Goal: Task Accomplishment & Management: Use online tool/utility

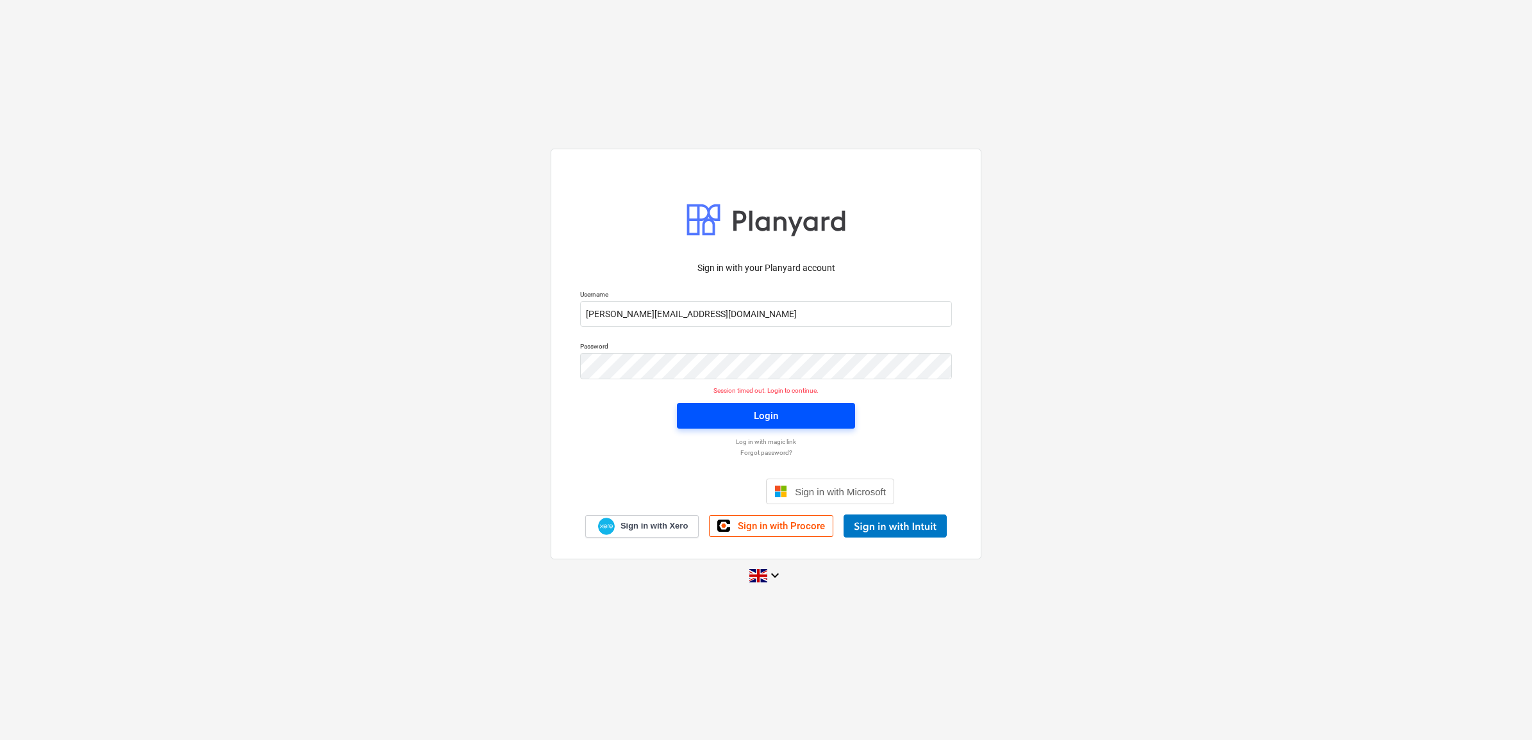
click at [758, 419] on div "Login" at bounding box center [766, 416] width 24 height 17
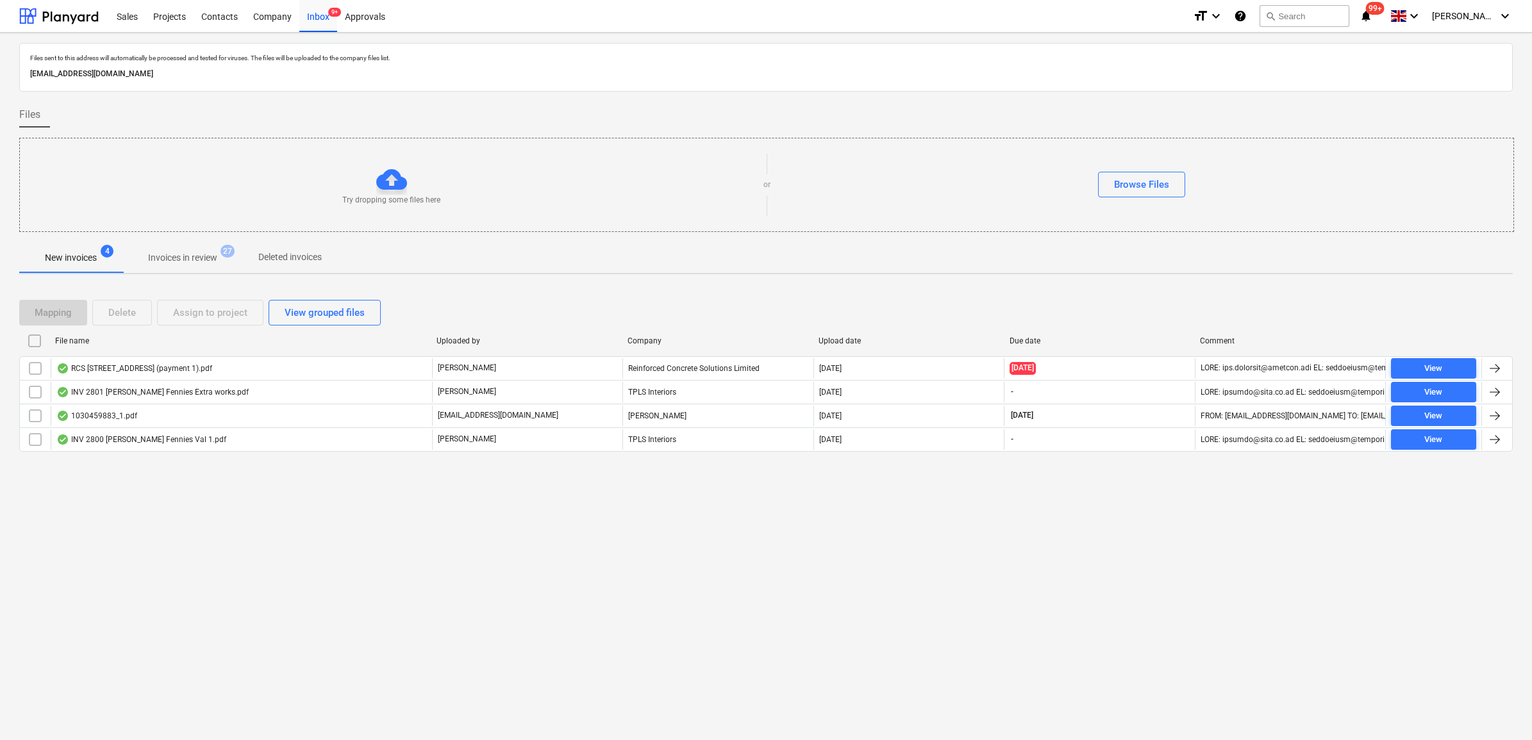
click at [231, 526] on div "Files sent to this address will automatically be processed and tested for virus…" at bounding box center [766, 387] width 1532 height 708
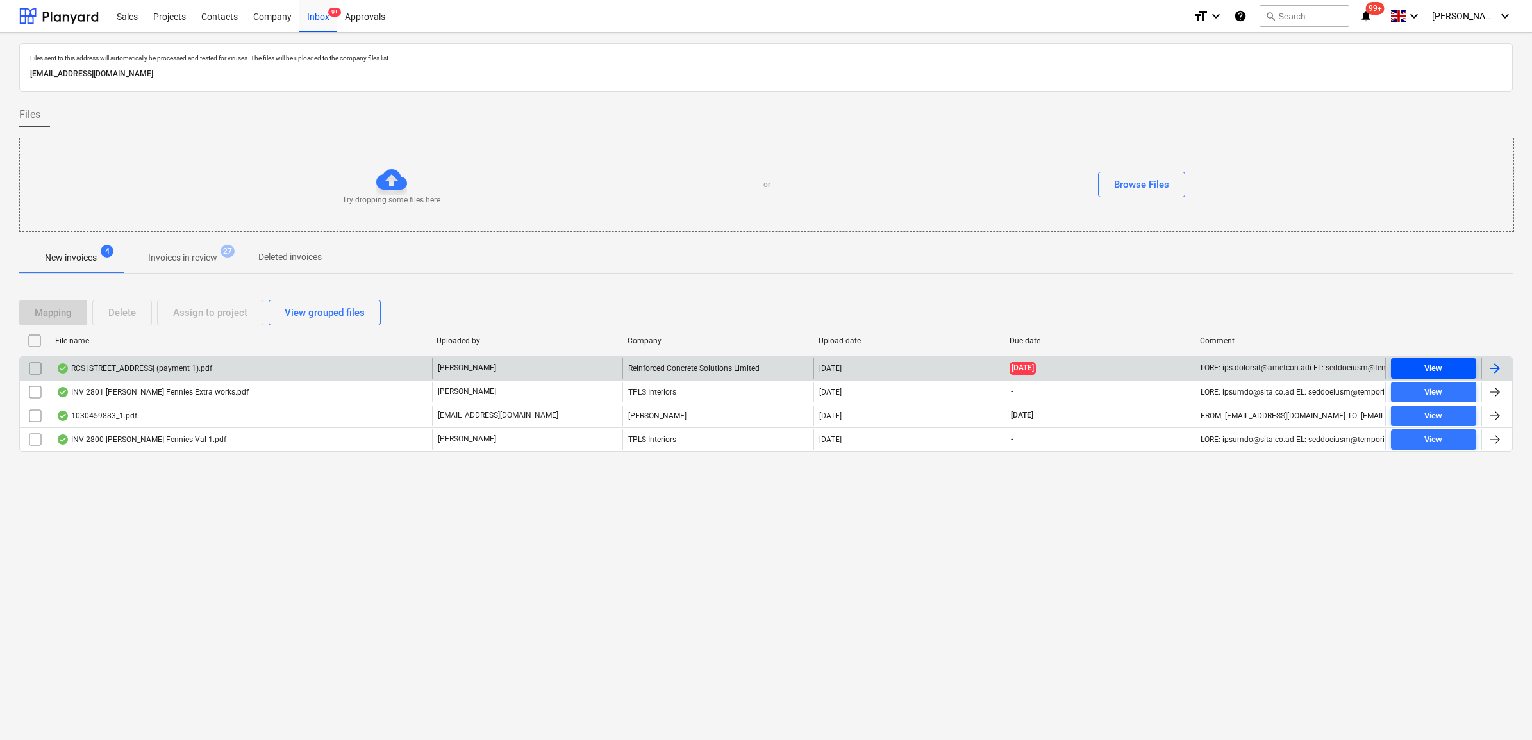
click at [1449, 370] on span "View" at bounding box center [1433, 368] width 75 height 15
click at [1394, 370] on button "View" at bounding box center [1433, 368] width 85 height 21
click at [33, 376] on input "checkbox" at bounding box center [35, 368] width 21 height 21
click at [203, 320] on div "Assign to project" at bounding box center [210, 312] width 74 height 17
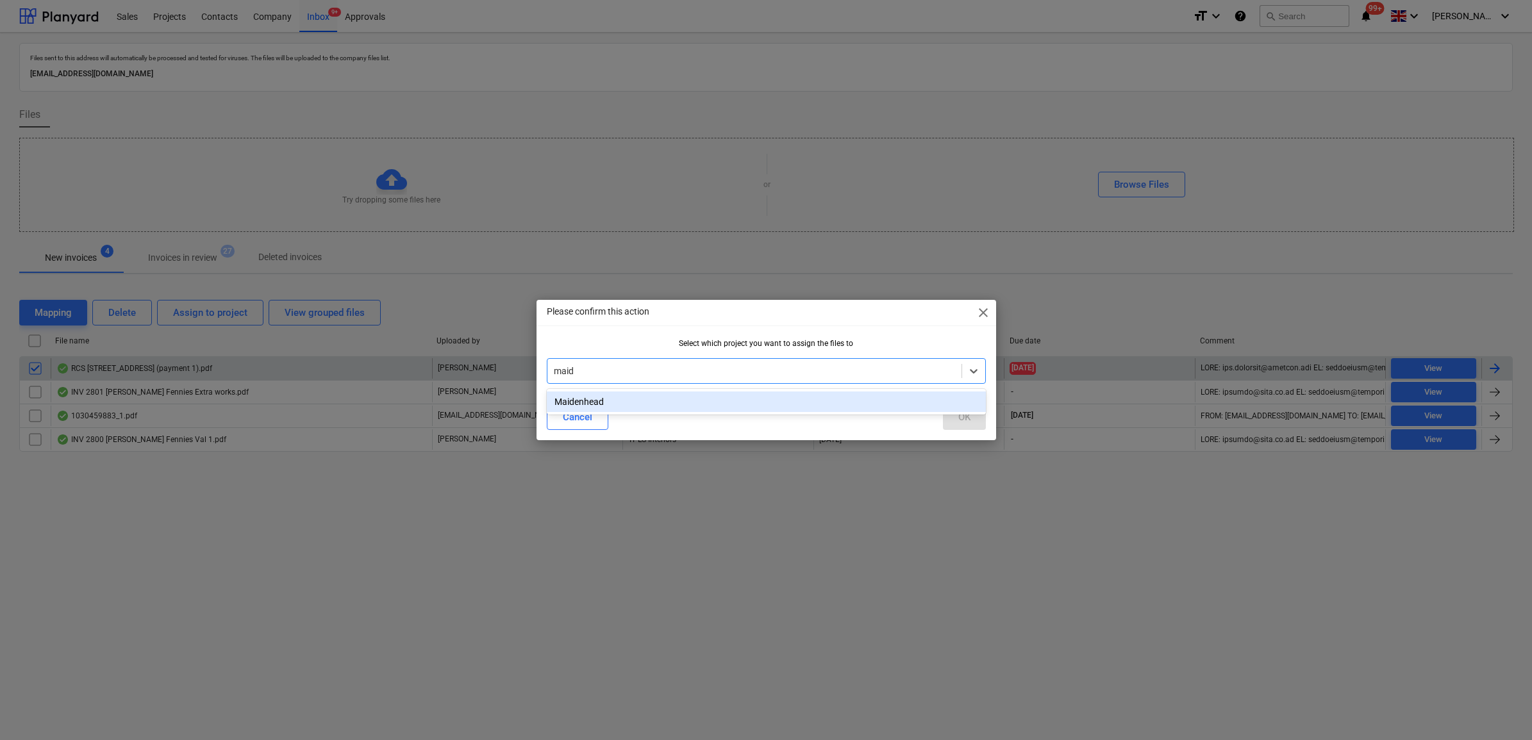
type input "maide"
click at [619, 411] on div "Maidenhead" at bounding box center [766, 402] width 439 height 21
click at [981, 415] on button "OK" at bounding box center [964, 417] width 43 height 26
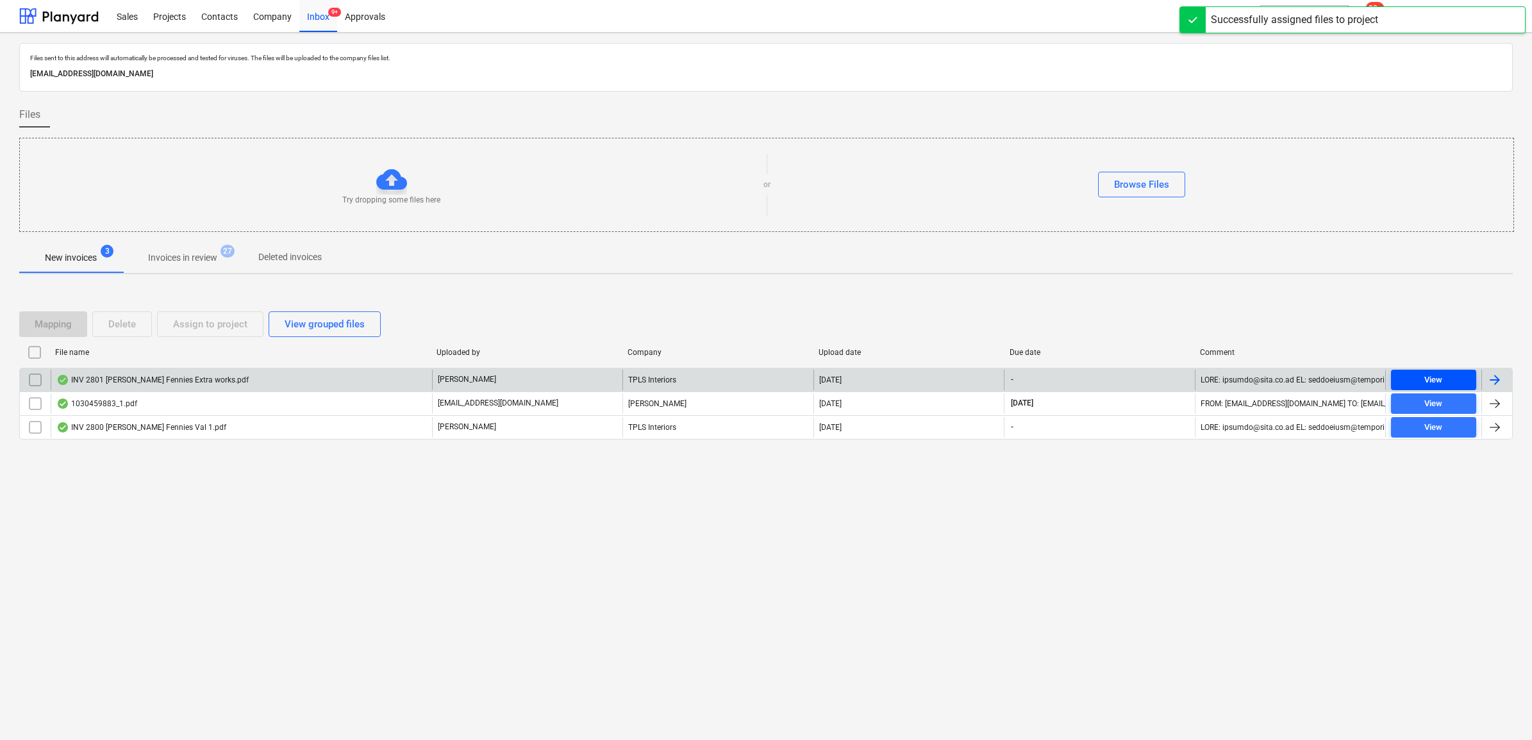
click at [1428, 378] on div "View" at bounding box center [1433, 380] width 18 height 15
click at [1443, 382] on span "View" at bounding box center [1433, 380] width 75 height 15
click at [1415, 376] on span "View" at bounding box center [1433, 380] width 75 height 15
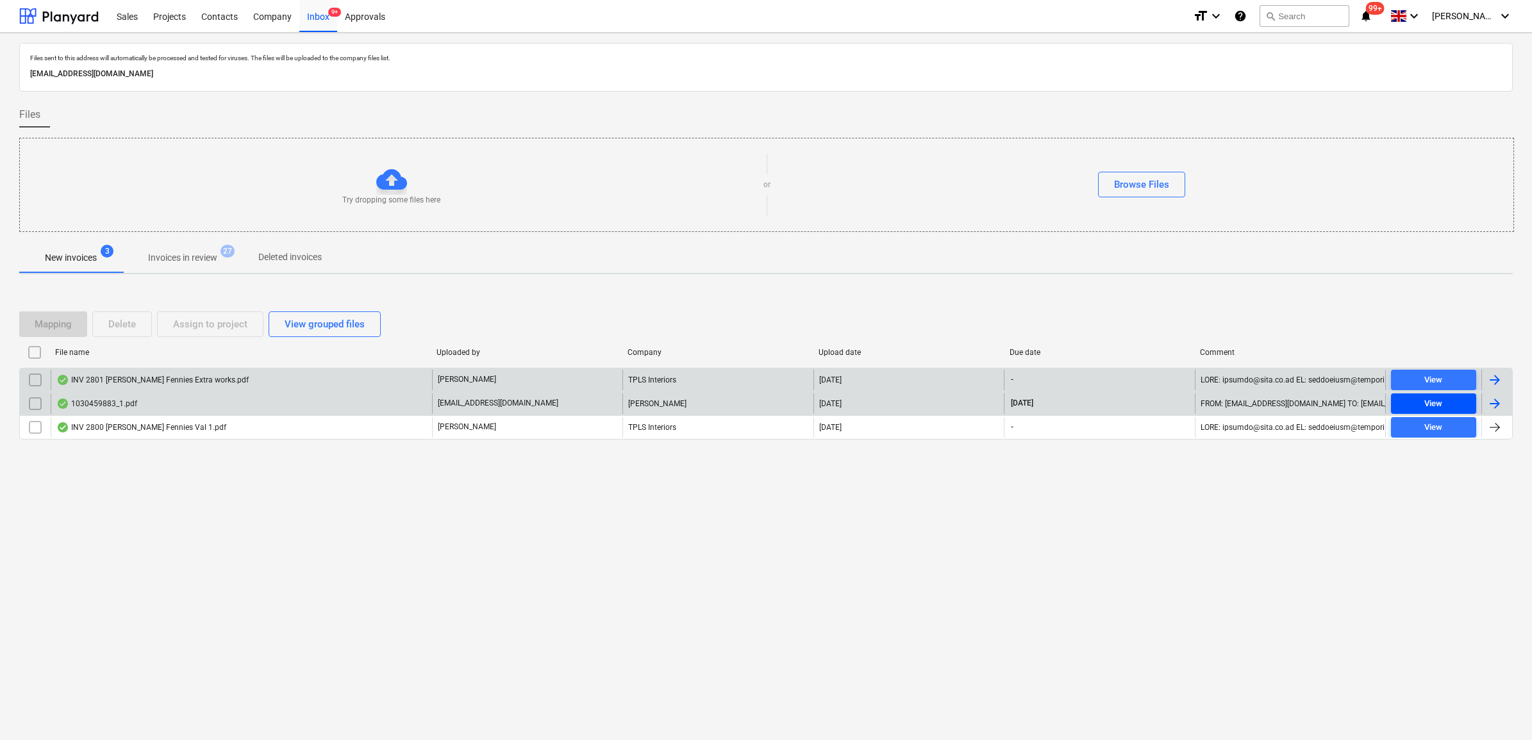
click at [1402, 405] on span "View" at bounding box center [1433, 404] width 75 height 15
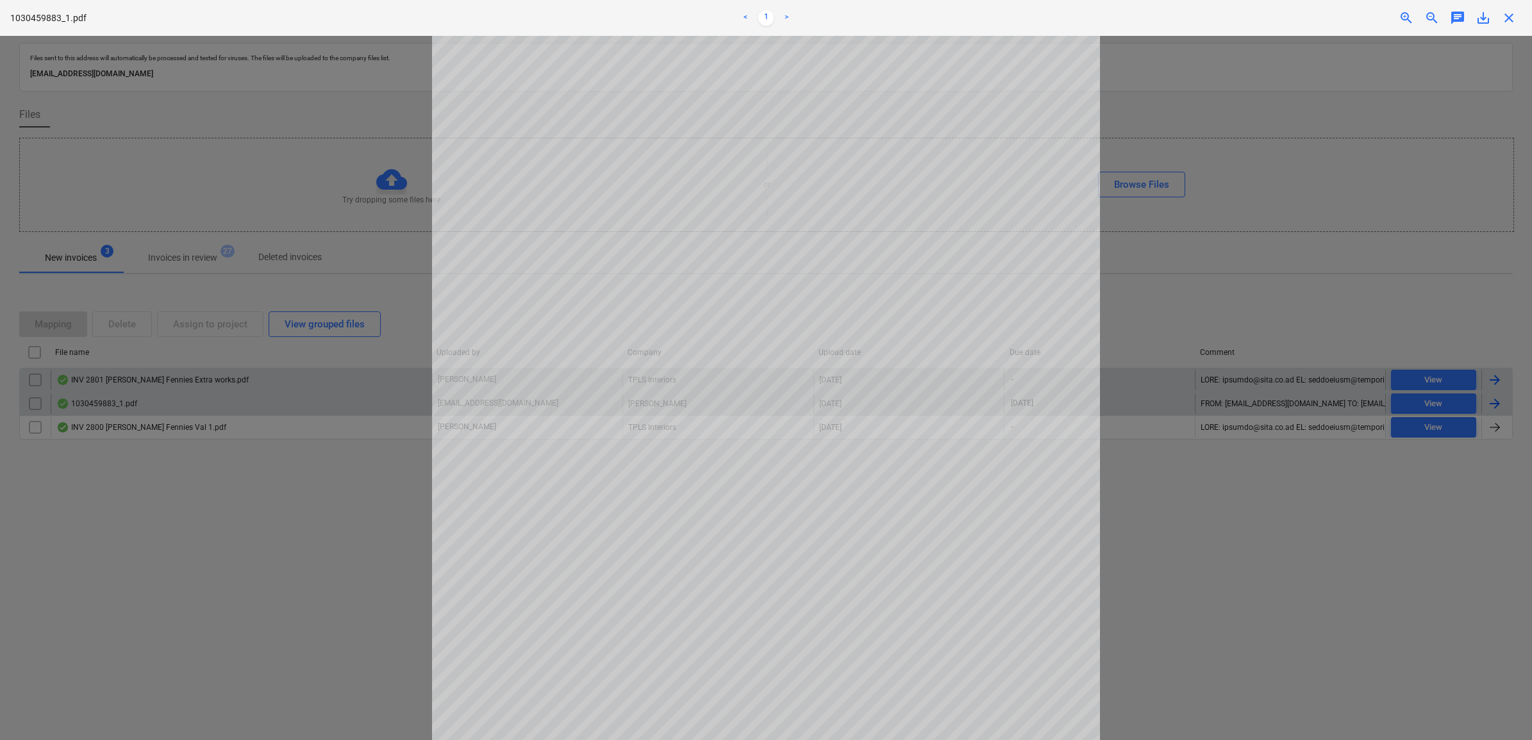
scroll to position [80, 0]
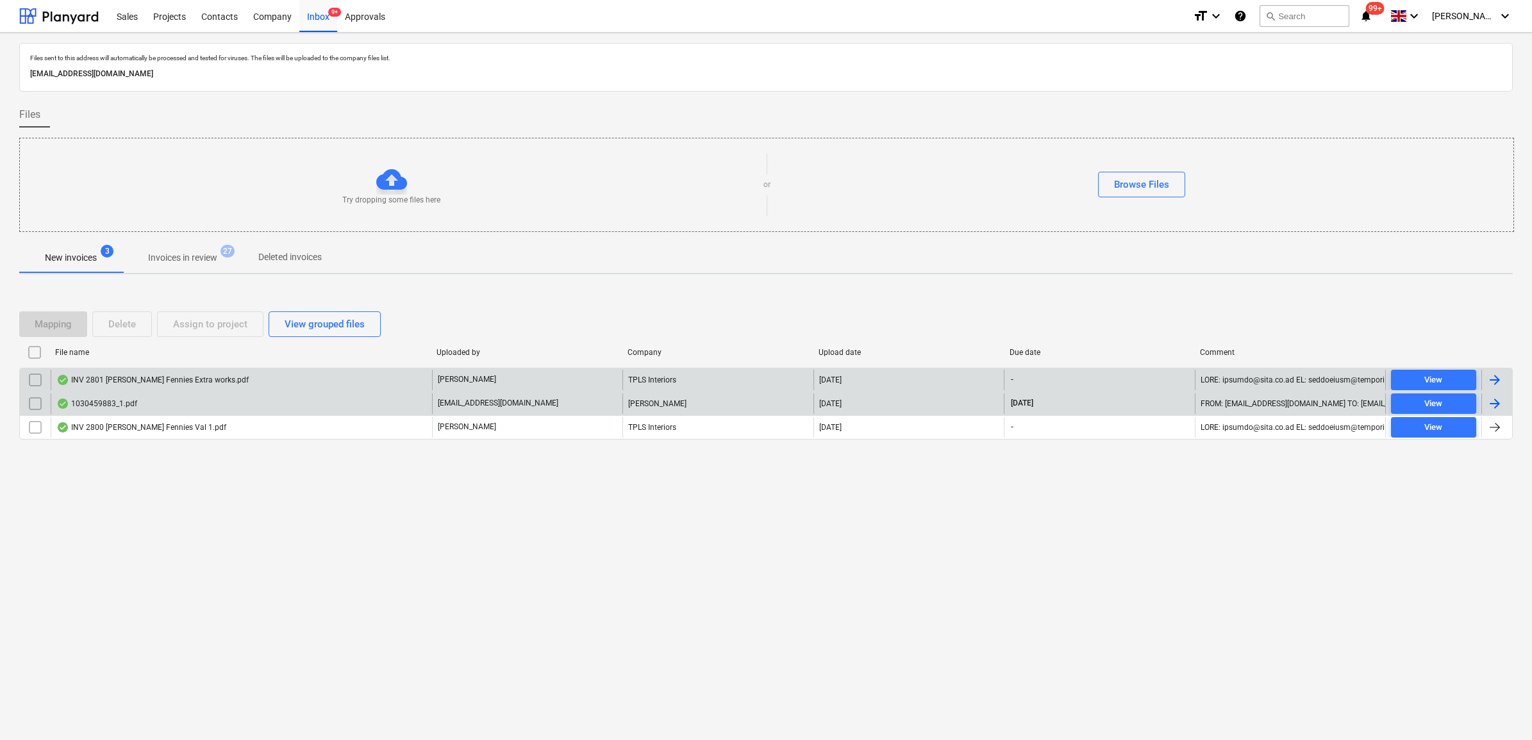
click at [29, 405] on input "checkbox" at bounding box center [35, 404] width 21 height 21
click at [174, 329] on div "Assign to project" at bounding box center [210, 324] width 74 height 17
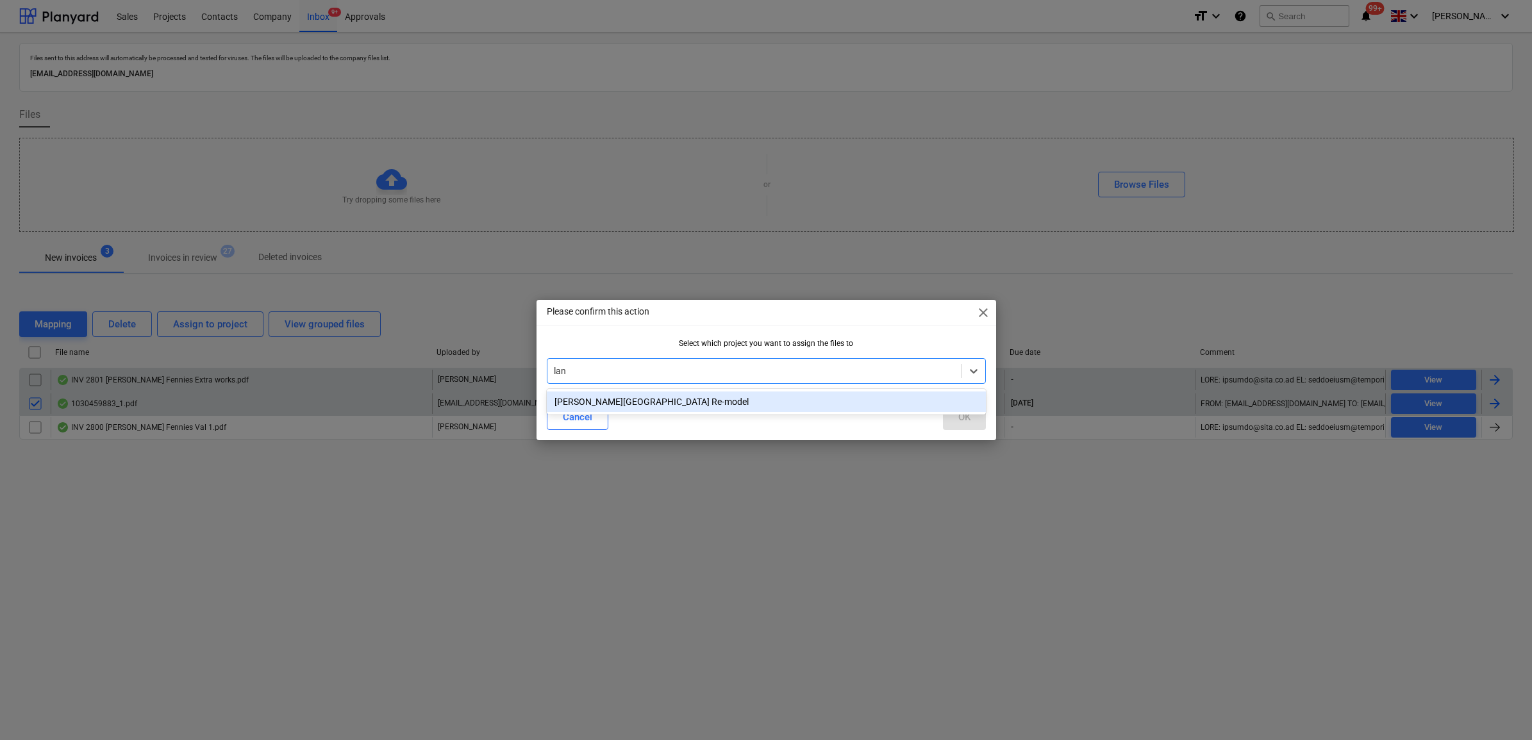
type input "lang"
click at [614, 403] on div "[PERSON_NAME][GEOGRAPHIC_DATA] Re-model" at bounding box center [766, 402] width 439 height 21
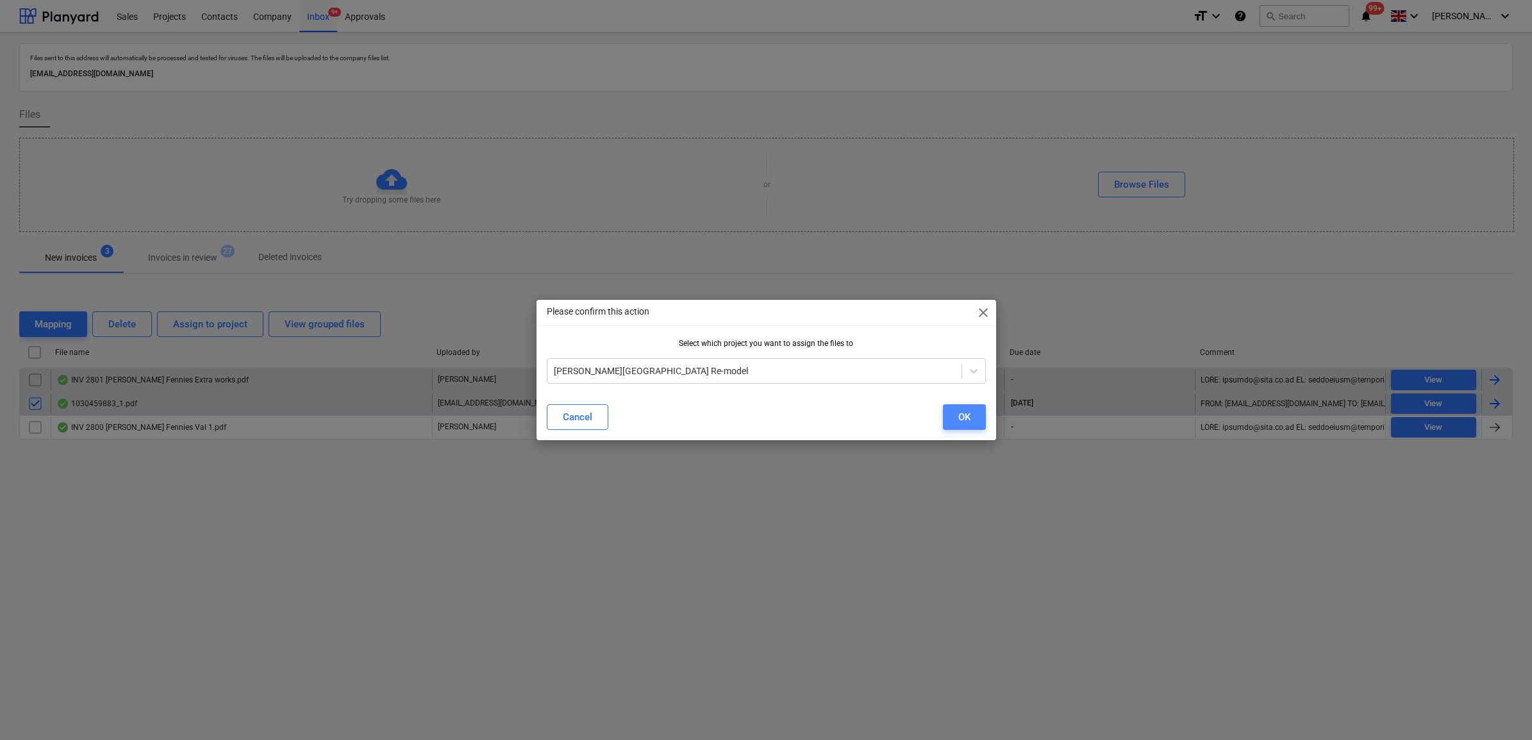
click at [965, 420] on div "OK" at bounding box center [964, 417] width 12 height 17
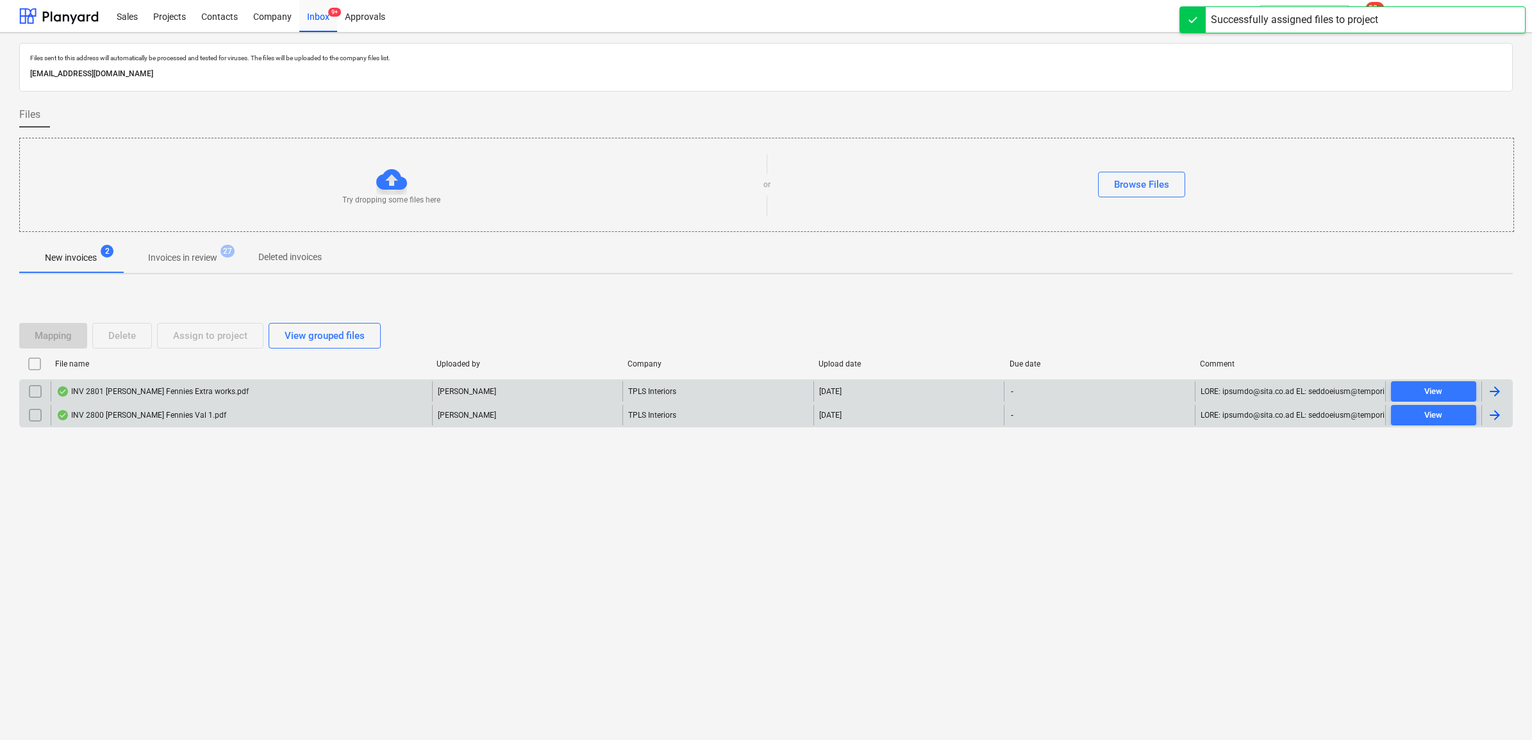
click at [32, 414] on input "checkbox" at bounding box center [35, 415] width 21 height 21
click at [189, 338] on div "Assign to project" at bounding box center [210, 336] width 74 height 17
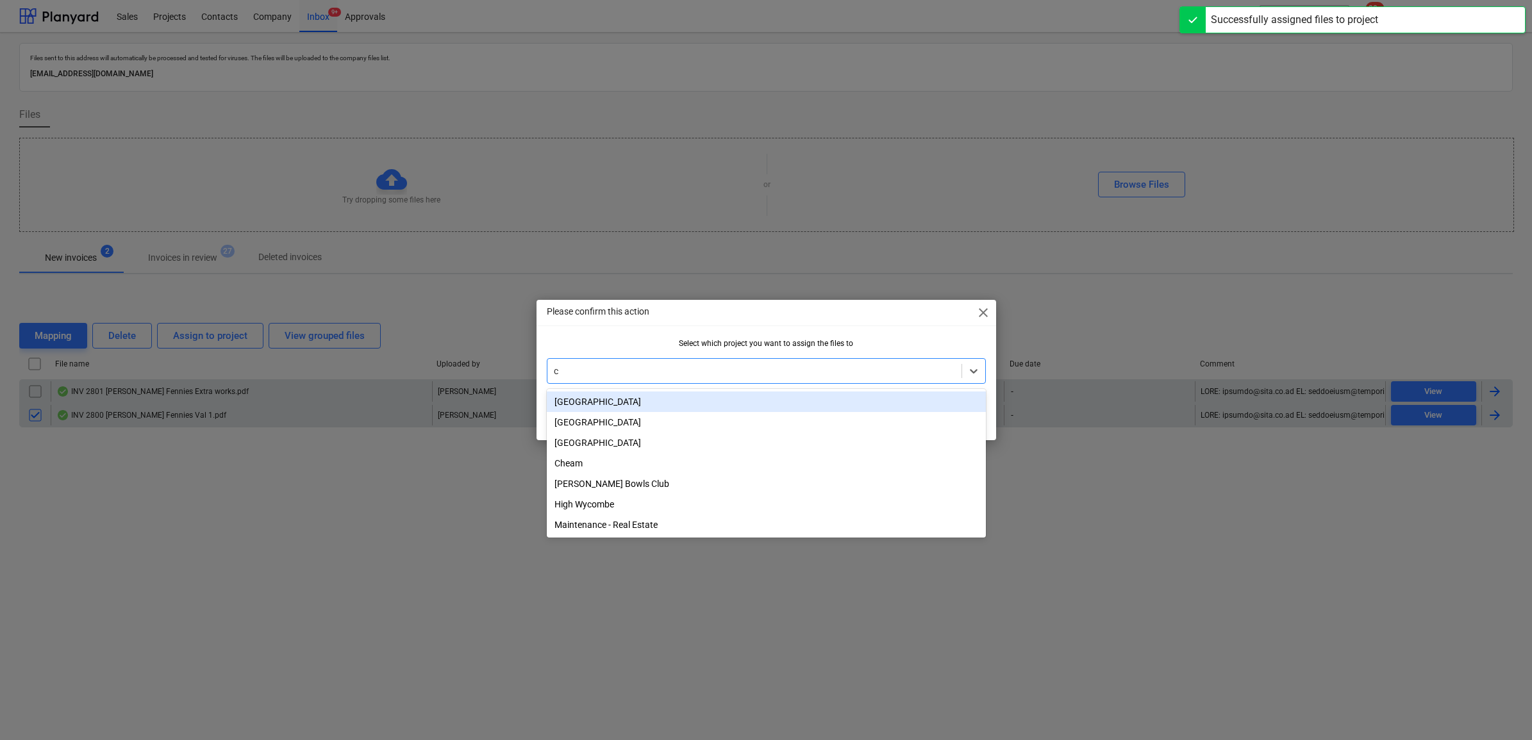
type input "ch"
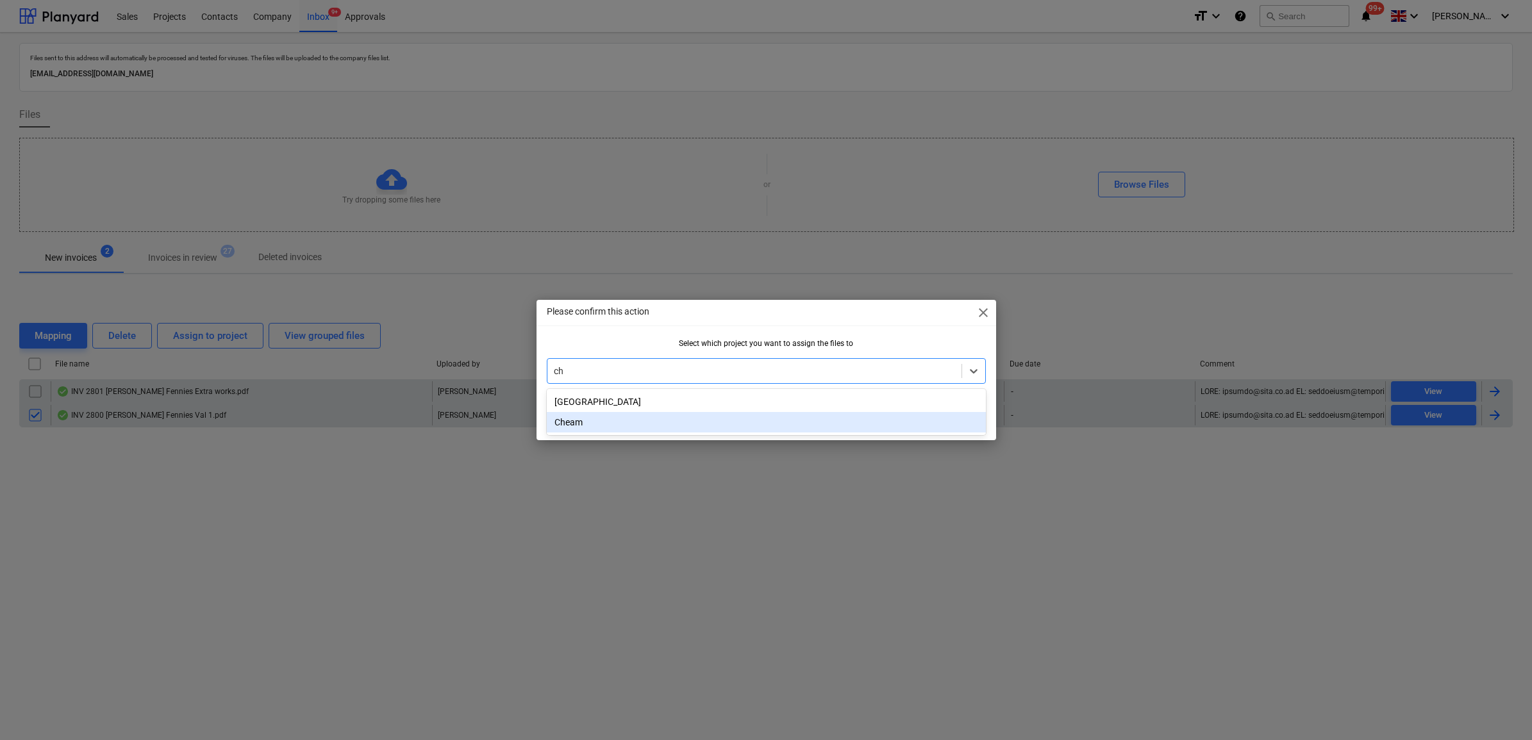
click at [668, 418] on div "Cheam" at bounding box center [766, 422] width 439 height 21
click at [951, 415] on button "OK" at bounding box center [964, 417] width 43 height 26
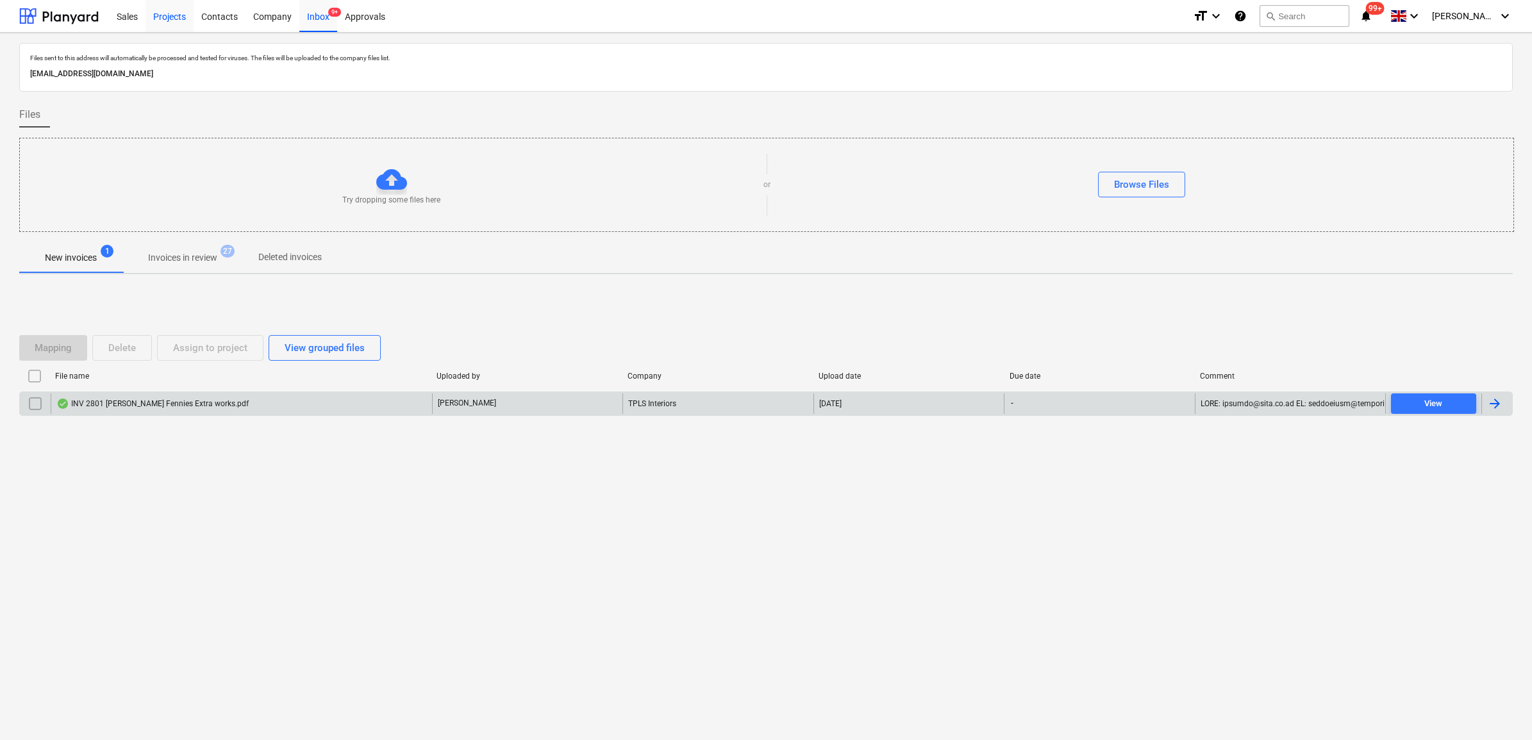
click at [173, 19] on div "Projects" at bounding box center [169, 15] width 48 height 33
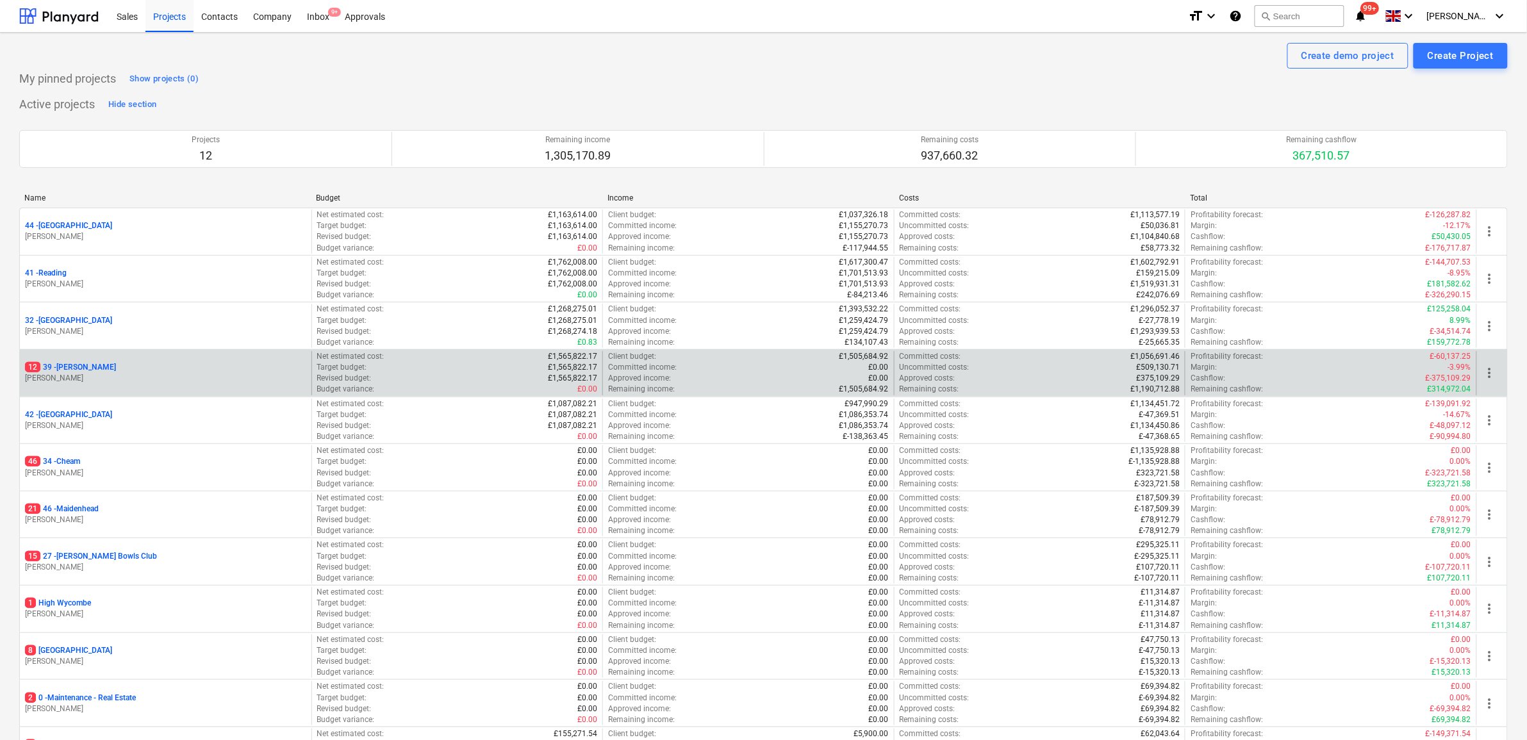
click at [78, 370] on p "12 39 - [GEOGRAPHIC_DATA]" at bounding box center [70, 367] width 91 height 11
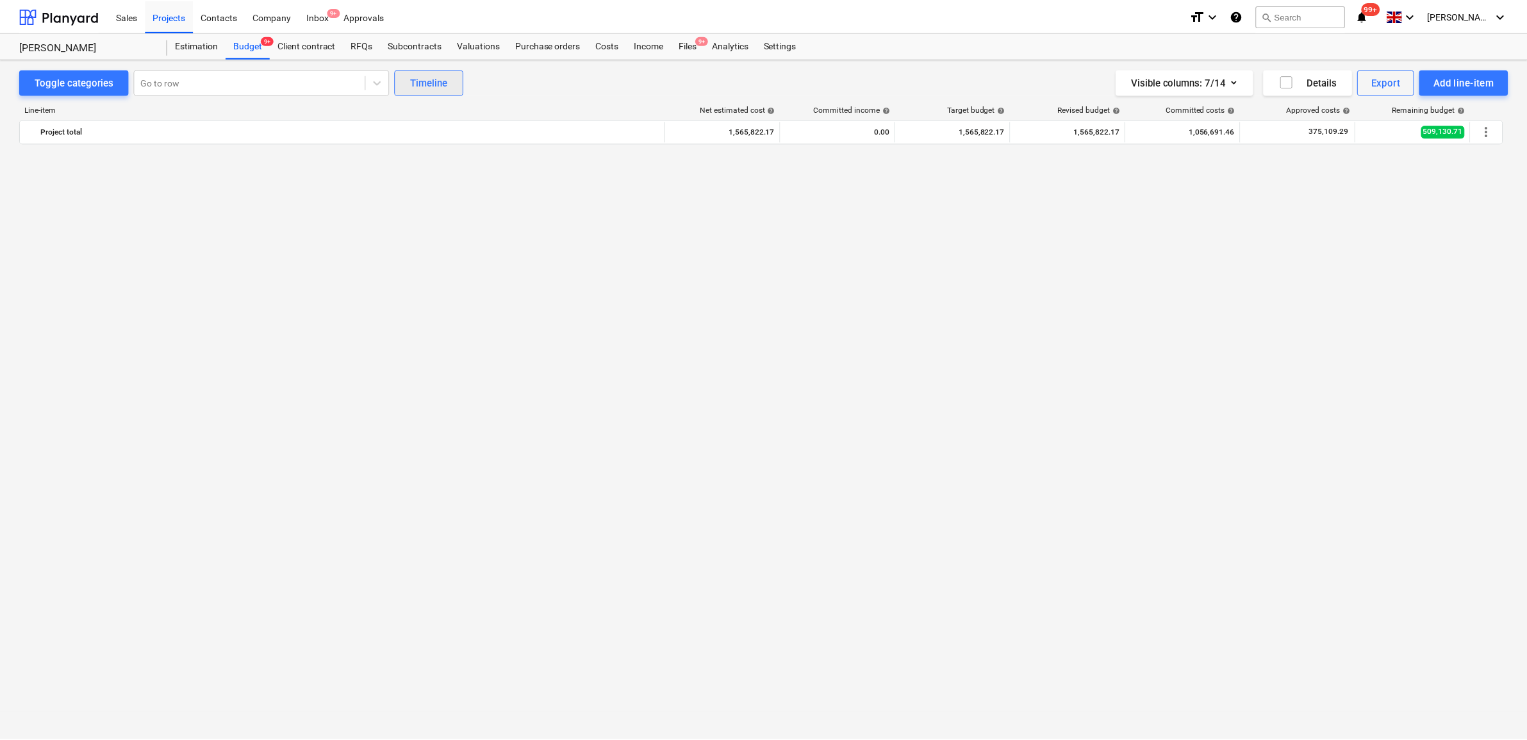
scroll to position [1122, 0]
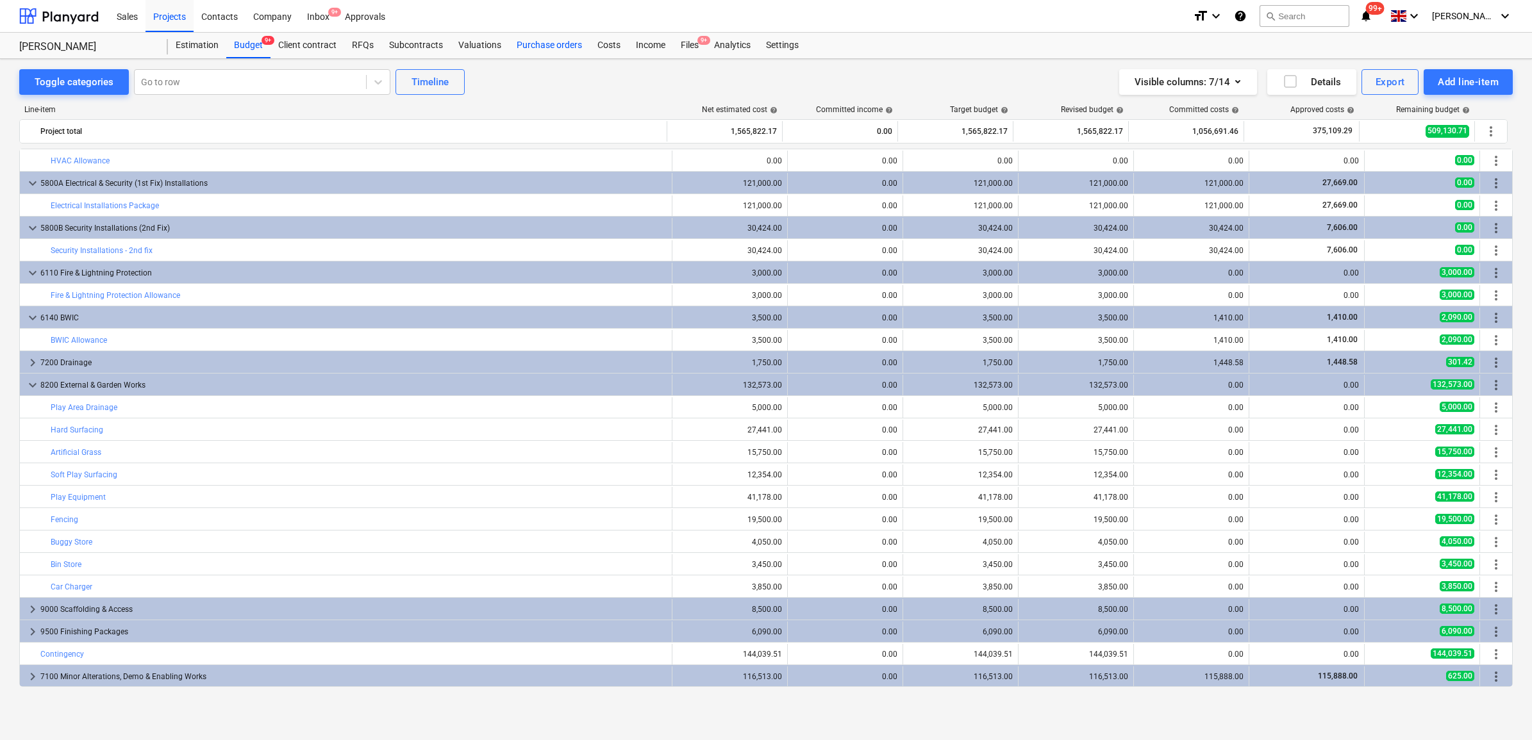
click at [542, 42] on div "Purchase orders" at bounding box center [549, 46] width 81 height 26
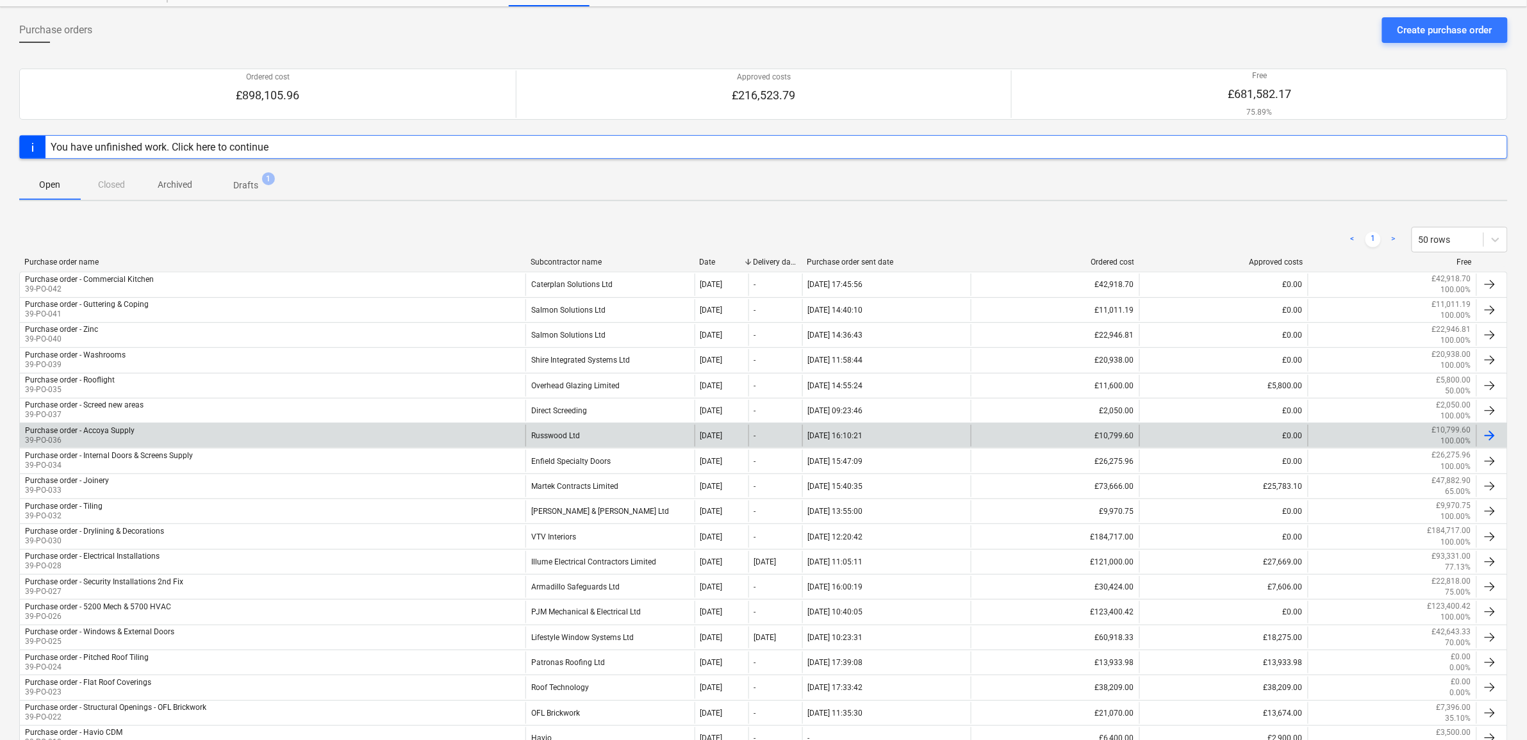
scroll to position [80, 0]
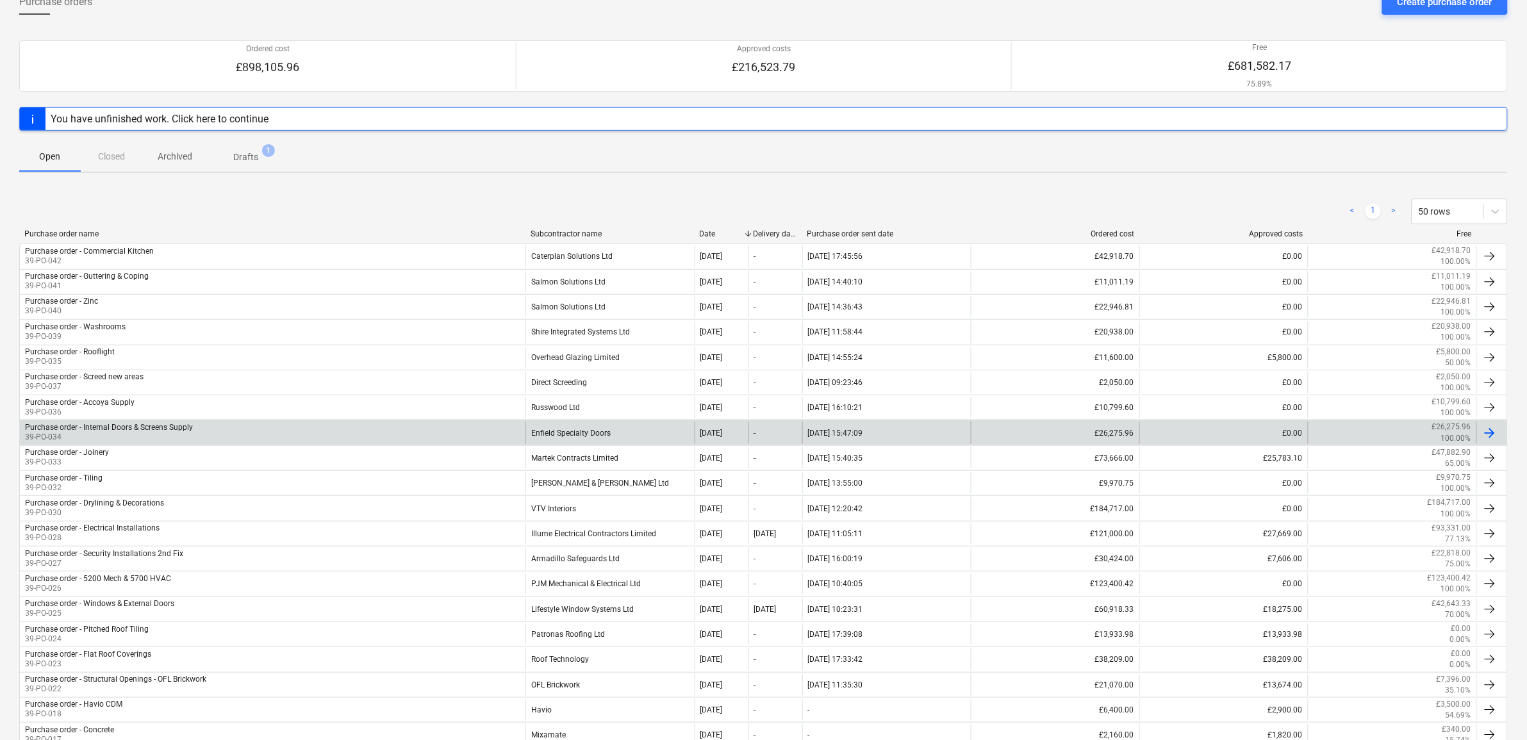
click at [599, 428] on div "Enfield Specialty Doors" at bounding box center [610, 433] width 169 height 22
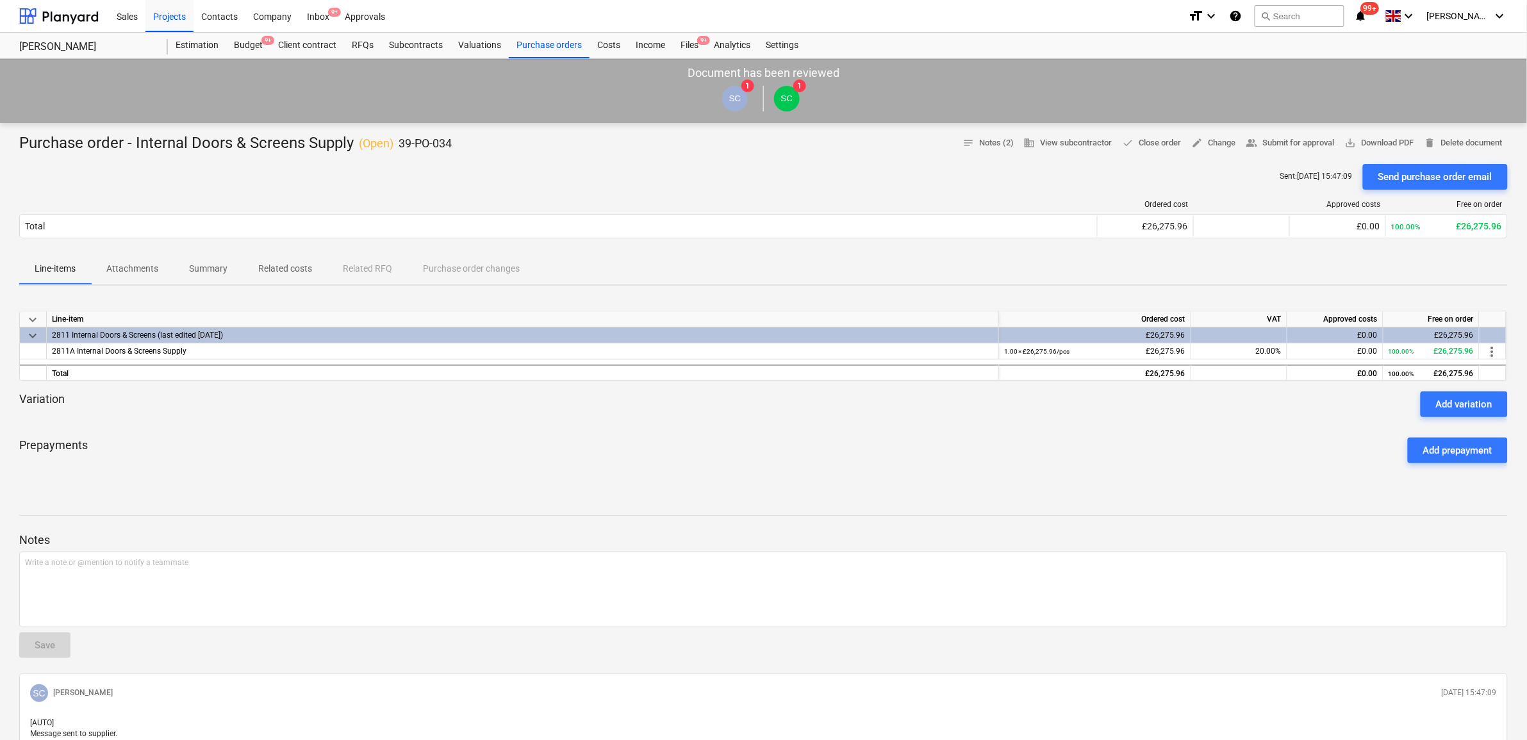
click at [140, 264] on p "Attachments" at bounding box center [132, 268] width 52 height 13
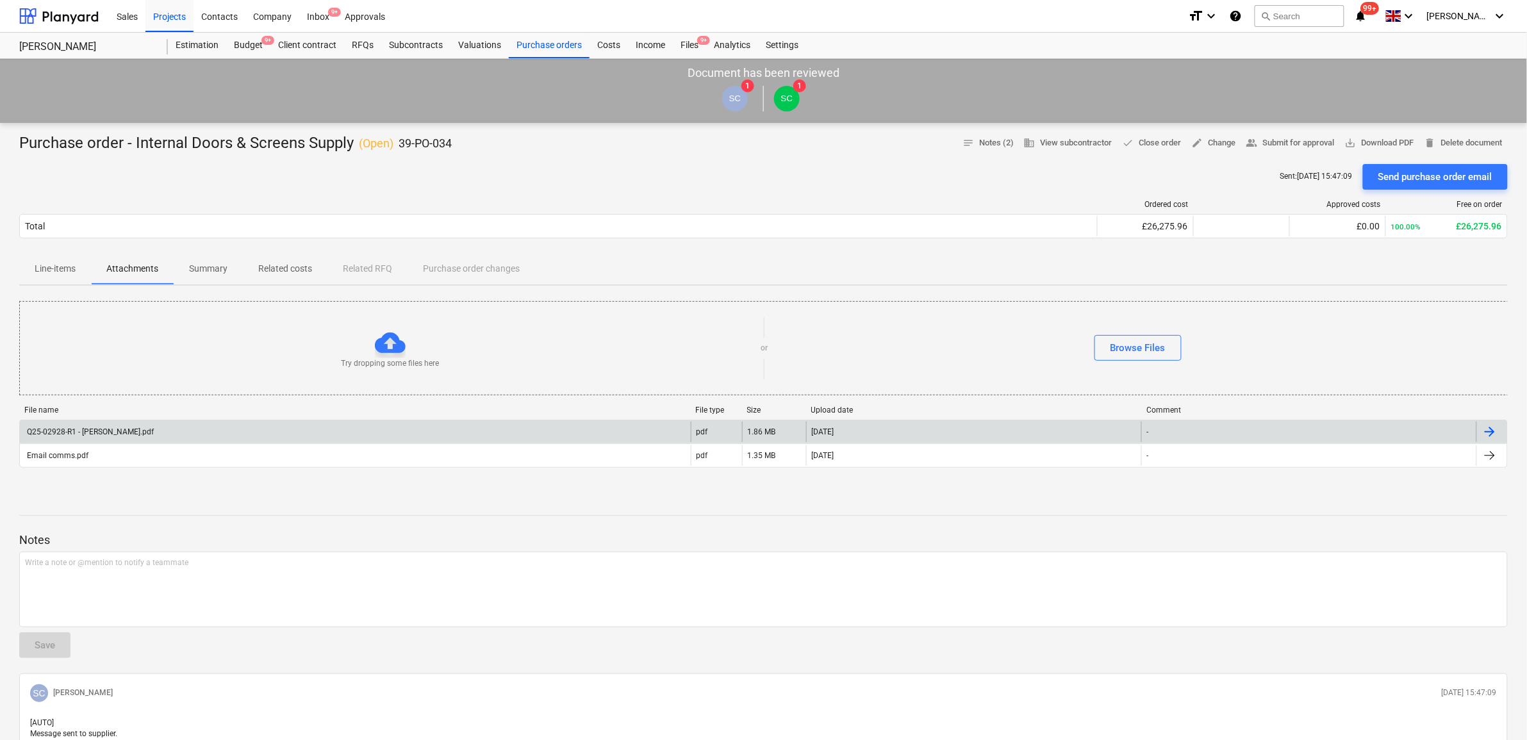
click at [241, 435] on div "Q25-02928-R1 - [PERSON_NAME].pdf" at bounding box center [355, 432] width 671 height 21
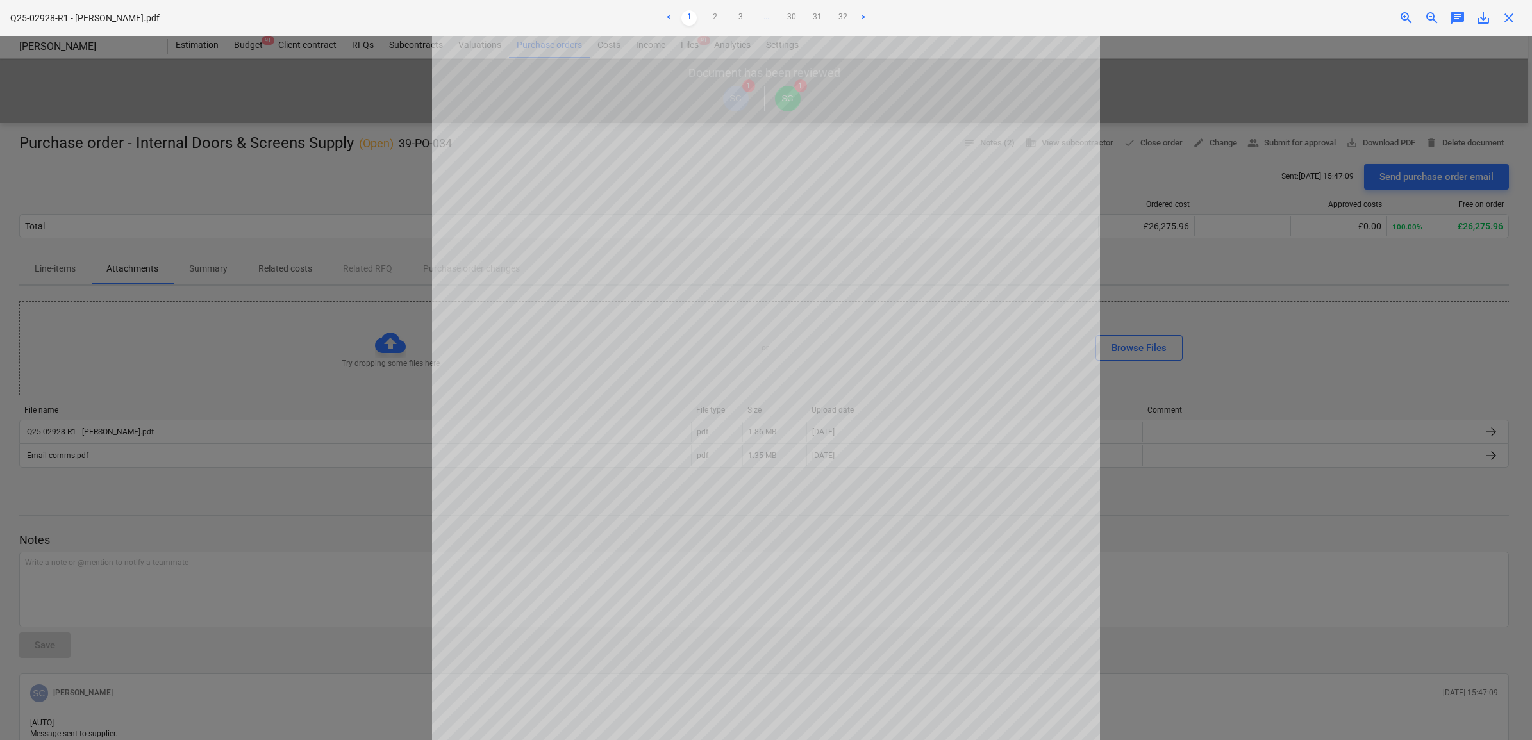
scroll to position [240, 0]
click at [715, 18] on link "2" at bounding box center [714, 17] width 15 height 15
click at [741, 20] on link "3" at bounding box center [740, 17] width 15 height 15
click at [754, 19] on link "4" at bounding box center [752, 17] width 15 height 15
click at [766, 17] on link "5" at bounding box center [765, 17] width 15 height 15
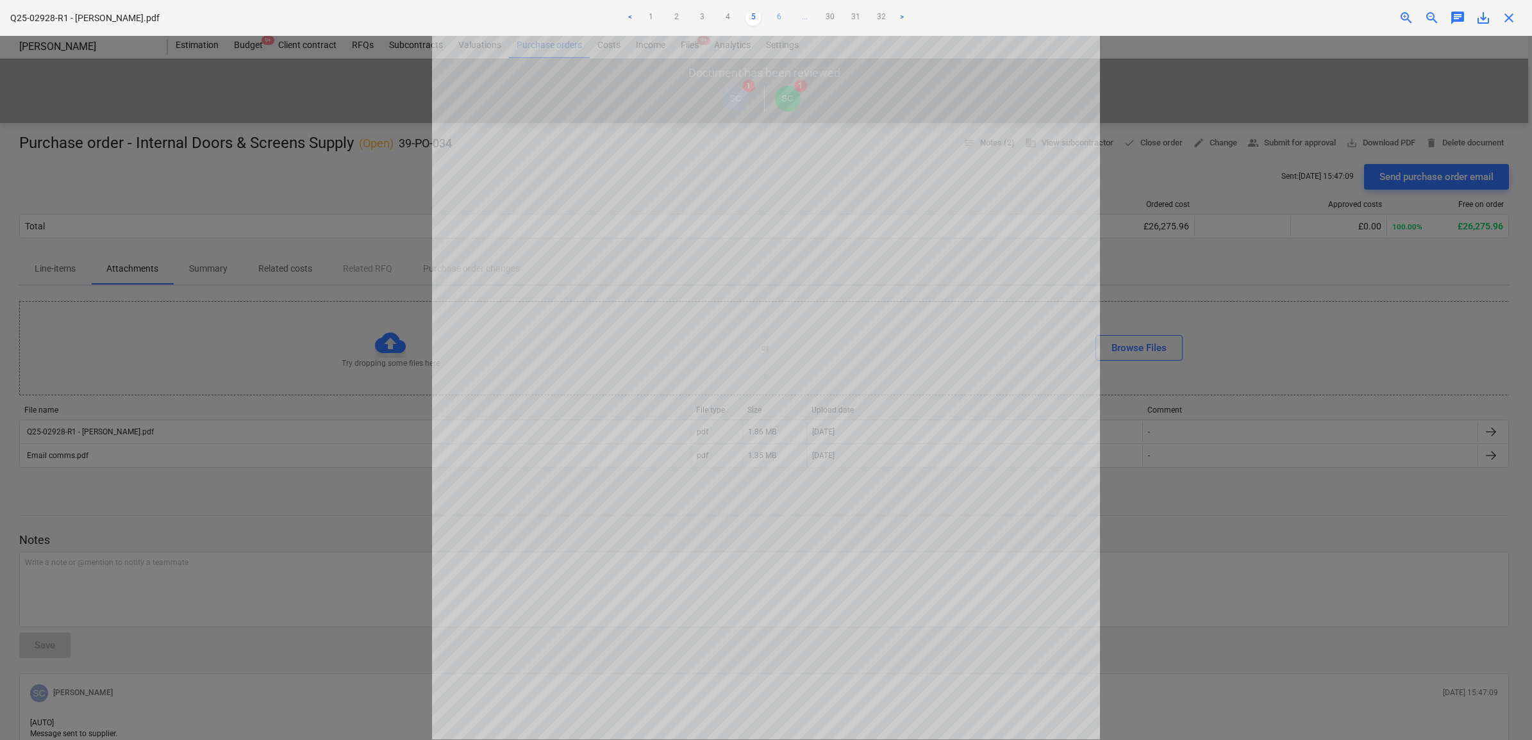
click at [776, 17] on link "6" at bounding box center [778, 17] width 15 height 15
click at [788, 17] on link "7" at bounding box center [791, 17] width 15 height 15
click at [792, 17] on link "8" at bounding box center [791, 17] width 15 height 15
click at [796, 17] on link "9" at bounding box center [791, 17] width 15 height 15
click at [792, 15] on link "10" at bounding box center [791, 17] width 15 height 15
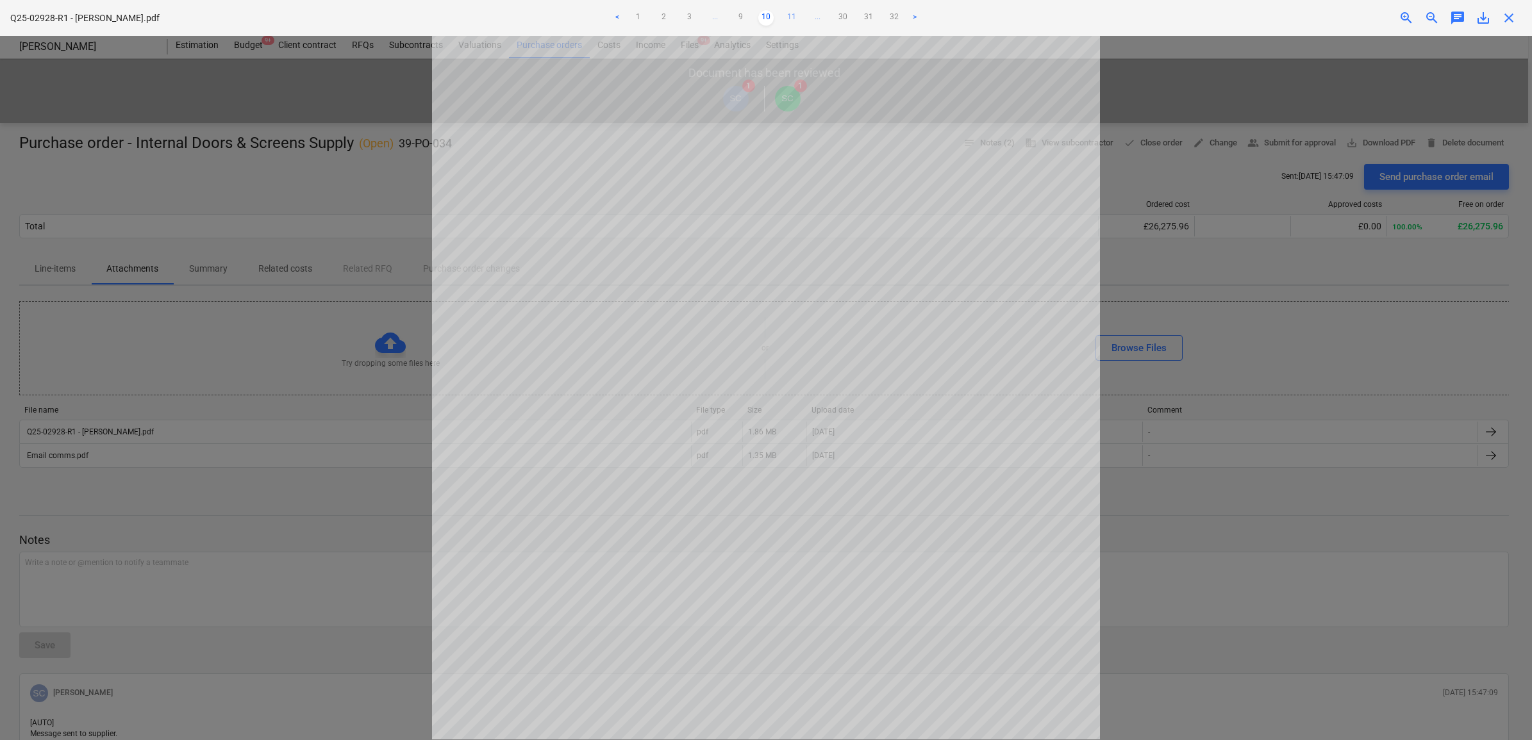
click at [793, 15] on link "11" at bounding box center [791, 17] width 15 height 15
click at [795, 17] on link "12" at bounding box center [791, 17] width 15 height 15
click at [795, 17] on link "13" at bounding box center [791, 17] width 15 height 15
click at [795, 17] on link "14" at bounding box center [791, 17] width 15 height 15
click at [795, 17] on link "15" at bounding box center [791, 17] width 15 height 15
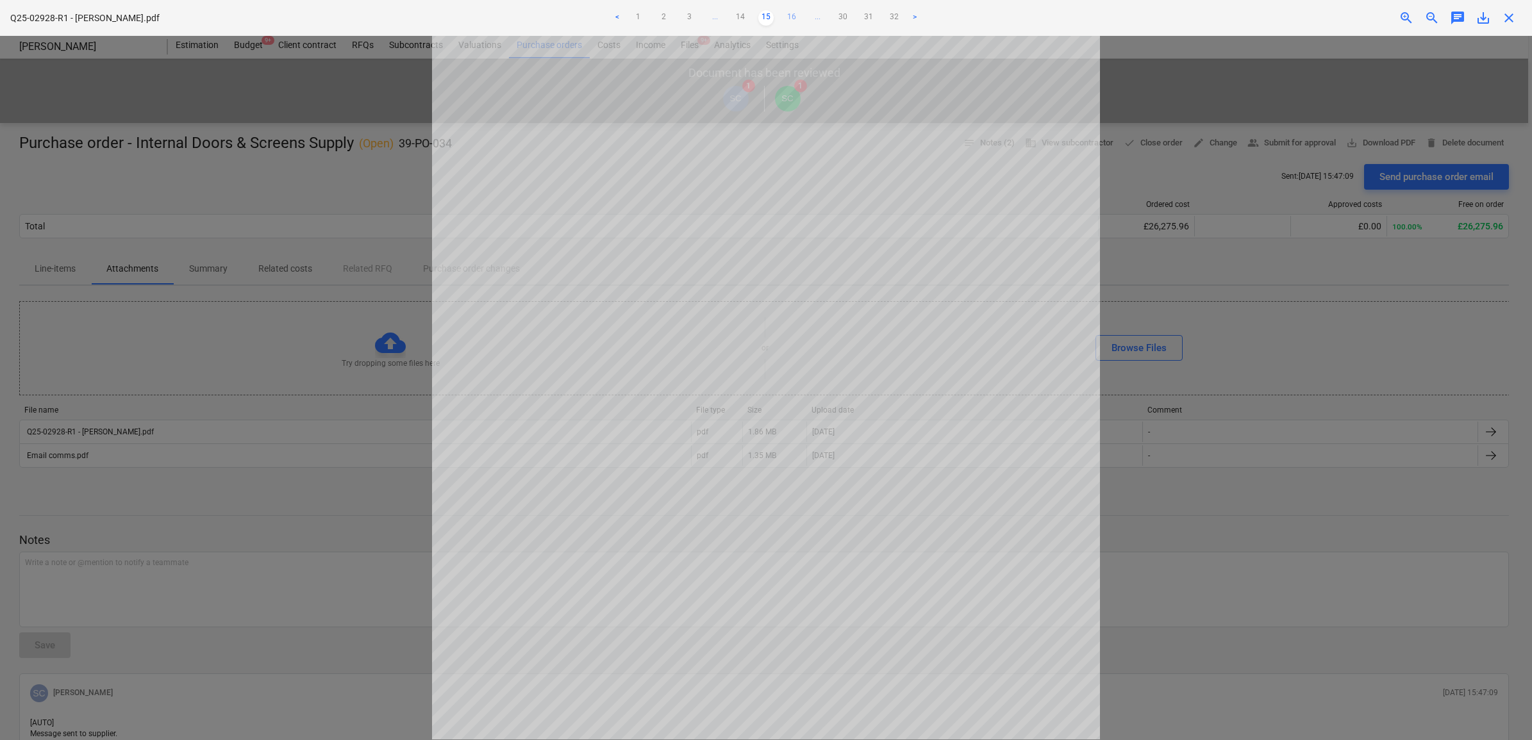
scroll to position [80, 0]
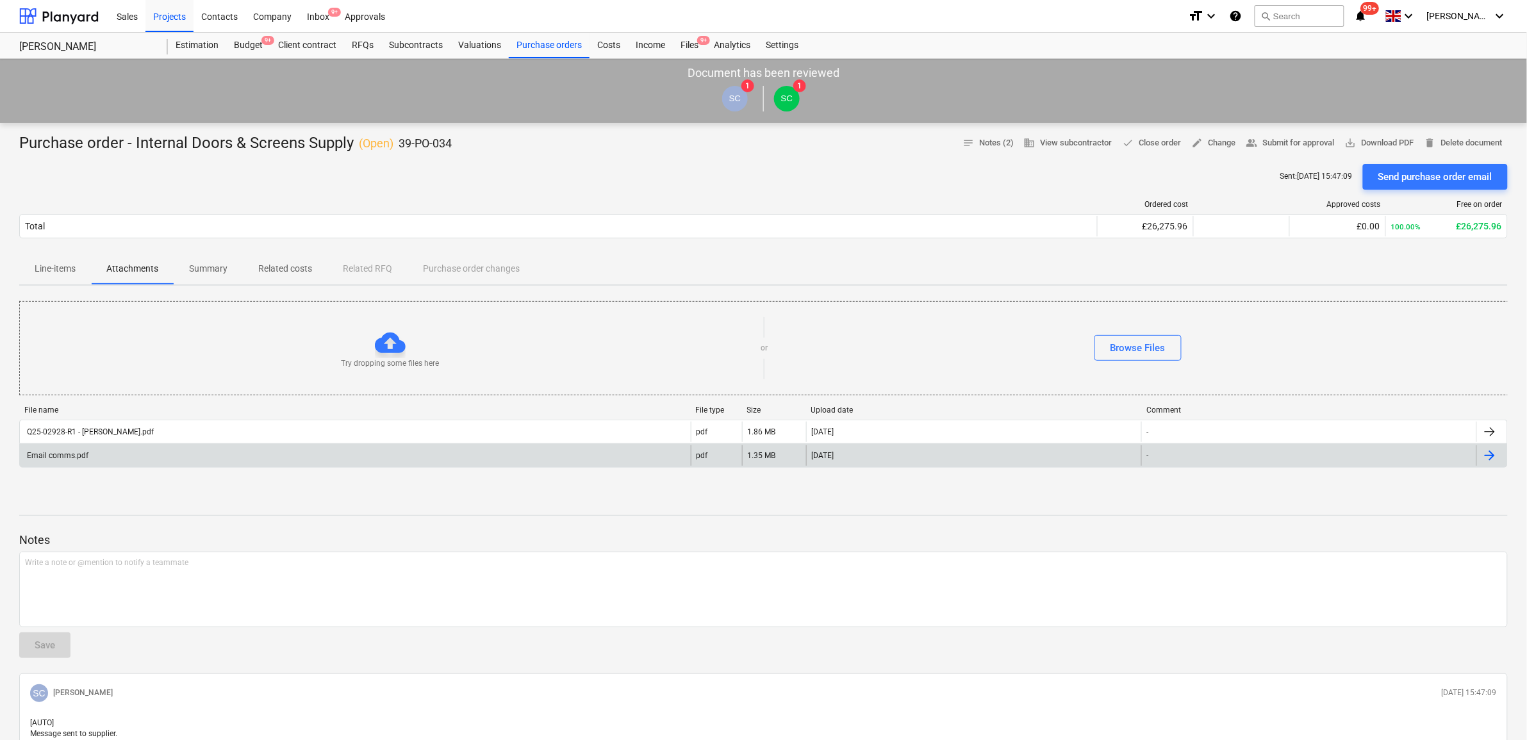
click at [431, 460] on div "Email comms.pdf" at bounding box center [355, 455] width 671 height 21
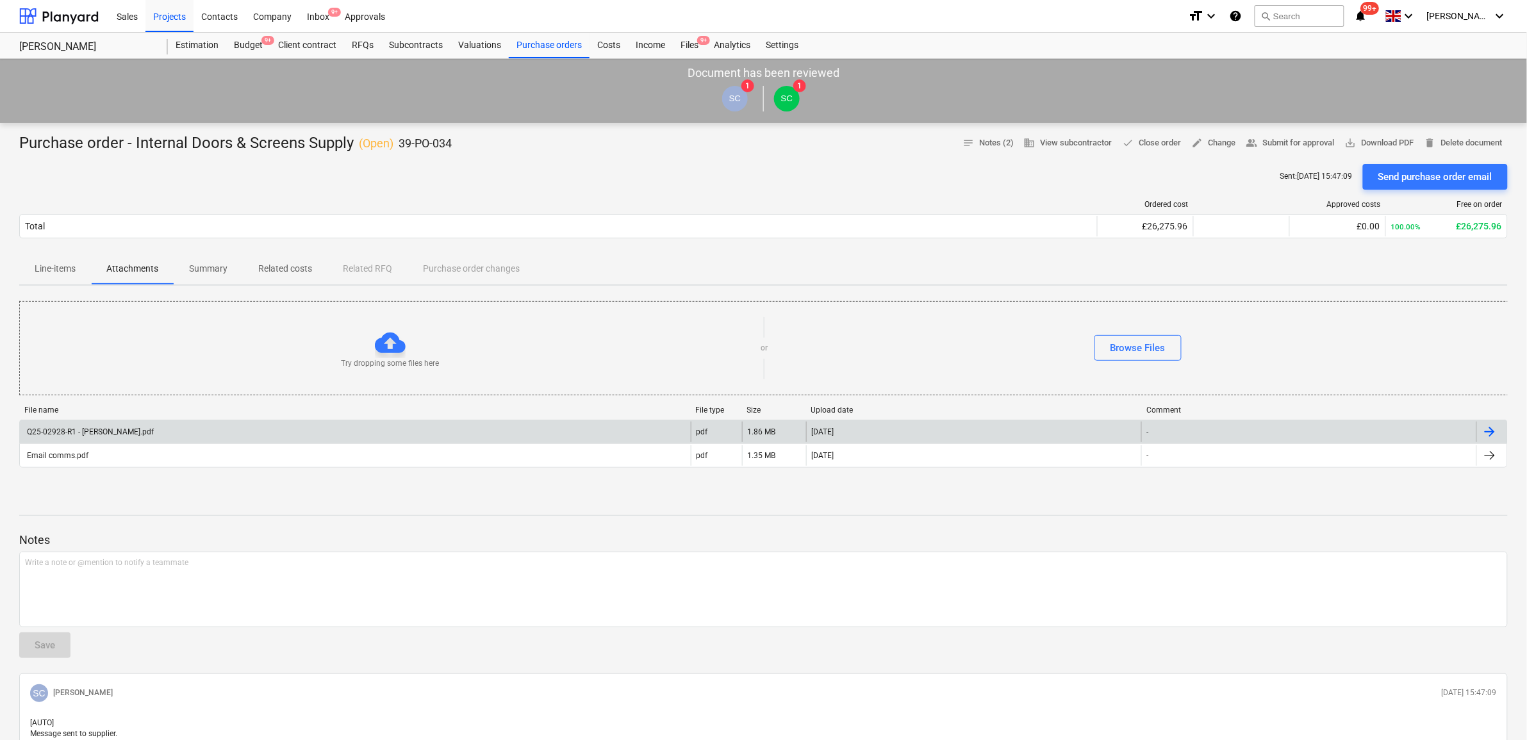
click at [507, 431] on div "Q25-02928-R1 - [PERSON_NAME].pdf" at bounding box center [355, 432] width 671 height 21
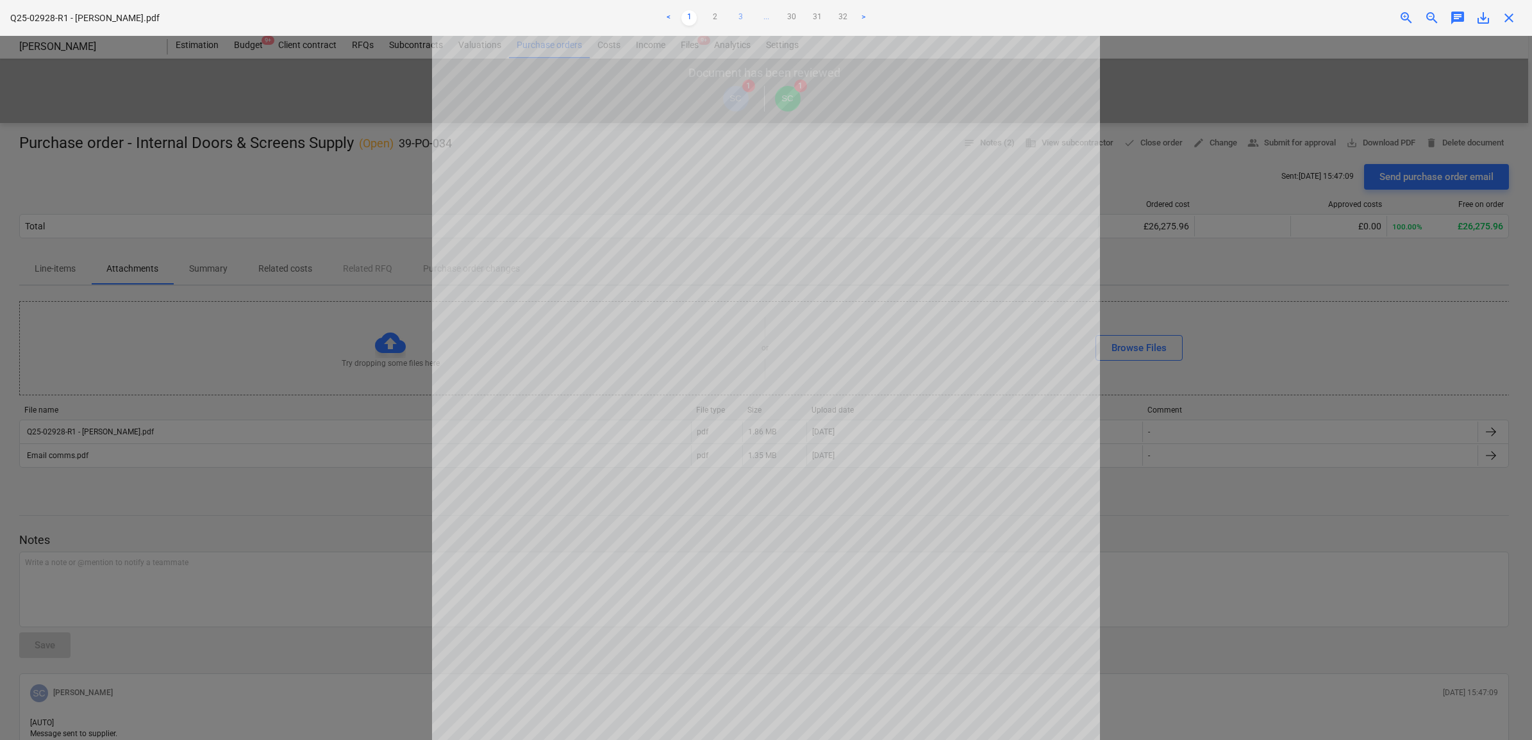
click at [737, 15] on link "3" at bounding box center [740, 17] width 15 height 15
click at [882, 17] on link ">" at bounding box center [875, 17] width 15 height 15
click at [881, 17] on link ">" at bounding box center [888, 17] width 15 height 15
click at [901, 17] on link ">" at bounding box center [901, 17] width 15 height 15
click at [917, 17] on link ">" at bounding box center [914, 17] width 15 height 15
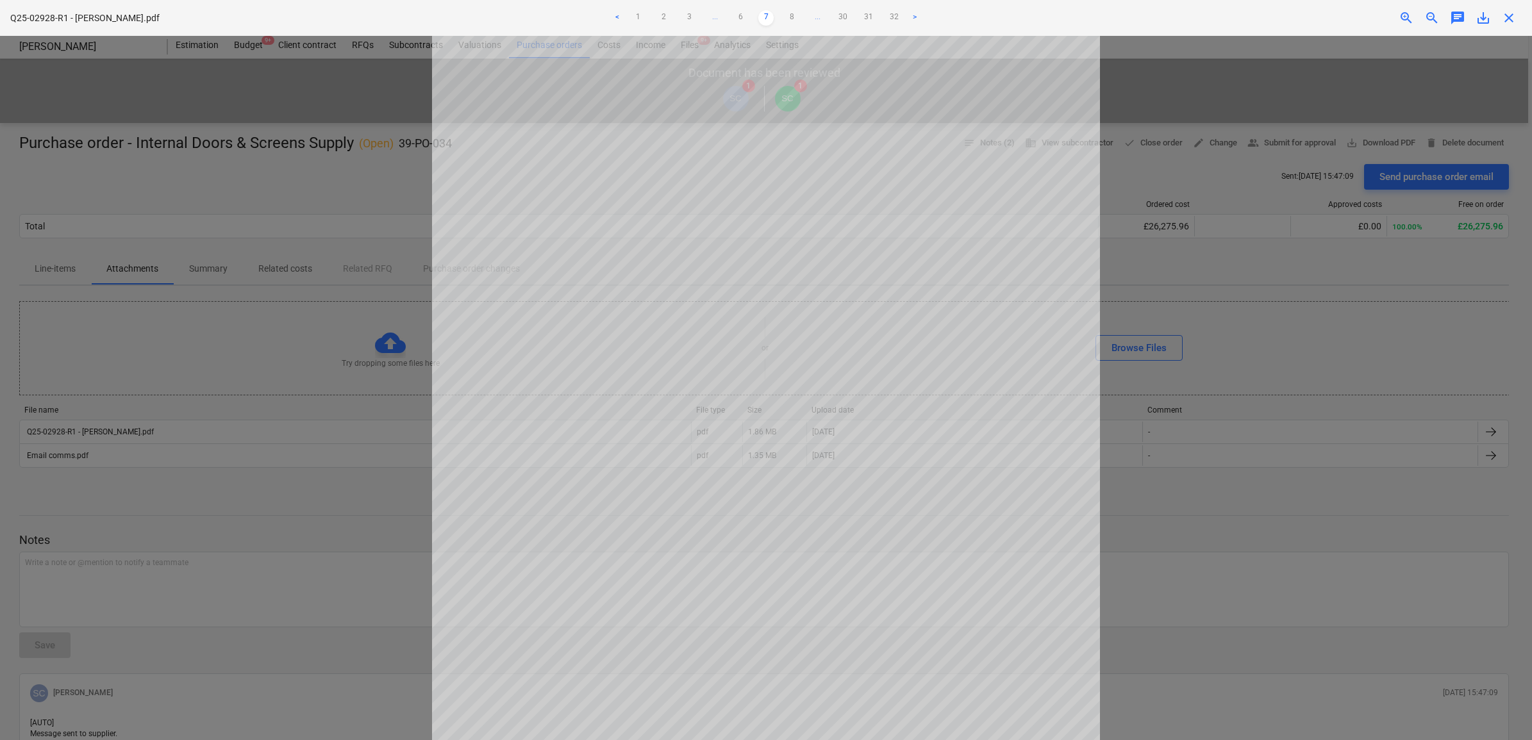
click at [917, 17] on link ">" at bounding box center [914, 17] width 15 height 15
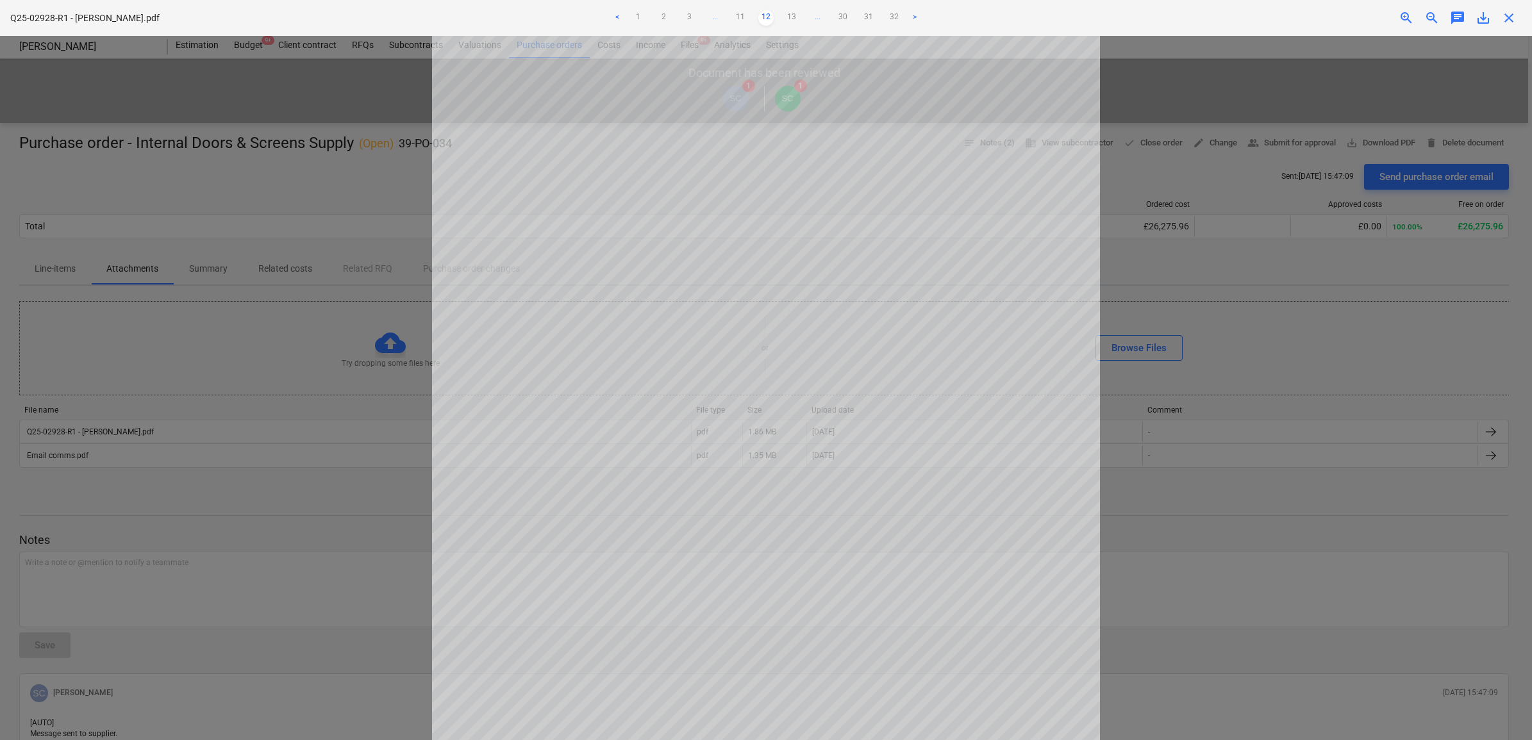
click at [917, 17] on link ">" at bounding box center [914, 17] width 15 height 15
click at [611, 17] on link "<" at bounding box center [617, 17] width 15 height 15
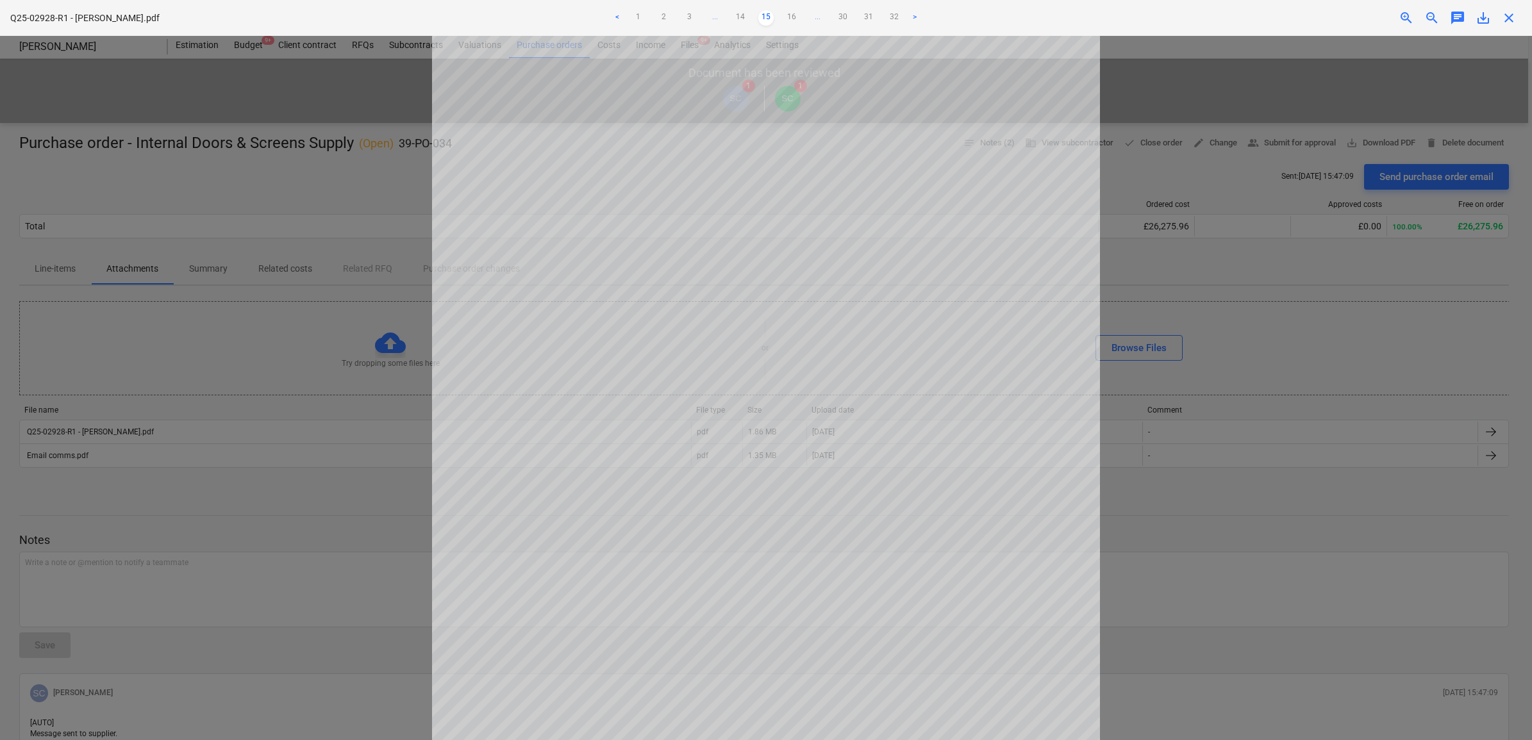
drag, startPoint x: 1513, startPoint y: 14, endPoint x: 1516, endPoint y: 4, distance: 10.1
click at [1513, 14] on span "close" at bounding box center [1508, 17] width 15 height 15
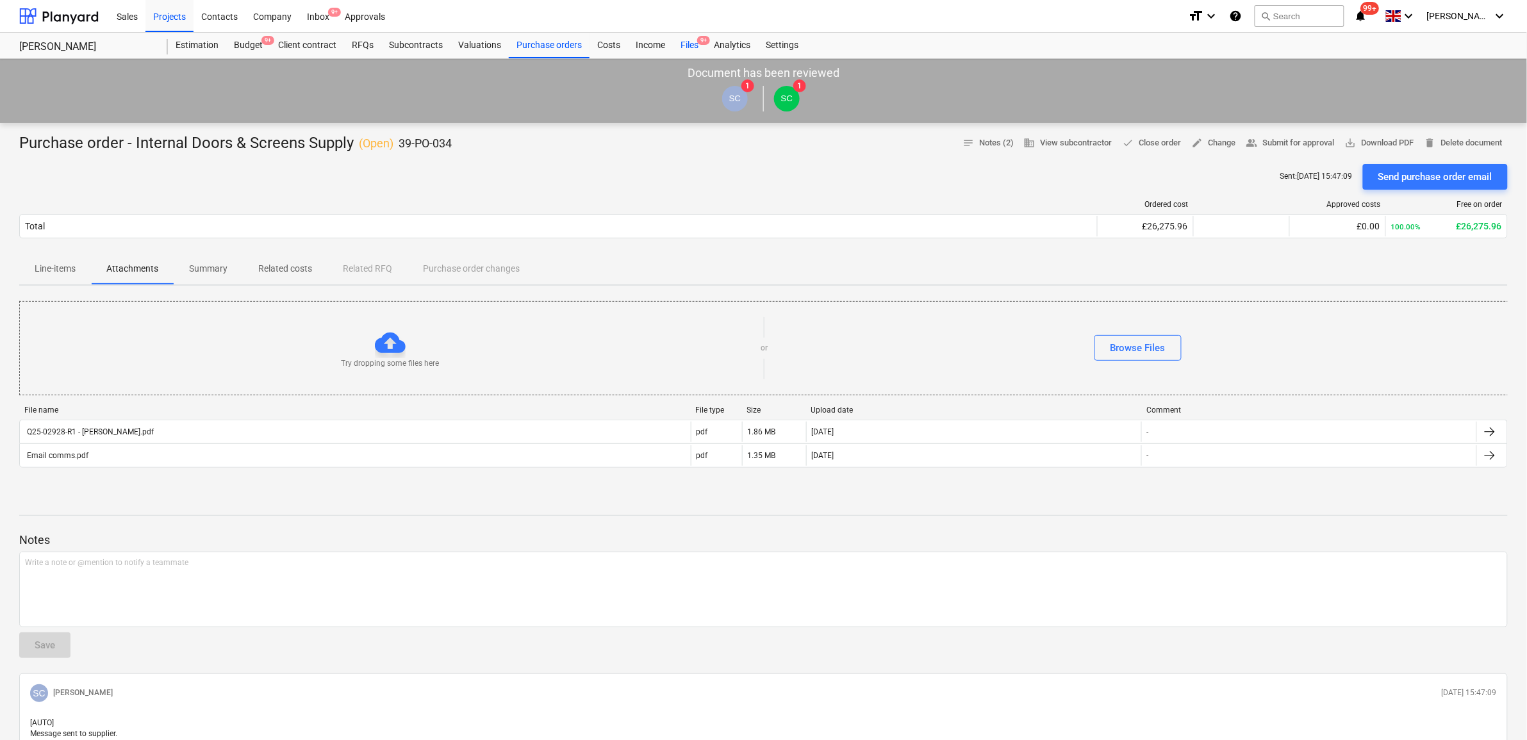
click at [691, 46] on div "Files 9+" at bounding box center [689, 46] width 33 height 26
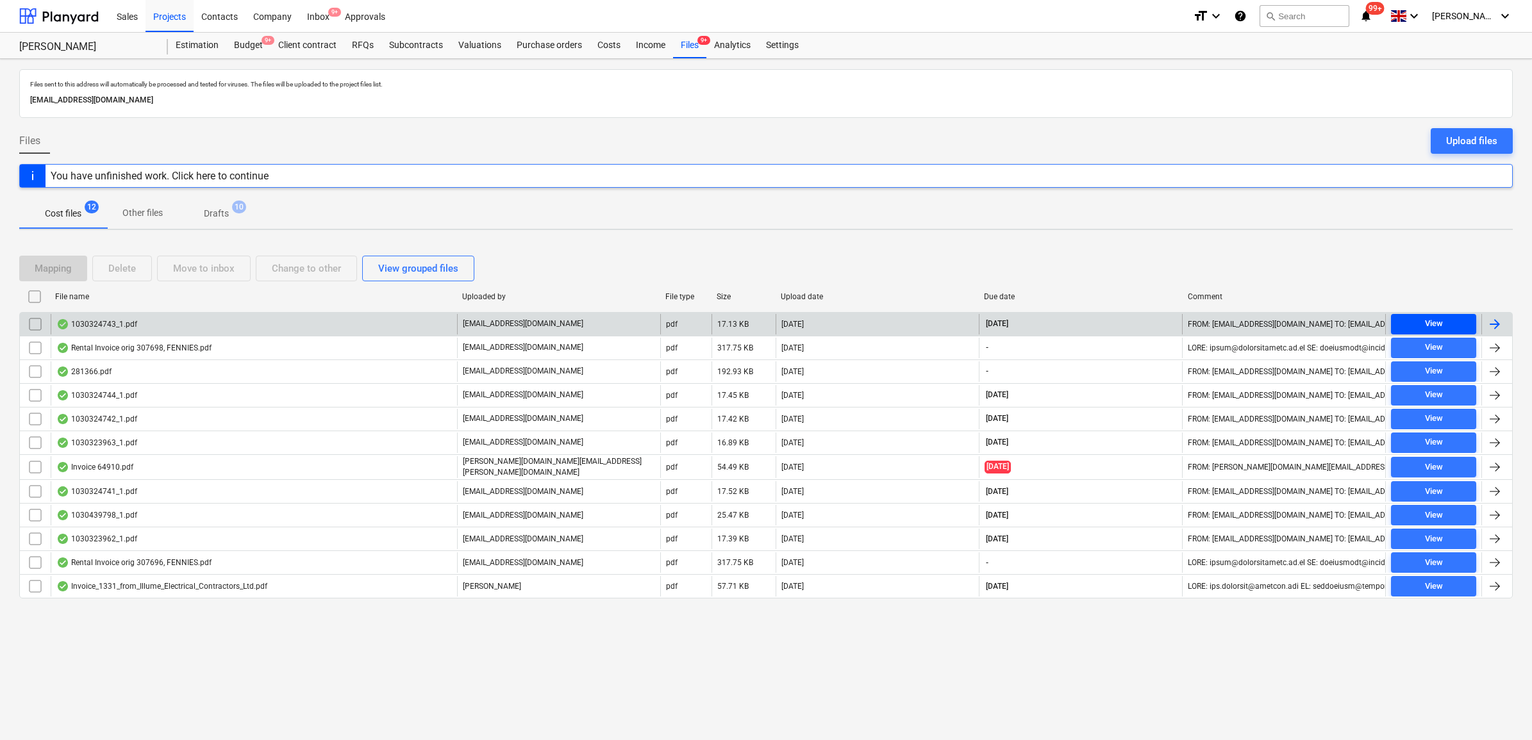
click at [1457, 321] on span "View" at bounding box center [1433, 324] width 75 height 15
click at [1494, 326] on div at bounding box center [1494, 324] width 15 height 15
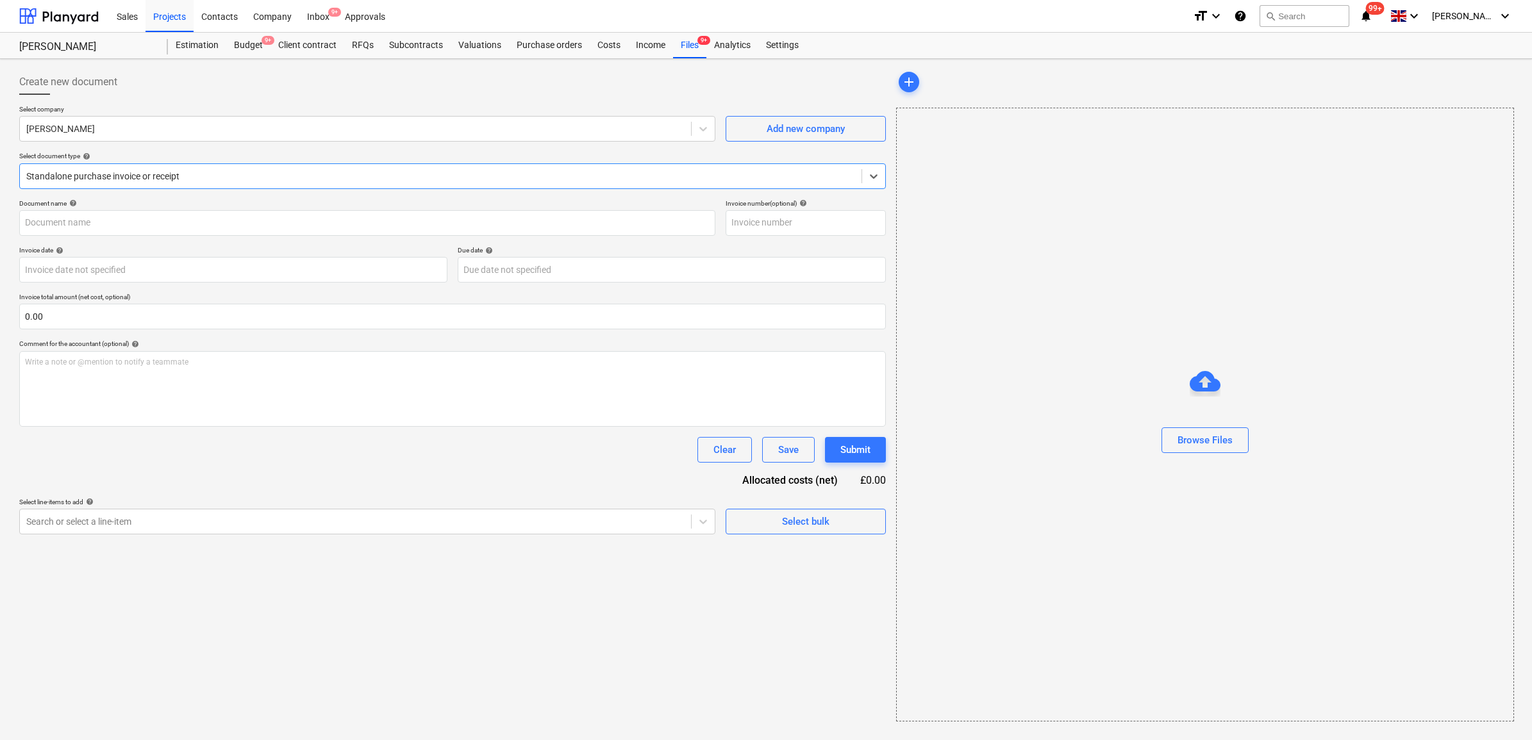
type input "1030324743"
type input "[DATE]"
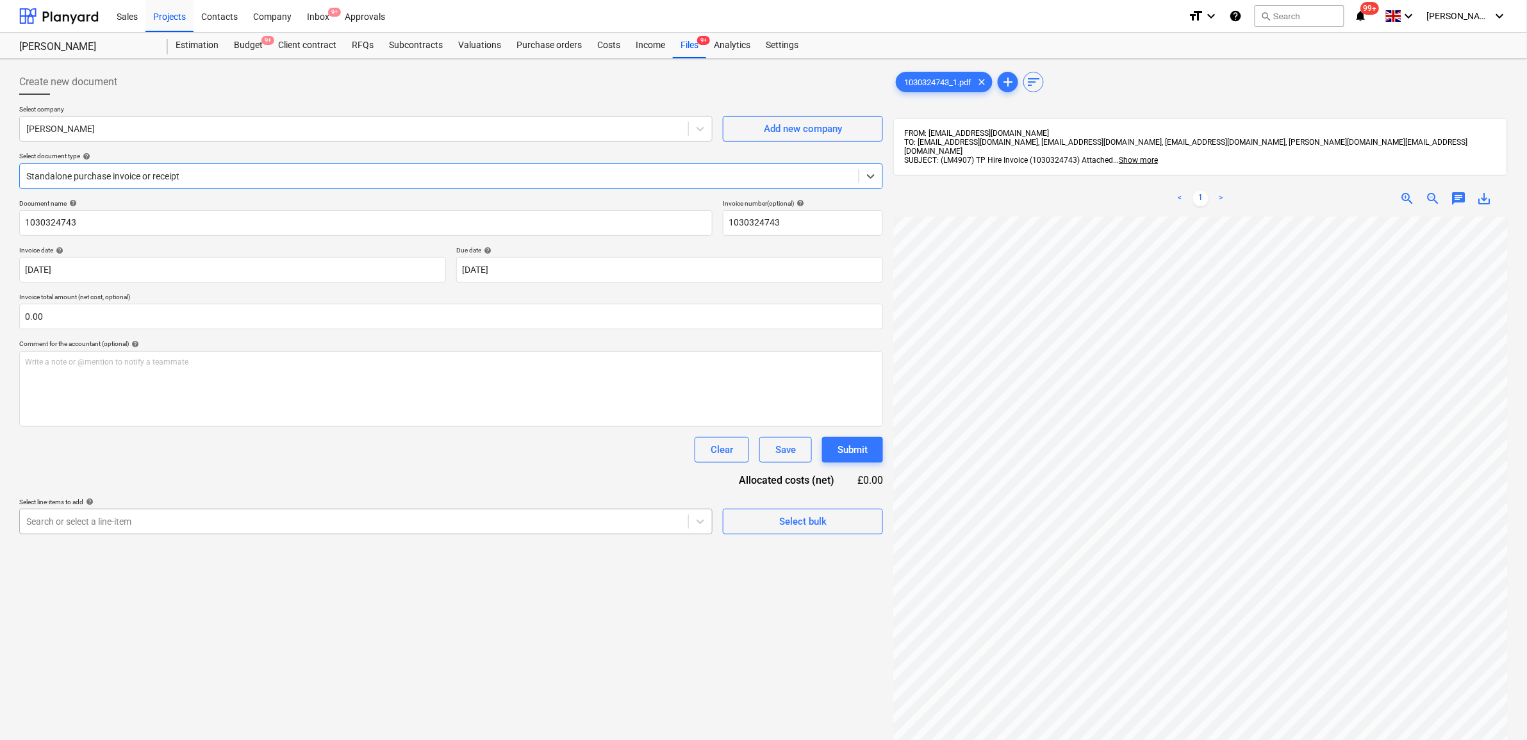
click at [148, 523] on div at bounding box center [354, 521] width 656 height 13
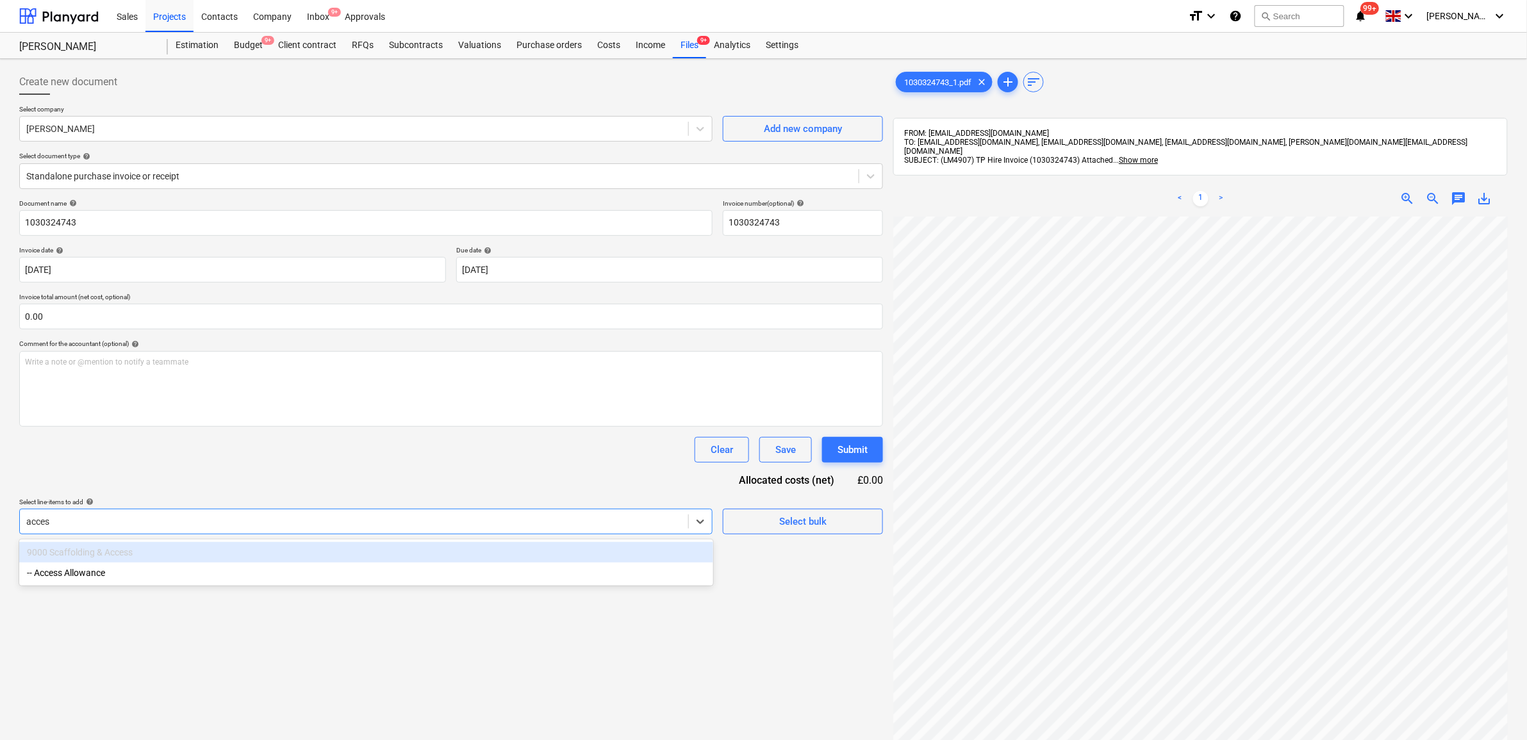
type input "access"
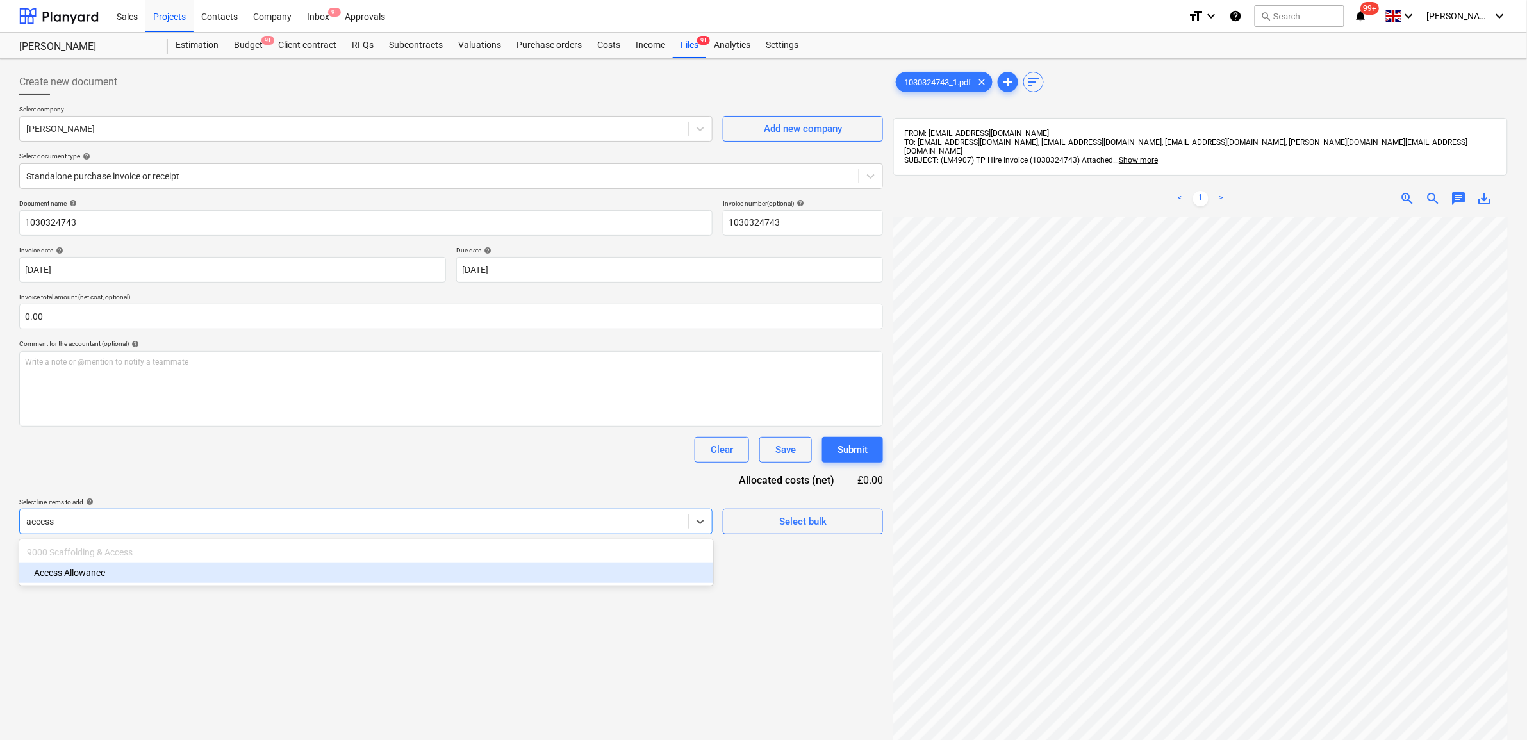
click at [142, 572] on div "-- Access Allowance" at bounding box center [366, 573] width 694 height 21
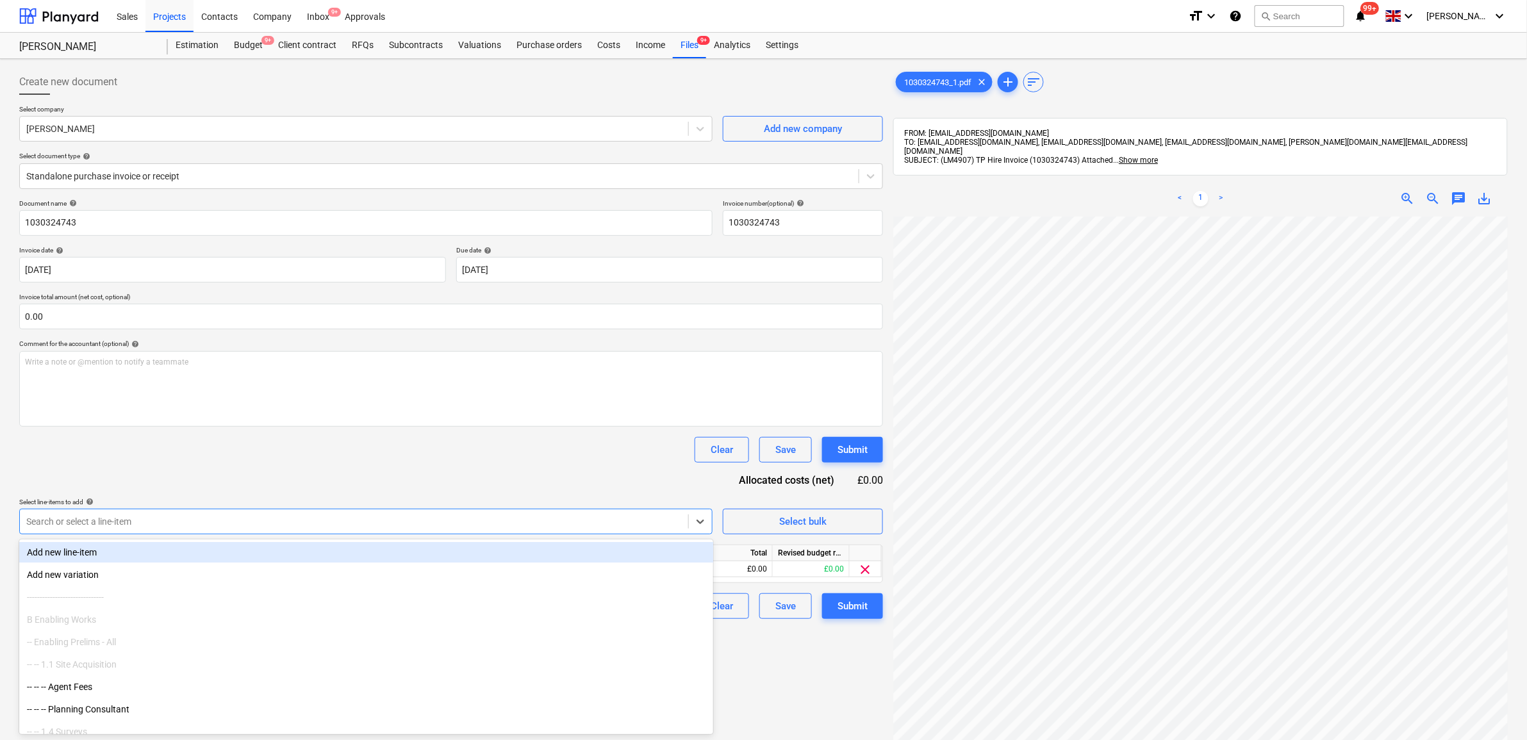
click at [181, 465] on div "Document name help 1030324743 Invoice number (optional) help 1030324743 Invoice…" at bounding box center [451, 409] width 864 height 420
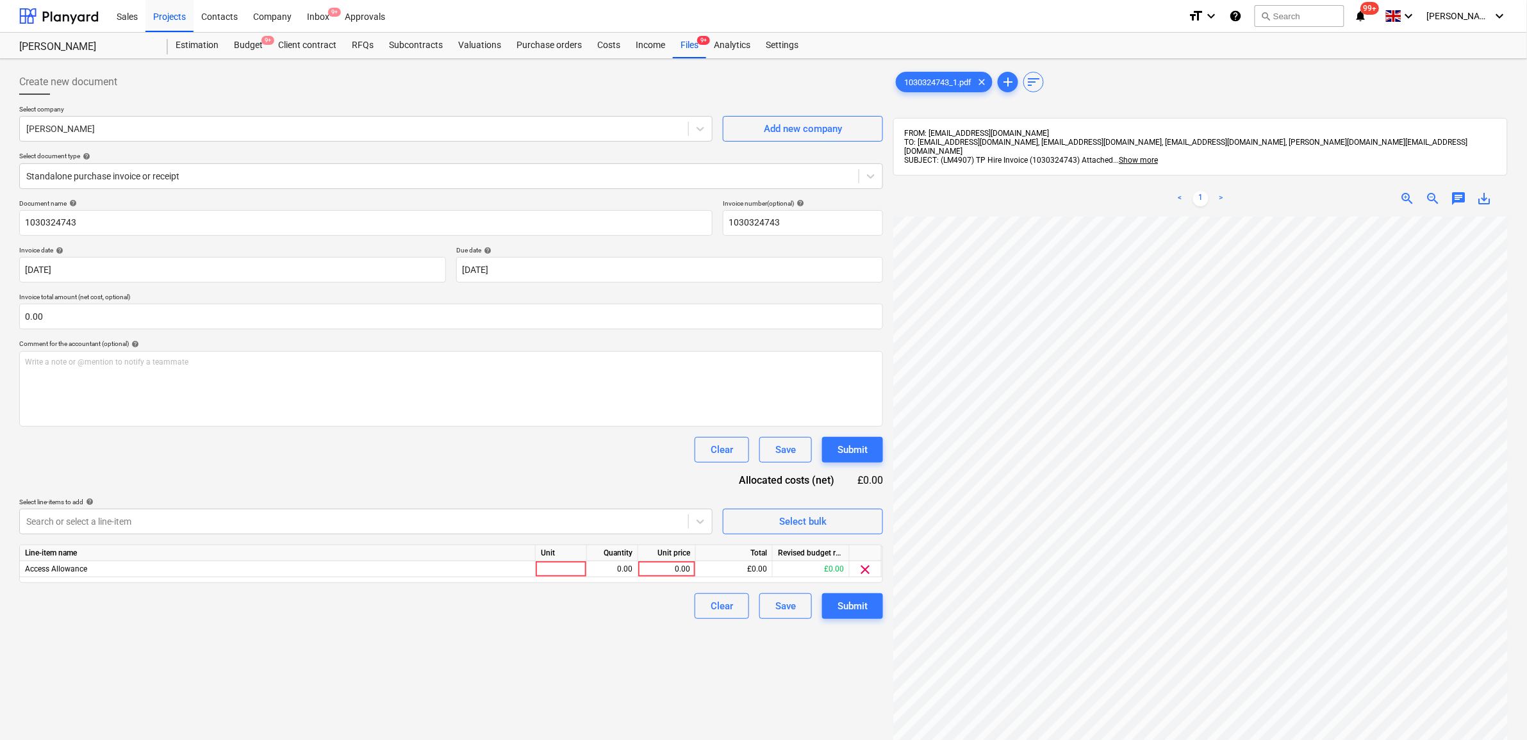
scroll to position [179, 40]
click at [670, 560] on div "Unit price" at bounding box center [667, 553] width 58 height 16
click at [670, 563] on div "0.00" at bounding box center [667, 569] width 47 height 16
type input "232.62"
click at [649, 710] on div "Create new document Select company [PERSON_NAME] Add new company Select documen…" at bounding box center [451, 495] width 874 height 862
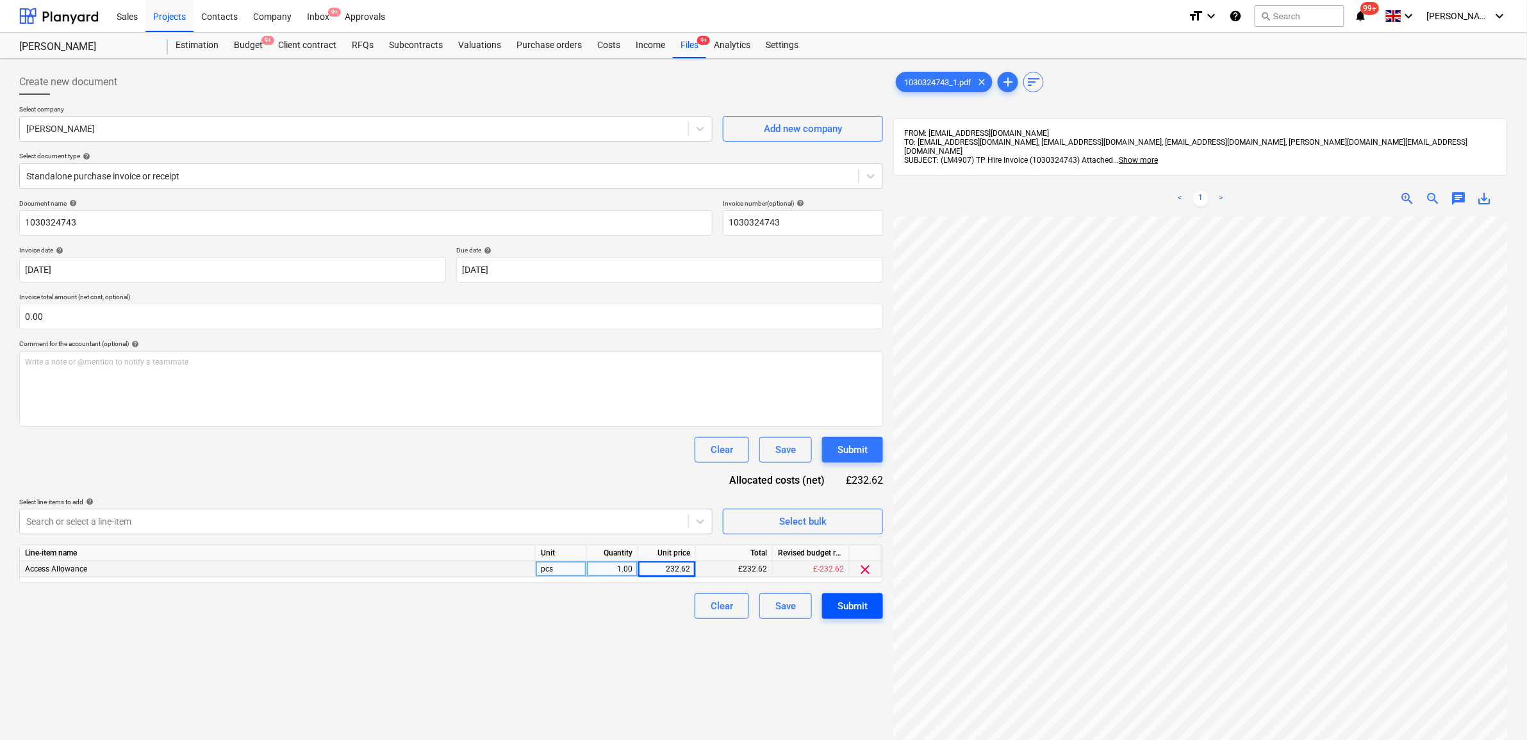
click at [865, 609] on div "Submit" at bounding box center [853, 606] width 30 height 17
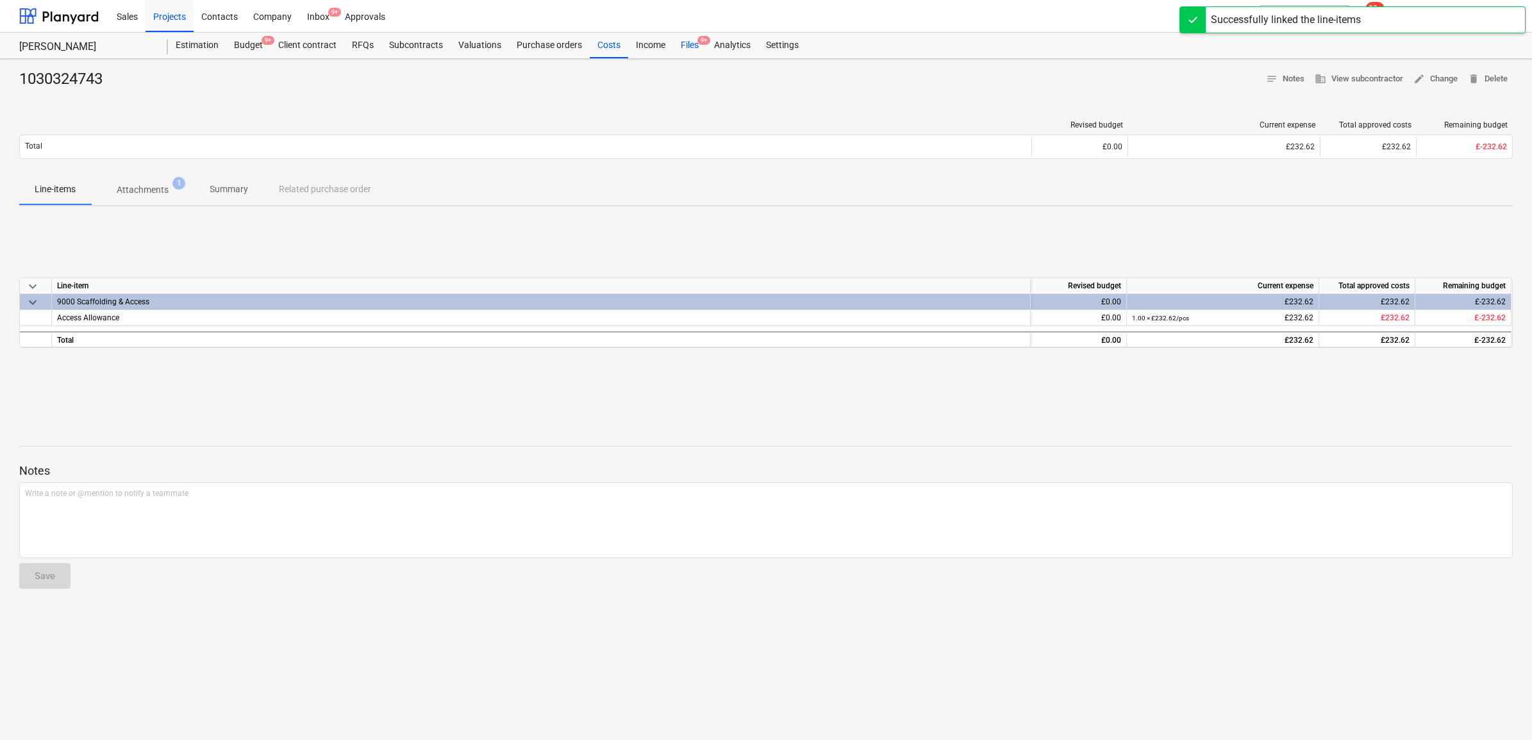
click at [688, 43] on div "Files 9+" at bounding box center [689, 46] width 33 height 26
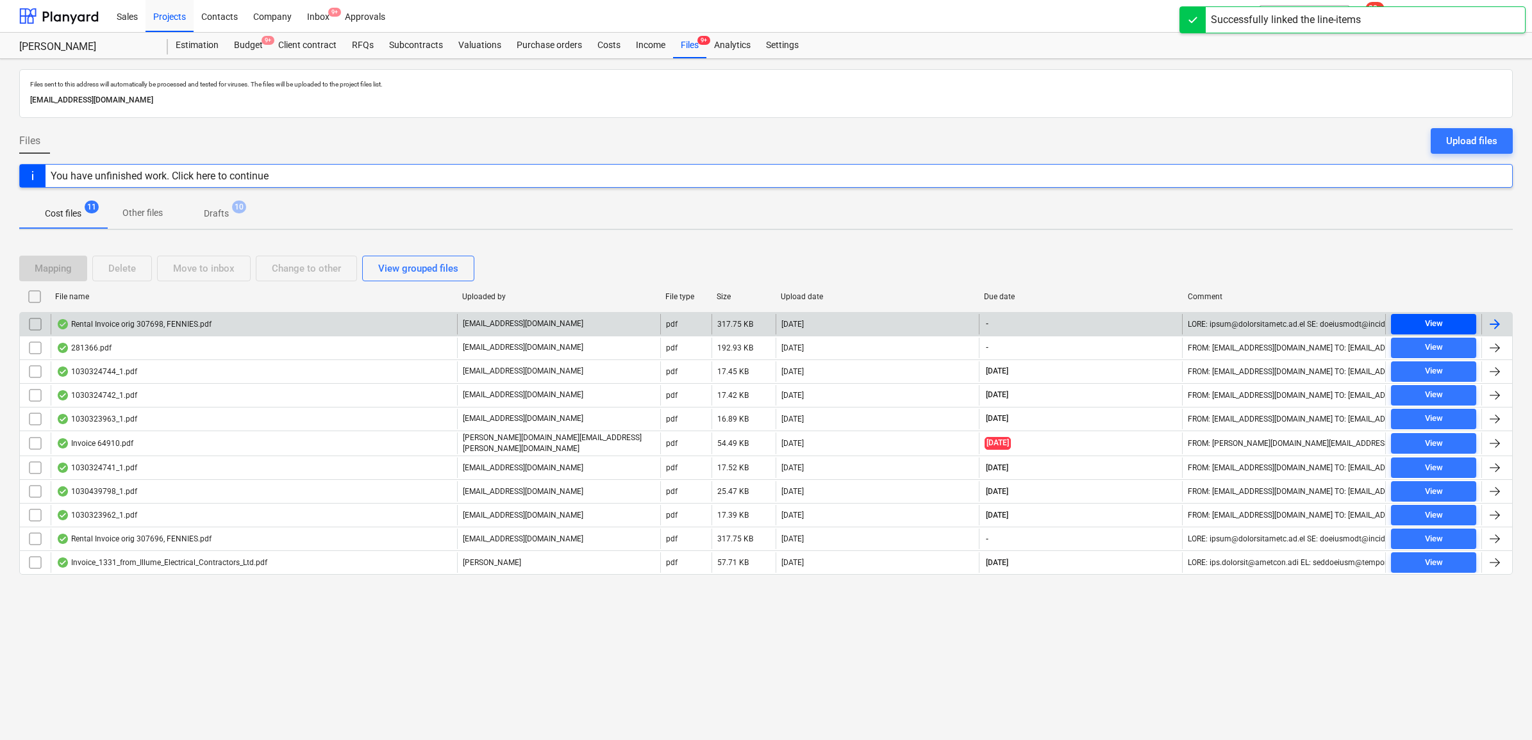
click at [1442, 315] on button "View" at bounding box center [1433, 324] width 85 height 21
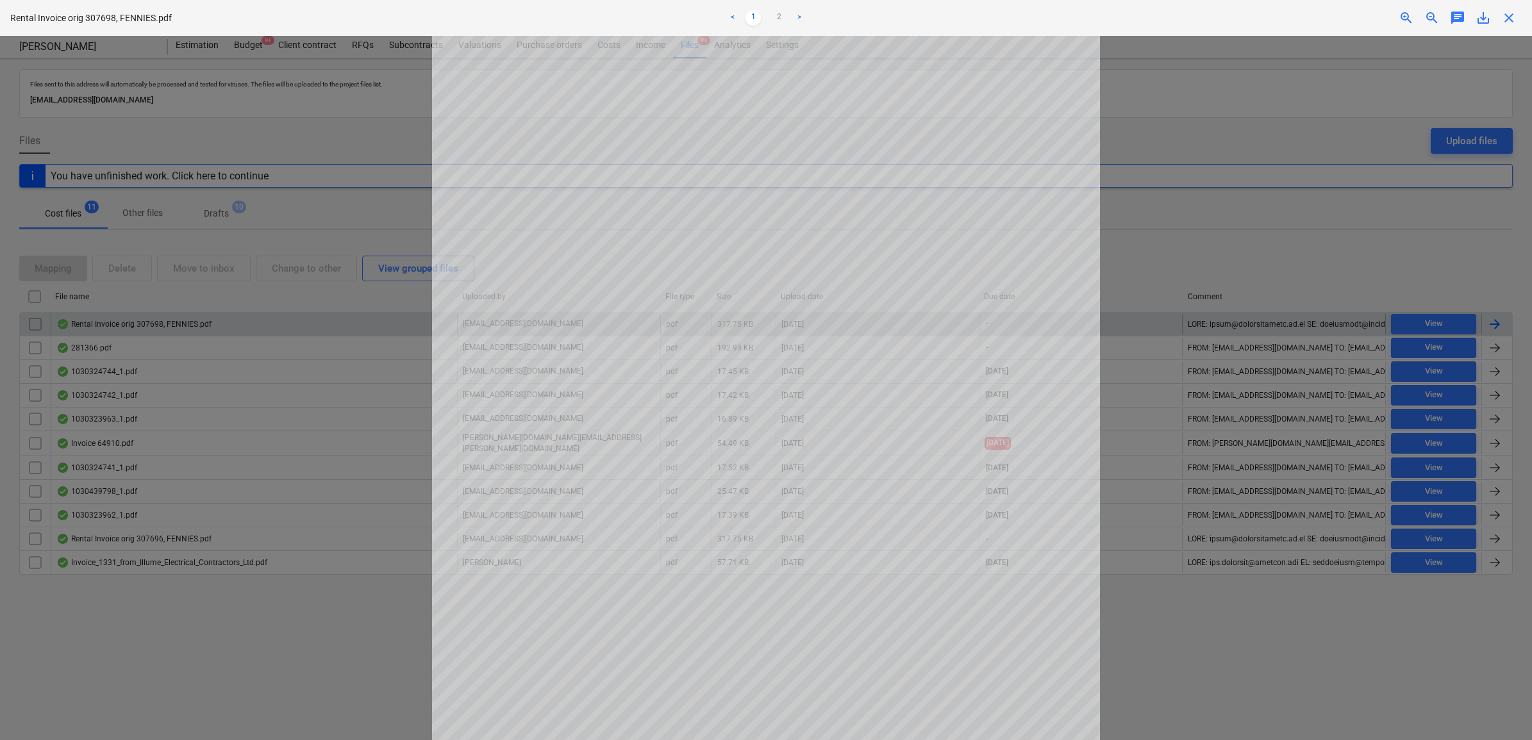
click at [1504, 23] on span "close" at bounding box center [1508, 17] width 15 height 15
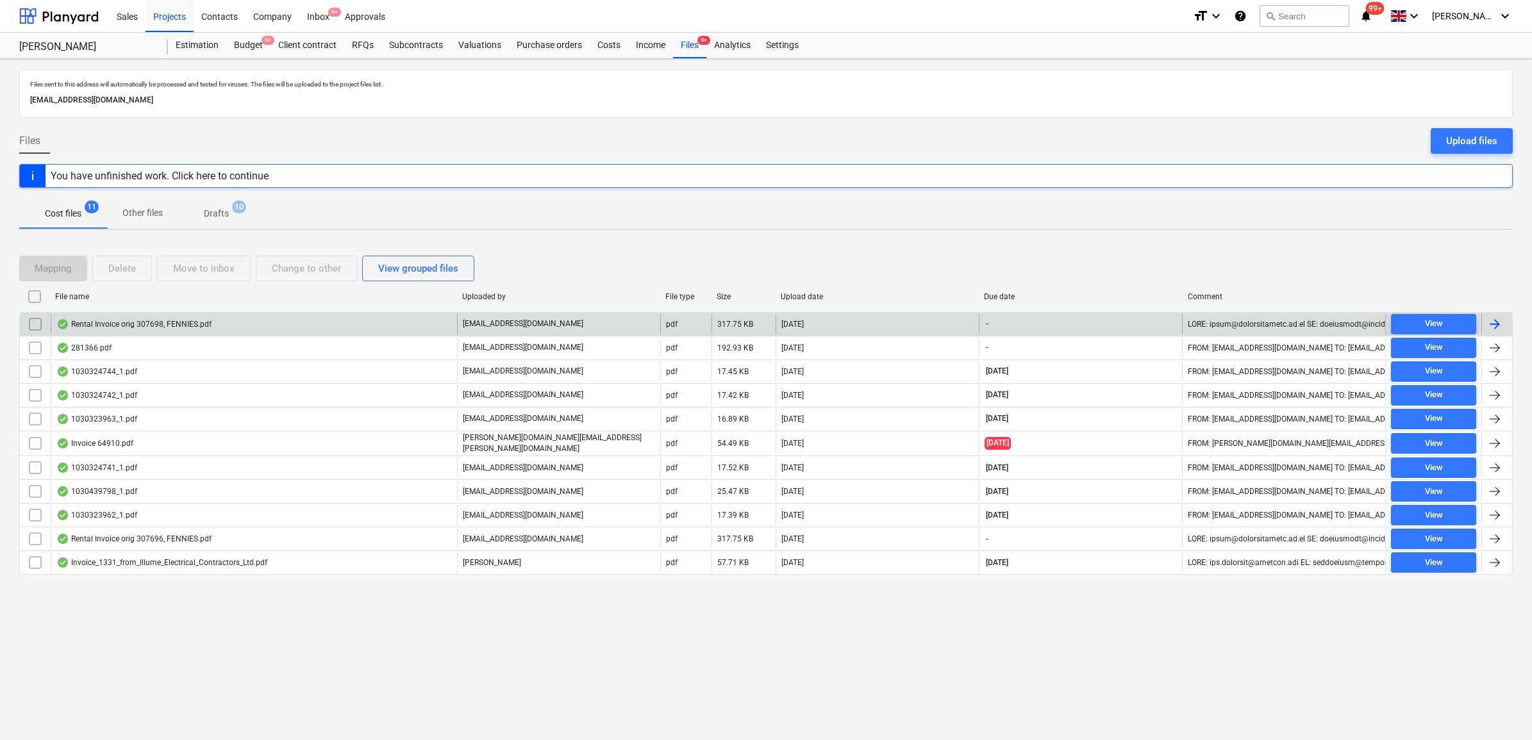
click at [1499, 322] on div at bounding box center [1494, 324] width 15 height 15
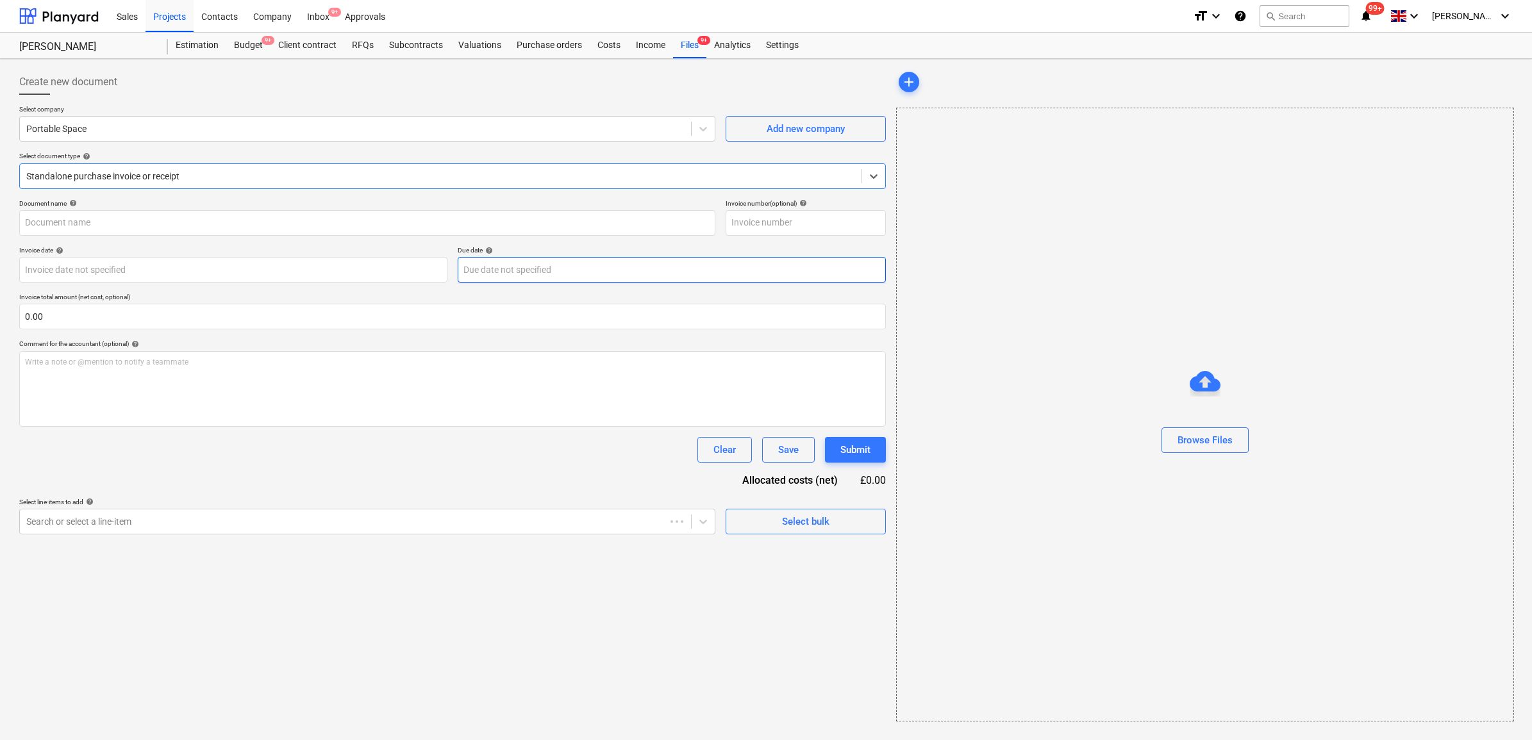
type input "307698"
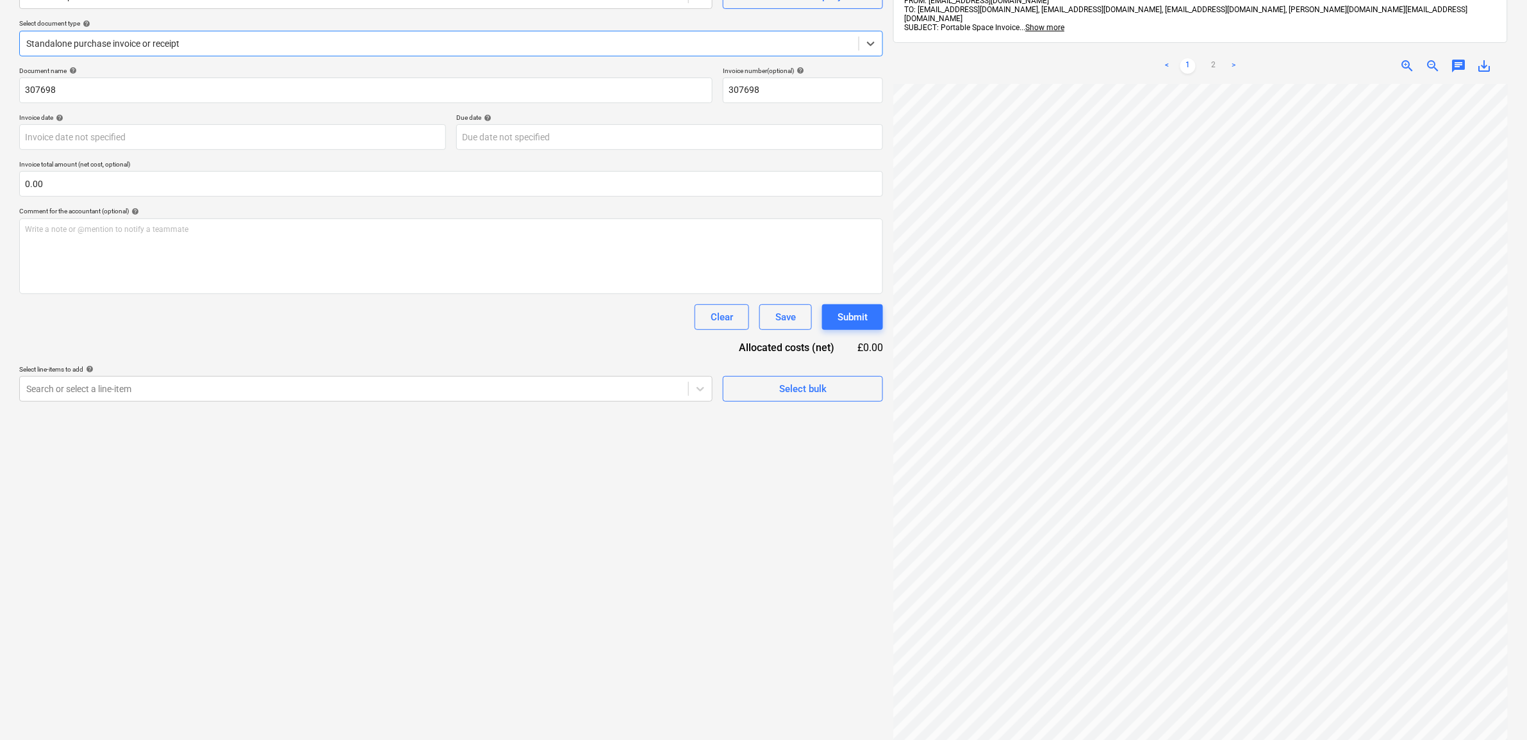
scroll to position [21, 0]
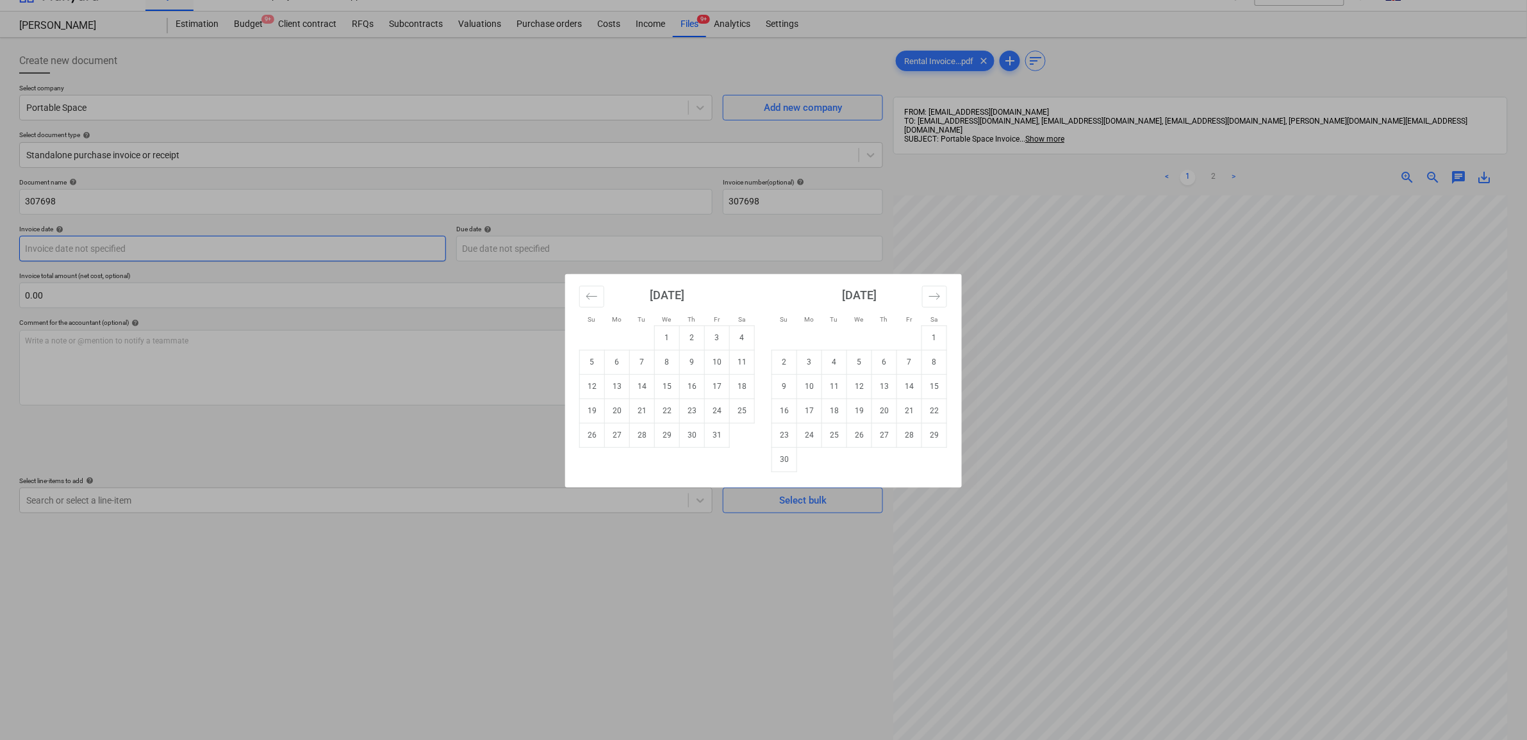
click at [170, 250] on body "Sales Projects Contacts Company Inbox 9+ Approvals format_size keyboard_arrow_d…" at bounding box center [763, 349] width 1527 height 740
click at [583, 290] on button "Move backward to switch to the previous month." at bounding box center [591, 297] width 25 height 22
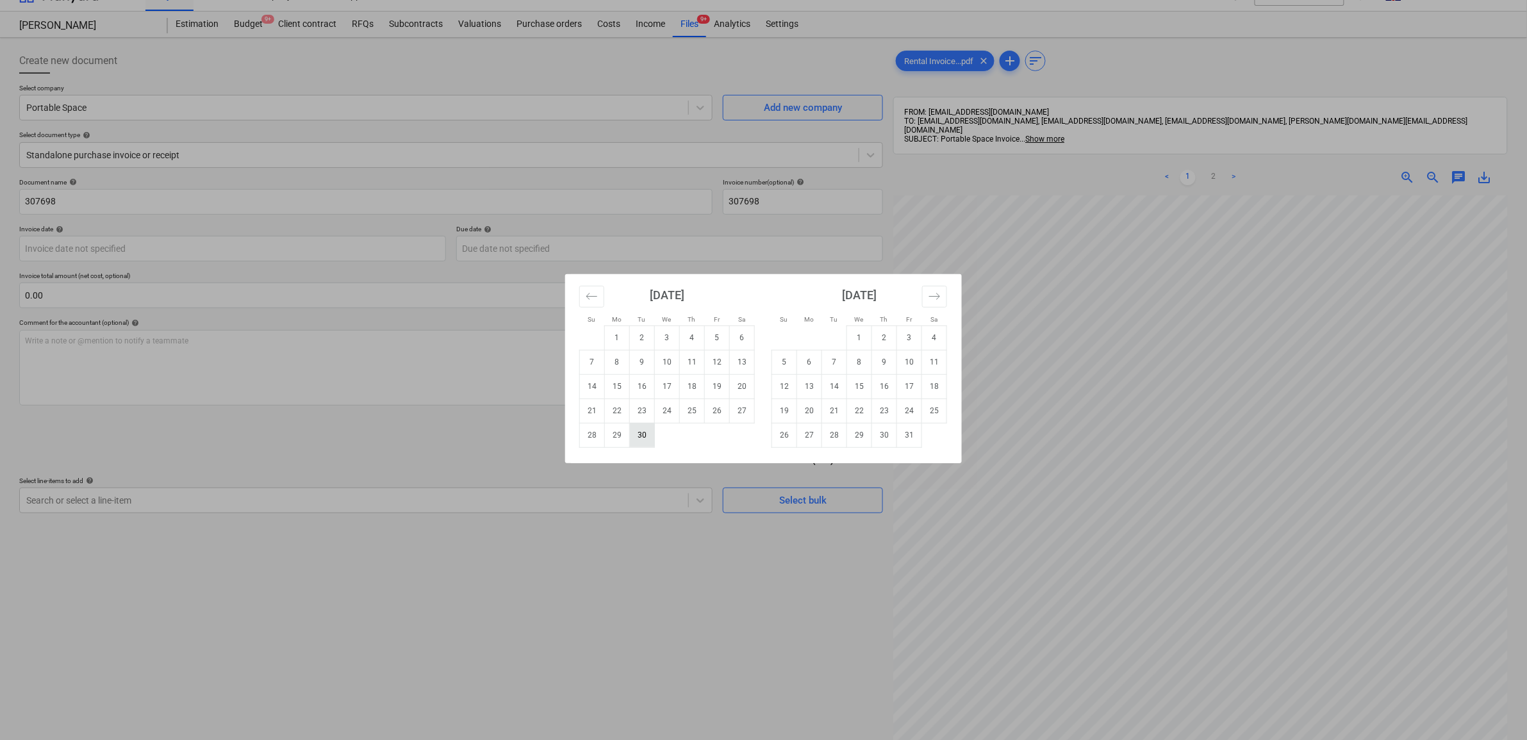
click at [642, 437] on td "30" at bounding box center [642, 435] width 25 height 24
type input "[DATE]"
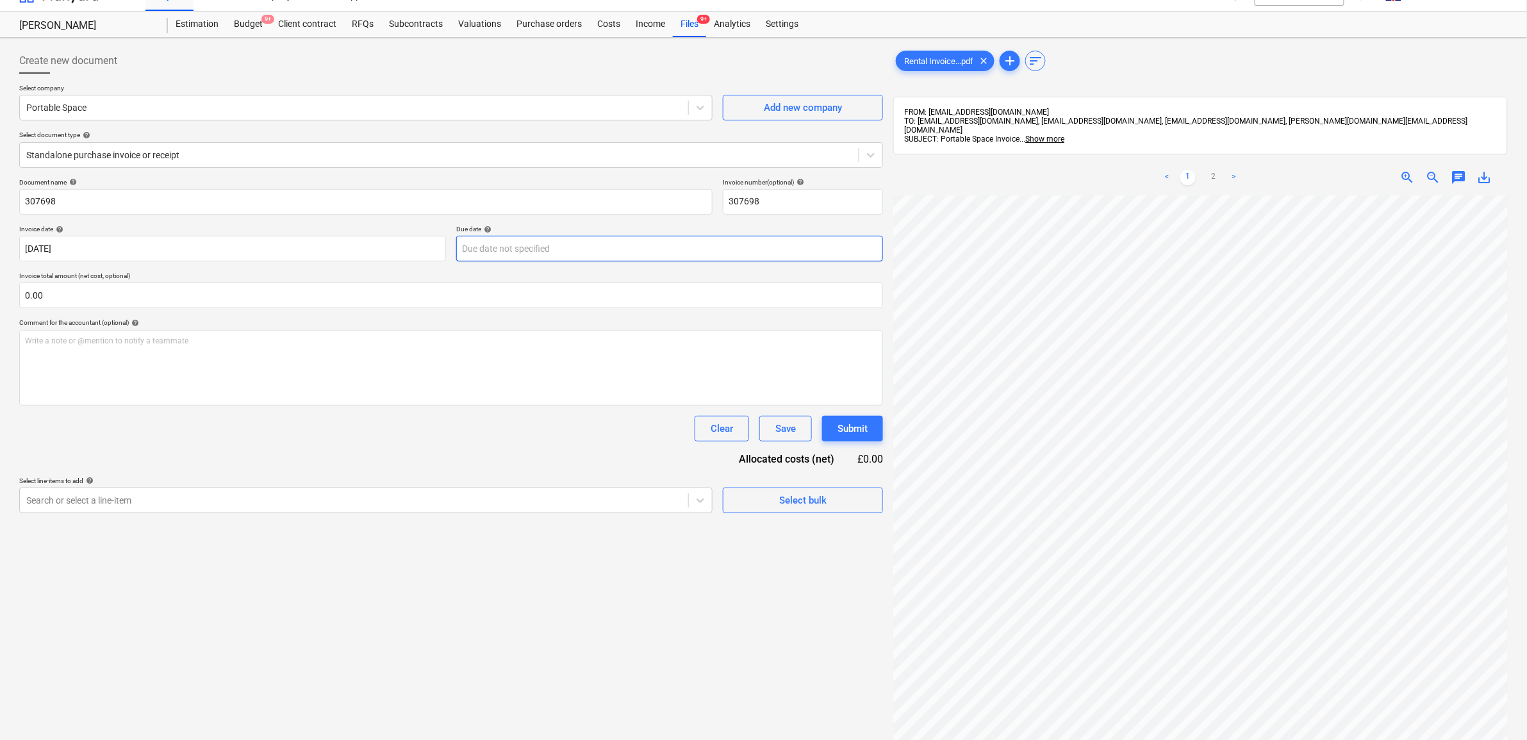
click at [540, 248] on body "Sales Projects Contacts Company Inbox 9+ Approvals format_size keyboard_arrow_d…" at bounding box center [763, 349] width 1527 height 740
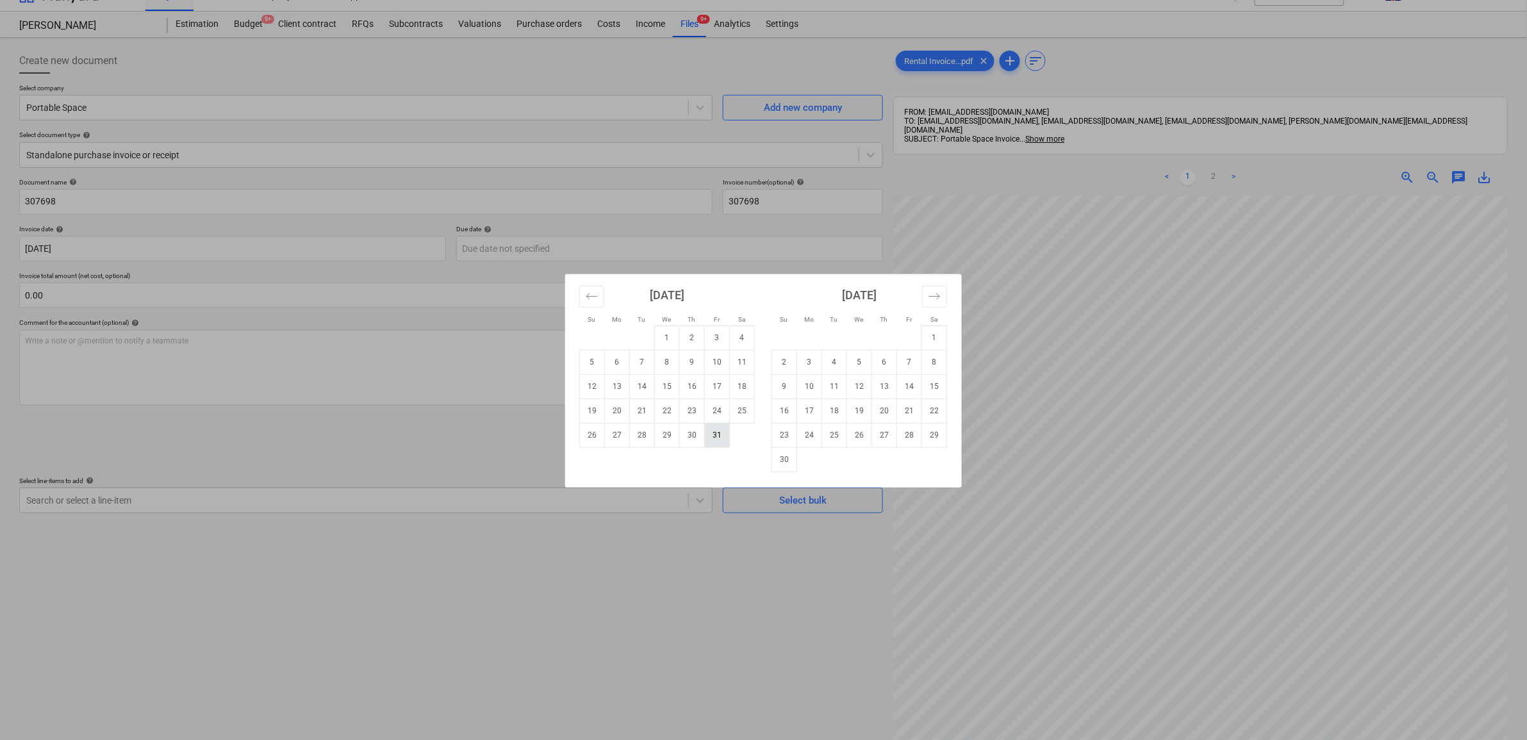
click at [722, 436] on td "31" at bounding box center [717, 435] width 25 height 24
type input "[DATE]"
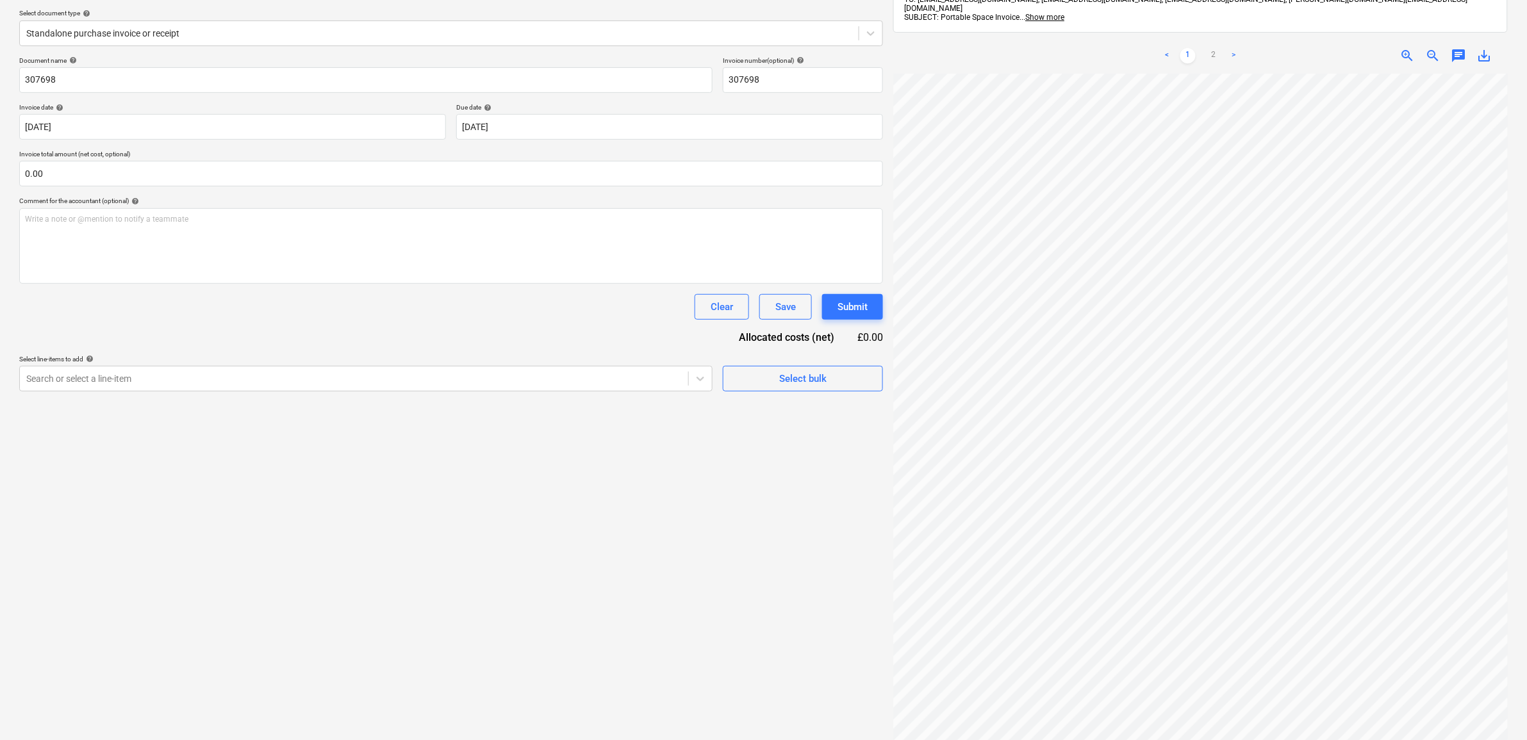
scroll to position [181, 0]
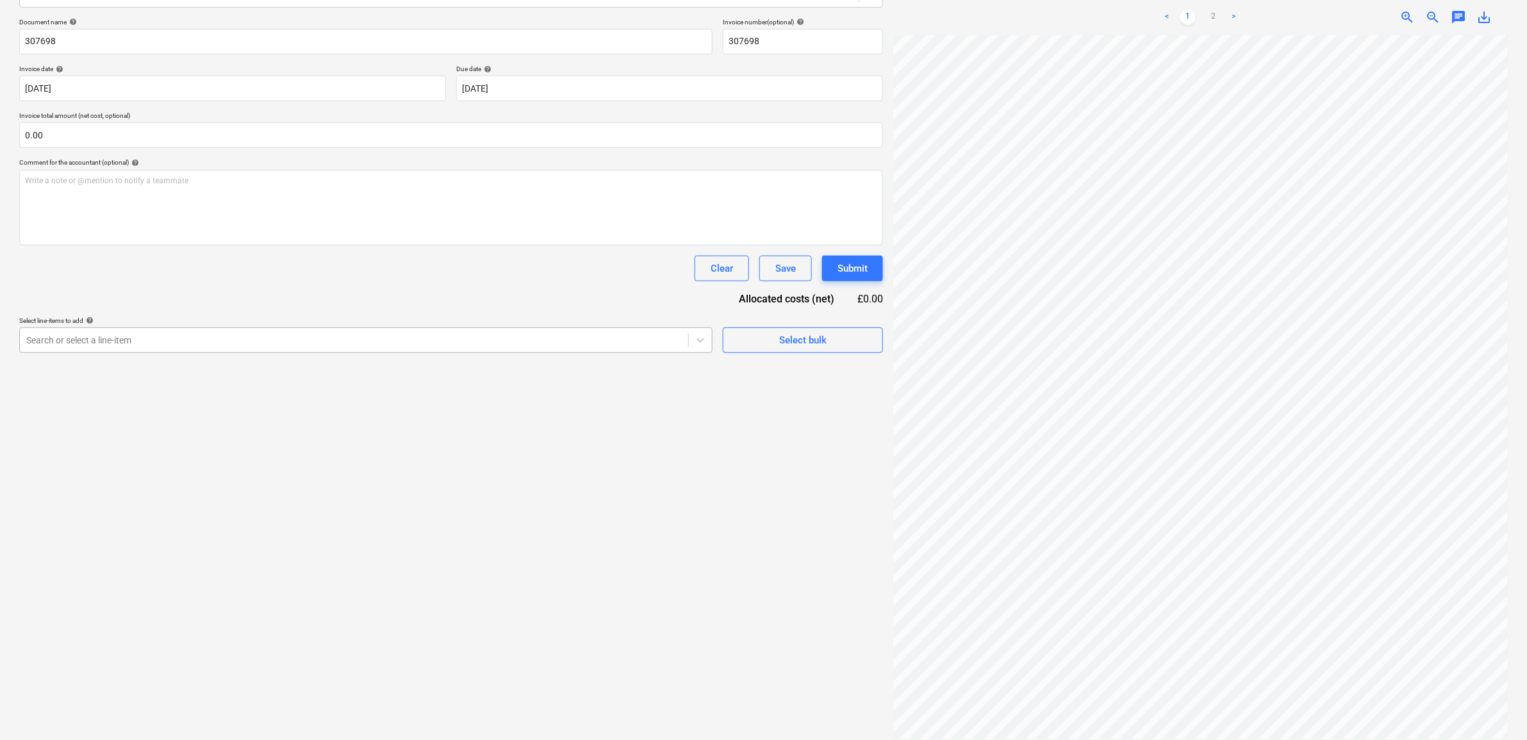
click at [458, 335] on div at bounding box center [354, 340] width 656 height 13
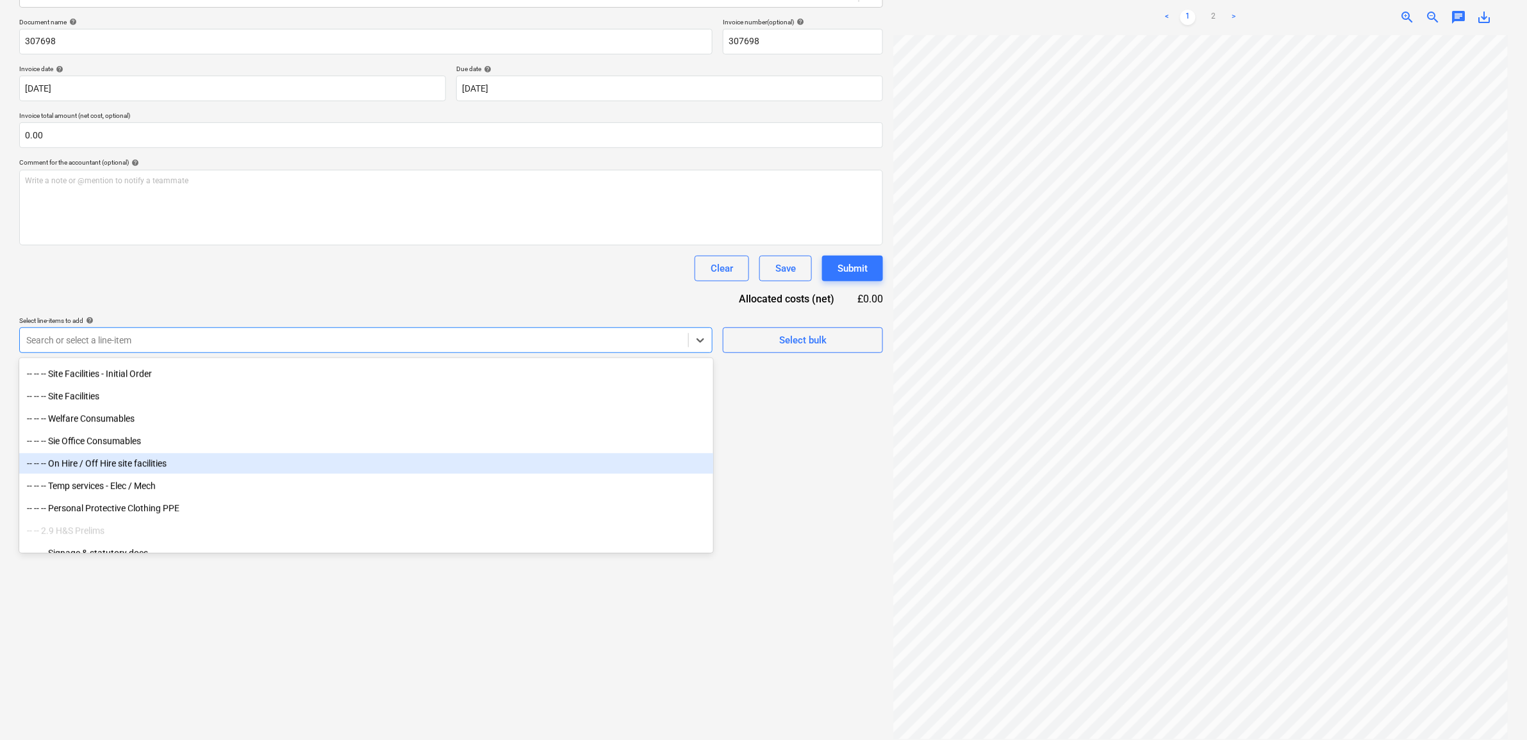
scroll to position [1449, 0]
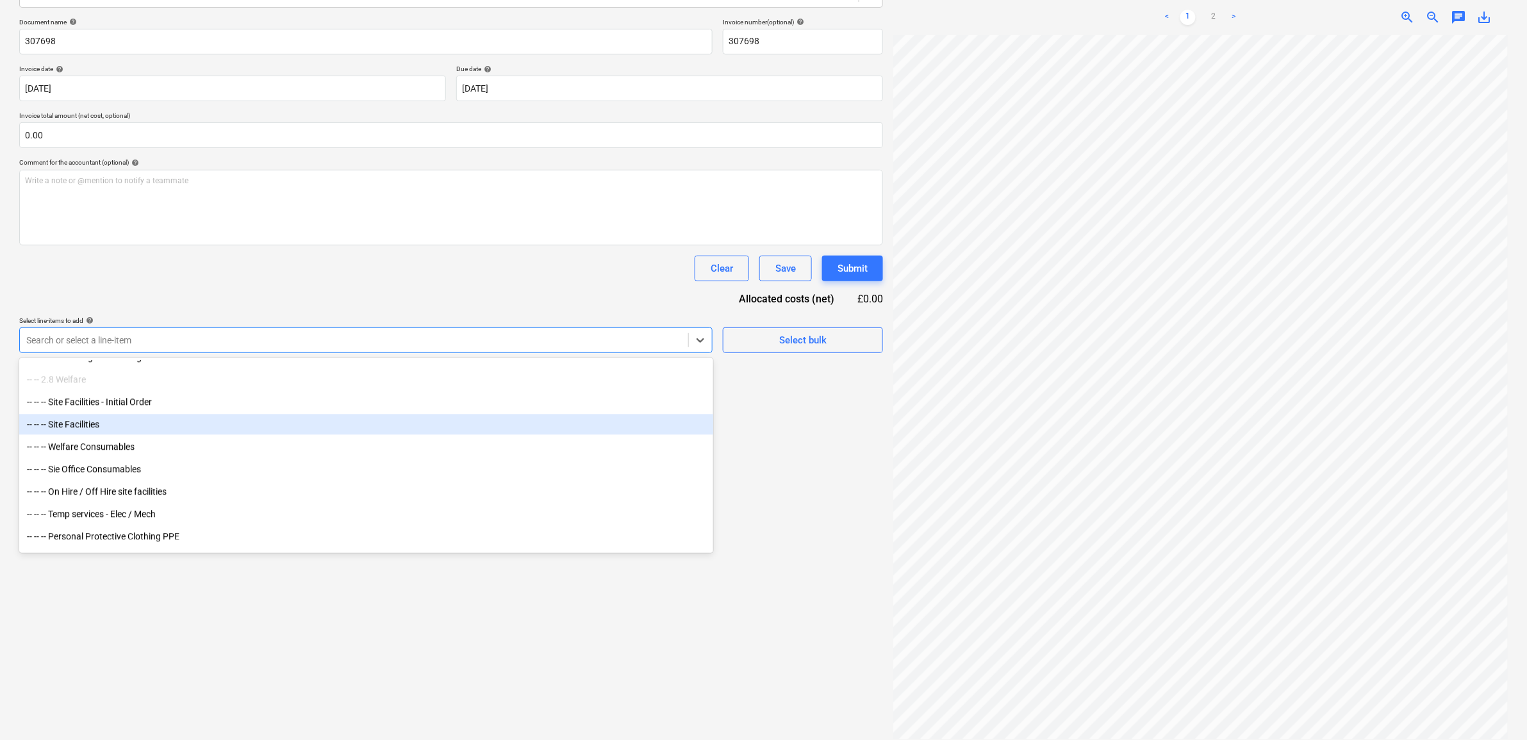
click at [129, 424] on div "-- -- -- Site Facilities" at bounding box center [366, 425] width 694 height 21
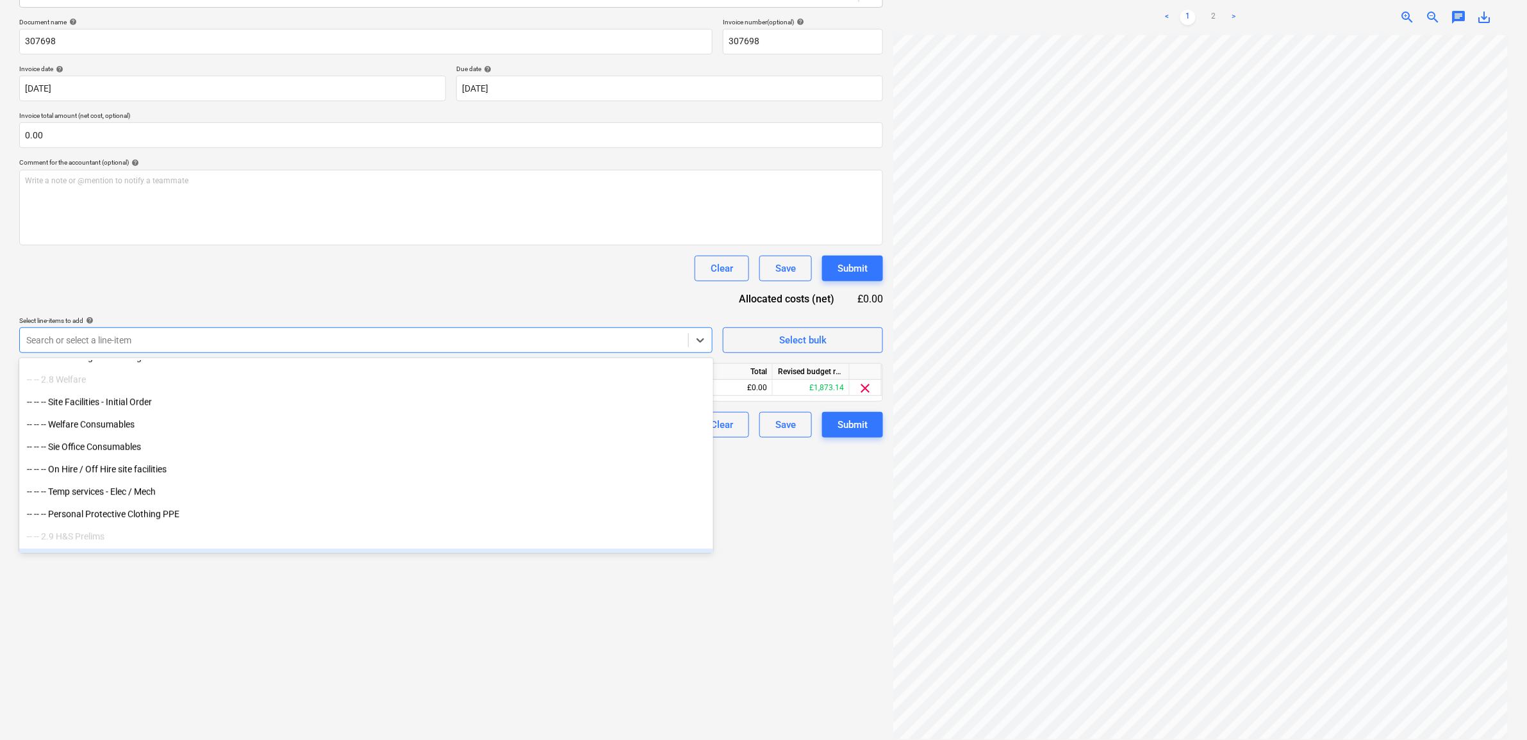
click at [659, 645] on div "Create new document Select company Portable Space Add new company Select docume…" at bounding box center [451, 314] width 874 height 862
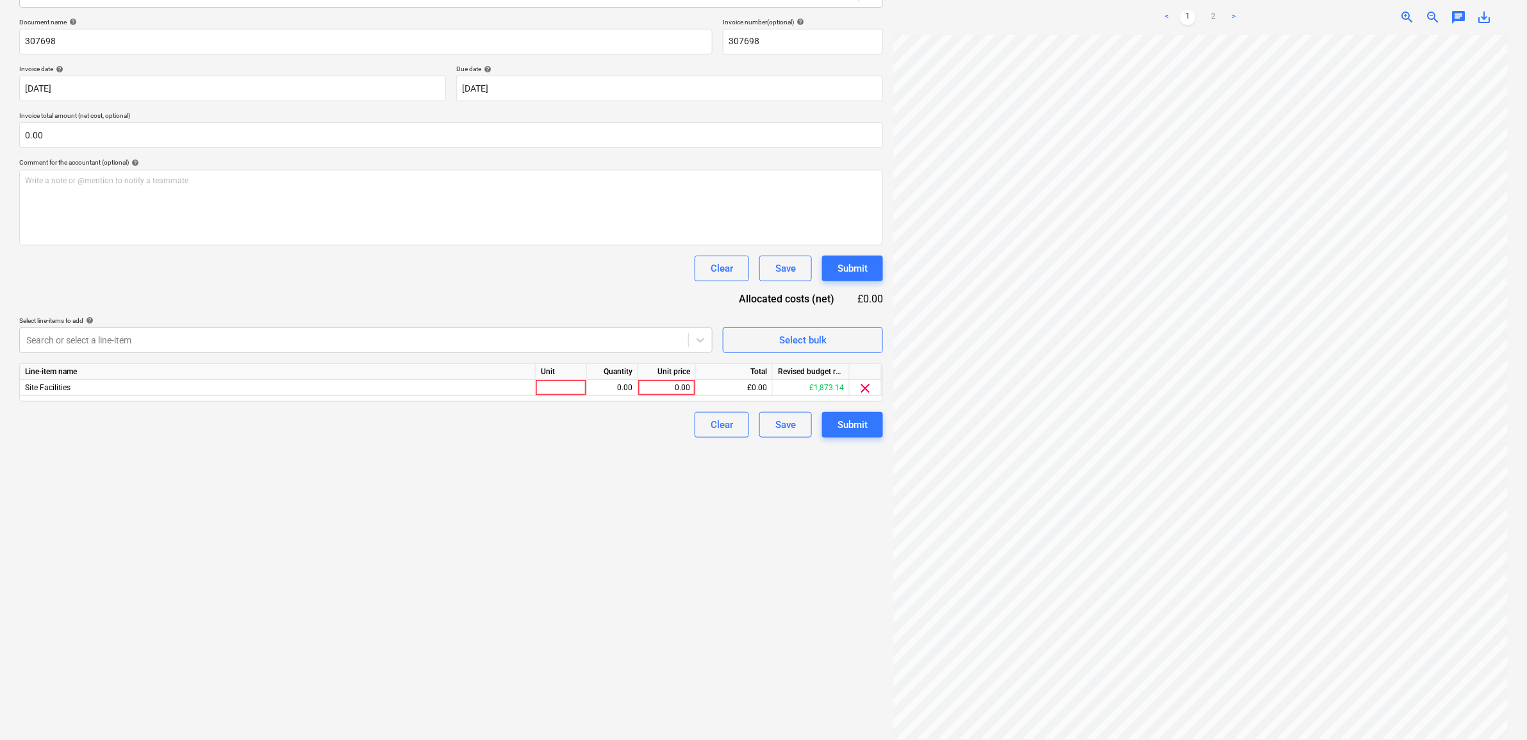
scroll to position [42, 59]
click at [1212, 10] on link "2" at bounding box center [1213, 17] width 15 height 15
click at [686, 393] on div "0.00" at bounding box center [667, 388] width 47 height 16
type input "440"
click at [540, 473] on div "Create new document Select company Portable Space Add new company Select docume…" at bounding box center [451, 314] width 874 height 862
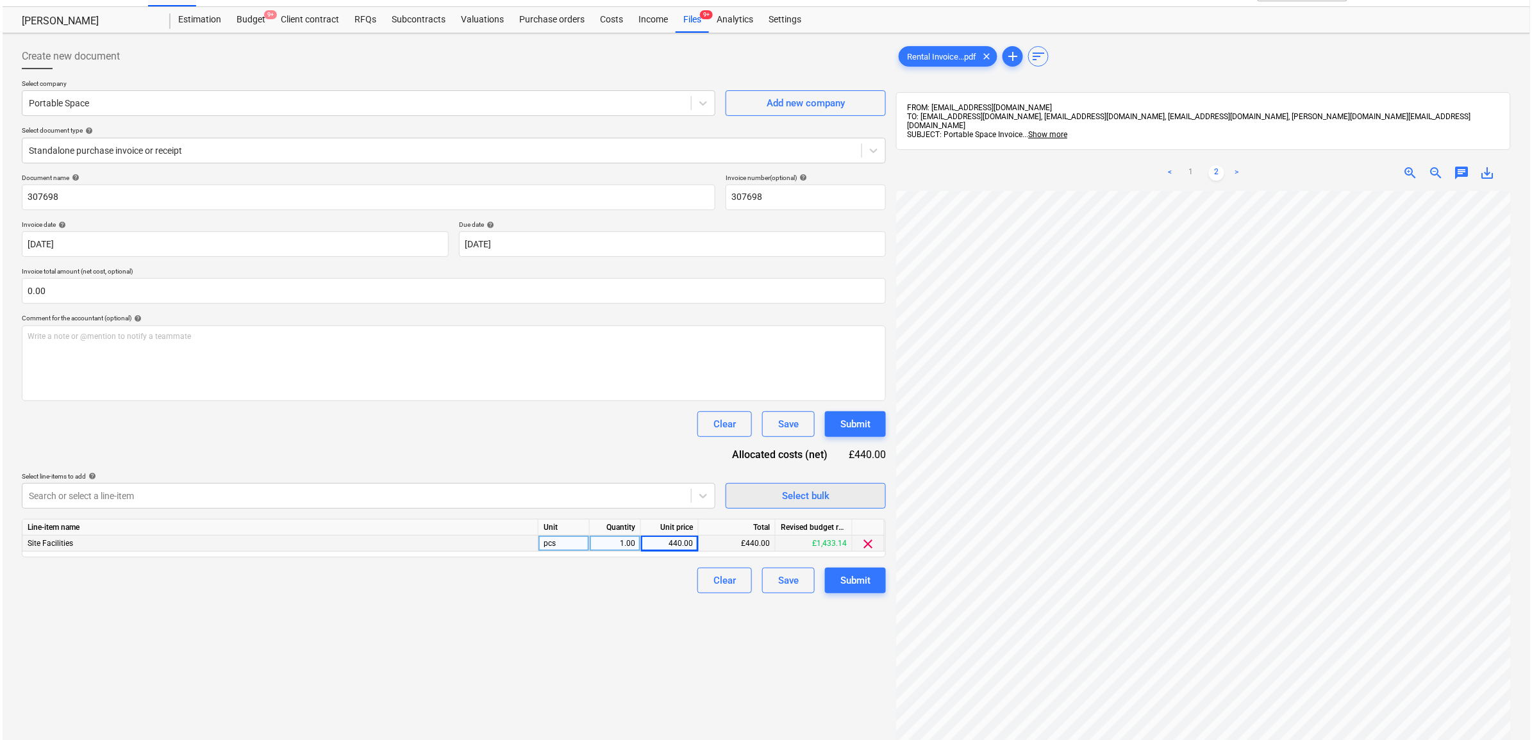
scroll to position [21, 0]
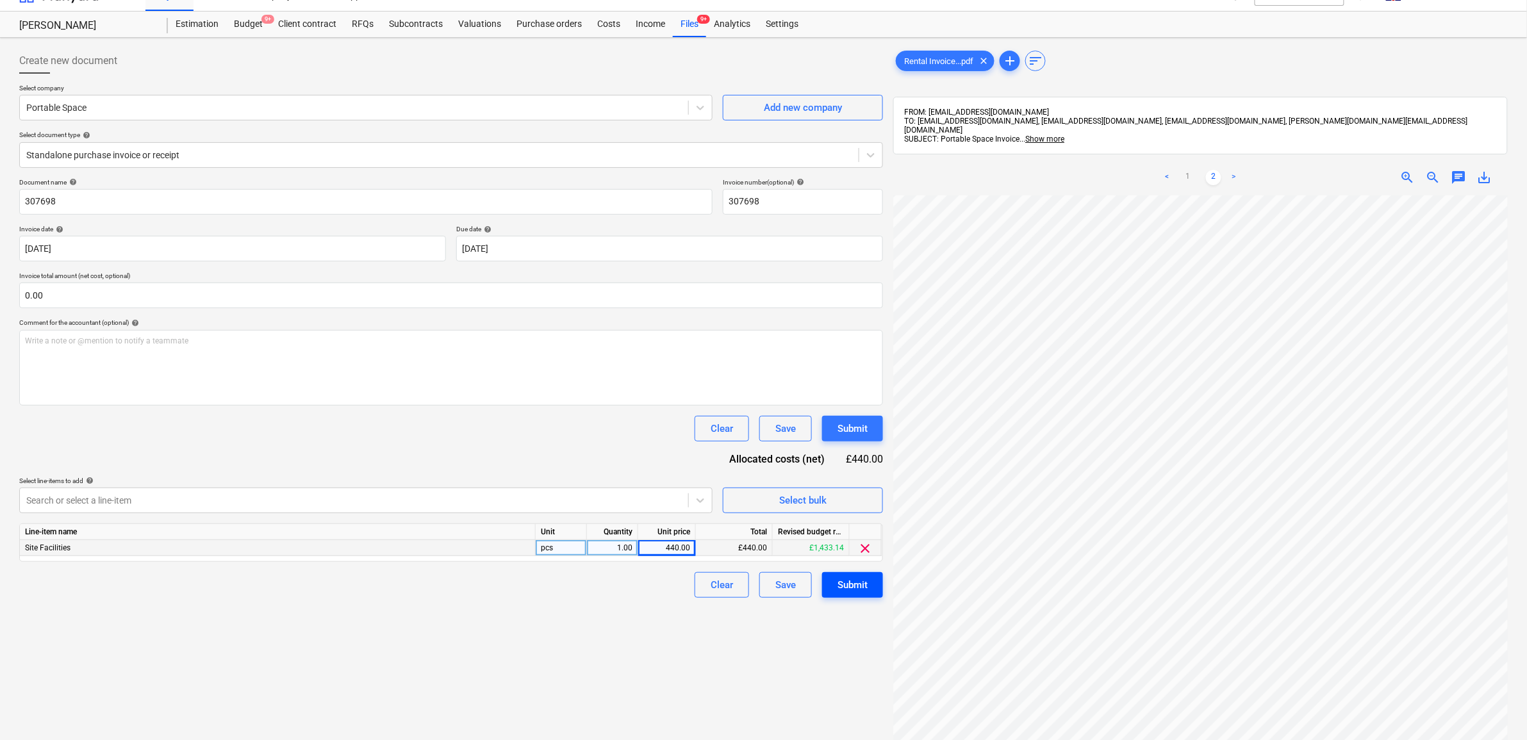
click at [859, 580] on div "Submit" at bounding box center [853, 585] width 30 height 17
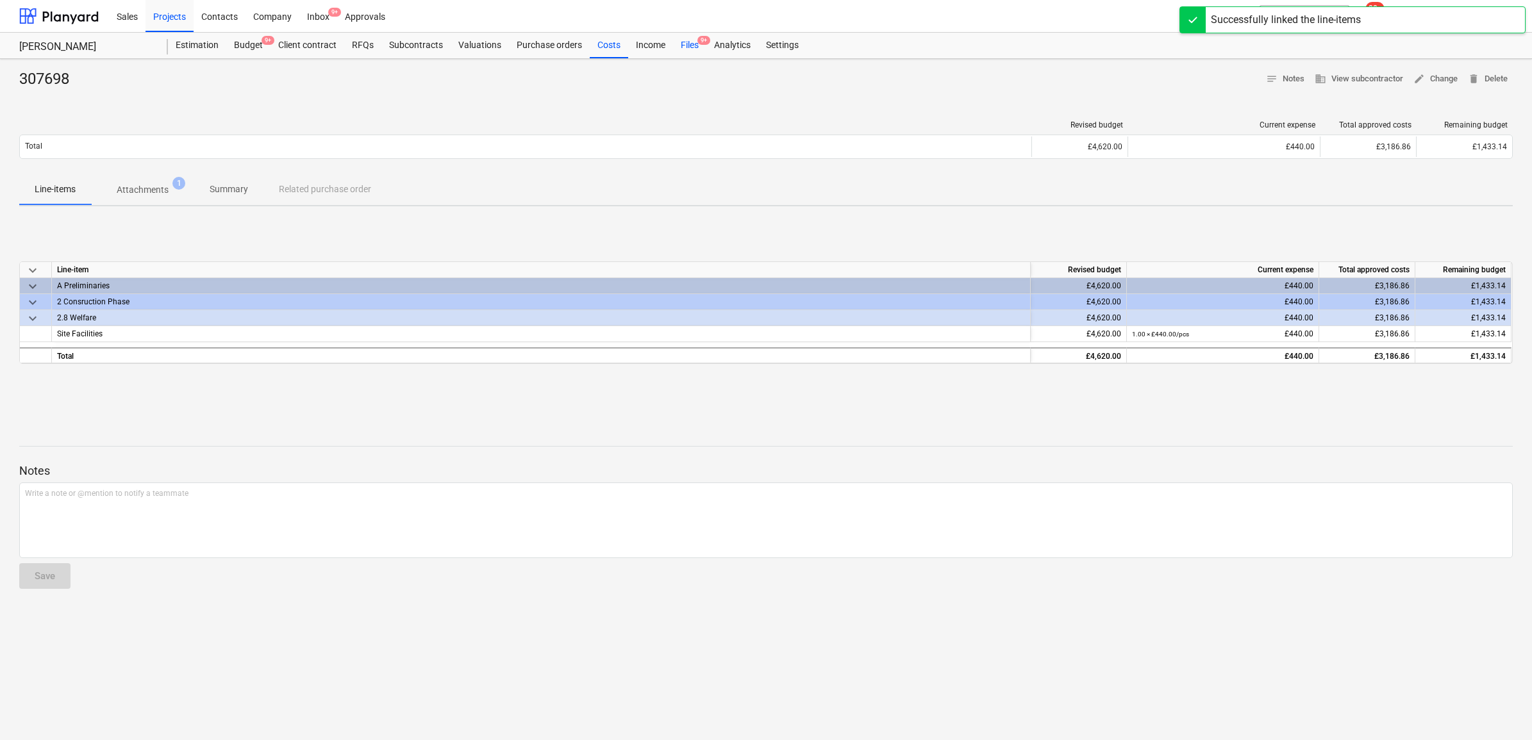
click at [691, 42] on div "Files 9+" at bounding box center [689, 46] width 33 height 26
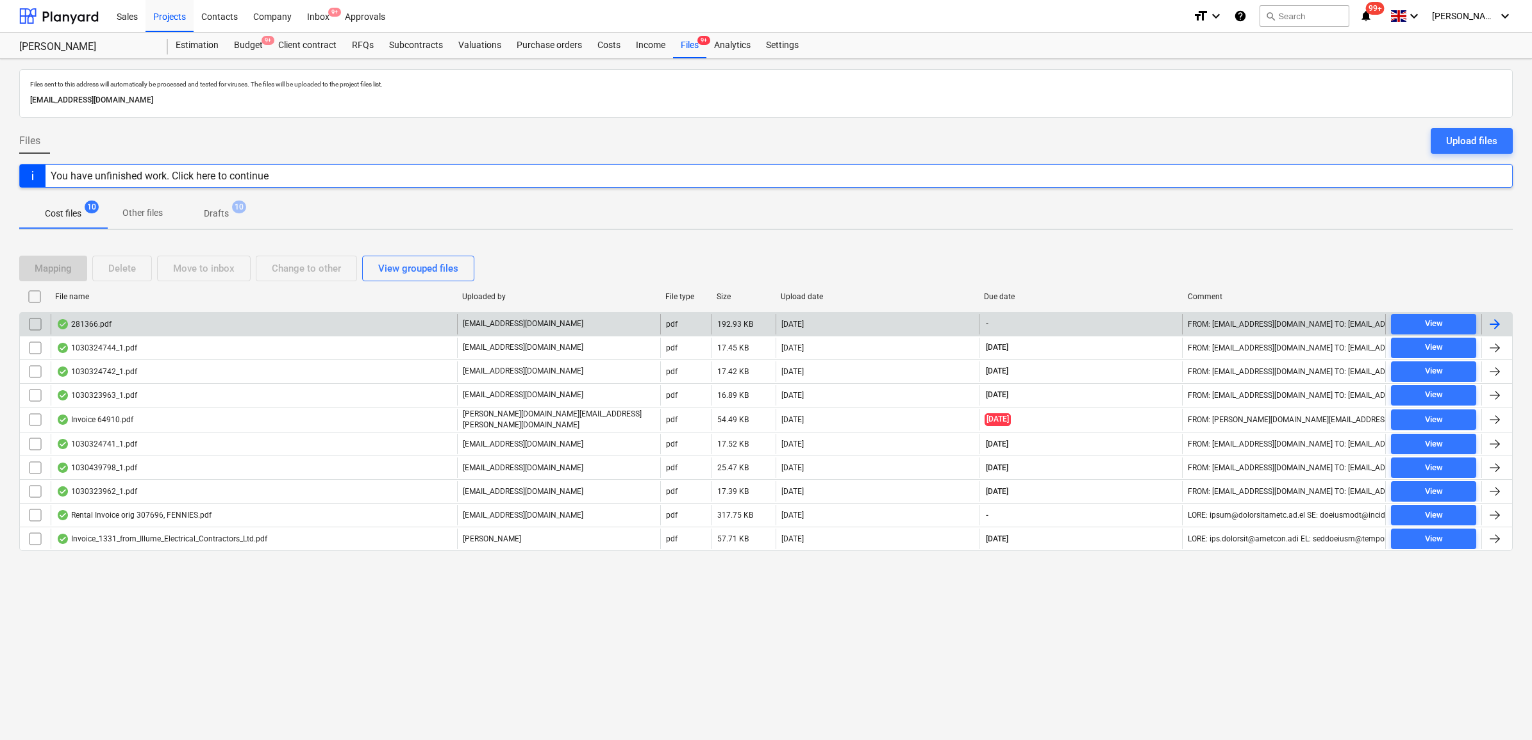
click at [1493, 328] on div at bounding box center [1494, 324] width 15 height 15
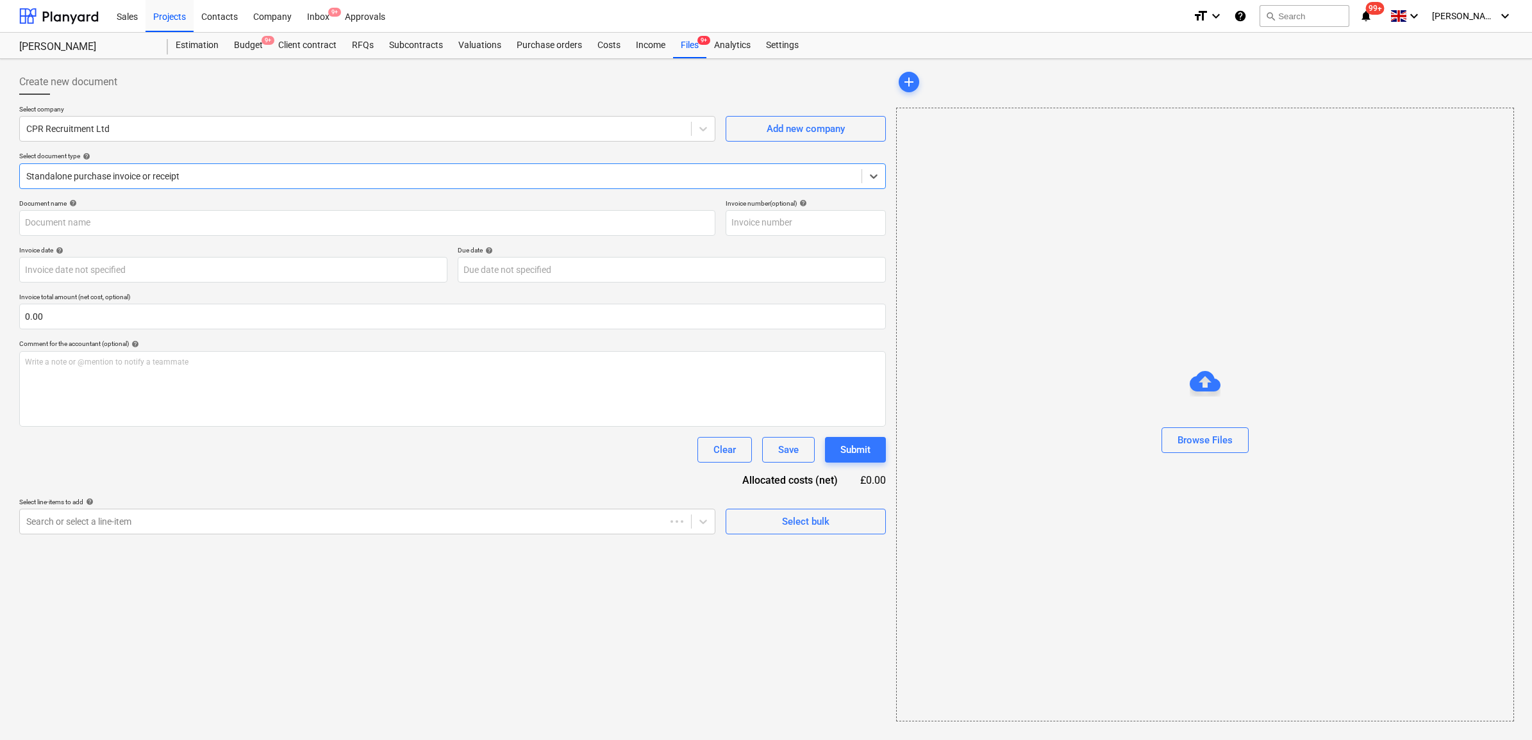
type input "281366"
type input "[DATE]"
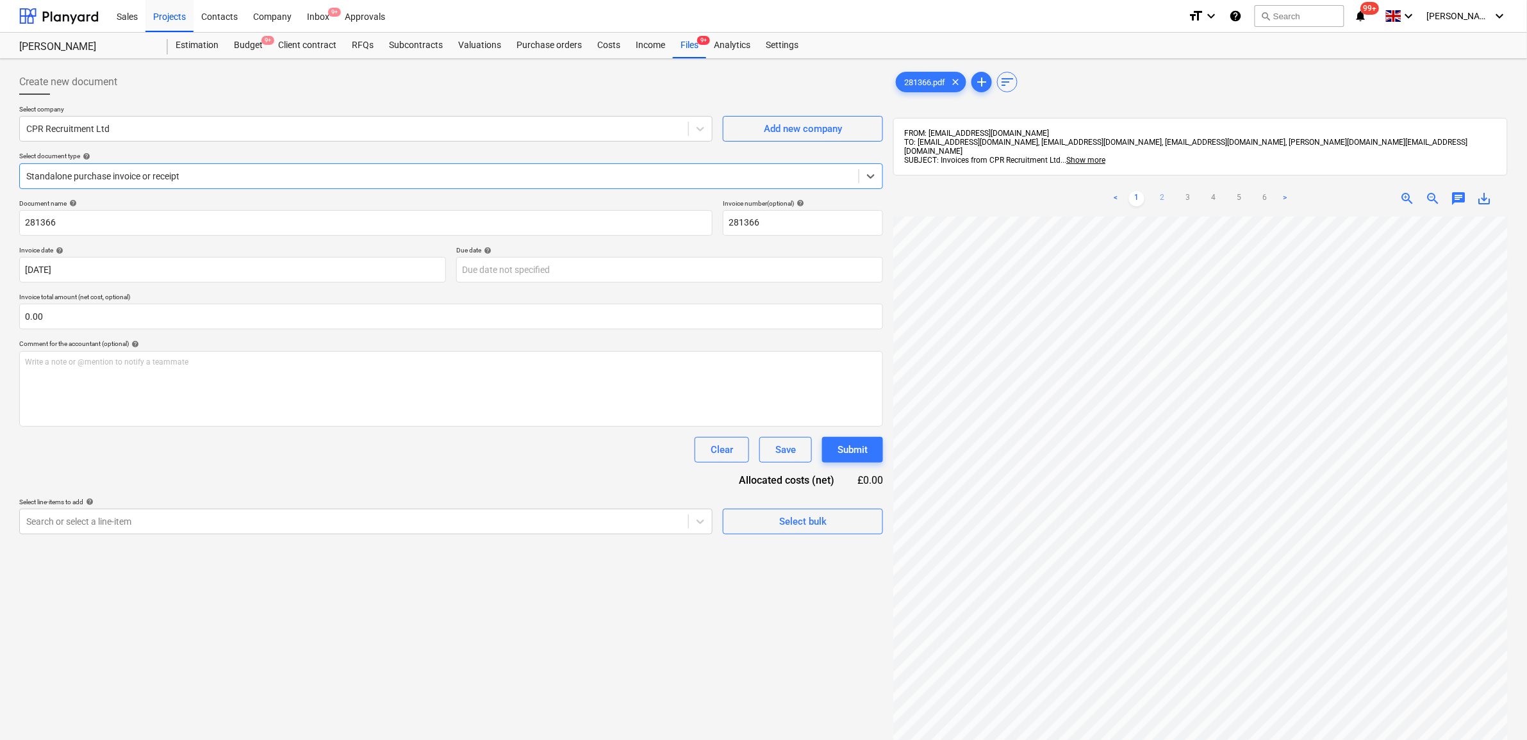
click at [1165, 191] on link "2" at bounding box center [1162, 198] width 15 height 15
click at [1128, 191] on ul "< 1 2 3 4 5 6 >" at bounding box center [1201, 198] width 198 height 15
click at [1144, 191] on link "1" at bounding box center [1136, 198] width 15 height 15
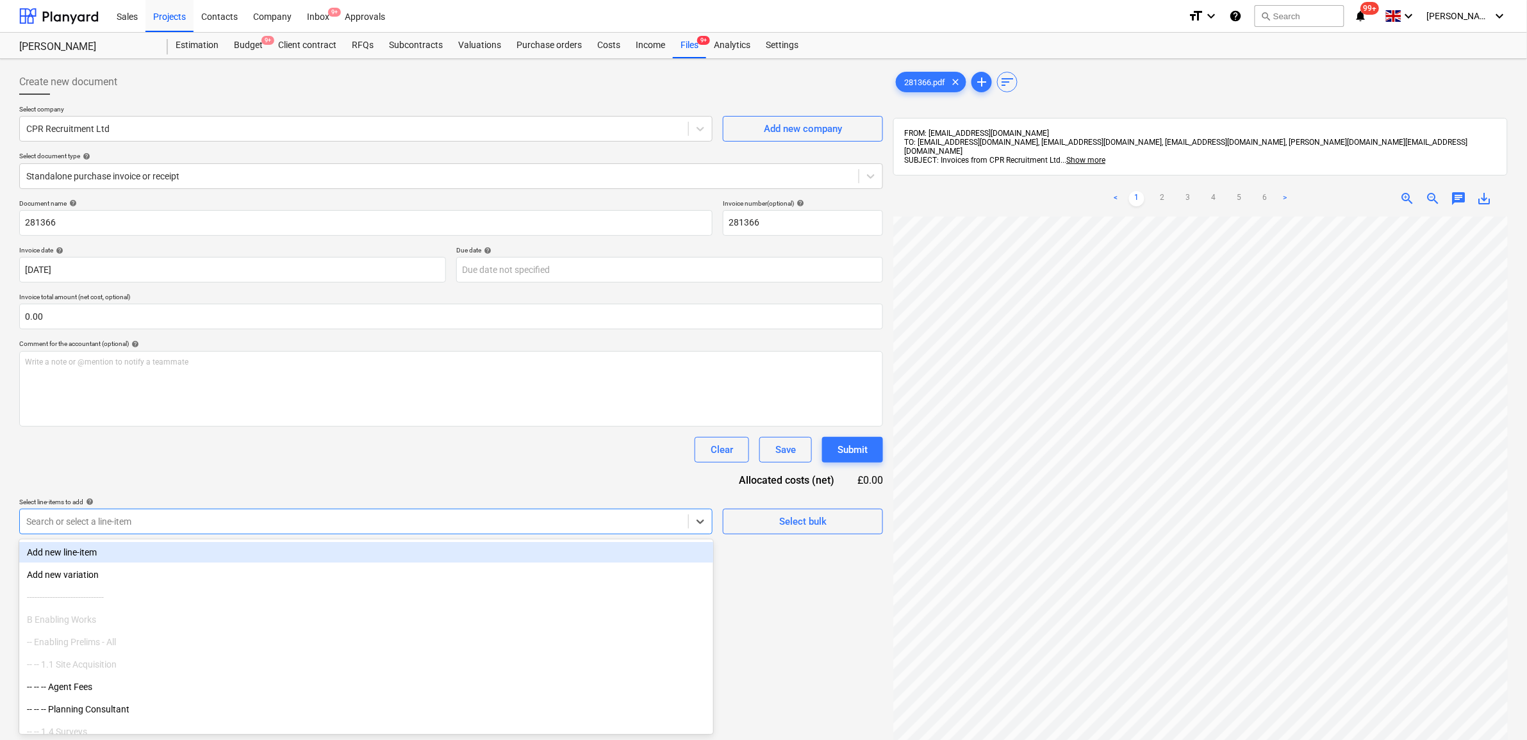
click at [636, 523] on div at bounding box center [354, 521] width 656 height 13
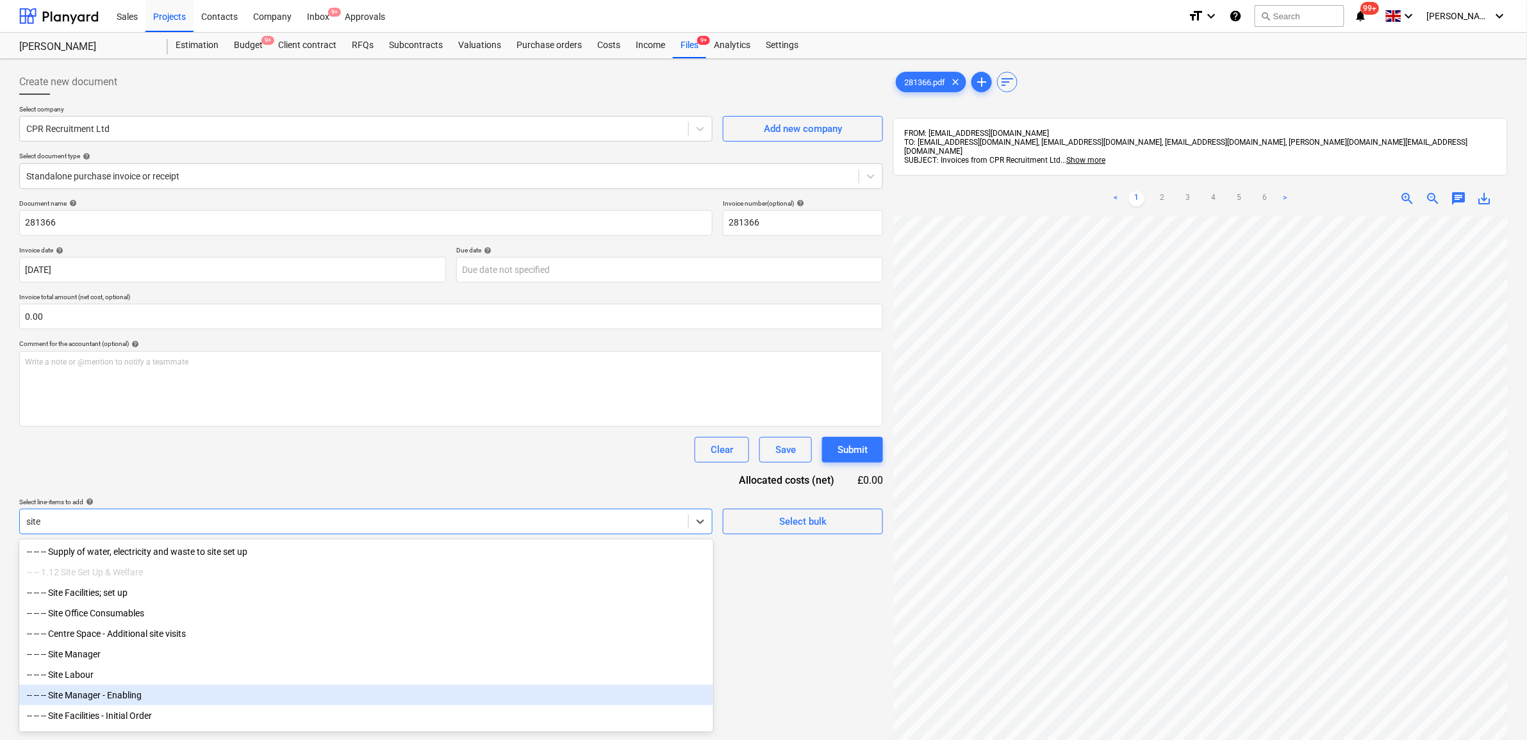
scroll to position [80, 0]
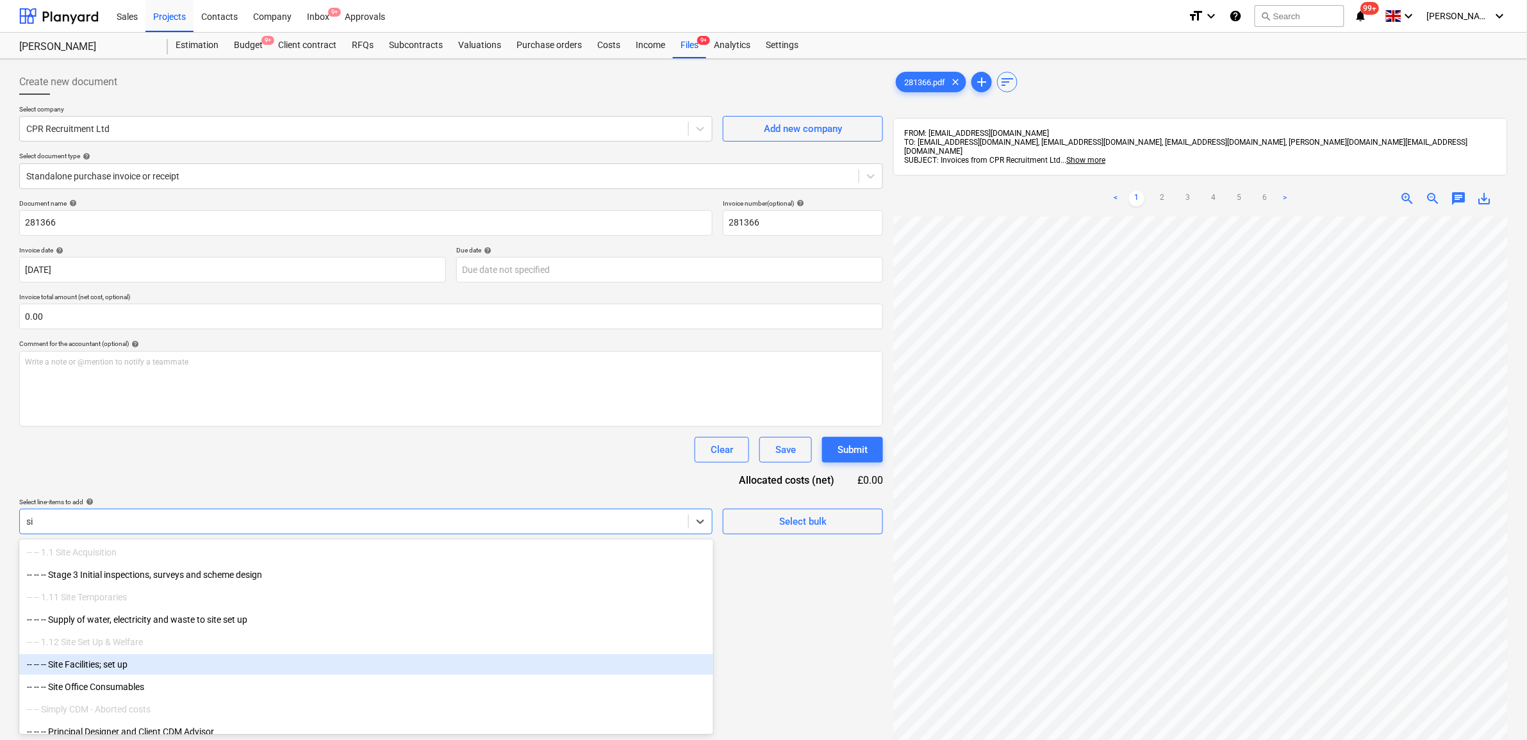
type input "s"
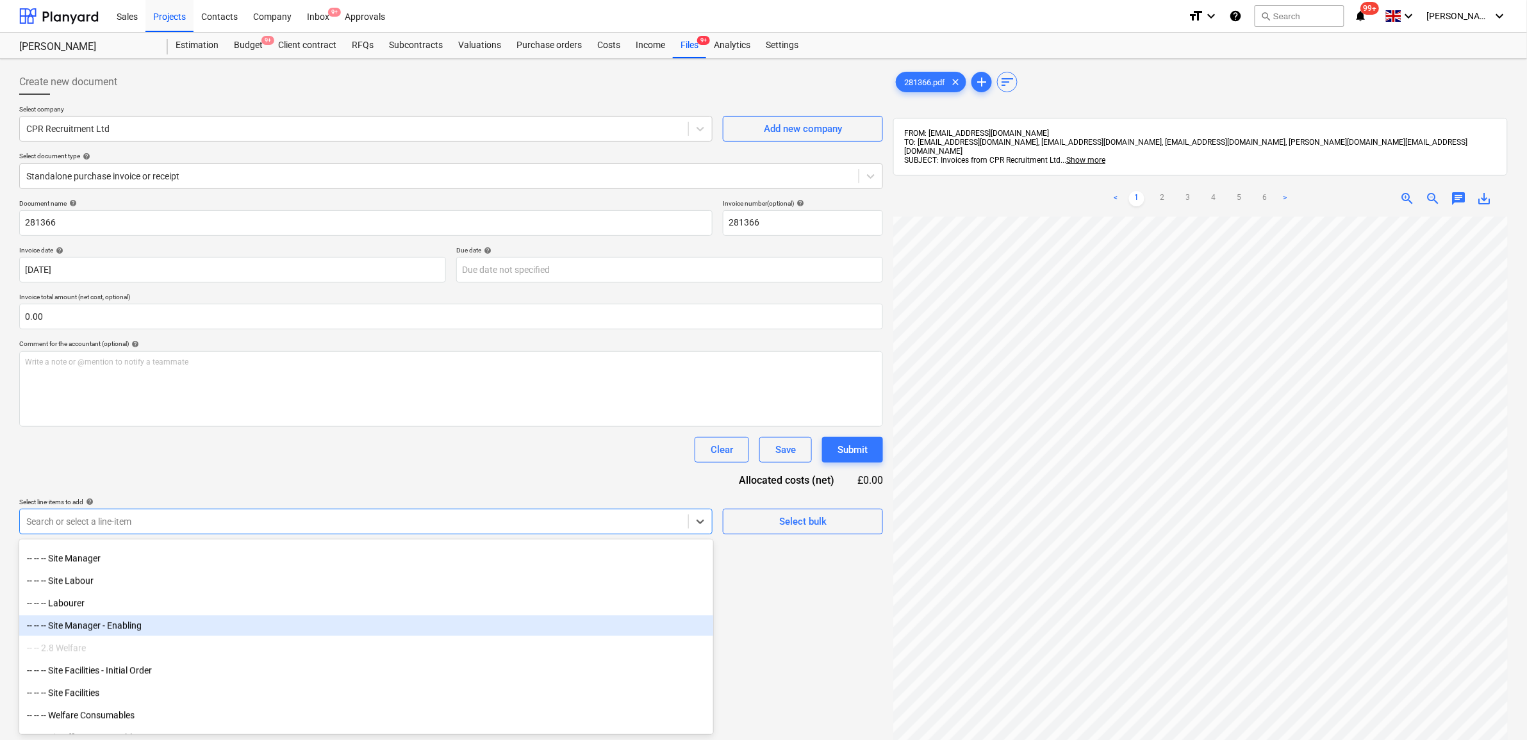
scroll to position [1282, 0]
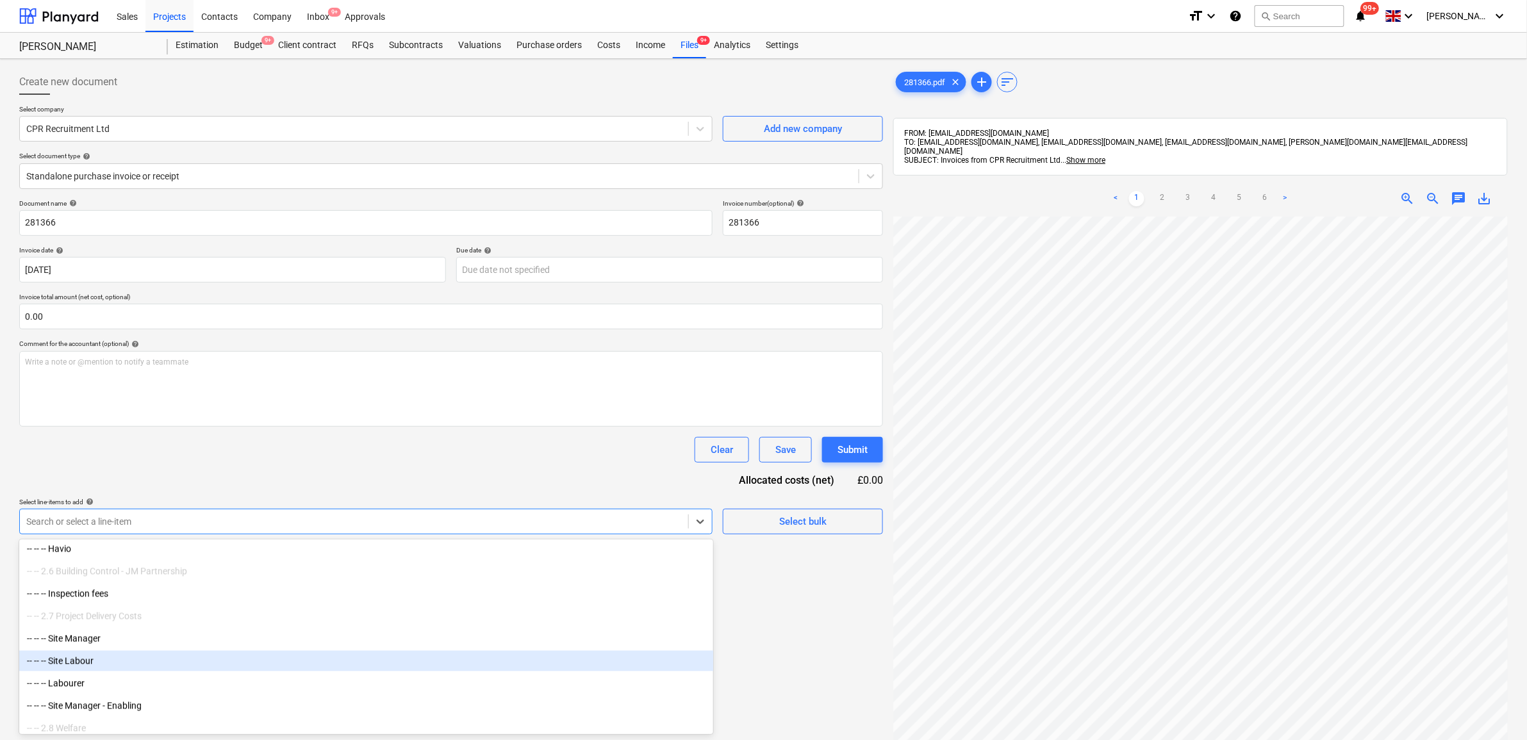
click at [106, 661] on div "-- -- -- Site Labour" at bounding box center [366, 661] width 694 height 21
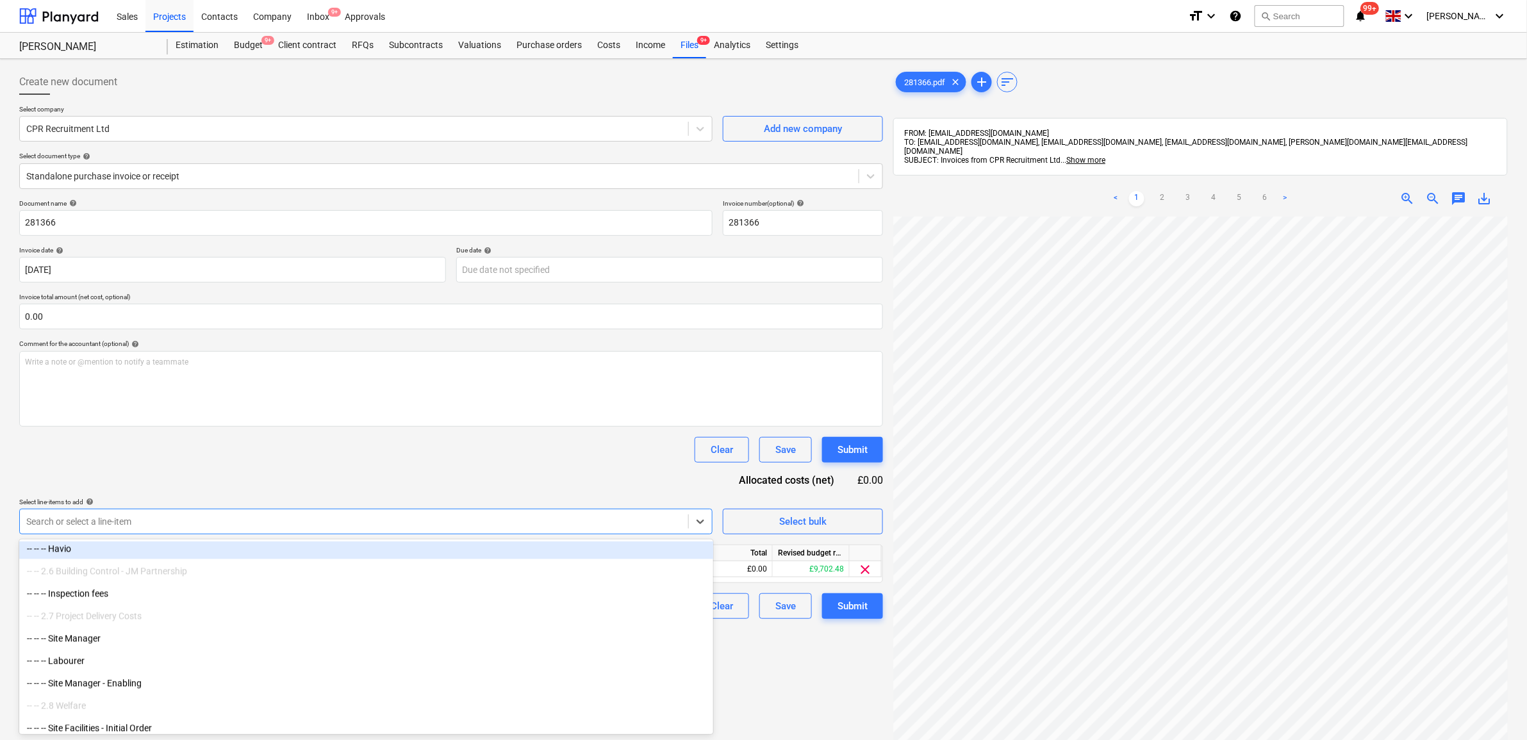
click at [434, 453] on div "Clear Save Submit" at bounding box center [451, 450] width 864 height 26
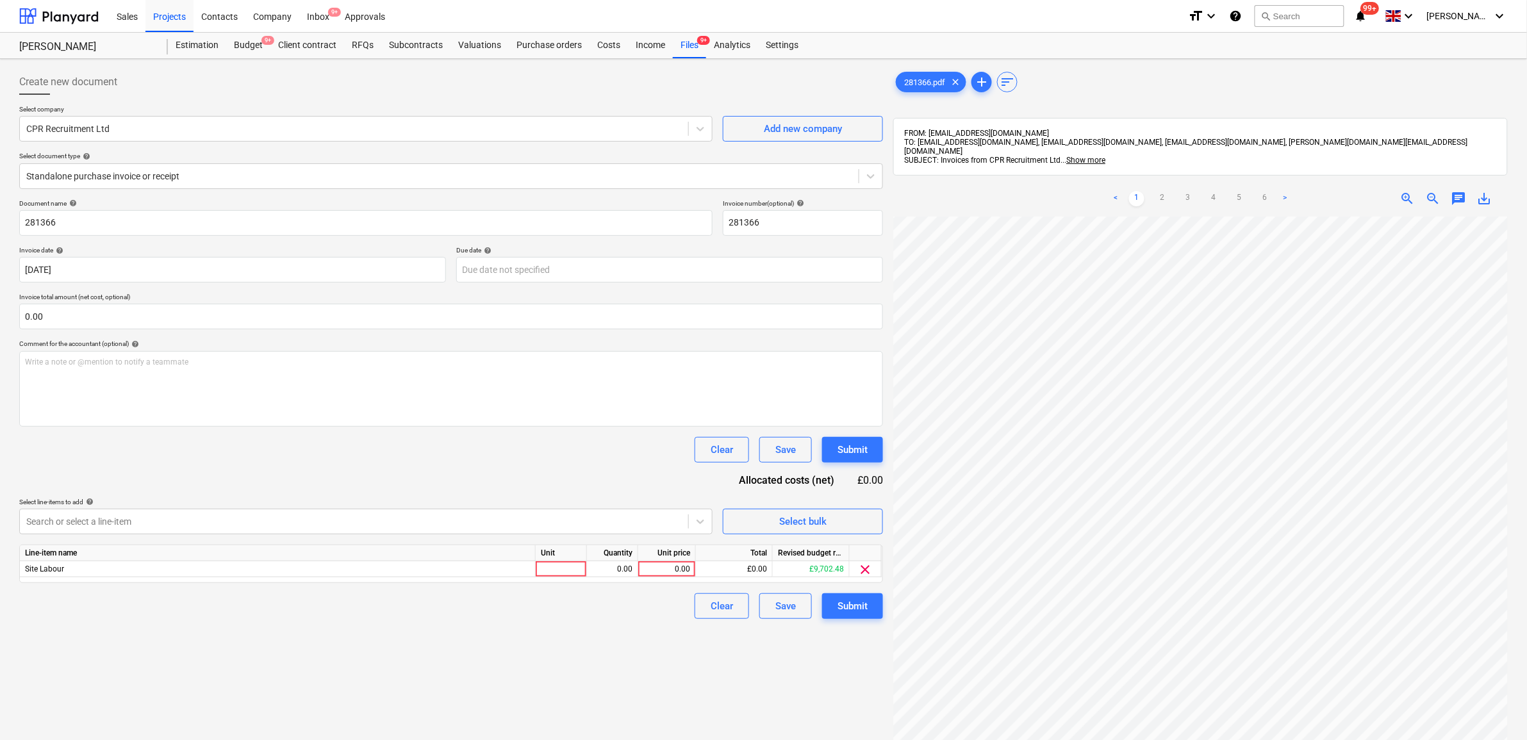
scroll to position [95, 59]
click at [157, 321] on input "text" at bounding box center [451, 317] width 864 height 26
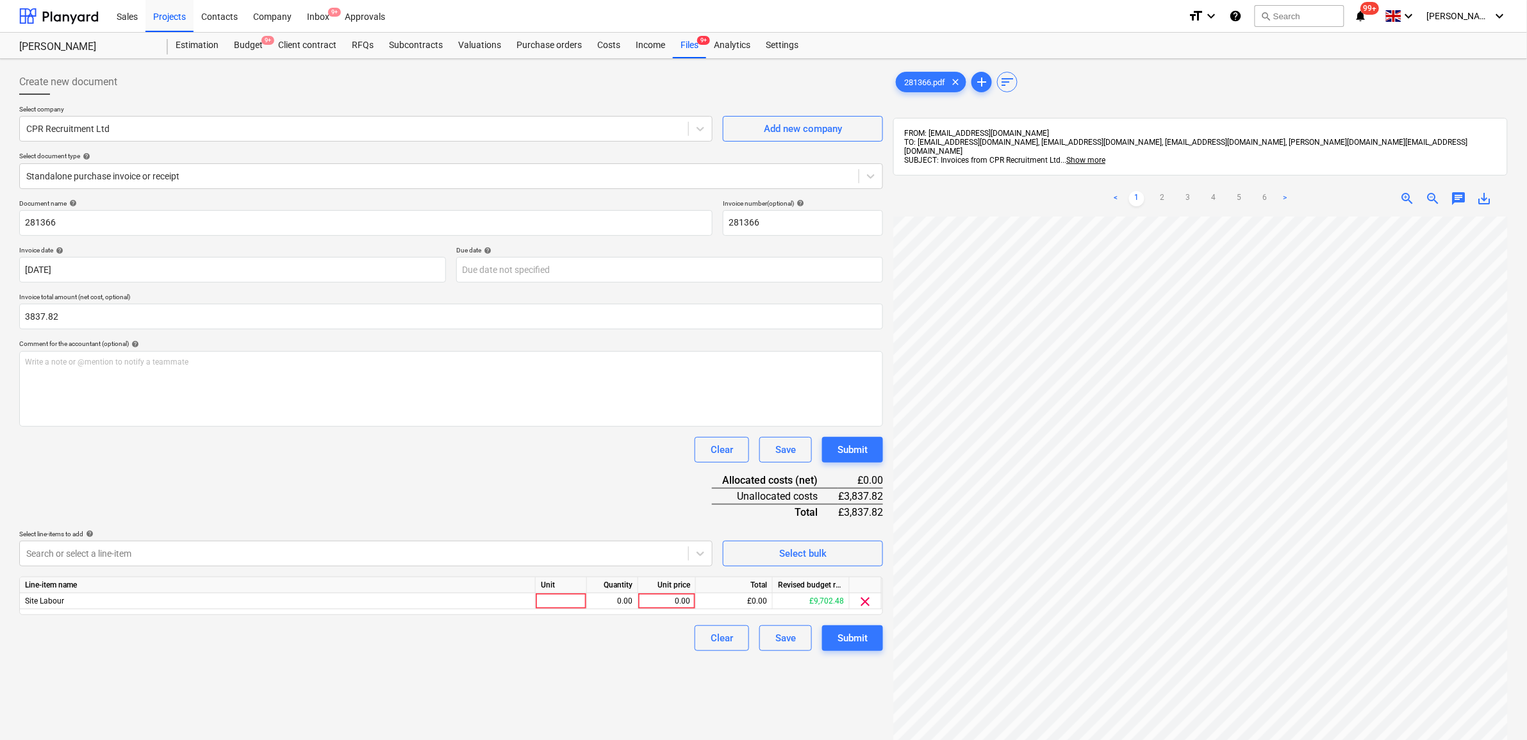
type input "3,837.82"
click at [338, 492] on div "Document name help 281366 Invoice number (optional) help 281366 Invoice date he…" at bounding box center [451, 425] width 864 height 452
click at [672, 602] on div "0.00" at bounding box center [667, 602] width 47 height 16
type input "989.82"
click at [574, 498] on div "Document name help 281366 Invoice number (optional) help 281366 Invoice date he…" at bounding box center [451, 425] width 864 height 452
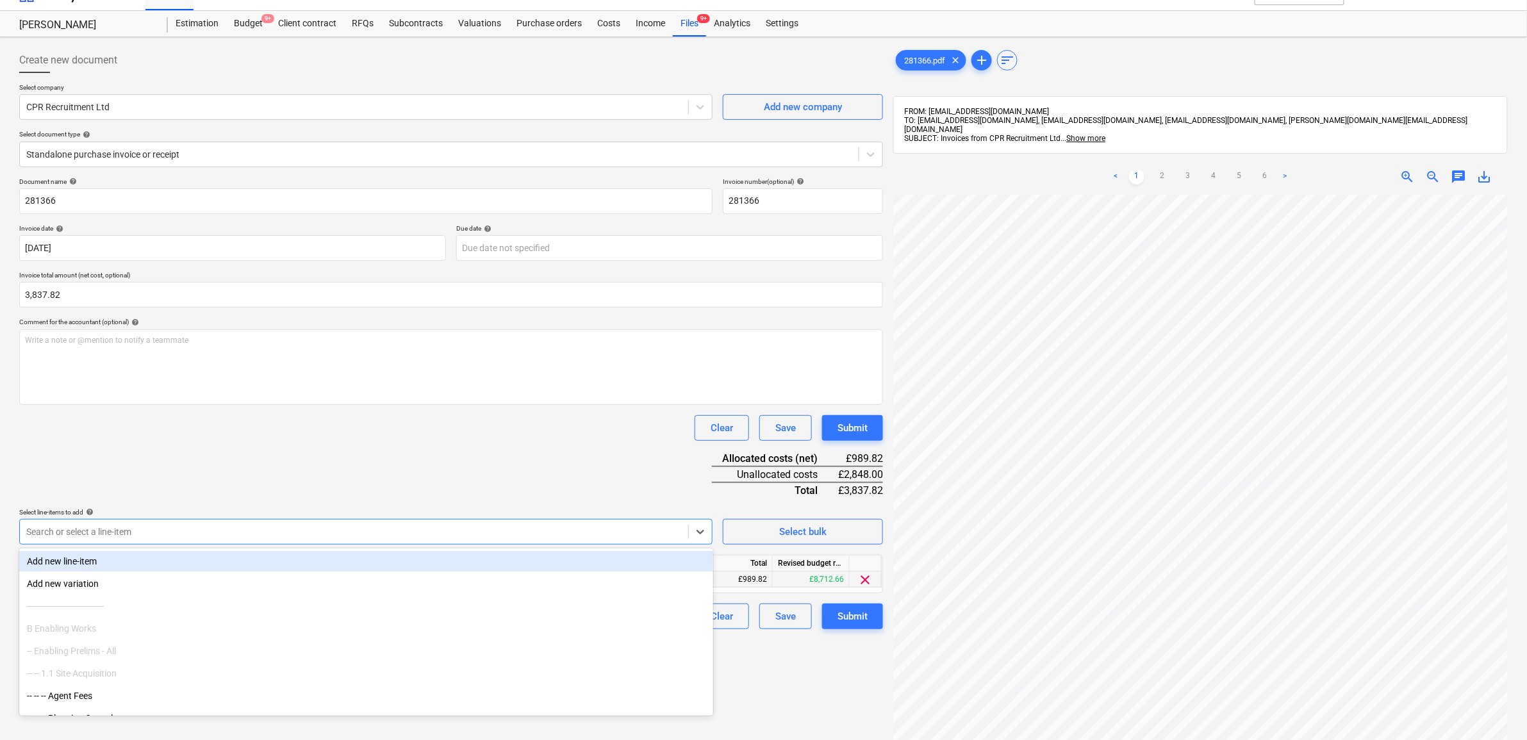
click at [611, 561] on body "Sales Projects Contacts Company Inbox 9+ Approvals format_size keyboard_arrow_d…" at bounding box center [763, 348] width 1527 height 740
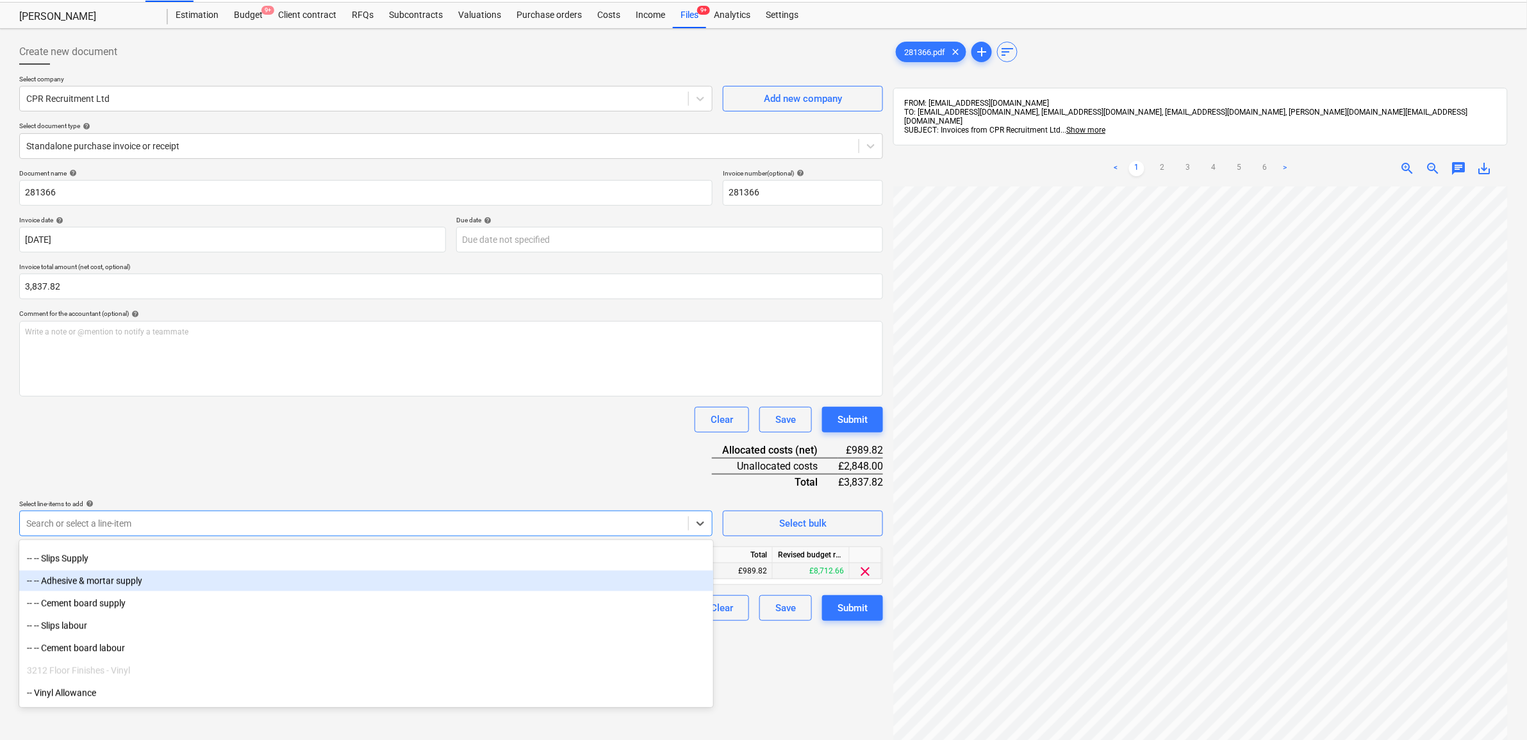
scroll to position [3365, 0]
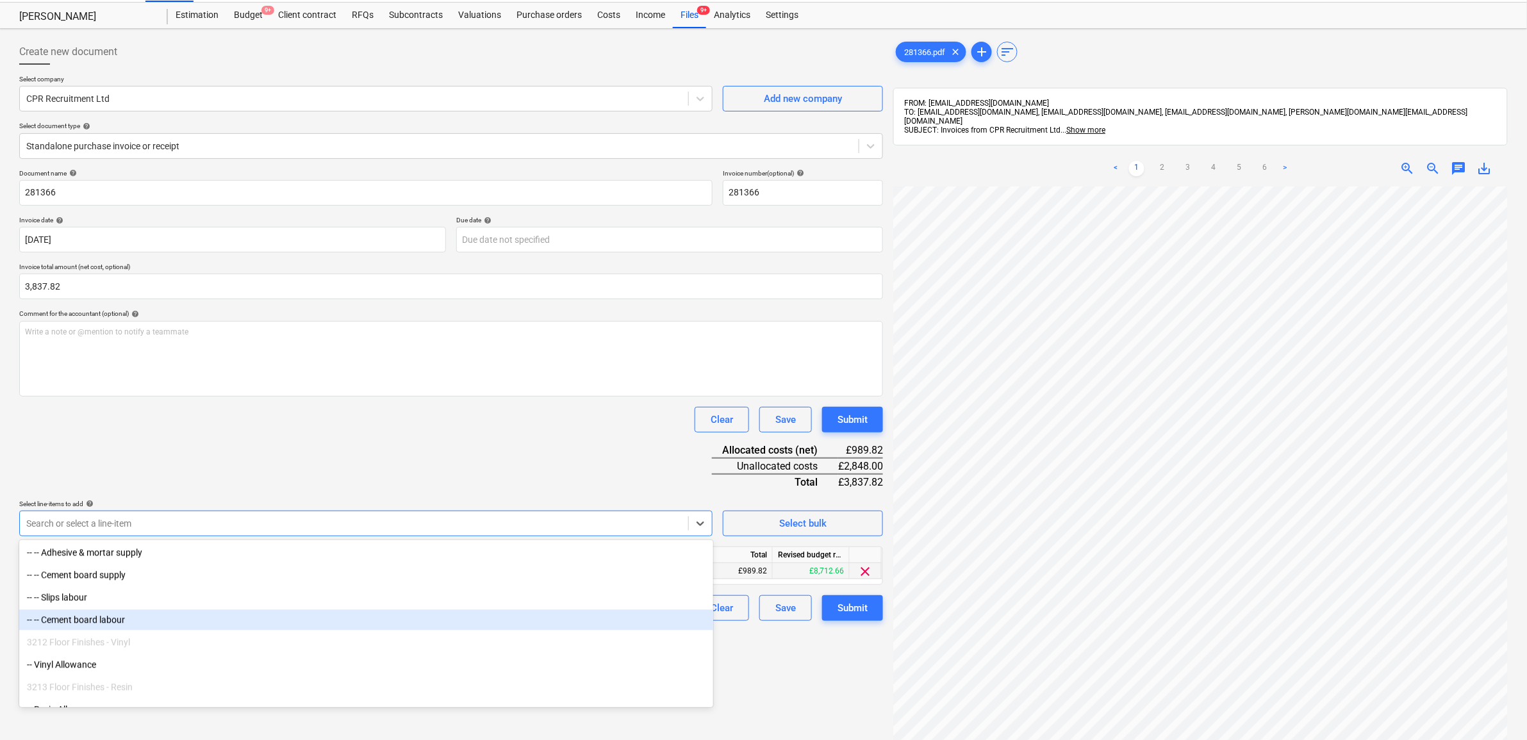
drag, startPoint x: 151, startPoint y: 631, endPoint x: 149, endPoint y: 625, distance: 6.7
click at [149, 625] on div "-- -- Cement board labour" at bounding box center [366, 620] width 694 height 21
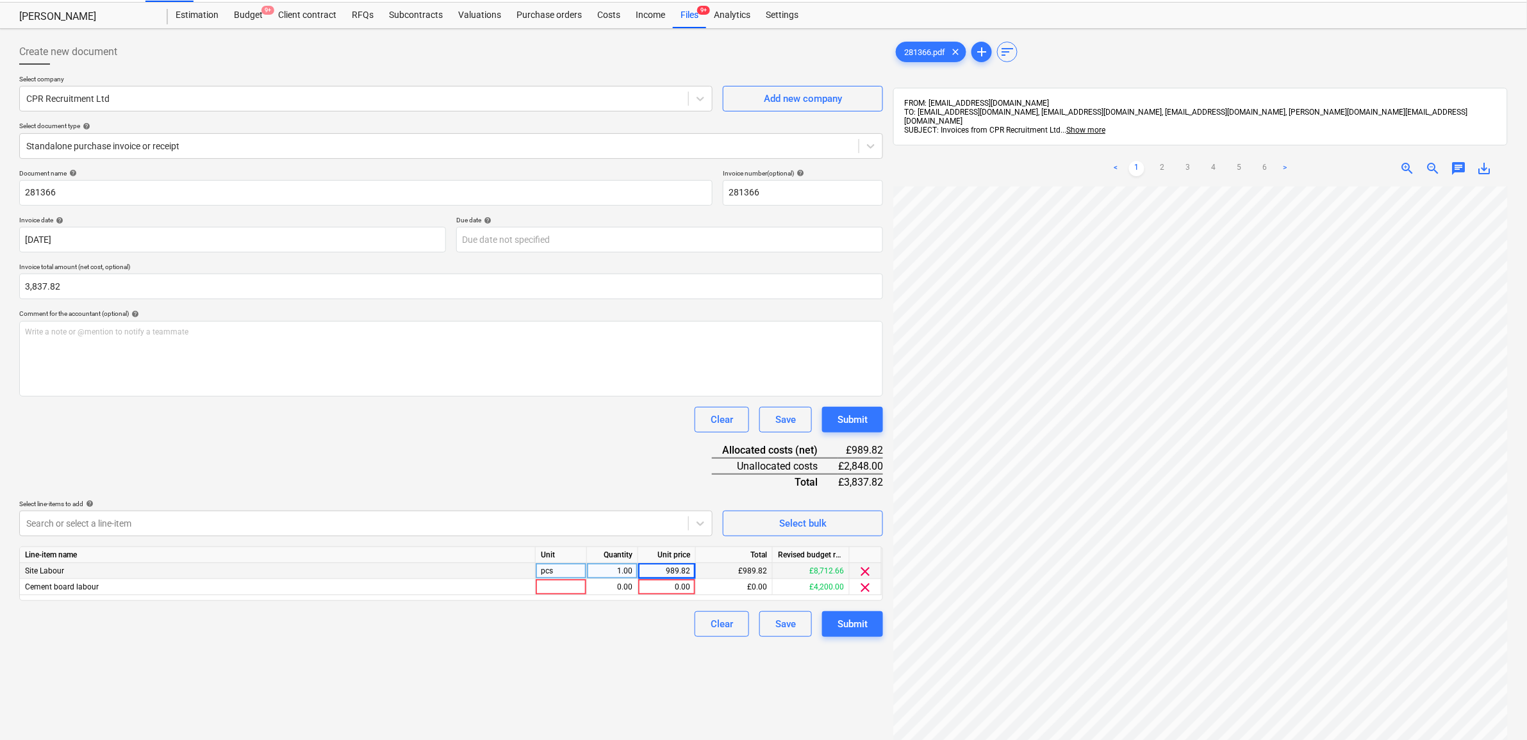
click at [478, 433] on div "Document name help 281366 Invoice number (optional) help 281366 Invoice date he…" at bounding box center [451, 403] width 864 height 468
click at [675, 586] on div "0.00" at bounding box center [667, 587] width 47 height 16
type input "2848"
click at [638, 661] on div "Create new document Select company CPR Recruitment Ltd Add new company Select d…" at bounding box center [451, 465] width 874 height 862
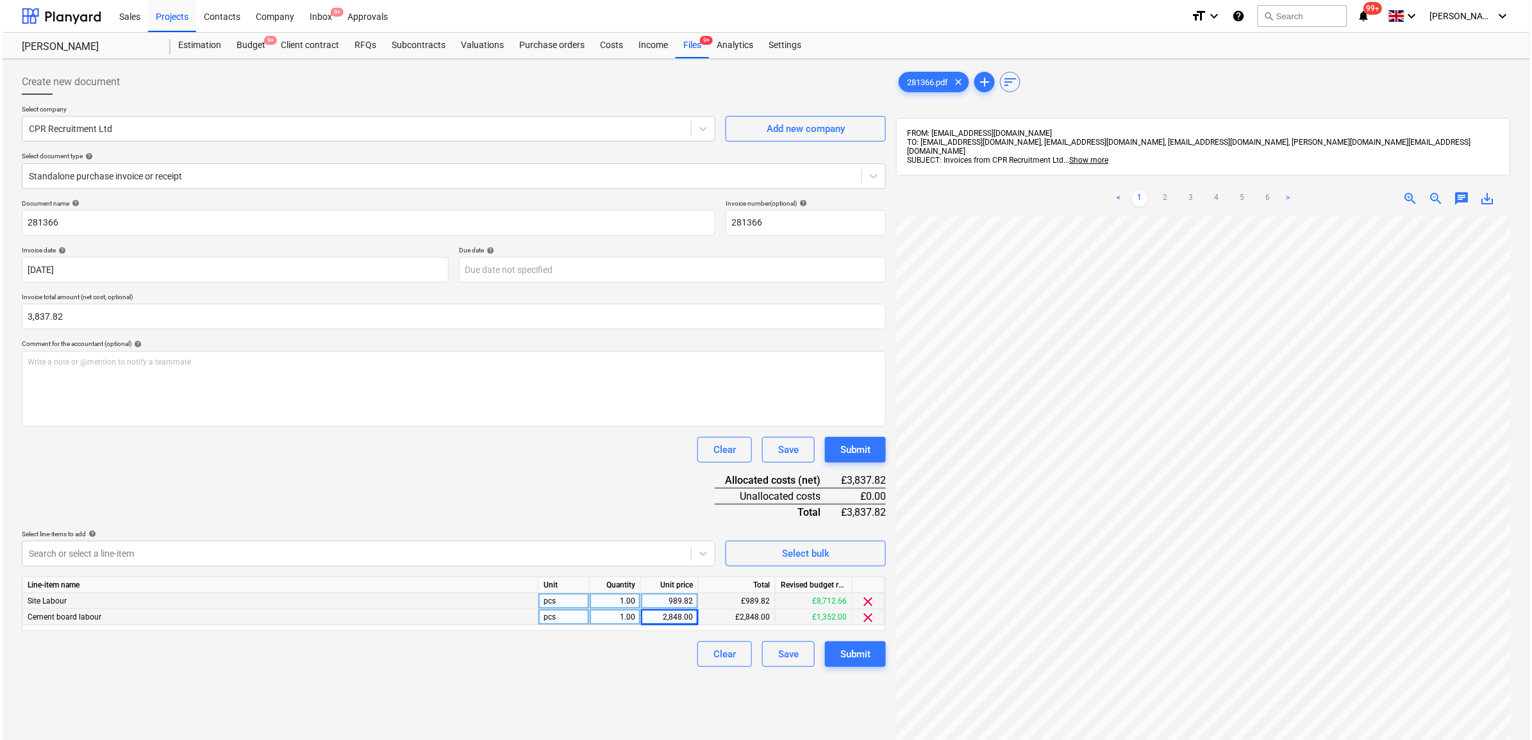
scroll to position [80, 0]
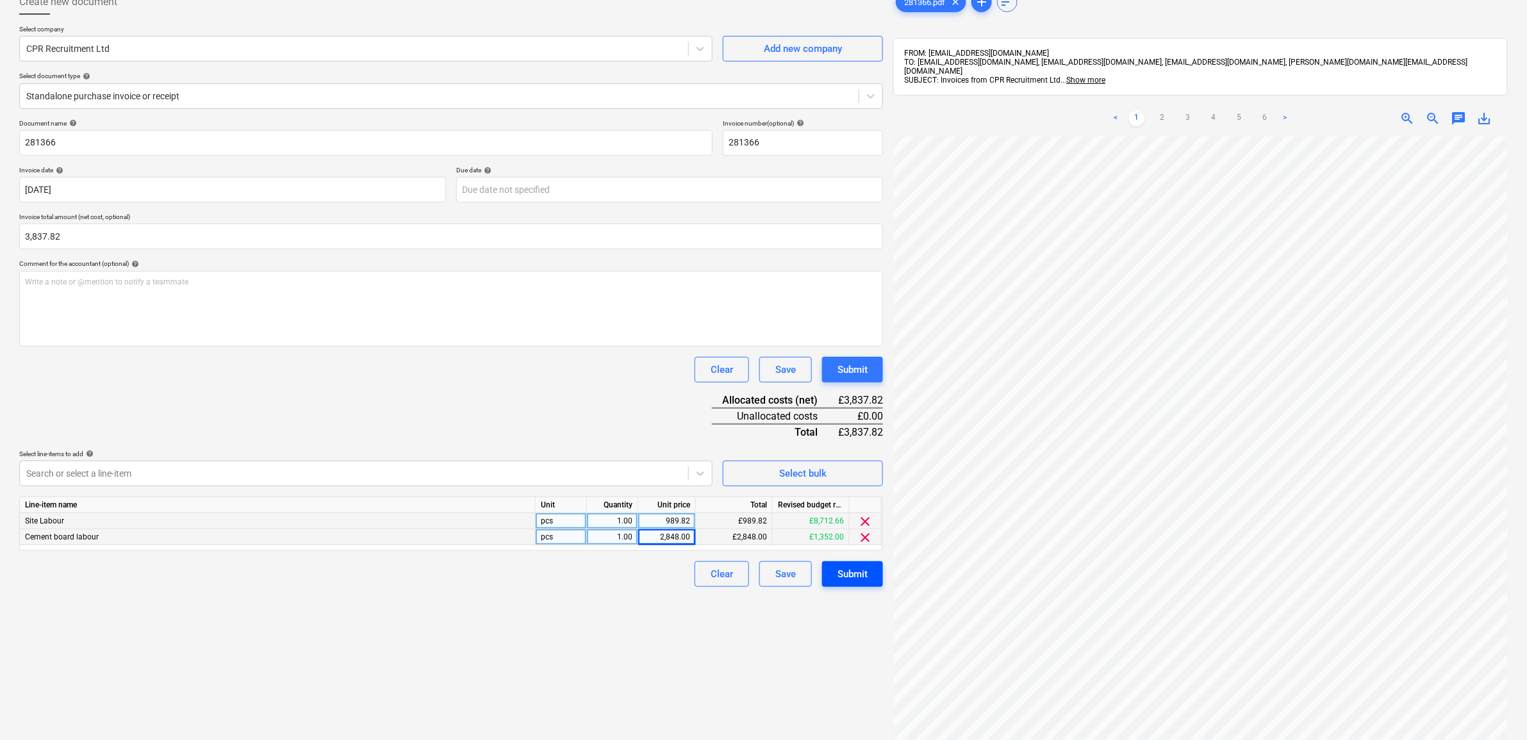
click at [860, 574] on div "Submit" at bounding box center [853, 574] width 30 height 17
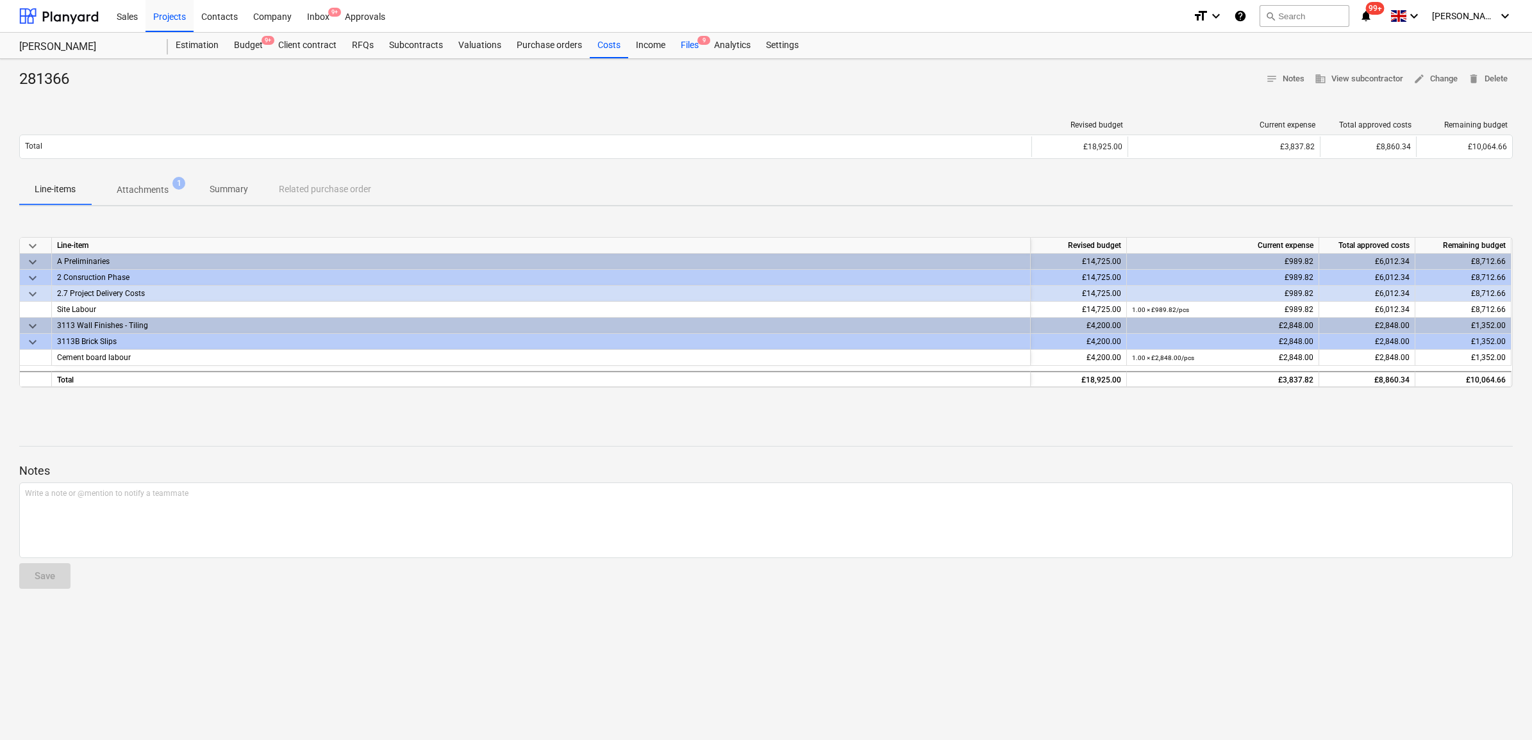
click at [691, 38] on div "Files 9" at bounding box center [689, 46] width 33 height 26
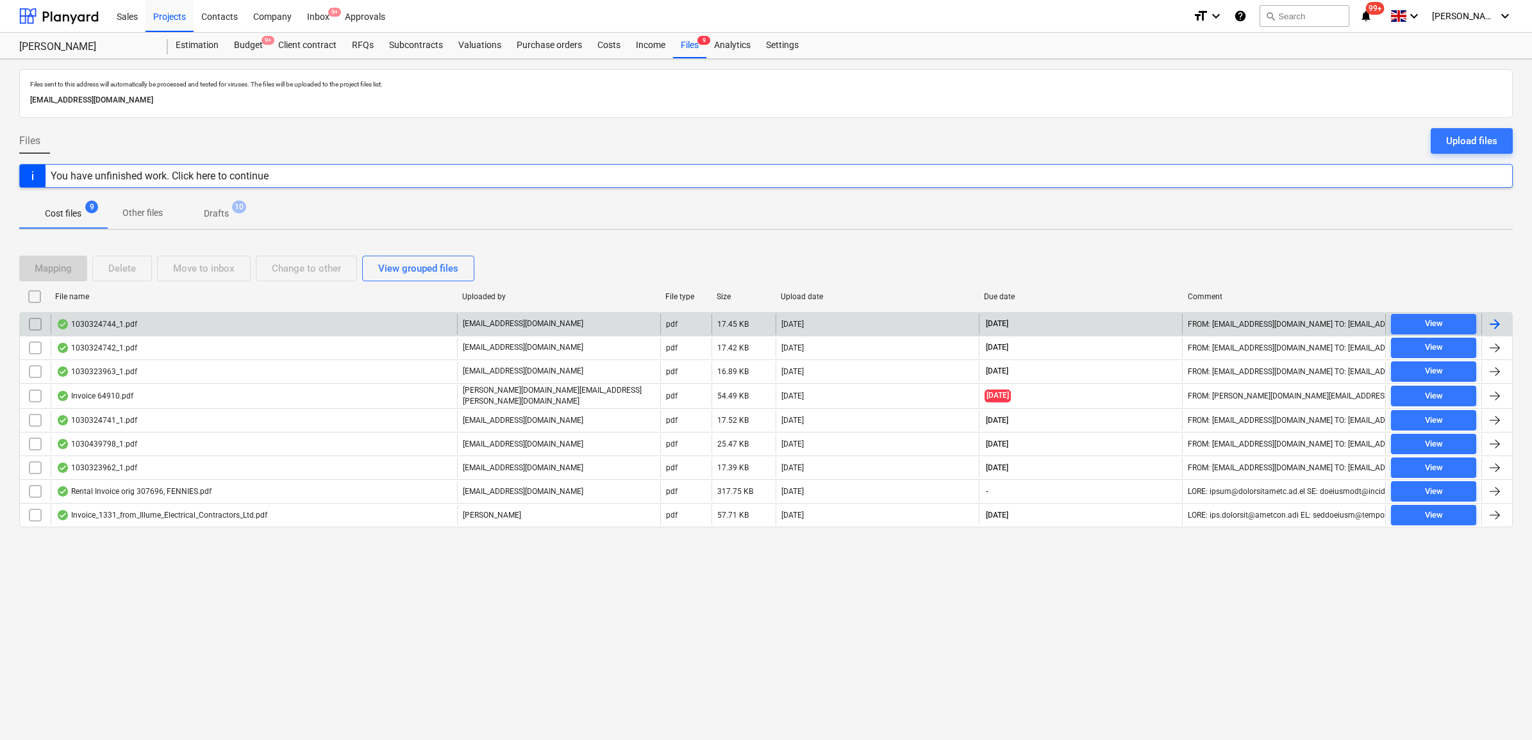
click at [1504, 322] on div at bounding box center [1496, 324] width 31 height 21
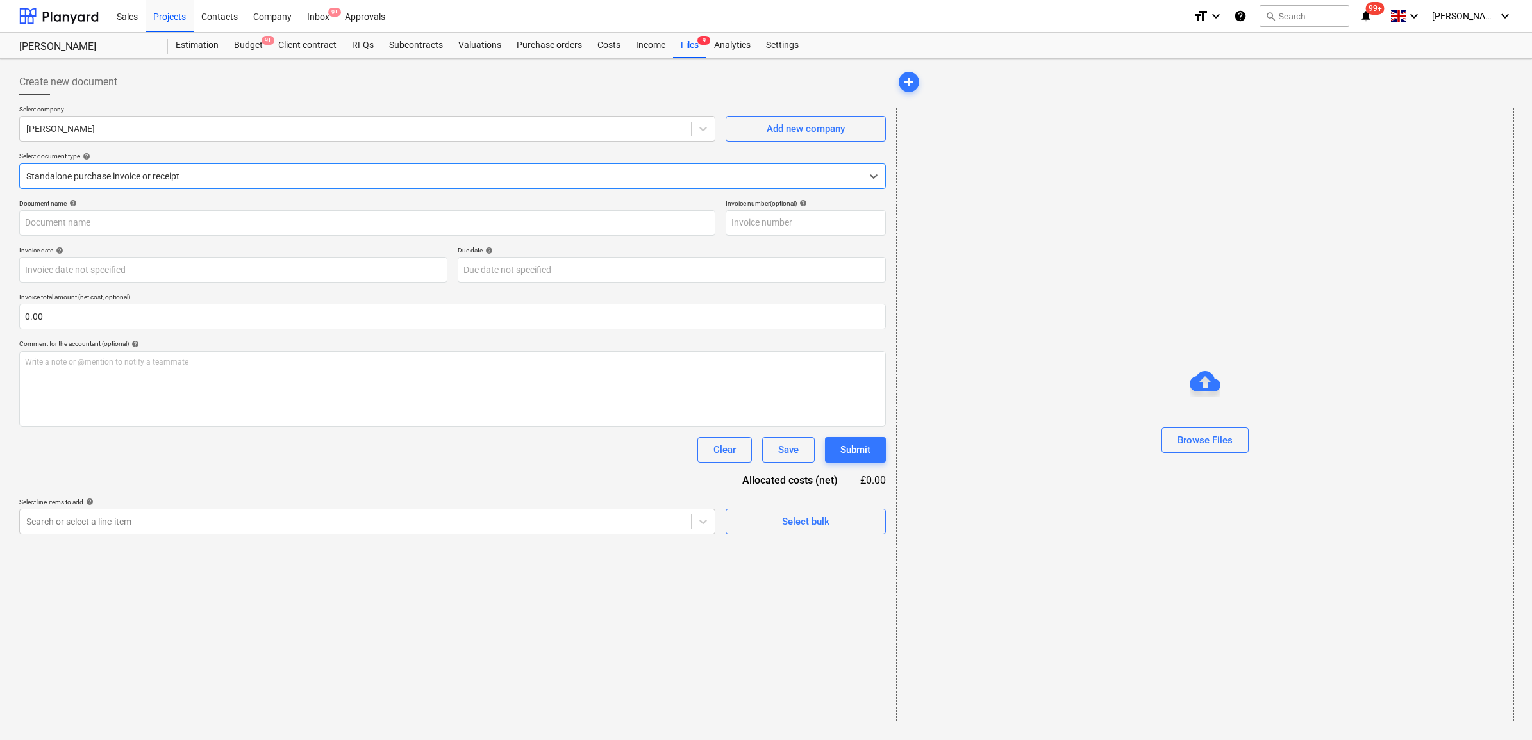
type input "1030324744"
type input "[DATE]"
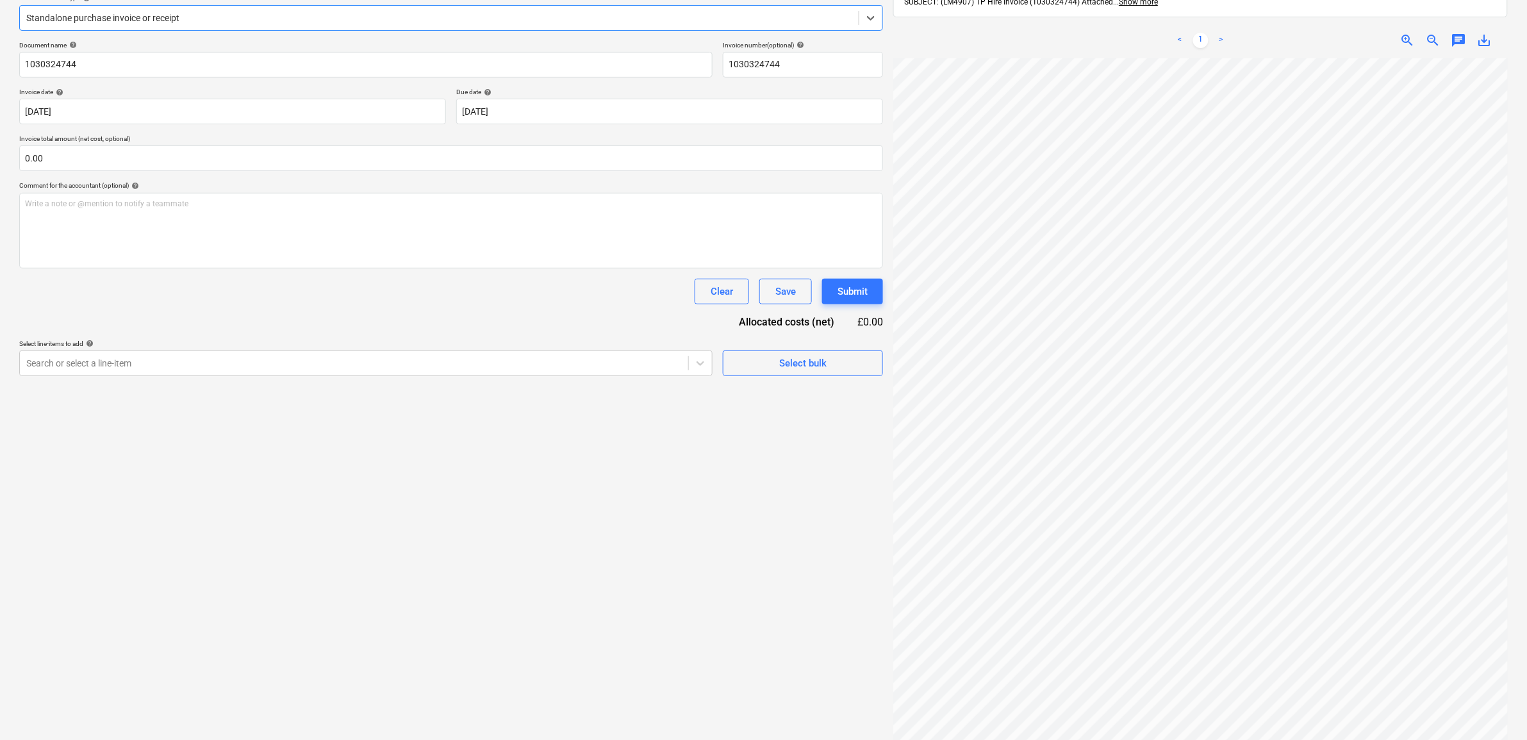
scroll to position [160, 0]
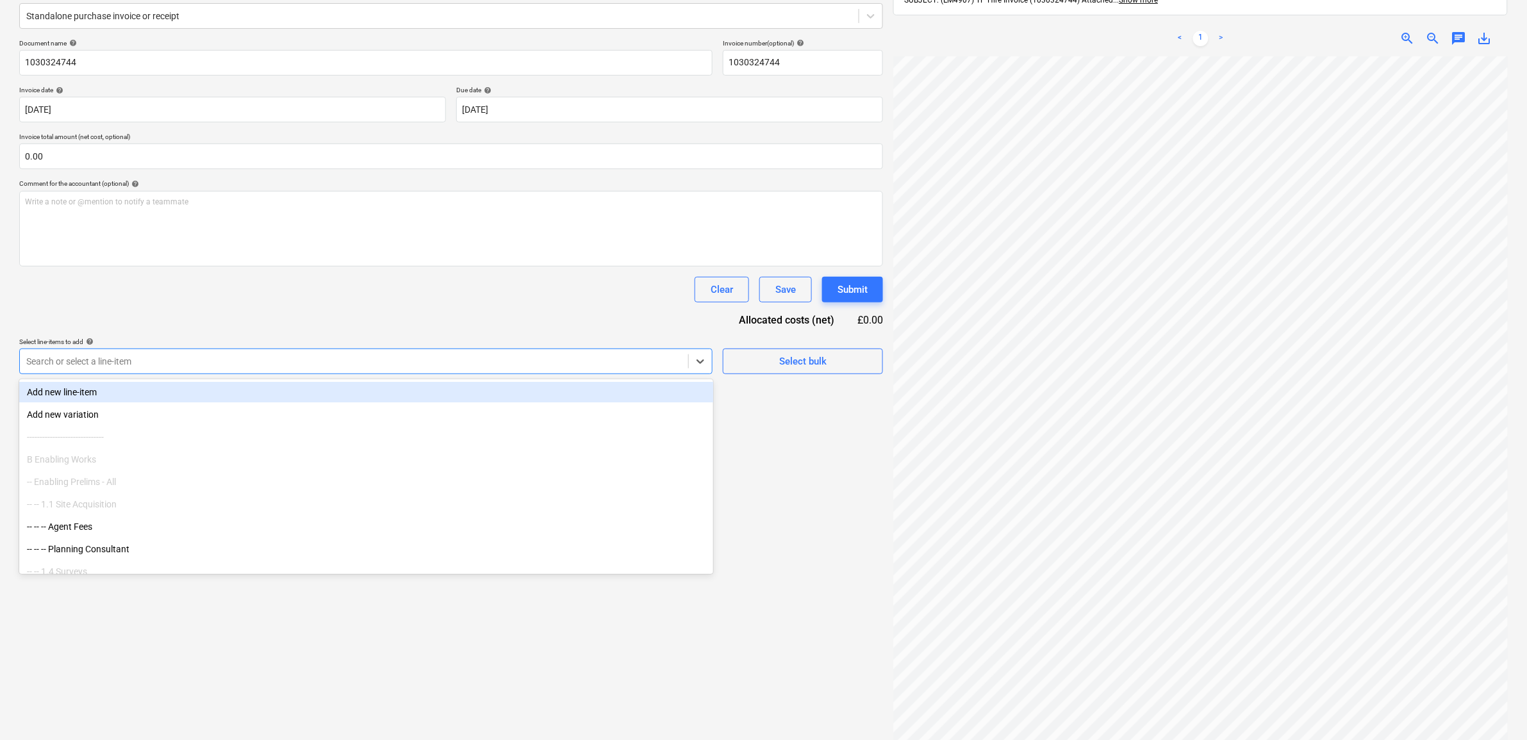
click at [492, 360] on div at bounding box center [354, 361] width 656 height 13
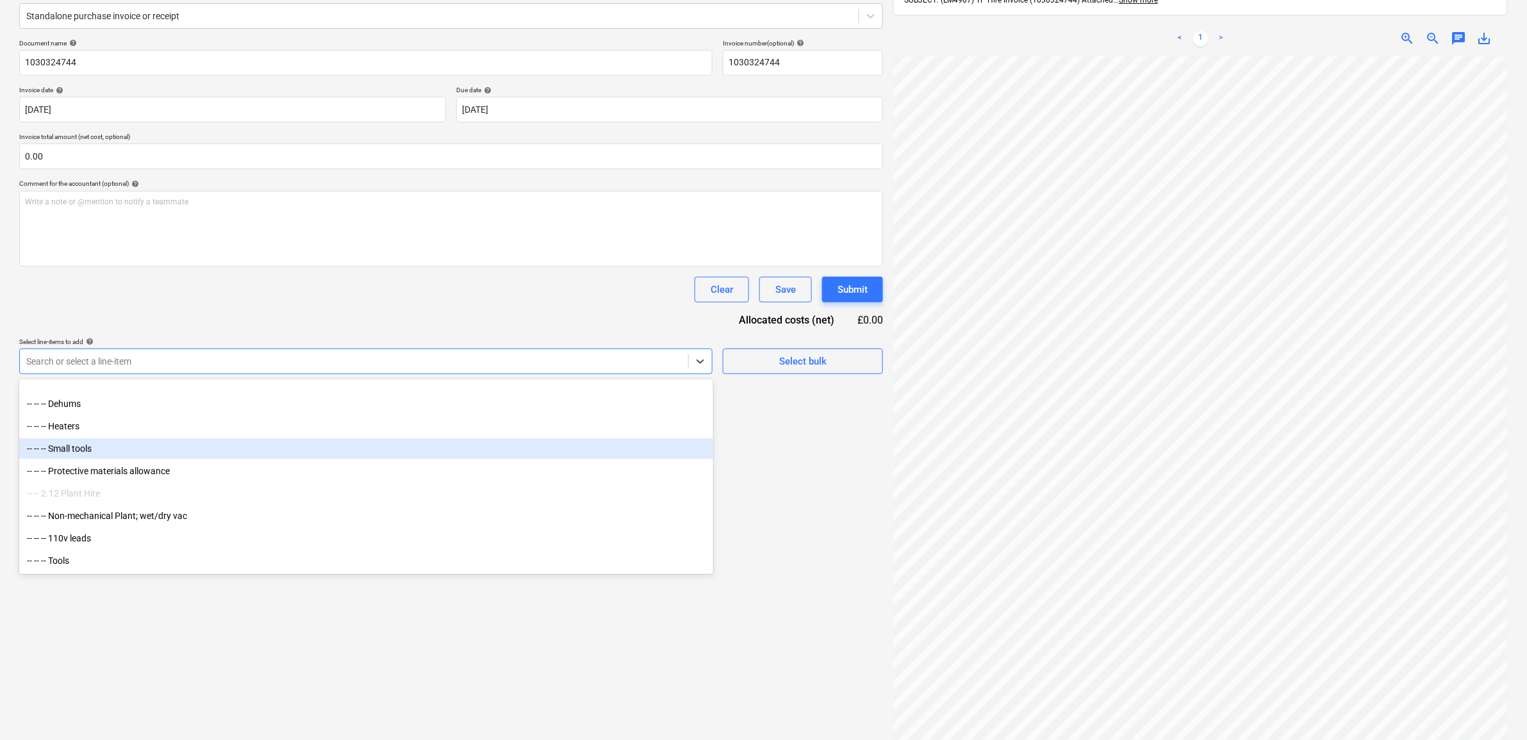
scroll to position [1843, 0]
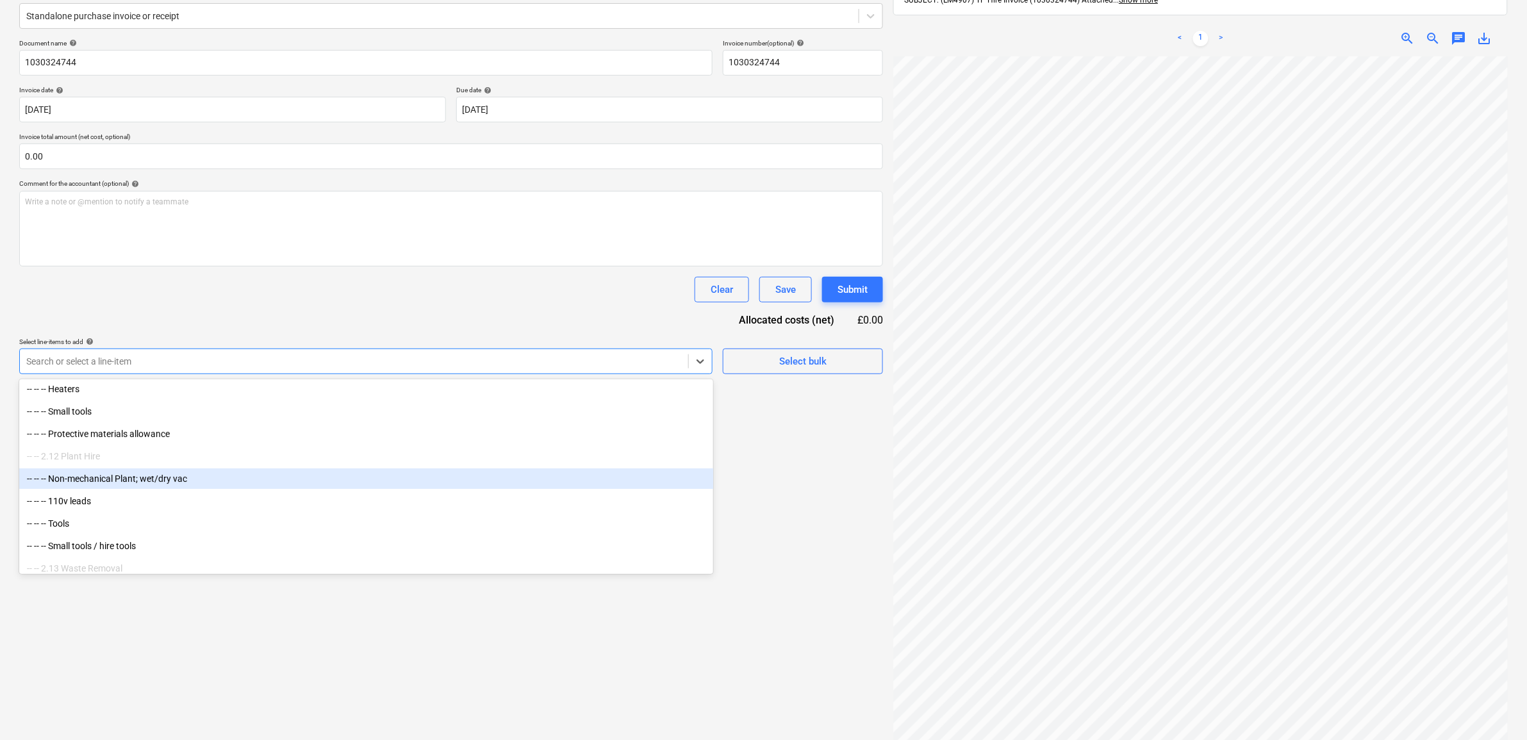
click at [143, 481] on div "-- -- -- Non-mechanical Plant; wet/dry vac" at bounding box center [366, 479] width 694 height 21
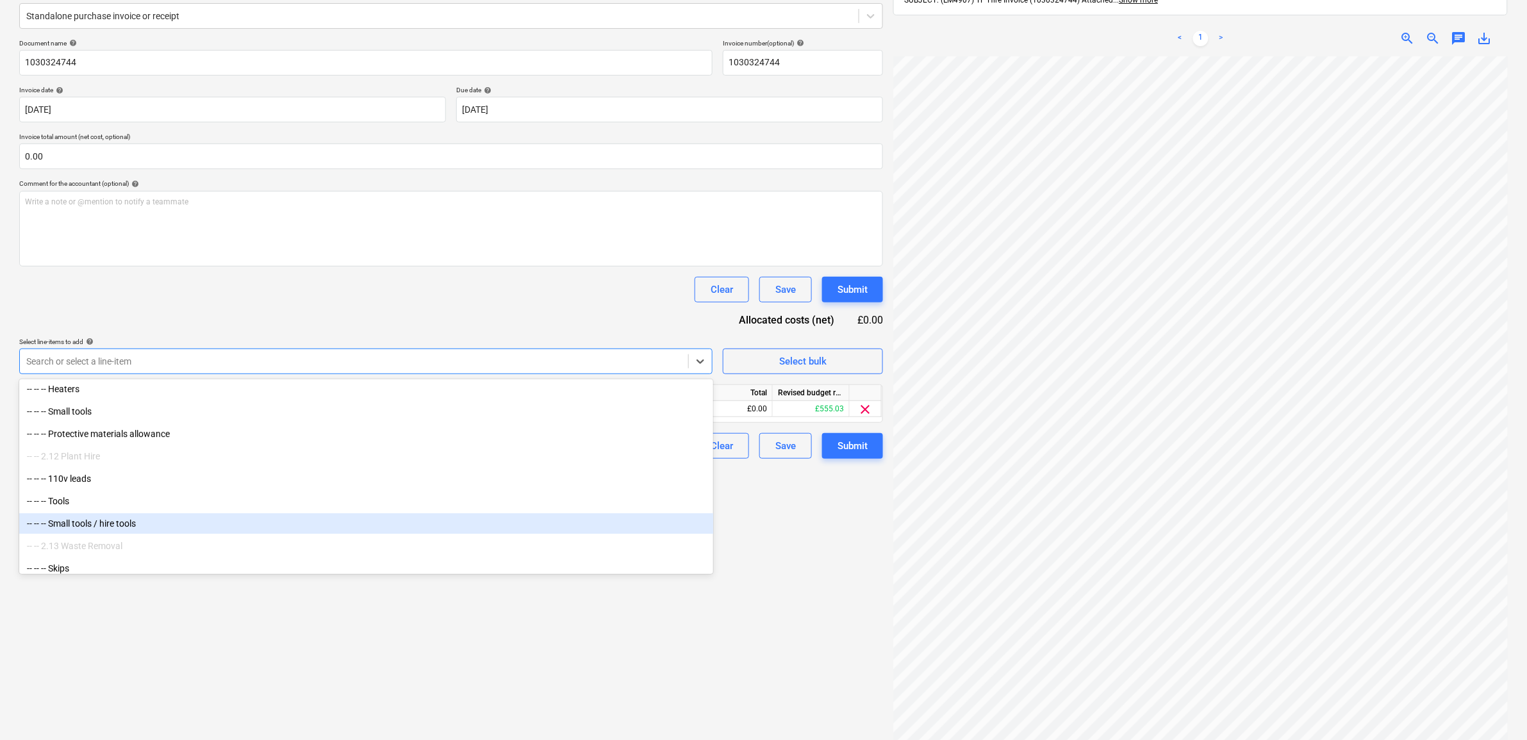
click at [138, 518] on div "-- -- -- Small tools / hire tools" at bounding box center [366, 523] width 694 height 21
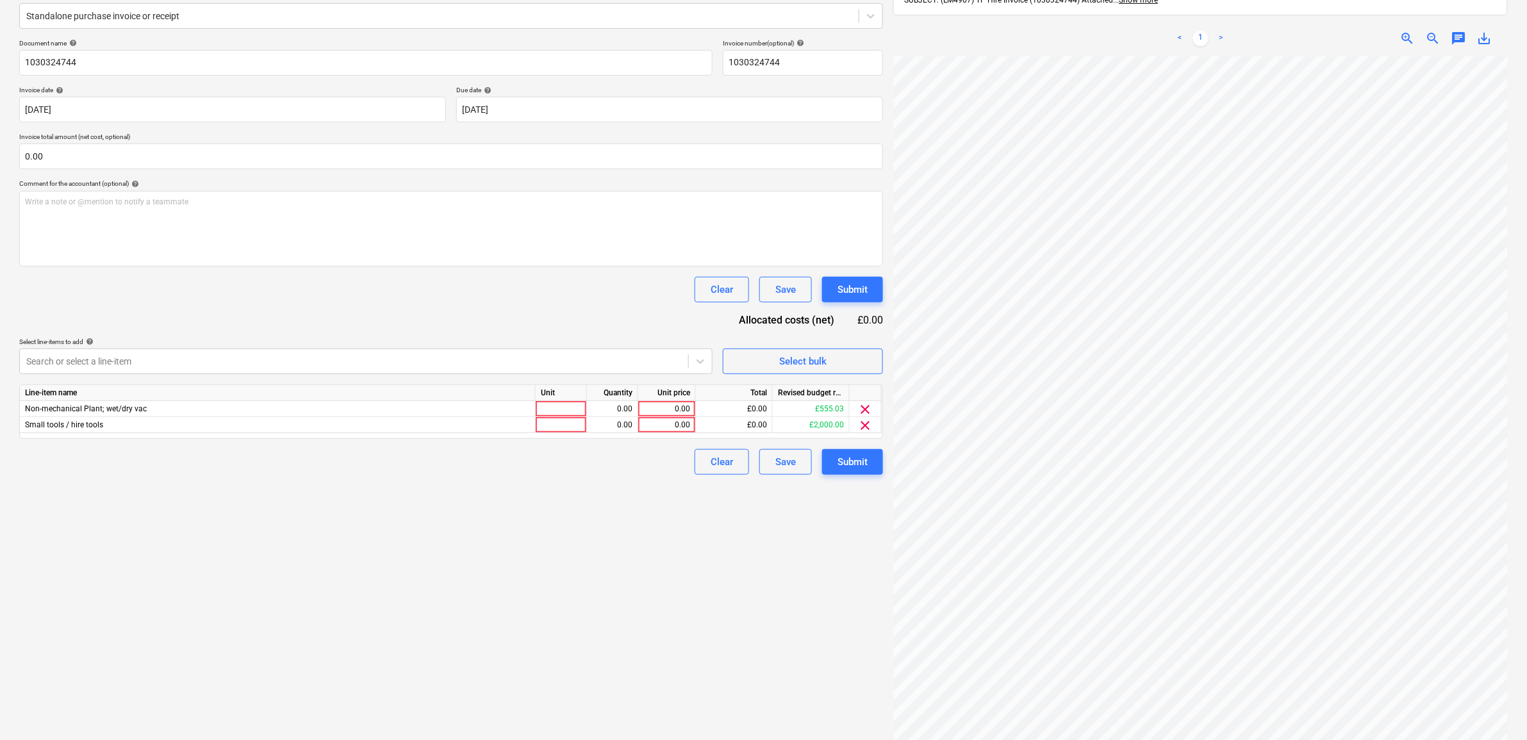
scroll to position [0, 59]
click at [651, 575] on div "Create new document Select company [PERSON_NAME] Add new company Select documen…" at bounding box center [451, 335] width 874 height 862
click at [669, 407] on div "0.00" at bounding box center [667, 409] width 47 height 16
type input "79.70"
drag, startPoint x: 412, startPoint y: 308, endPoint x: 255, endPoint y: 253, distance: 166.2
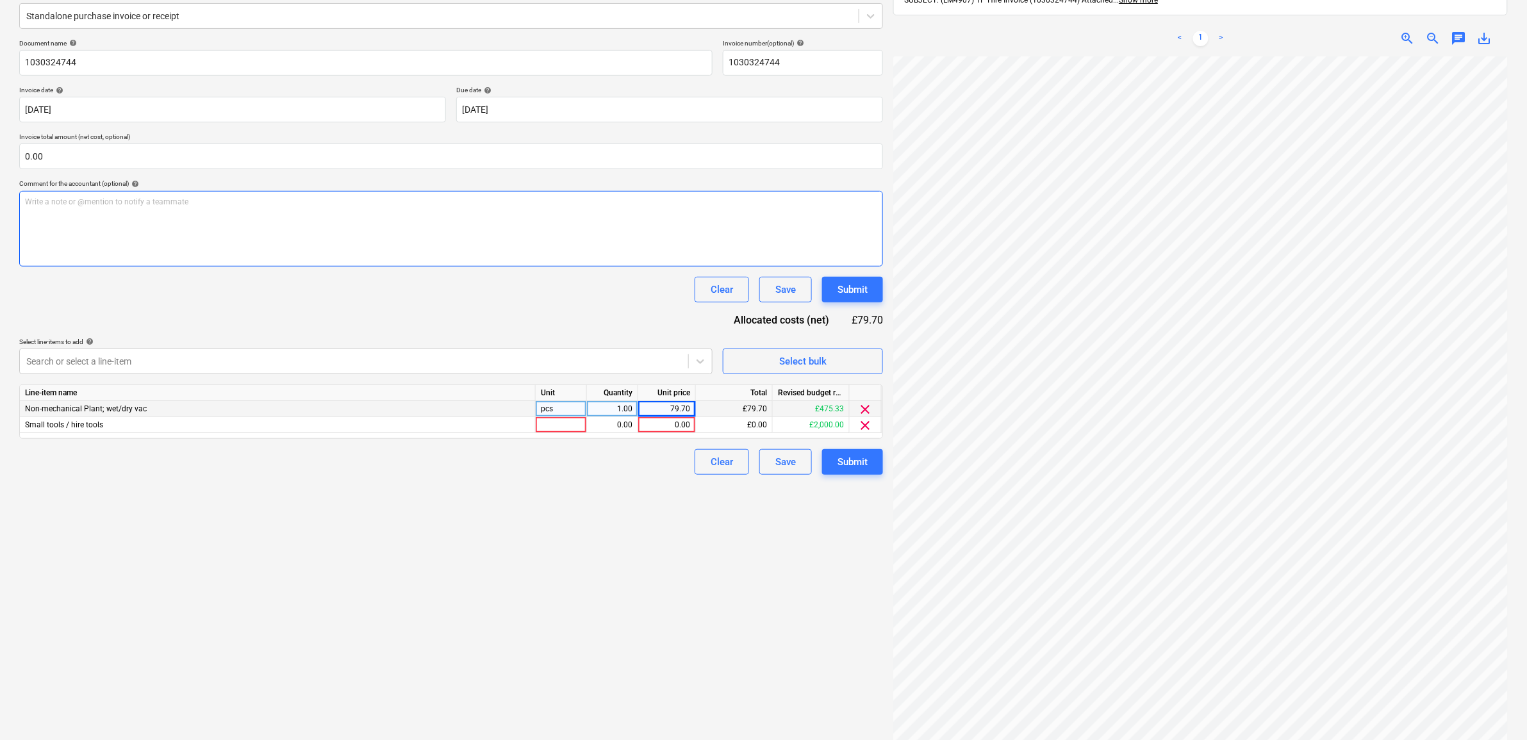
click at [412, 308] on div "Document name help 1030324744 Invoice number (optional) help 1030324744 Invoice…" at bounding box center [451, 257] width 864 height 436
click at [49, 154] on input "text" at bounding box center [451, 157] width 864 height 26
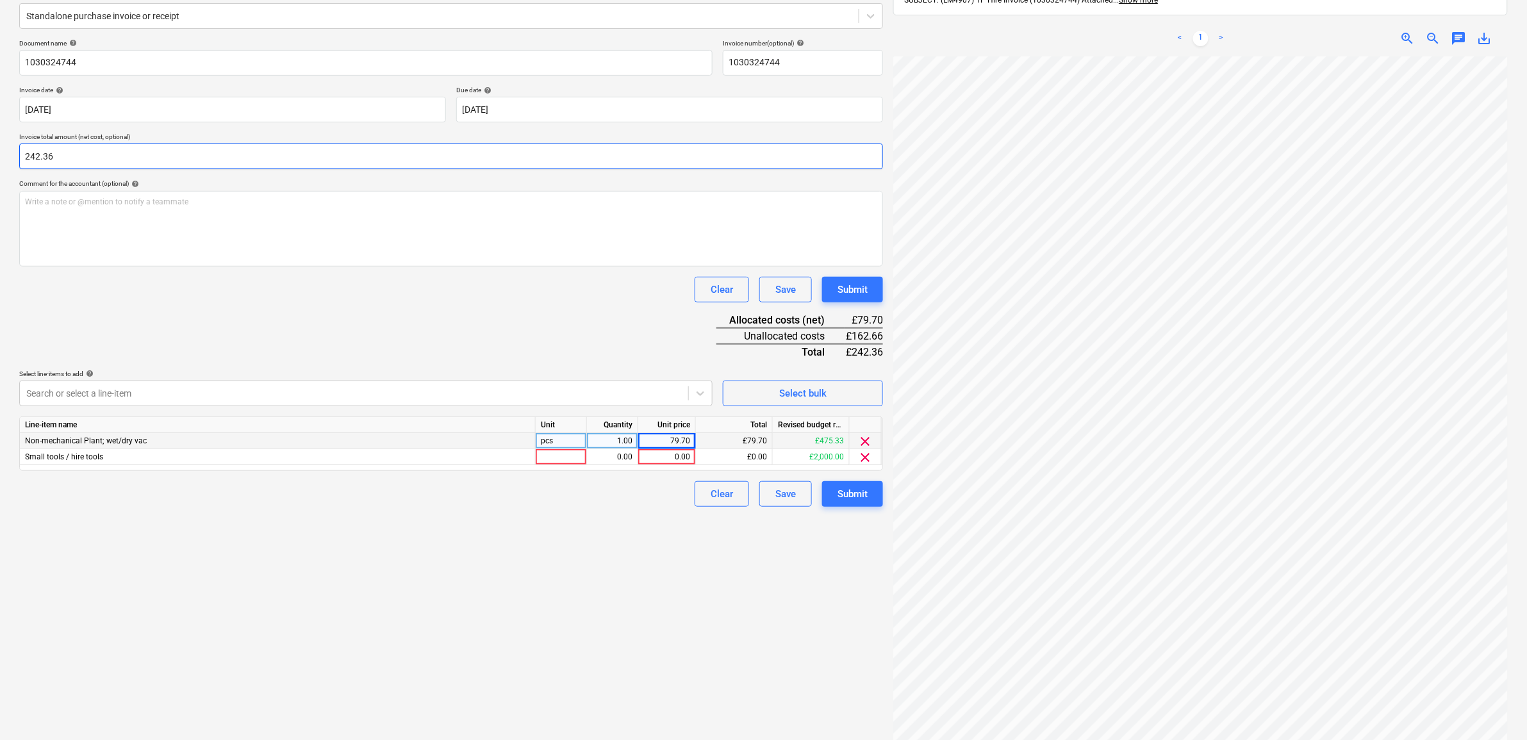
type input "242.36"
click at [359, 535] on div "Create new document Select company [PERSON_NAME] Add new company Select documen…" at bounding box center [451, 335] width 874 height 862
click at [664, 439] on div "79.70" at bounding box center [667, 441] width 47 height 16
click at [677, 438] on input "109.70" at bounding box center [666, 440] width 57 height 15
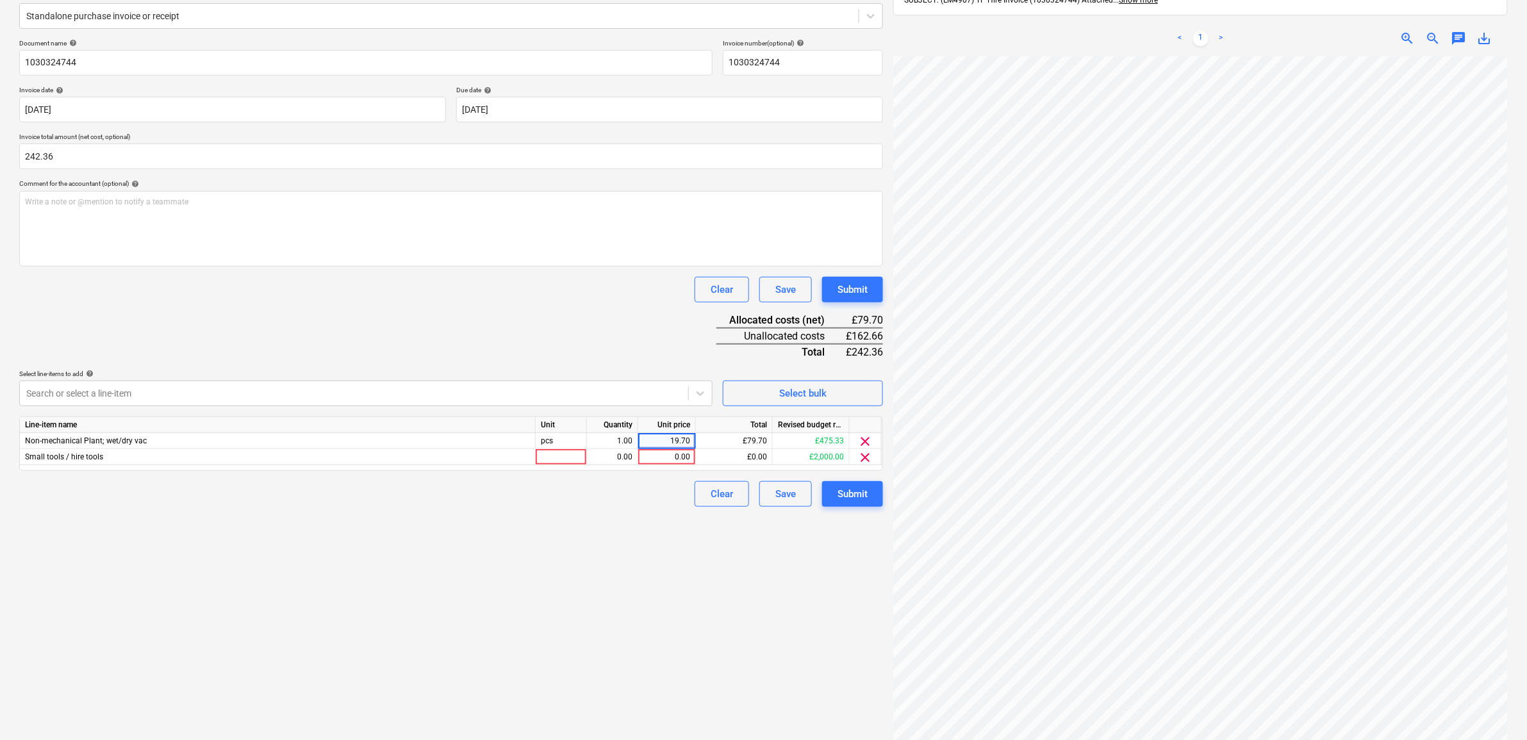
type input "139.70"
click at [638, 592] on div "Create new document Select company [PERSON_NAME] Add new company Select documen…" at bounding box center [451, 335] width 874 height 862
click at [683, 453] on div "0.00" at bounding box center [667, 457] width 47 height 16
type input "102.66"
click at [624, 530] on div "Create new document Select company [PERSON_NAME] Add new company Select documen…" at bounding box center [451, 335] width 874 height 862
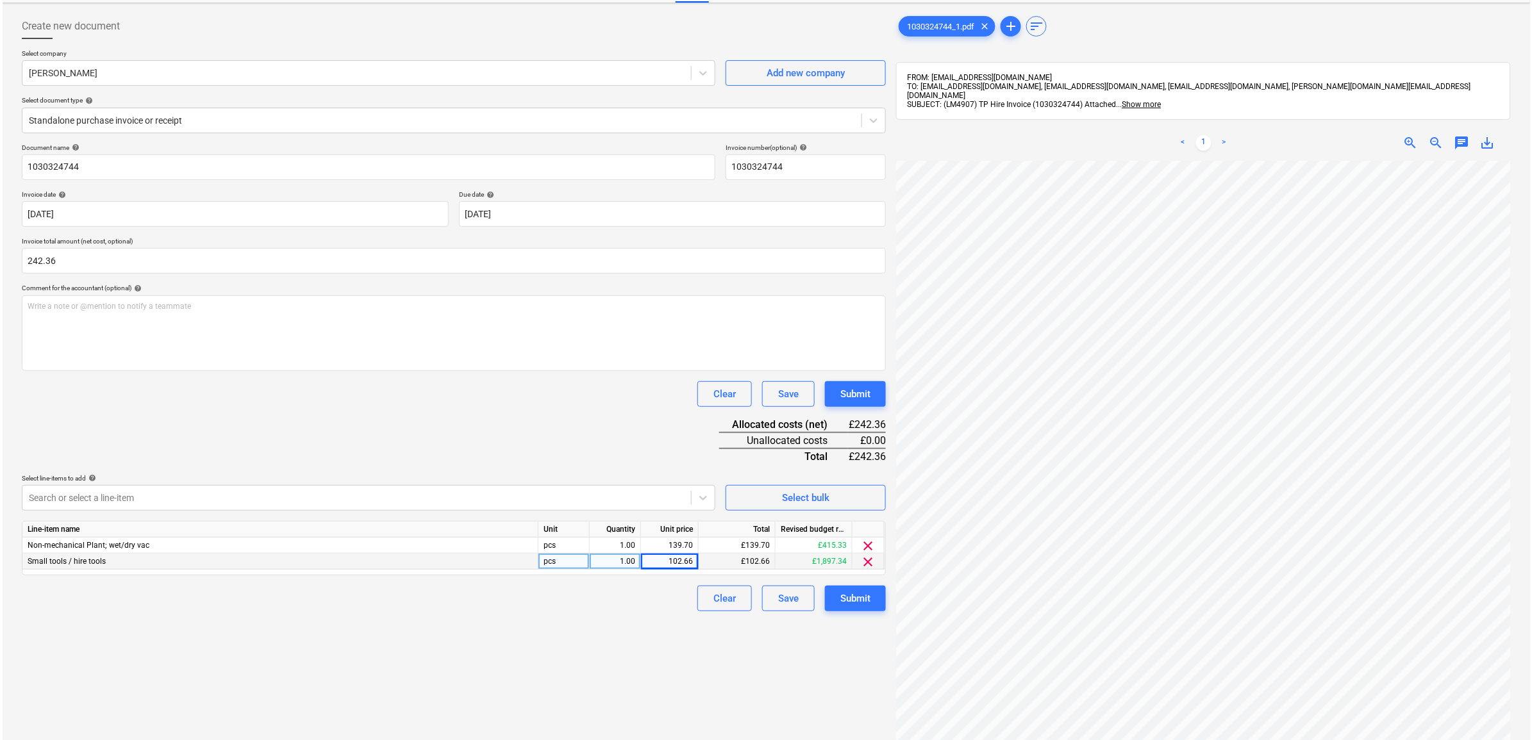
scroll to position [0, 0]
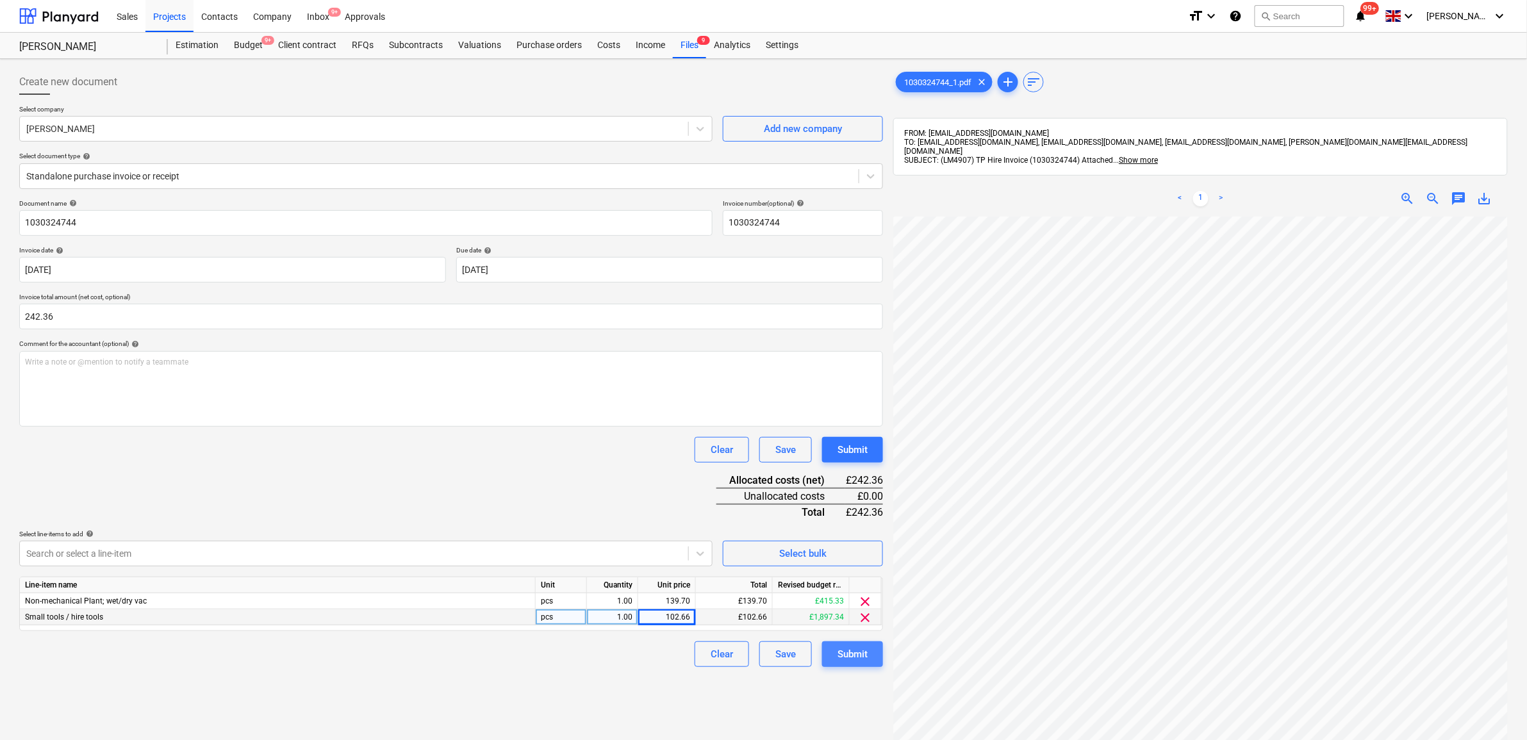
click at [859, 642] on button "Submit" at bounding box center [852, 655] width 61 height 26
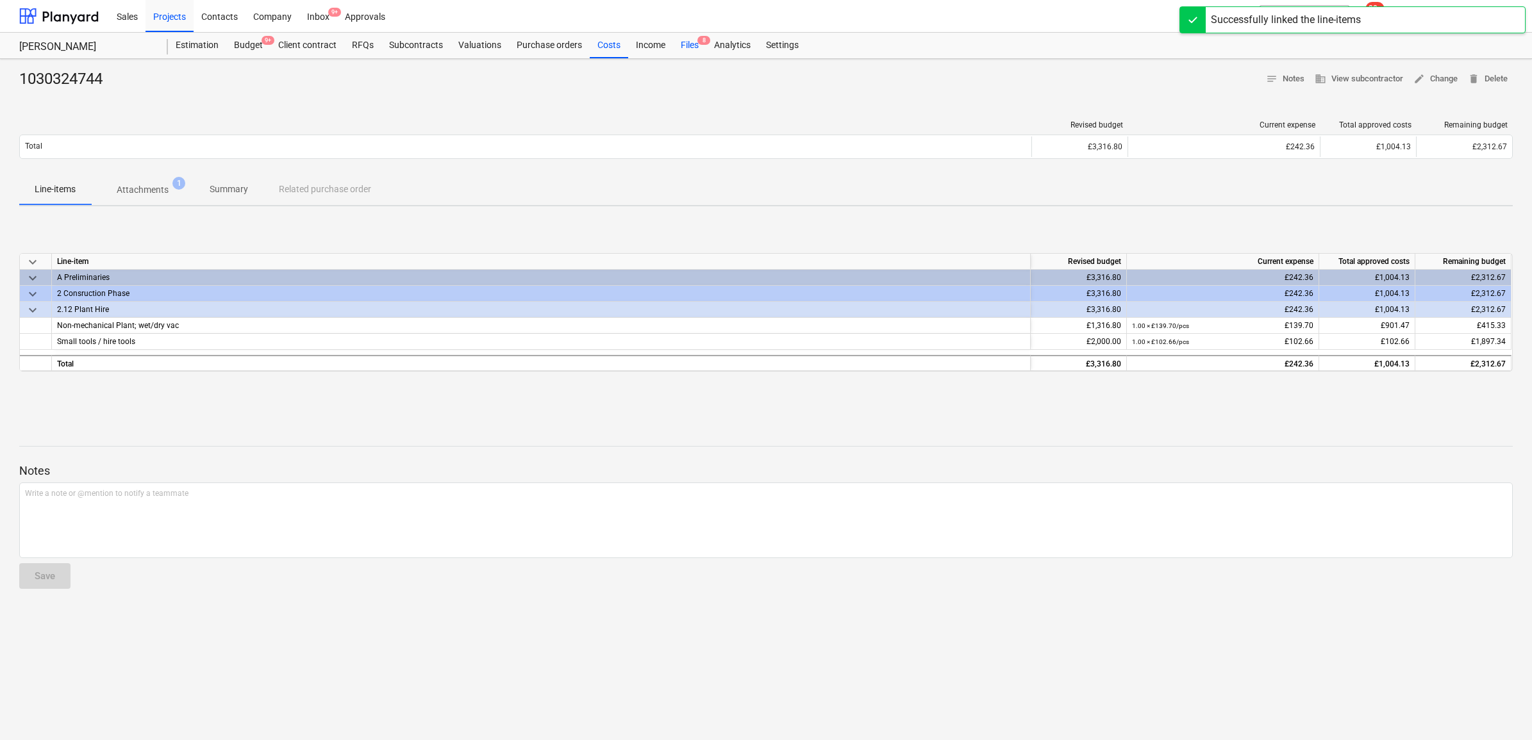
click at [688, 47] on div "Files 8" at bounding box center [689, 46] width 33 height 26
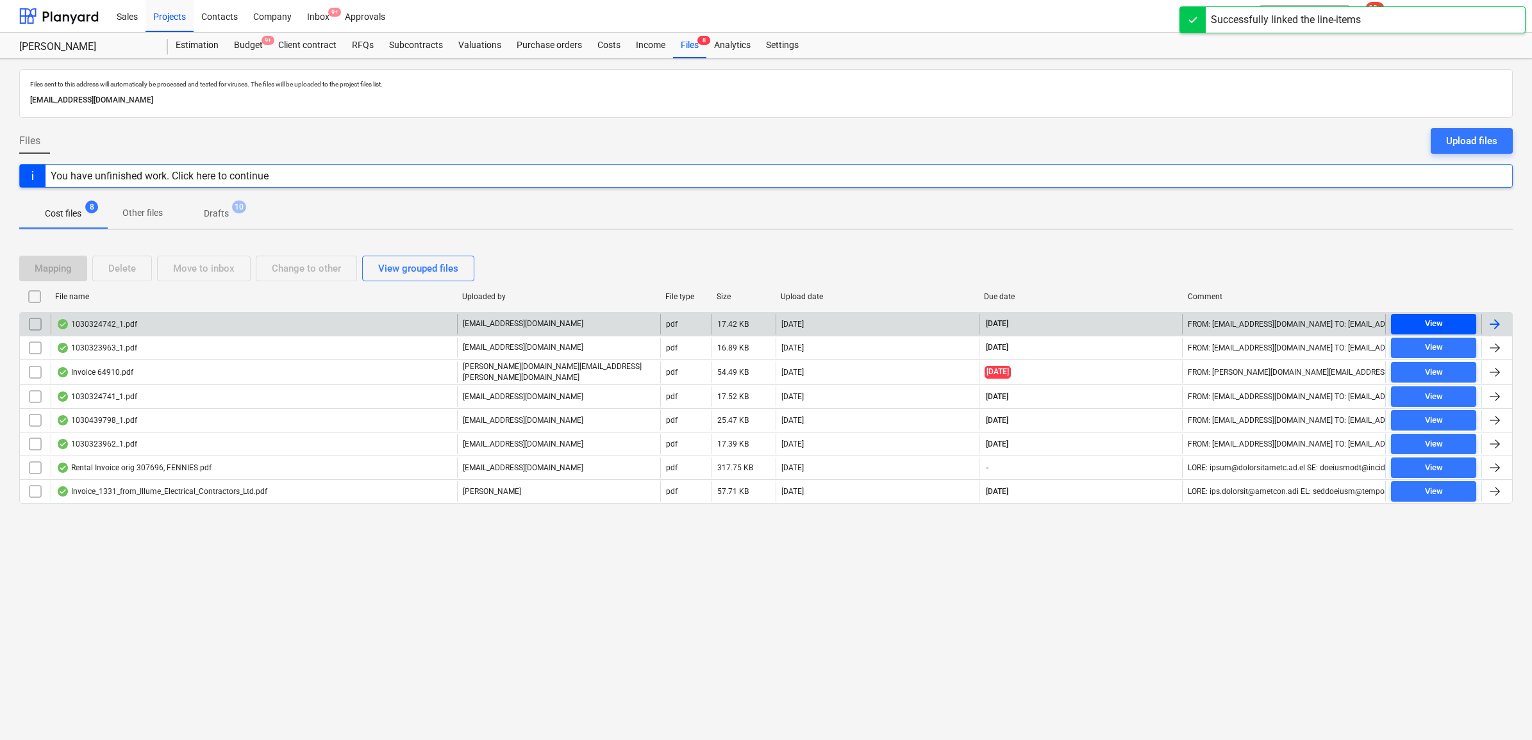
click at [1442, 322] on div "View" at bounding box center [1434, 324] width 18 height 15
click at [1501, 324] on div at bounding box center [1494, 324] width 15 height 15
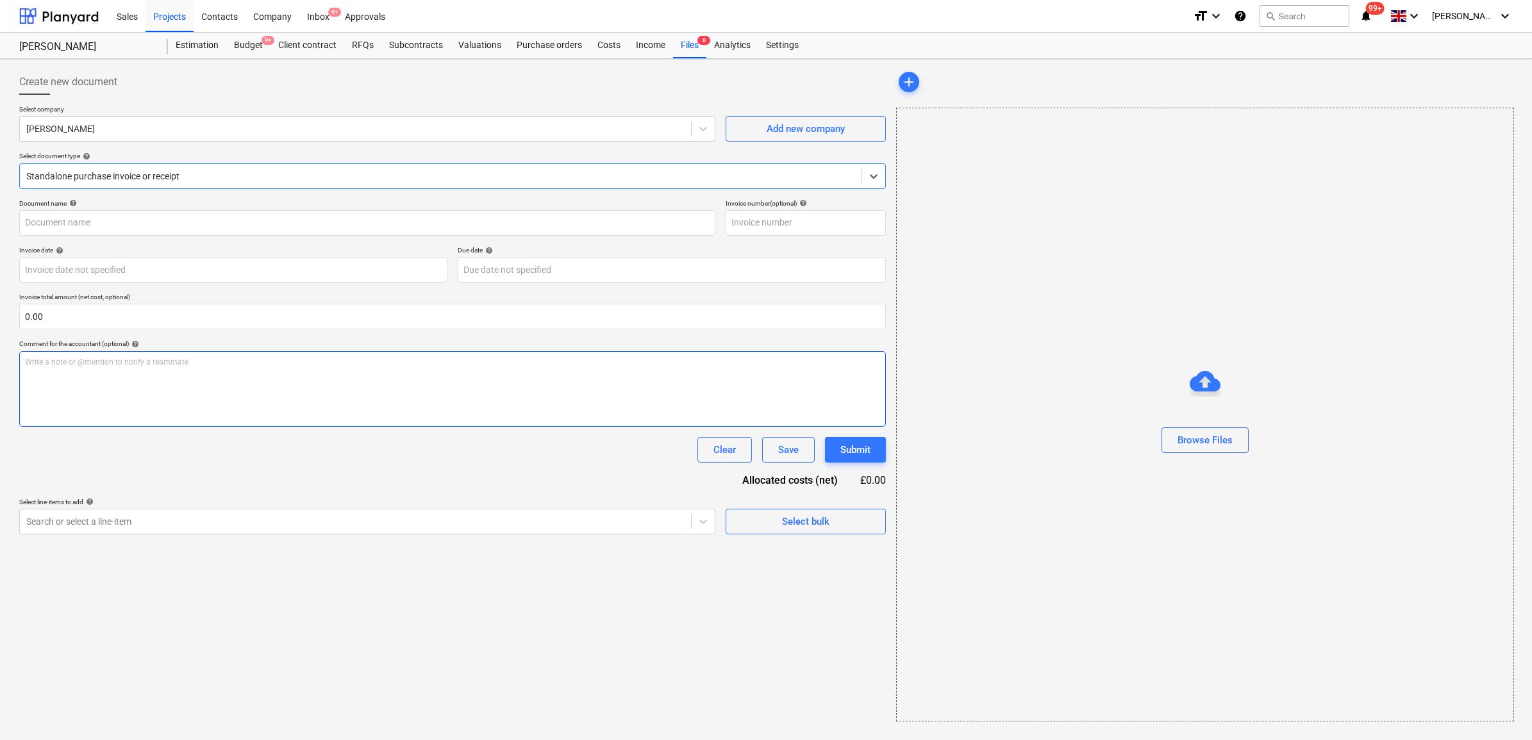
type input "1030324742"
type input "[DATE]"
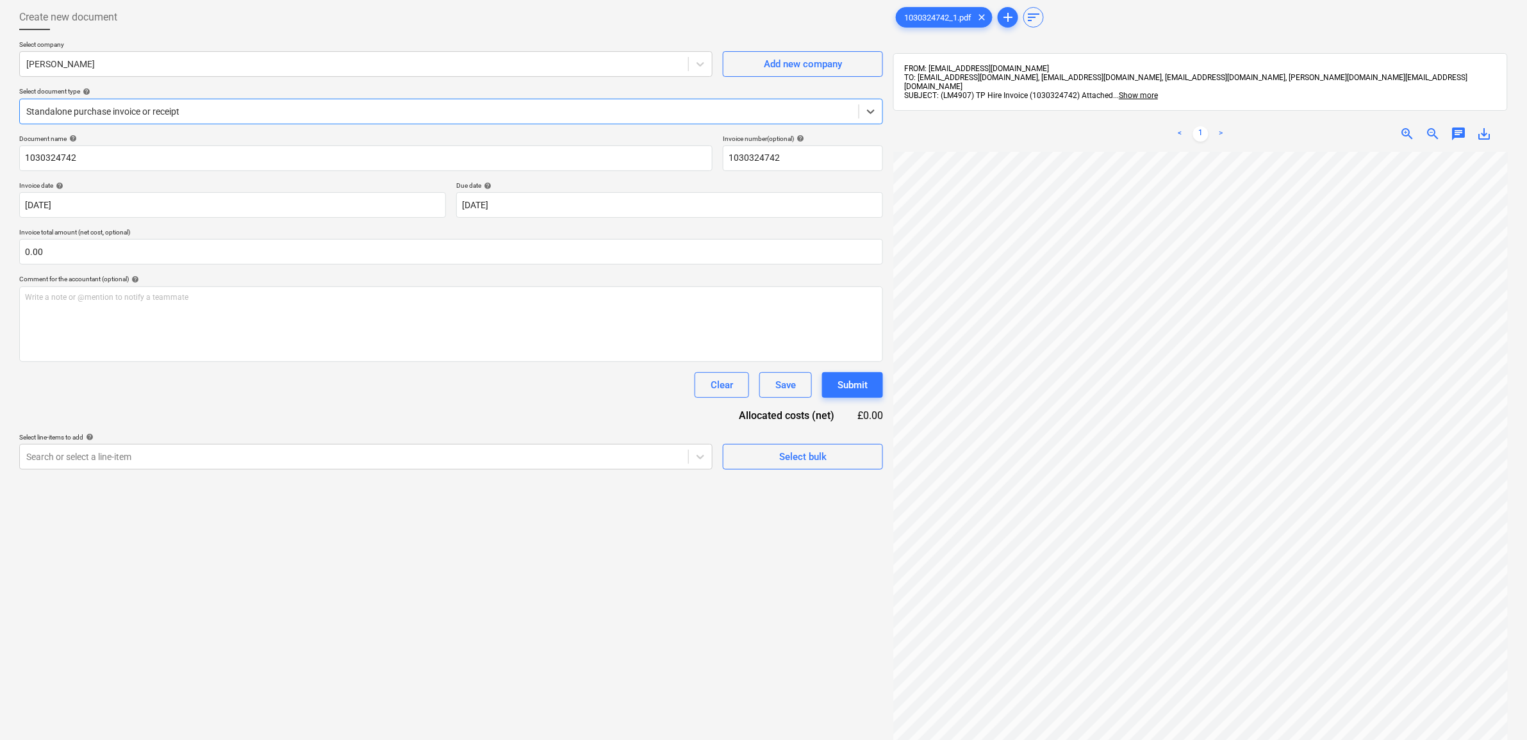
scroll to position [181, 0]
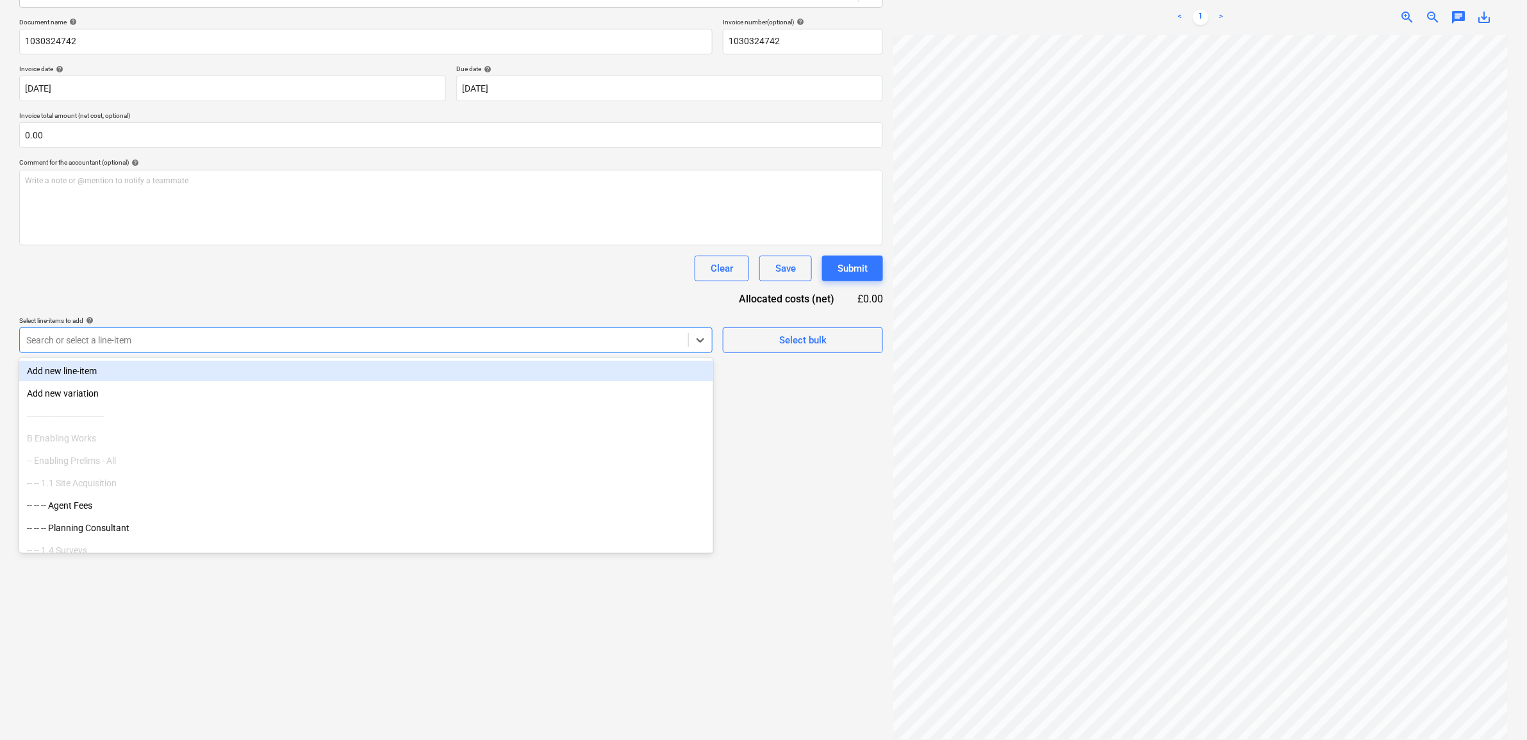
click at [286, 343] on div at bounding box center [354, 340] width 656 height 13
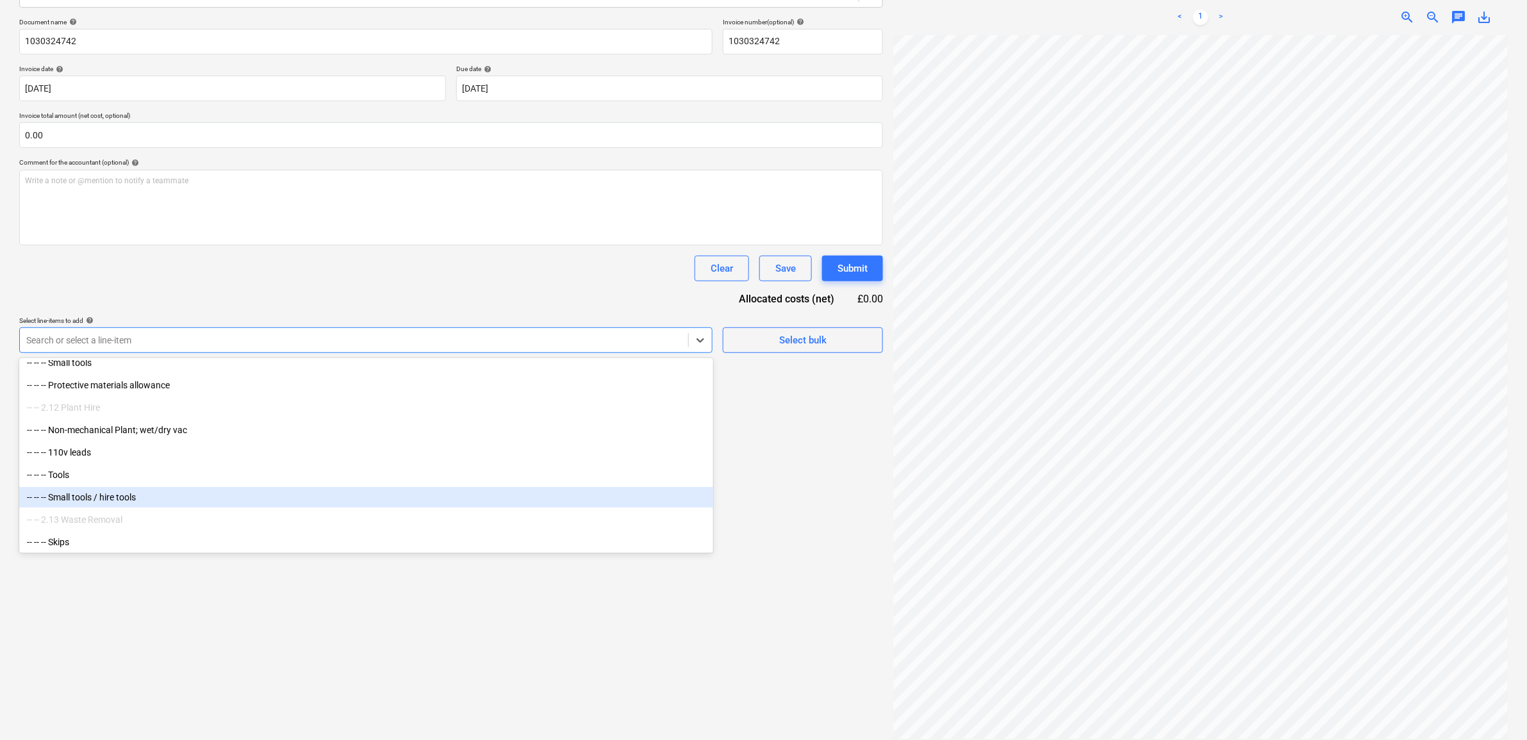
scroll to position [1843, 0]
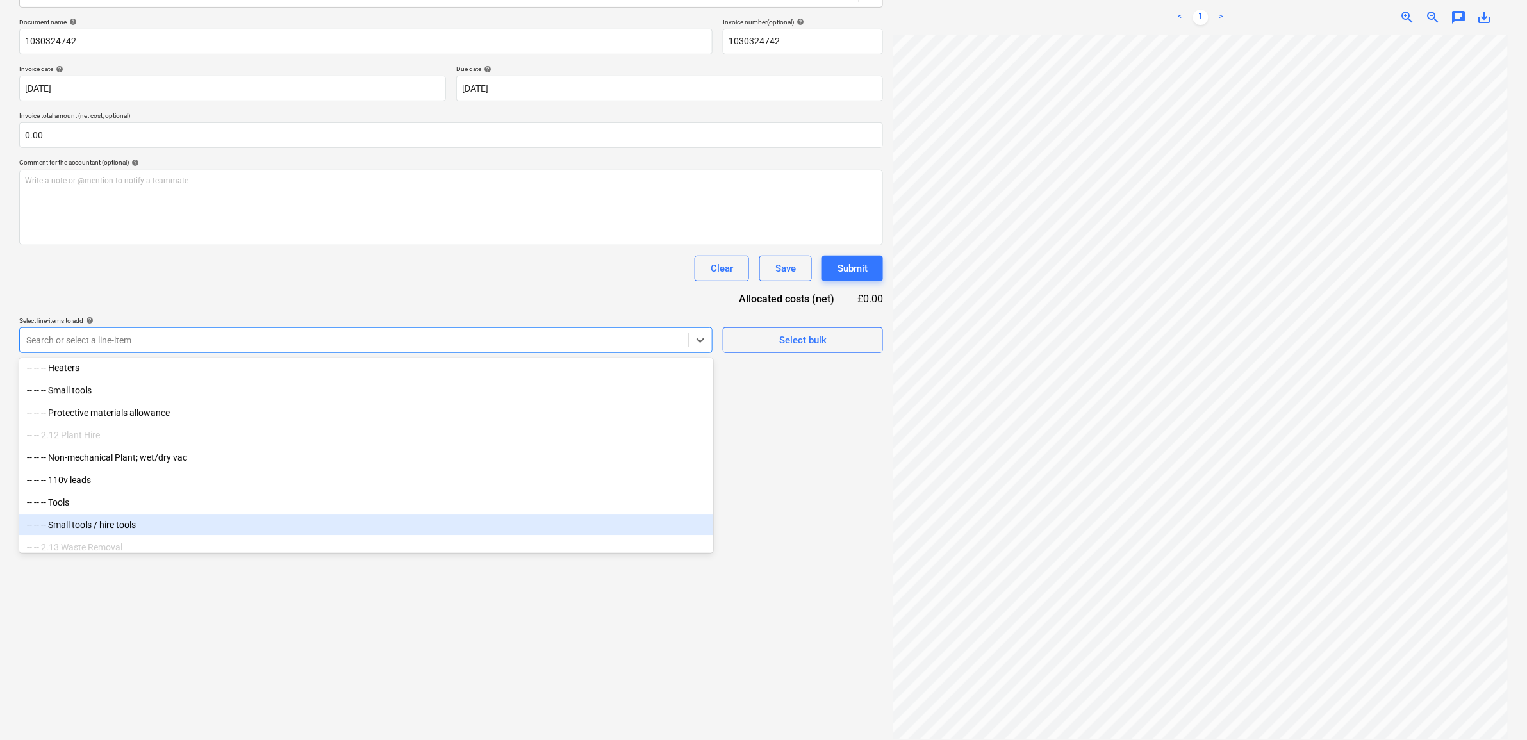
click at [125, 522] on div "-- -- -- Small tools / hire tools" at bounding box center [366, 525] width 694 height 21
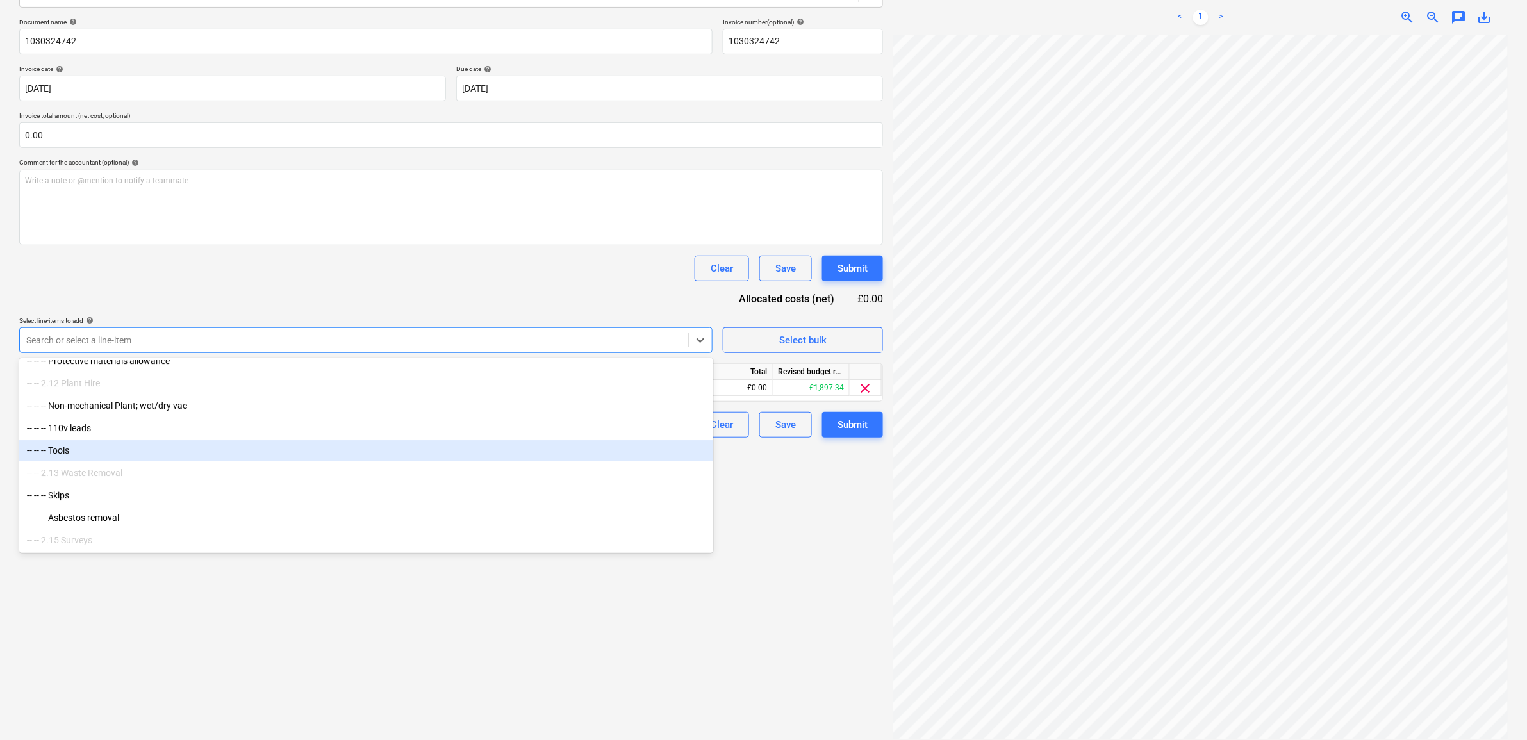
scroll to position [1923, 0]
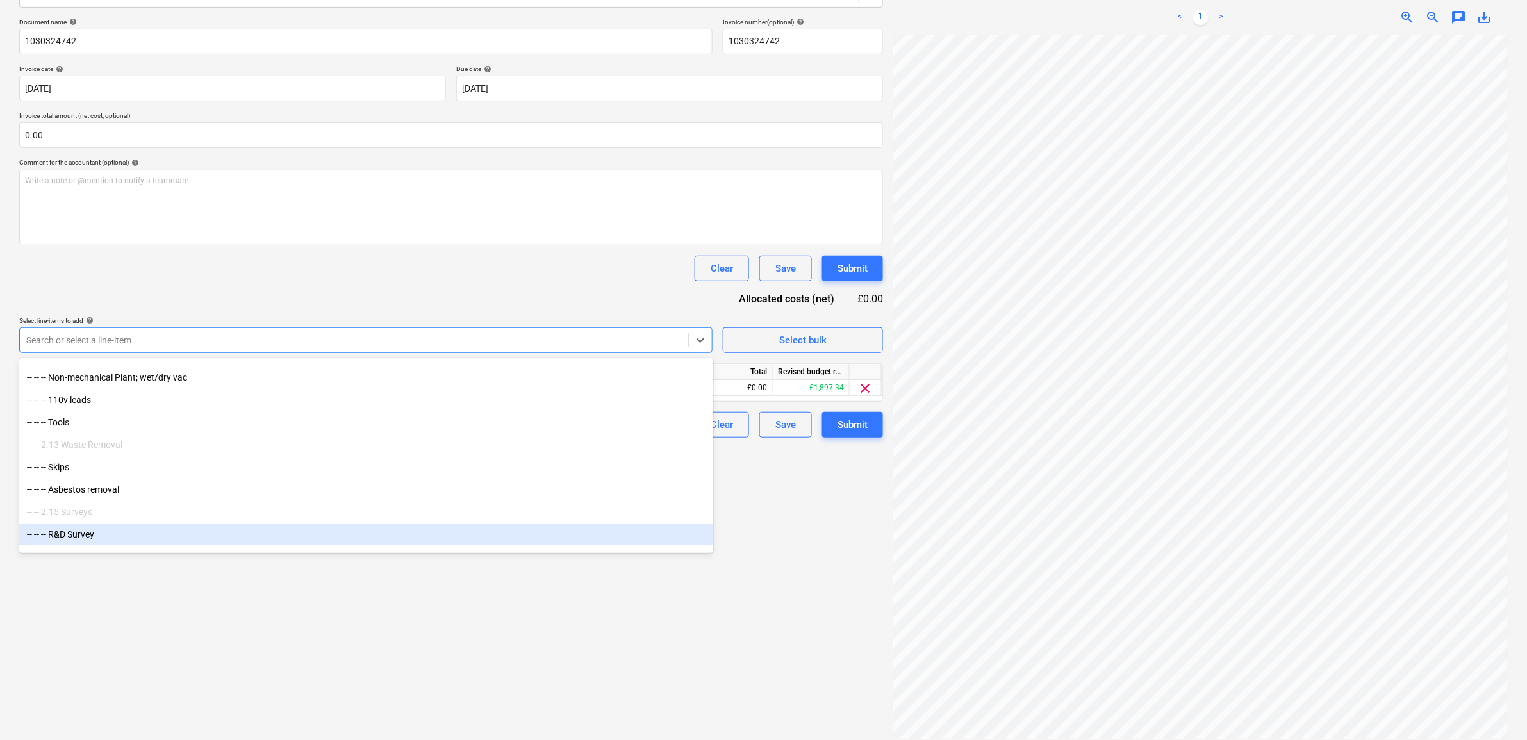
click at [360, 647] on div "Create new document Select company [PERSON_NAME] Add new company Select documen…" at bounding box center [451, 314] width 874 height 862
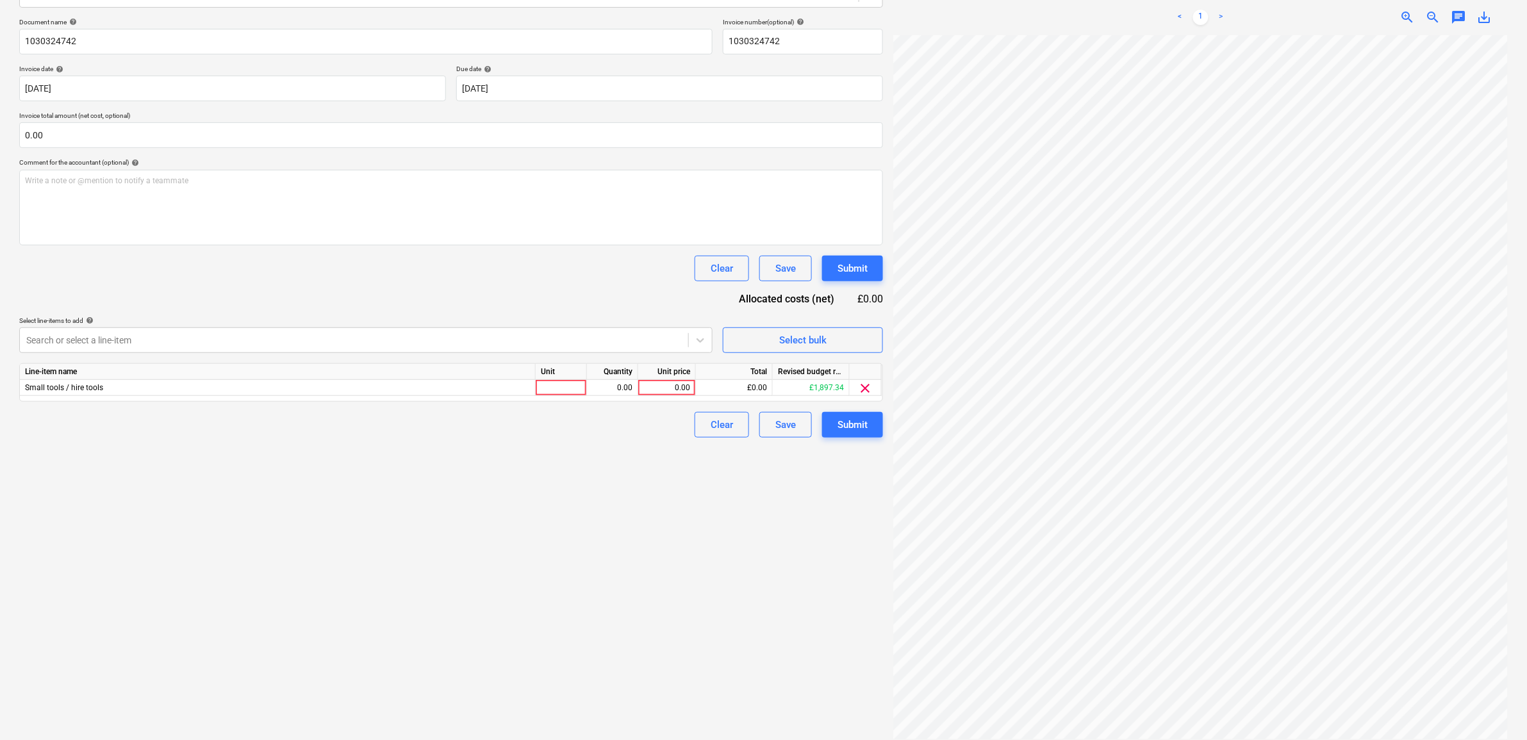
scroll to position [3, 60]
click at [629, 338] on div at bounding box center [354, 340] width 656 height 13
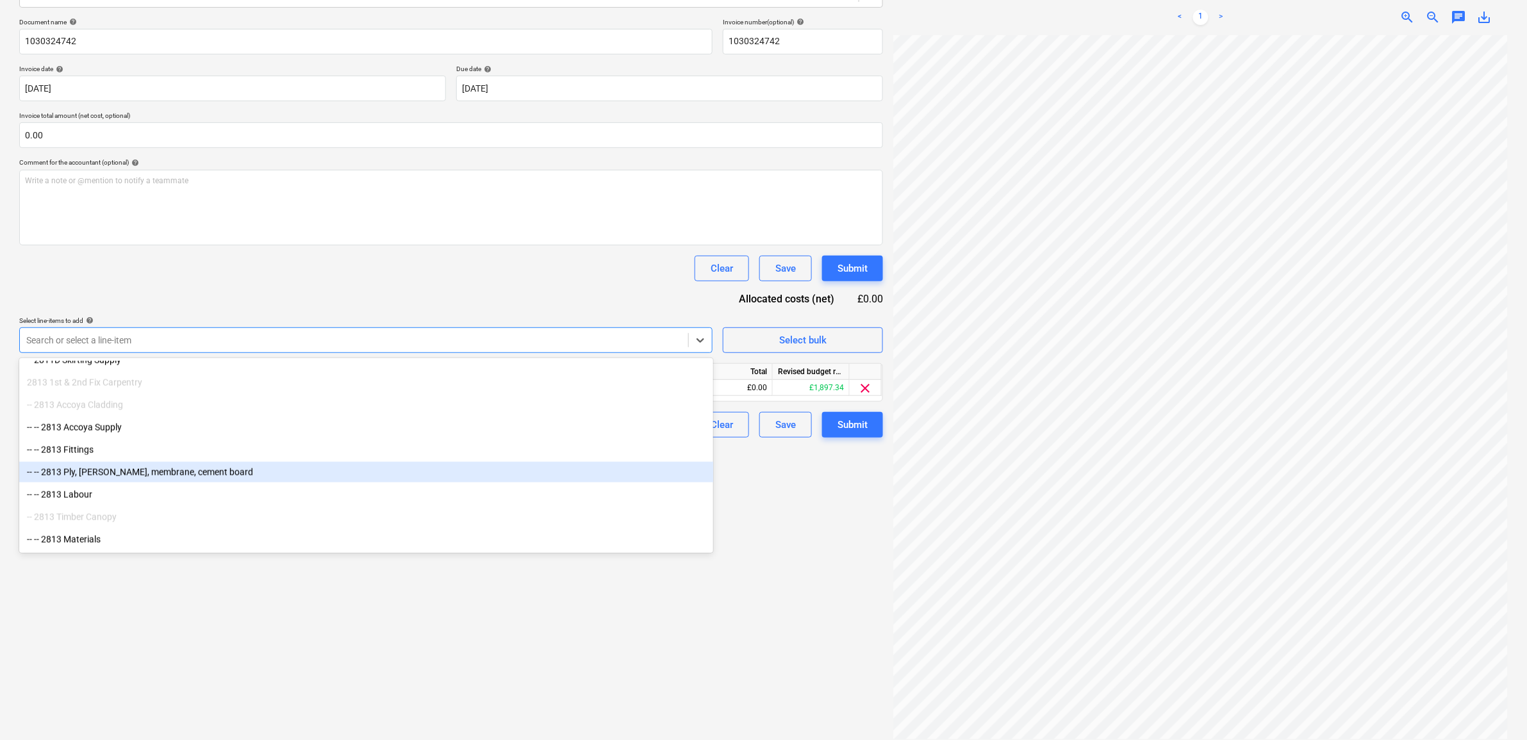
scroll to position [2918, 0]
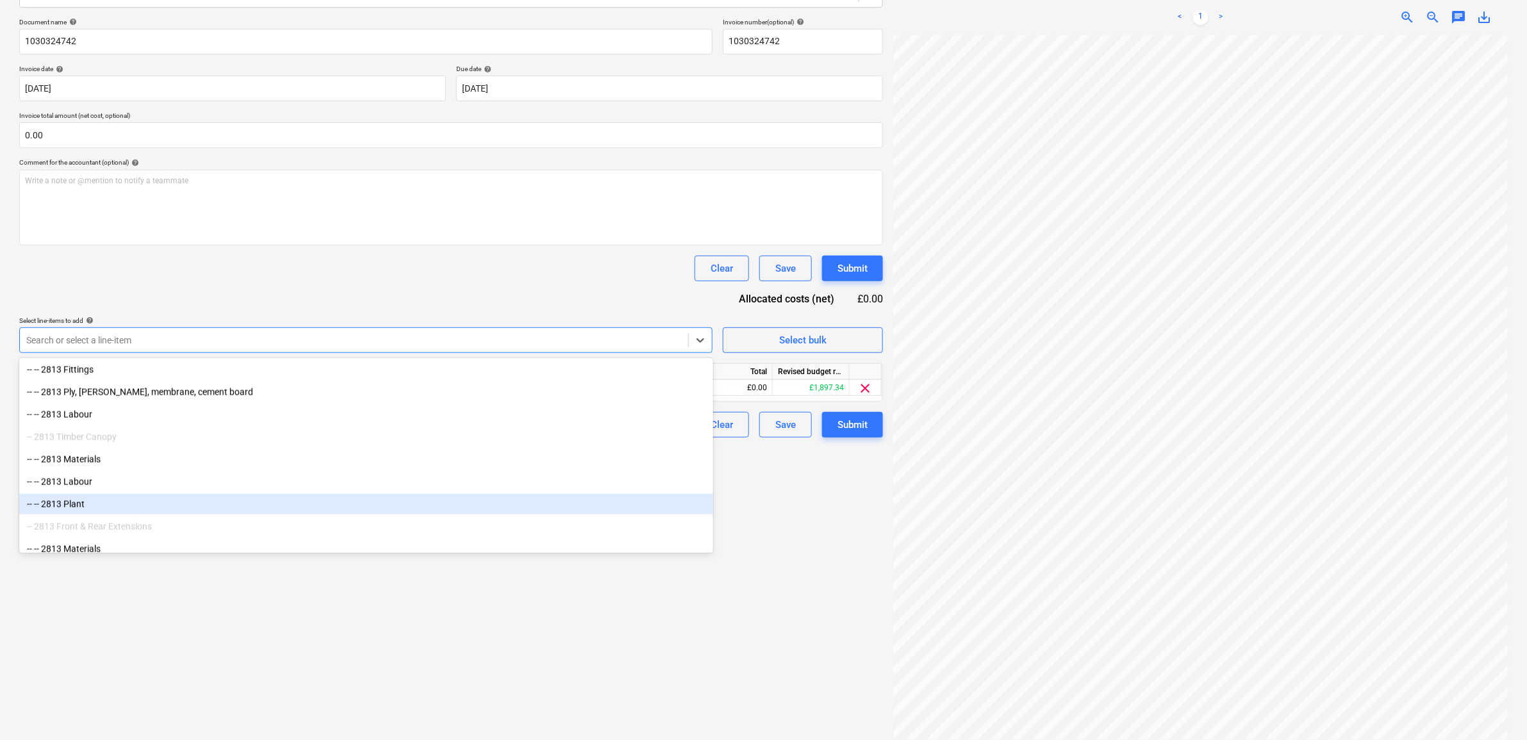
click at [139, 501] on div "-- -- 2813 Plant" at bounding box center [366, 504] width 694 height 21
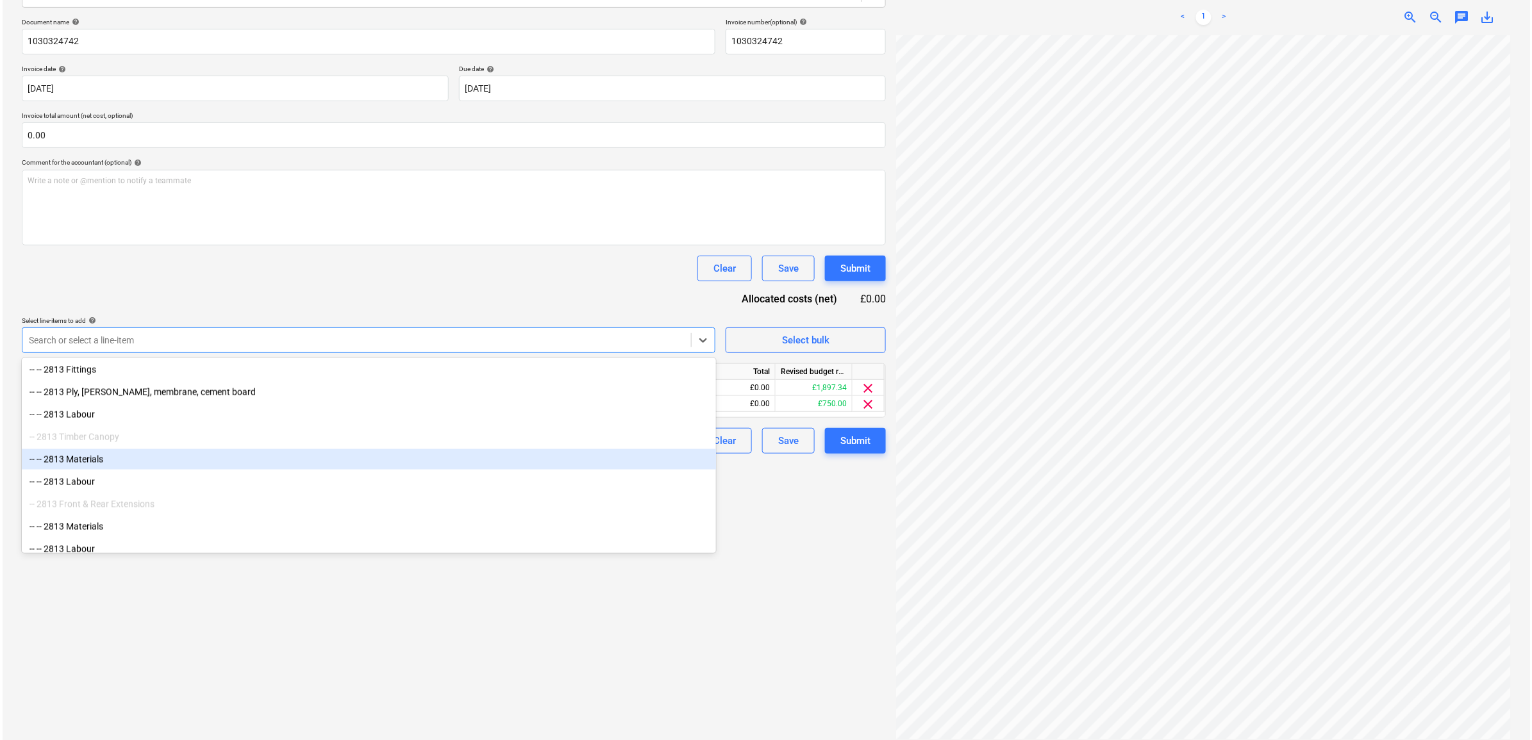
scroll to position [2998, 0]
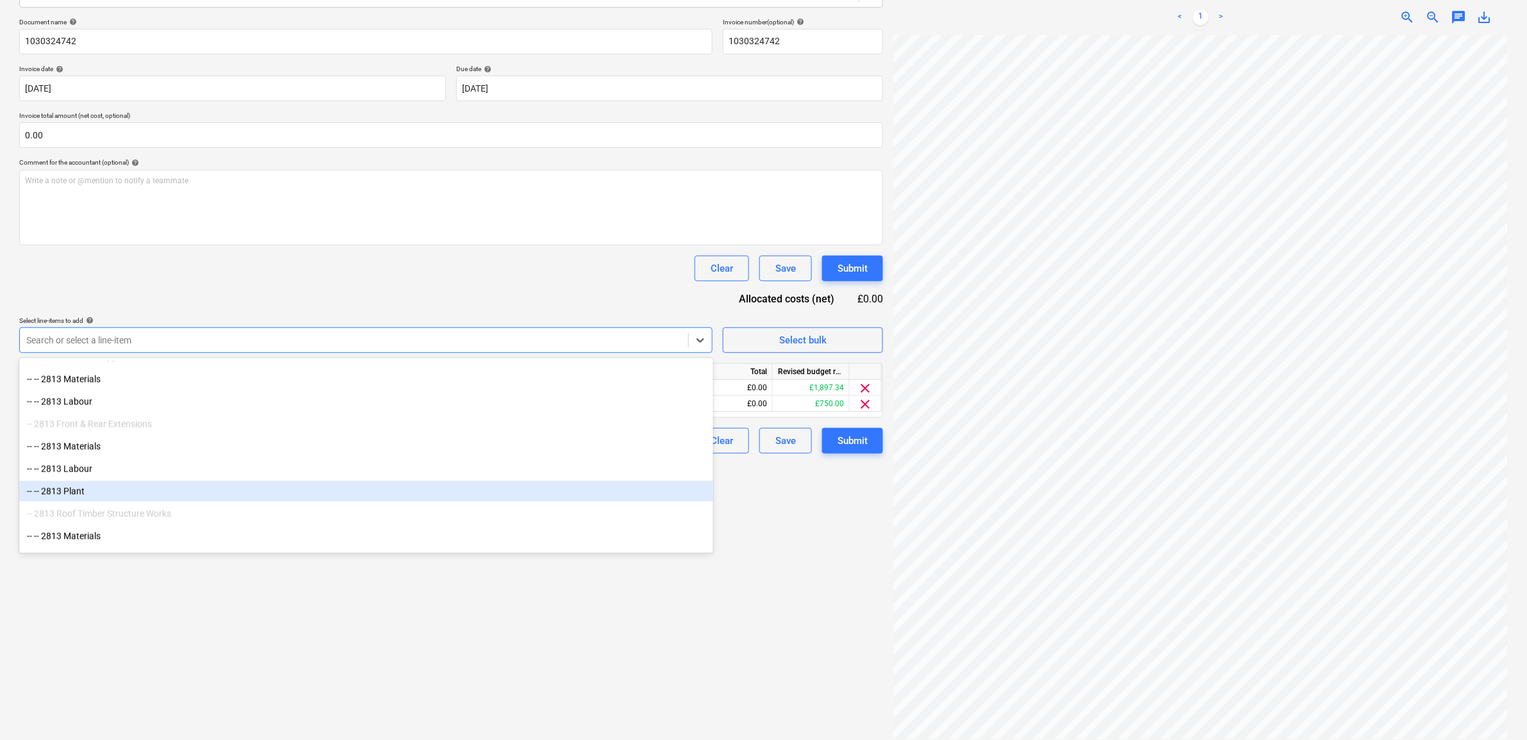
click at [135, 481] on div "-- -- 2813 Plant" at bounding box center [366, 491] width 694 height 21
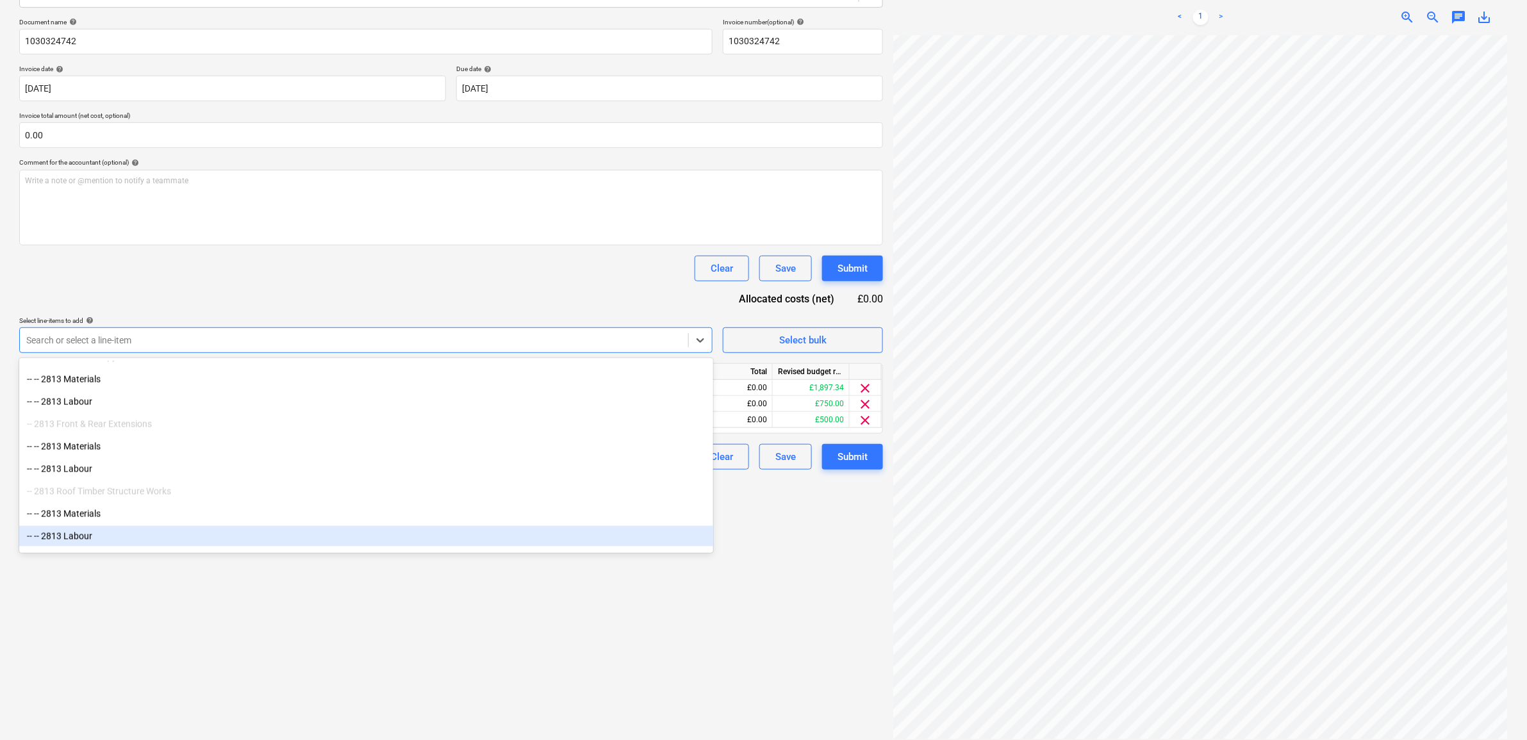
click at [516, 656] on div "Create new document Select company [PERSON_NAME] Add new company Select documen…" at bounding box center [451, 314] width 874 height 862
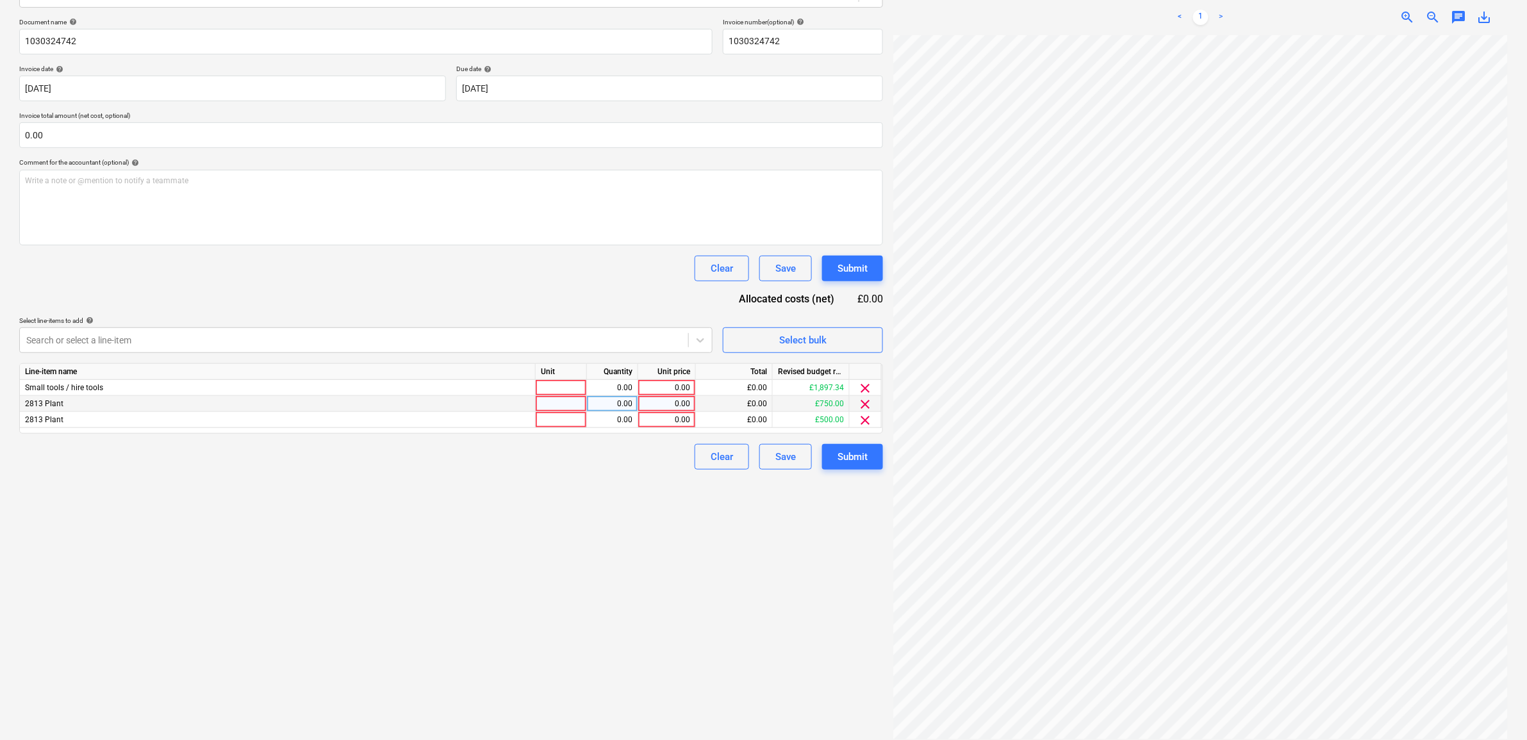
click at [670, 404] on div "0.00" at bounding box center [667, 404] width 47 height 16
type input "1"
type input "225.84"
click at [654, 479] on div "Create new document Select company [PERSON_NAME] Add new company Select documen…" at bounding box center [451, 314] width 874 height 862
click at [667, 383] on div "0.00" at bounding box center [667, 388] width 47 height 16
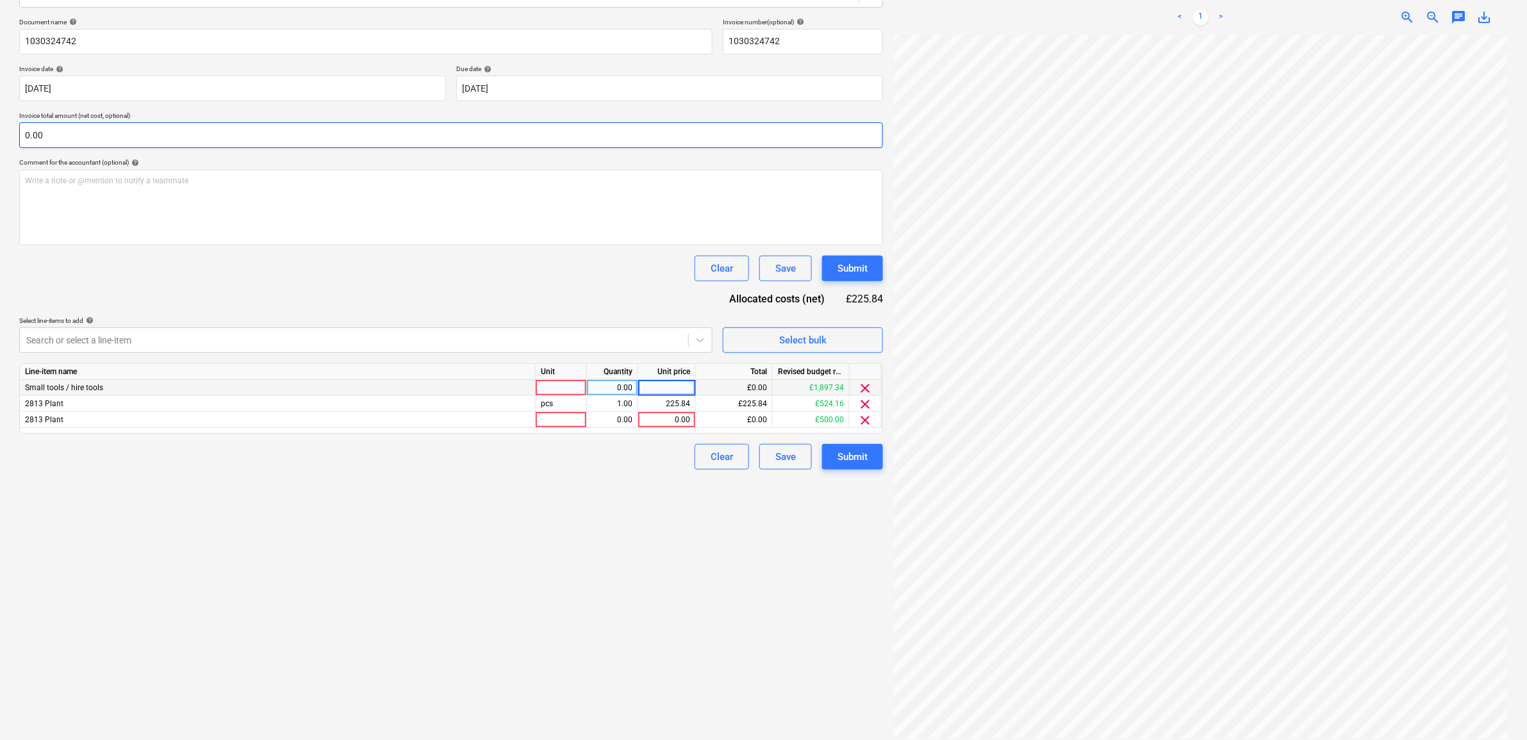
click at [95, 138] on input "0.00" at bounding box center [451, 135] width 864 height 26
type input "3"
click at [42, 119] on p "Invoice total amount (net cost, optional)" at bounding box center [451, 117] width 864 height 11
click at [39, 129] on input "text" at bounding box center [451, 135] width 864 height 26
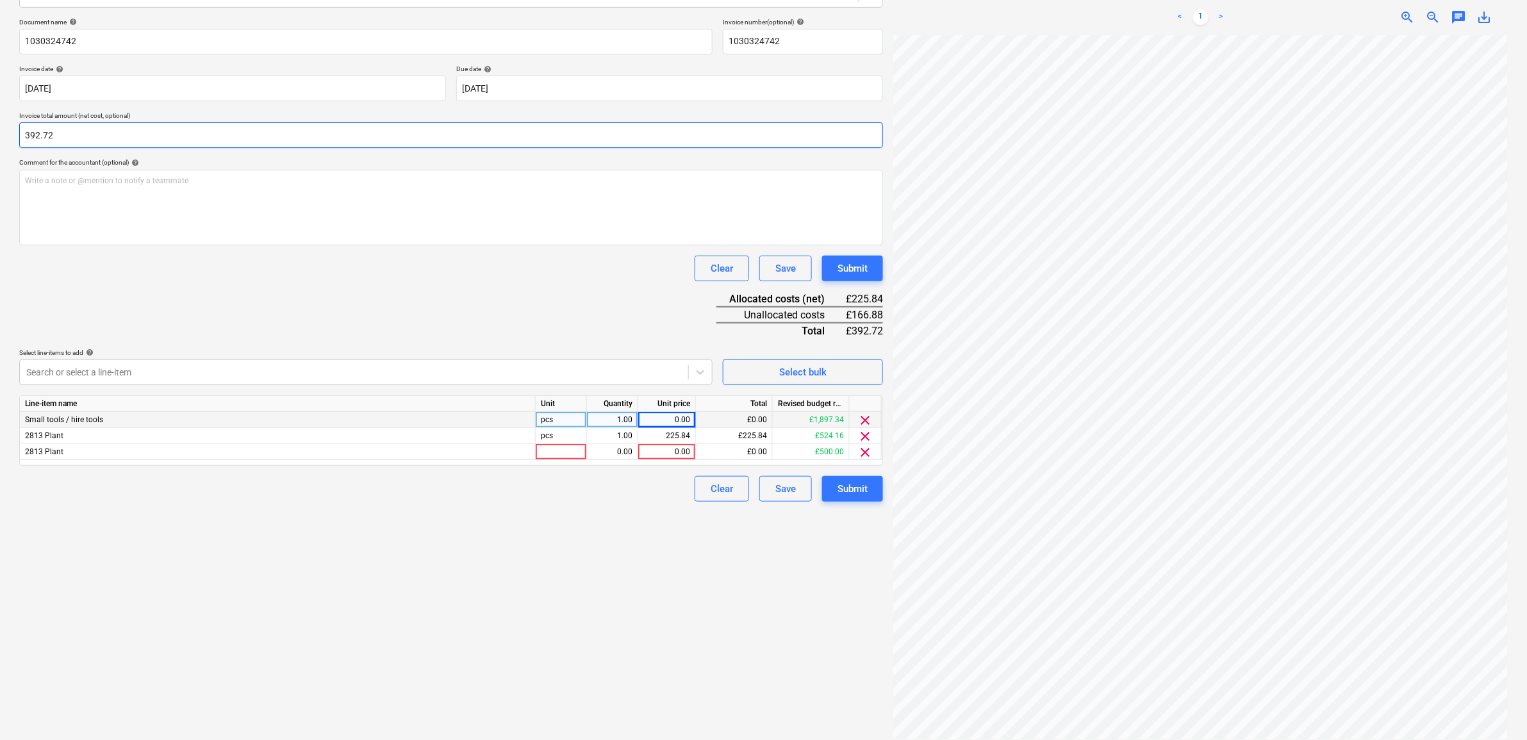
type input "392.72"
click at [226, 265] on div "Clear Save Submit" at bounding box center [451, 269] width 864 height 26
click at [683, 414] on div "0.00" at bounding box center [667, 420] width 47 height 16
type input "166.88"
click at [518, 597] on div "Create new document Select company [PERSON_NAME] Add new company Select documen…" at bounding box center [451, 314] width 874 height 862
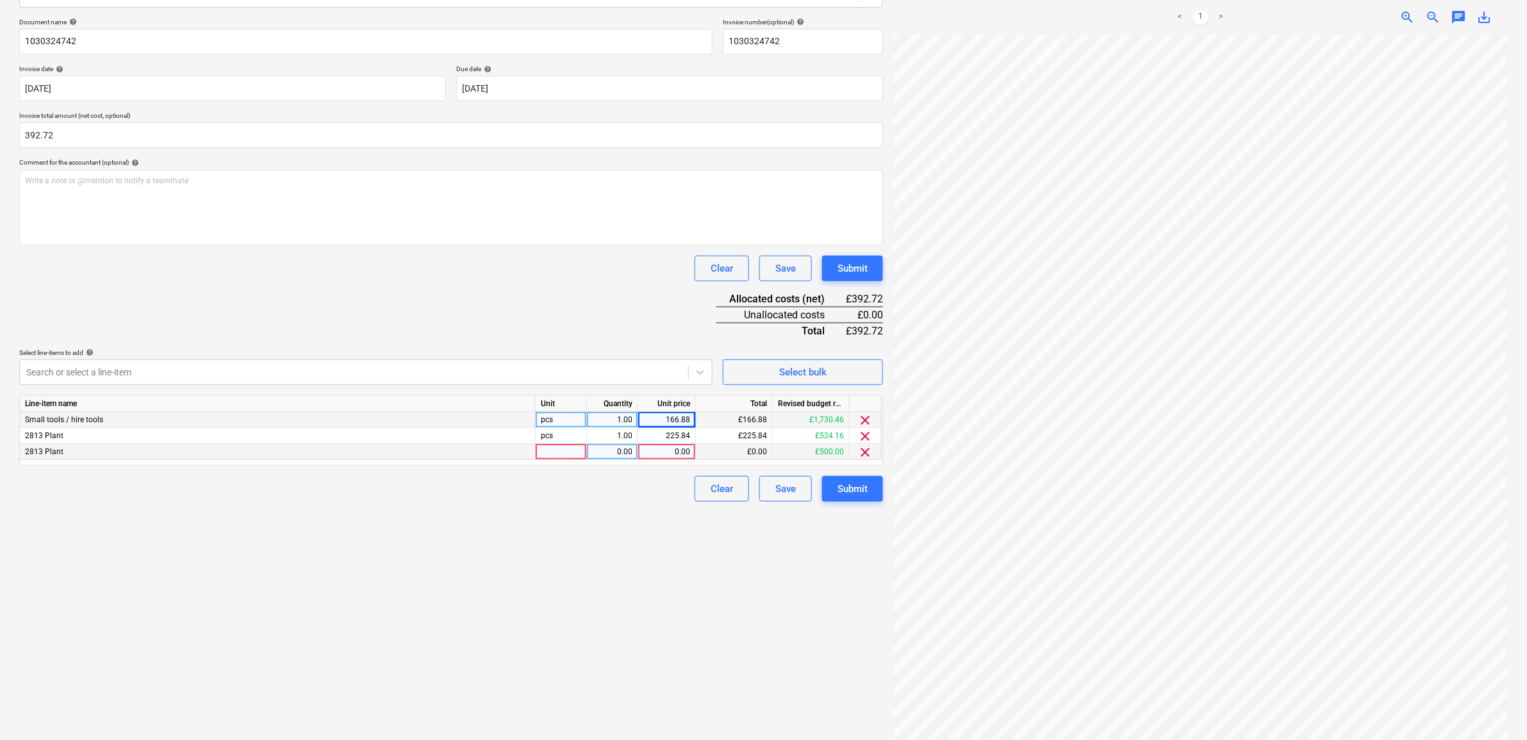
click at [869, 447] on span "clear" at bounding box center [865, 452] width 15 height 15
click at [860, 466] on div "Submit" at bounding box center [853, 473] width 30 height 17
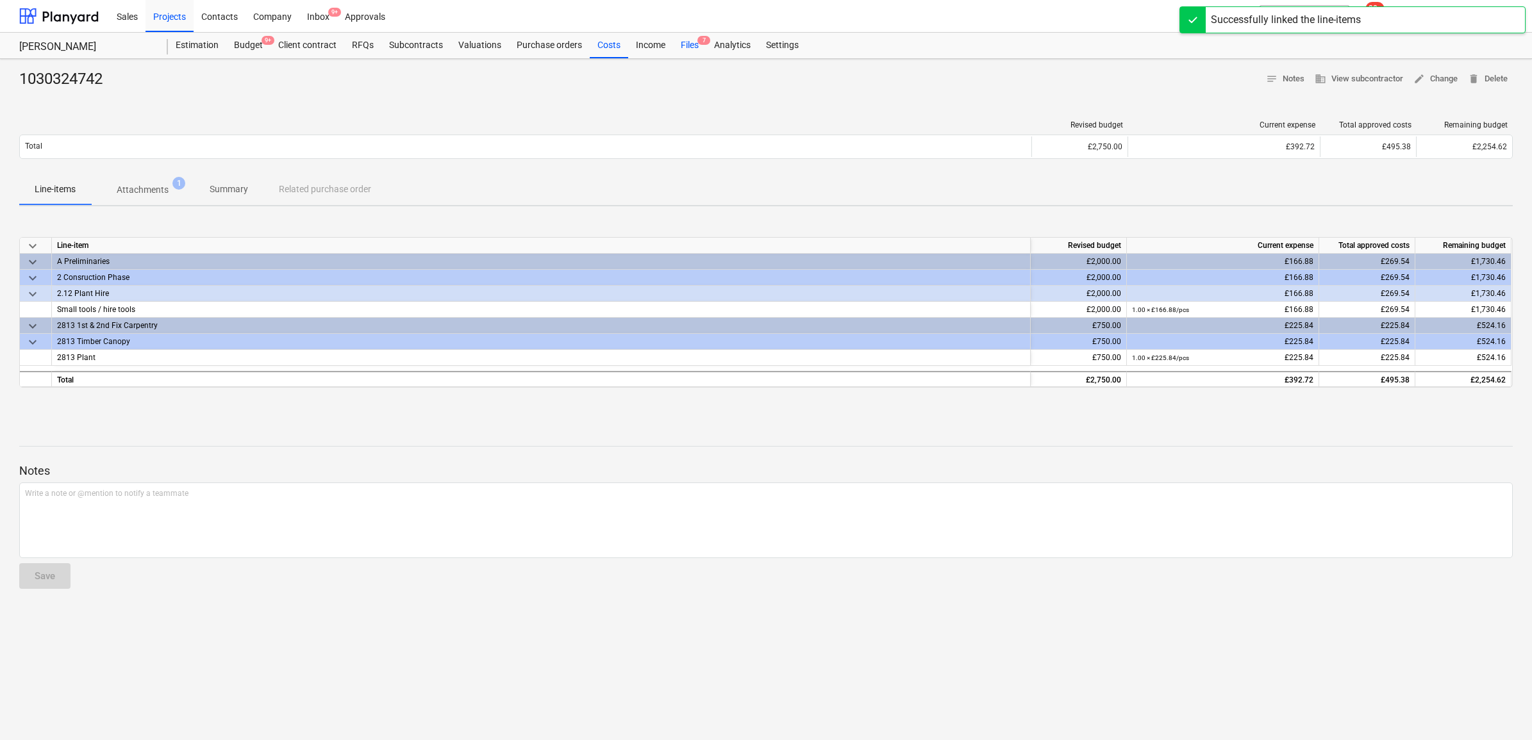
click at [692, 40] on div "Files 7" at bounding box center [689, 46] width 33 height 26
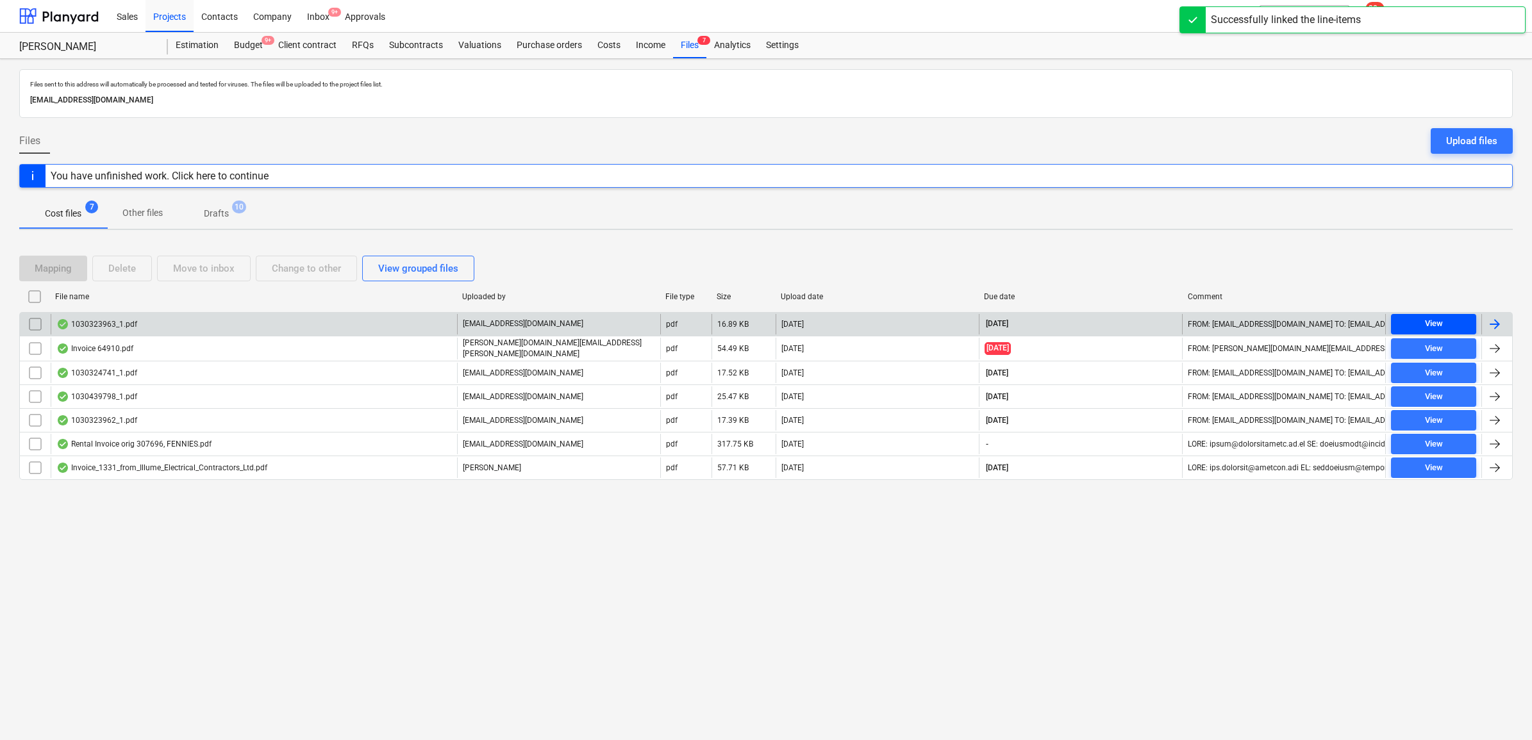
click at [1465, 330] on span "View" at bounding box center [1433, 324] width 75 height 15
click at [1497, 325] on div at bounding box center [1494, 324] width 15 height 15
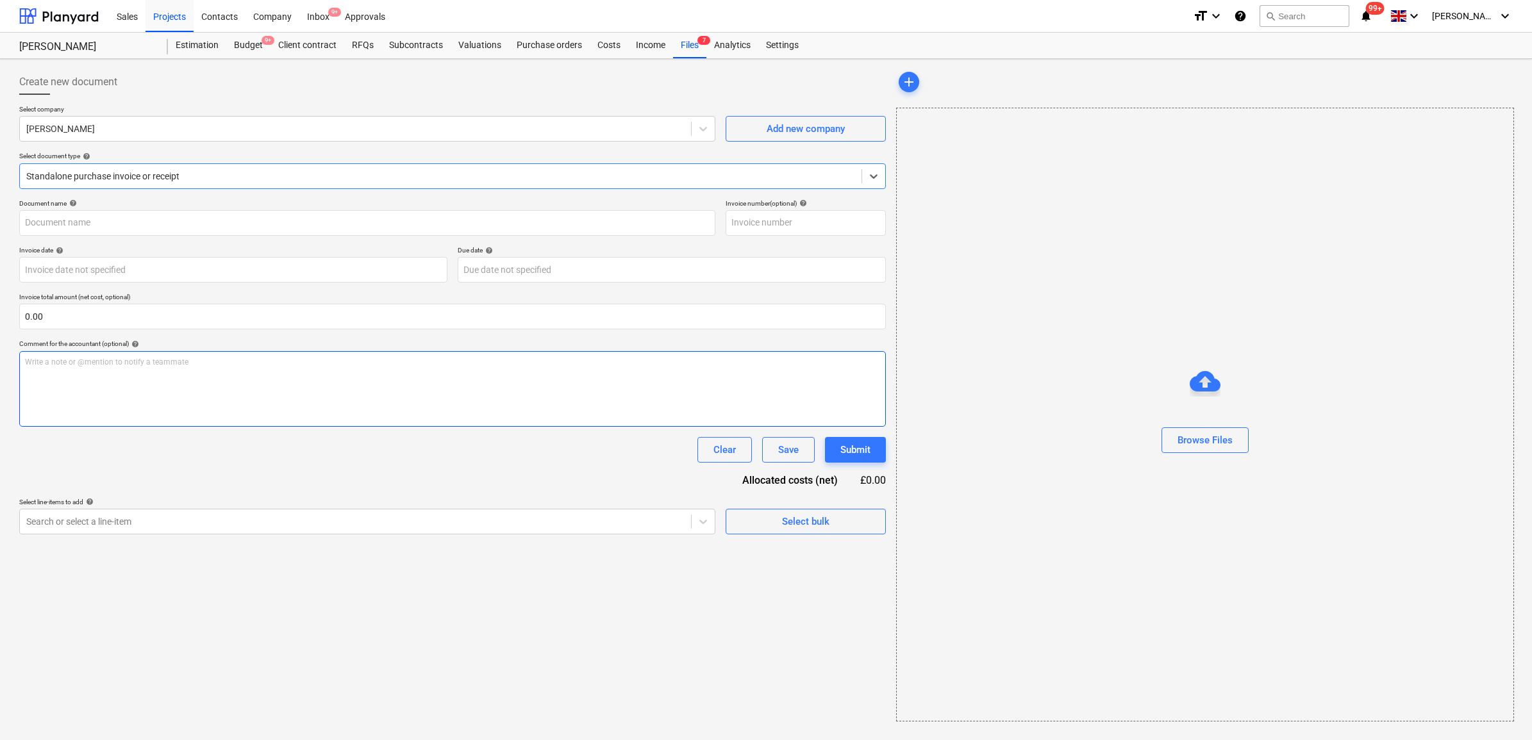
type input "1030323963"
type input "[DATE]"
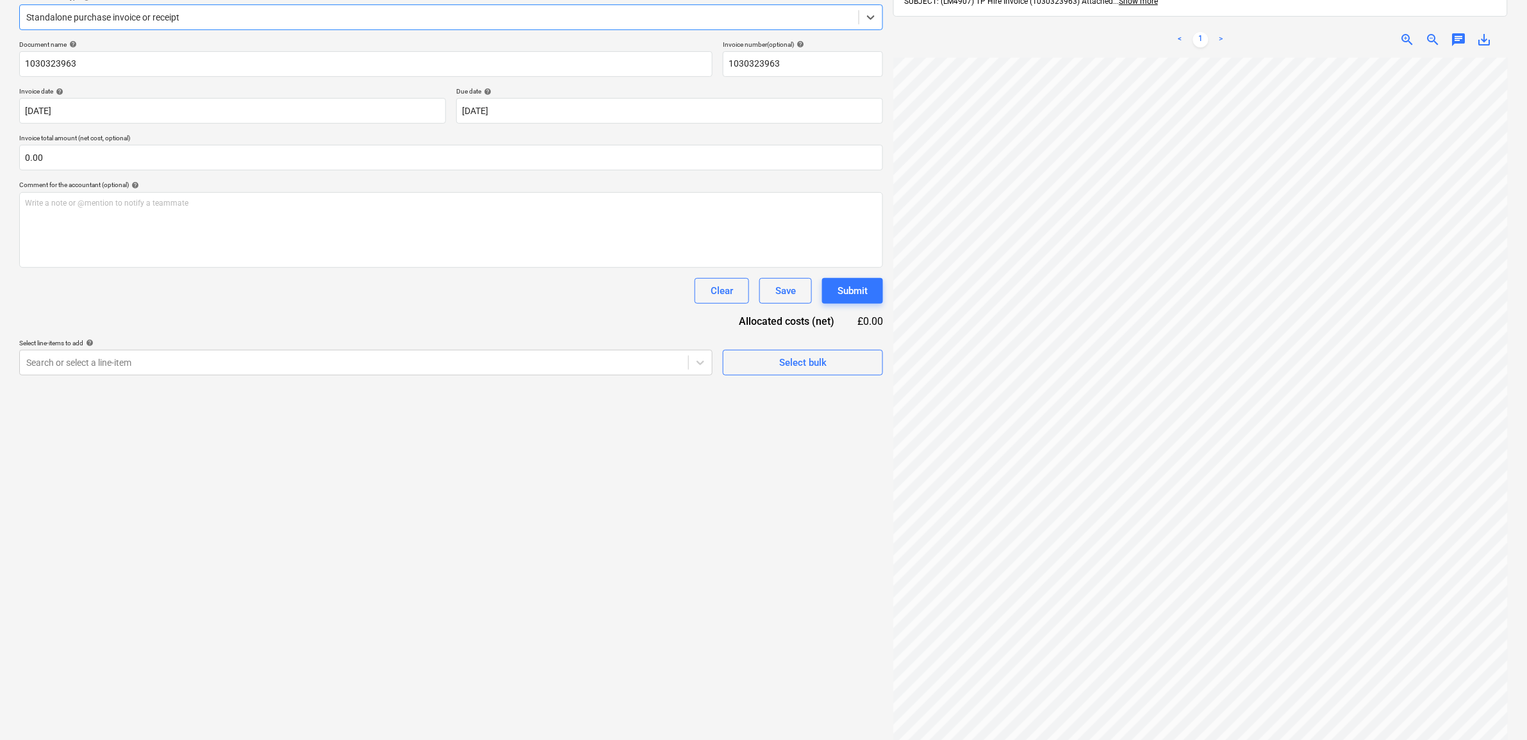
scroll to position [160, 0]
click at [420, 365] on div at bounding box center [354, 361] width 656 height 13
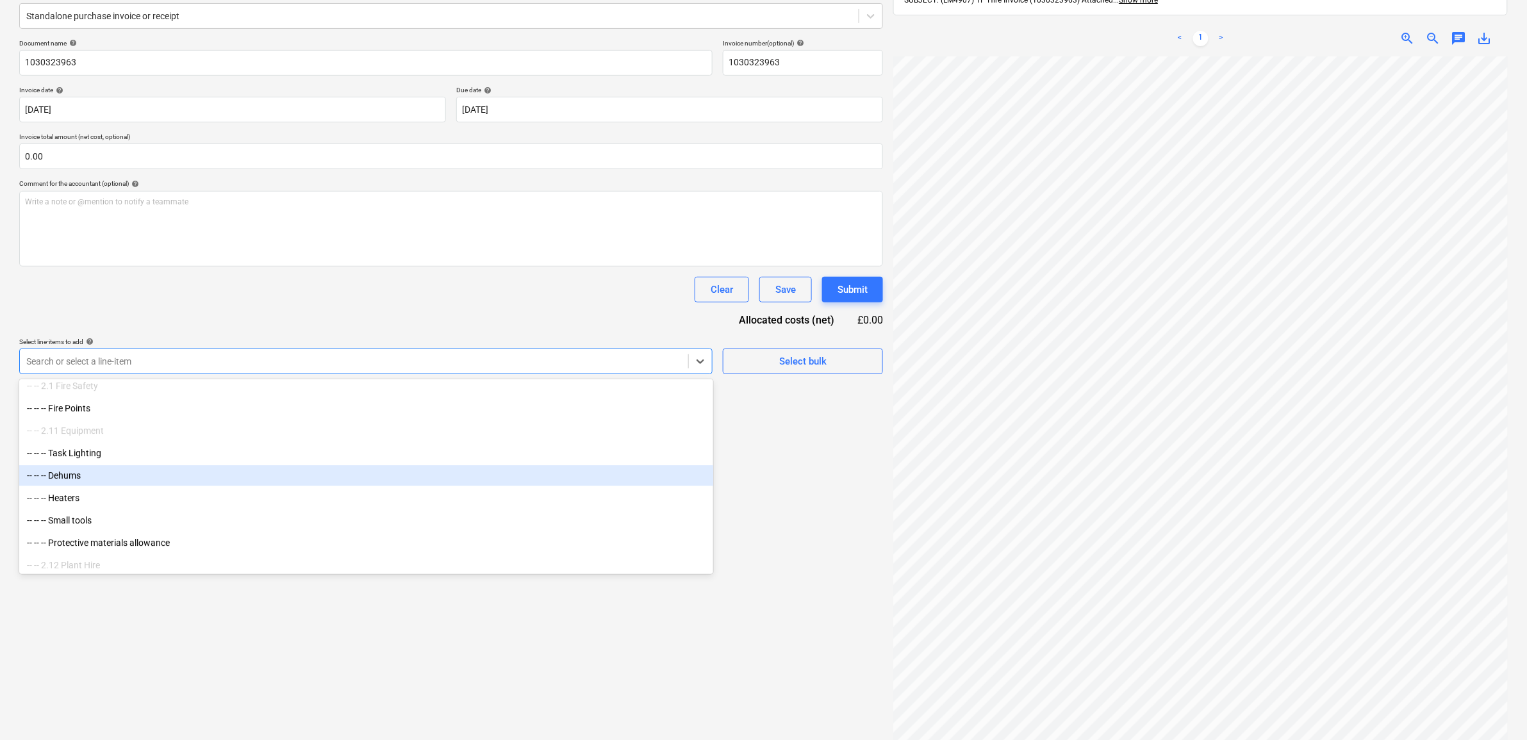
scroll to position [1843, 0]
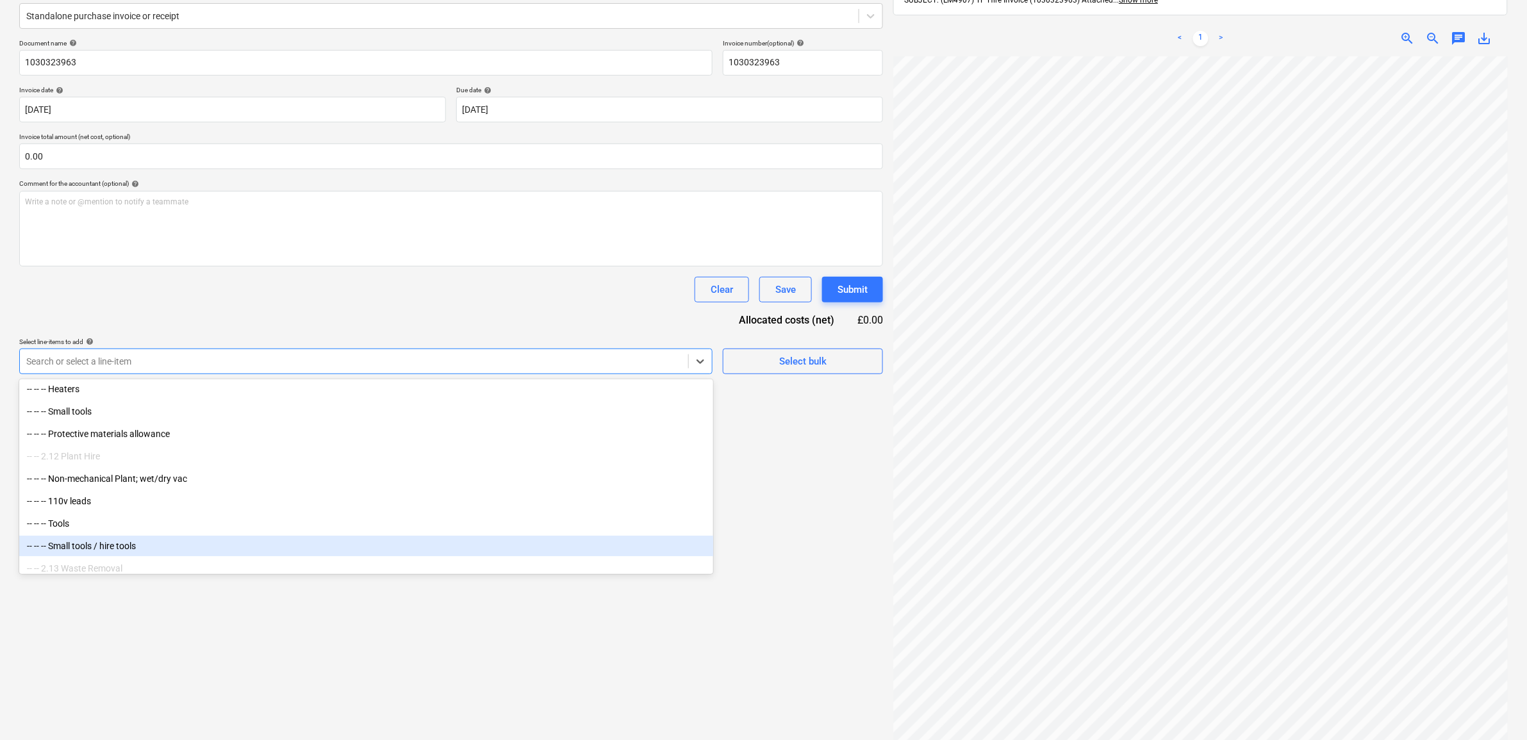
click at [131, 546] on div "-- -- -- Small tools / hire tools" at bounding box center [366, 546] width 694 height 21
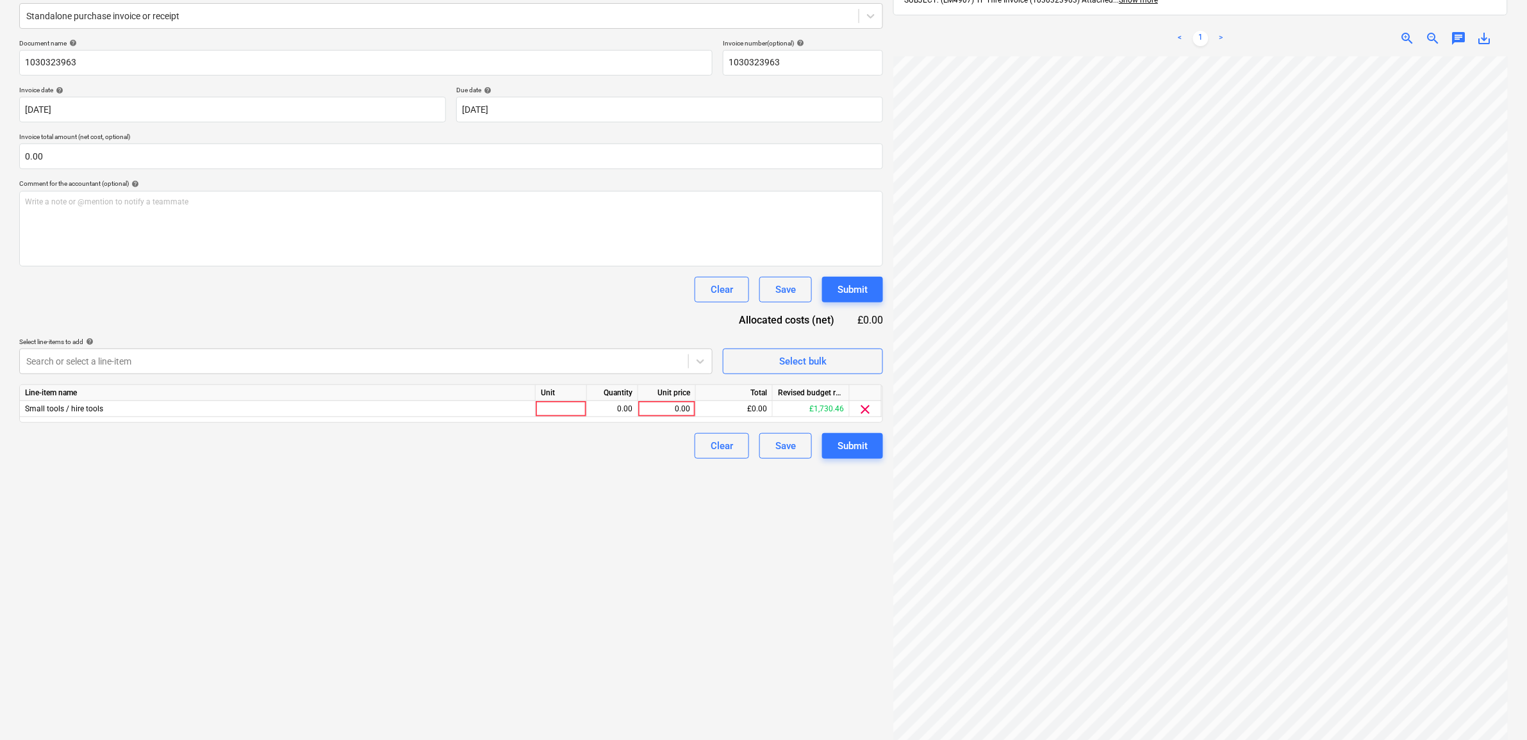
click at [837, 620] on div "Create new document Select company [PERSON_NAME] Add new company Select documen…" at bounding box center [451, 335] width 874 height 862
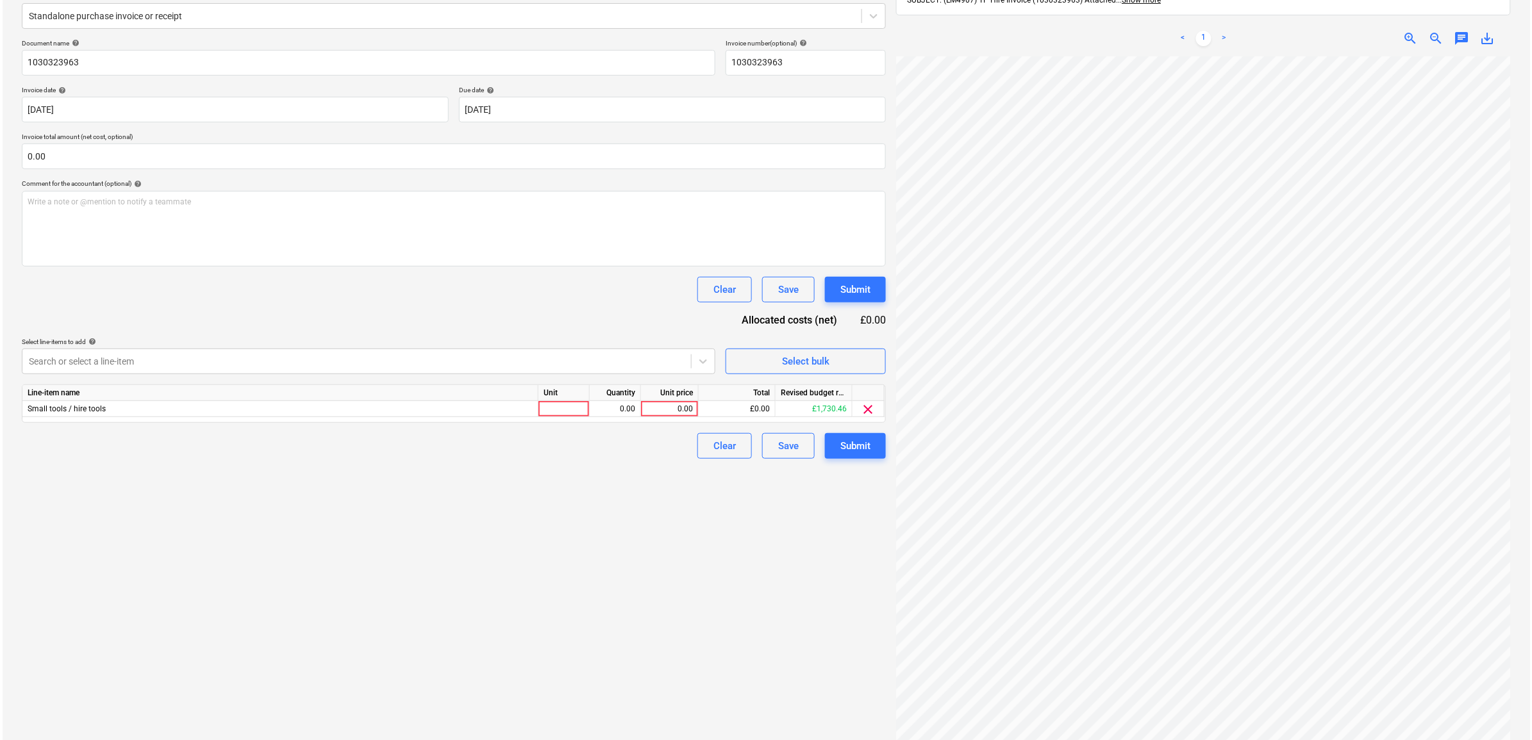
scroll to position [26, 60]
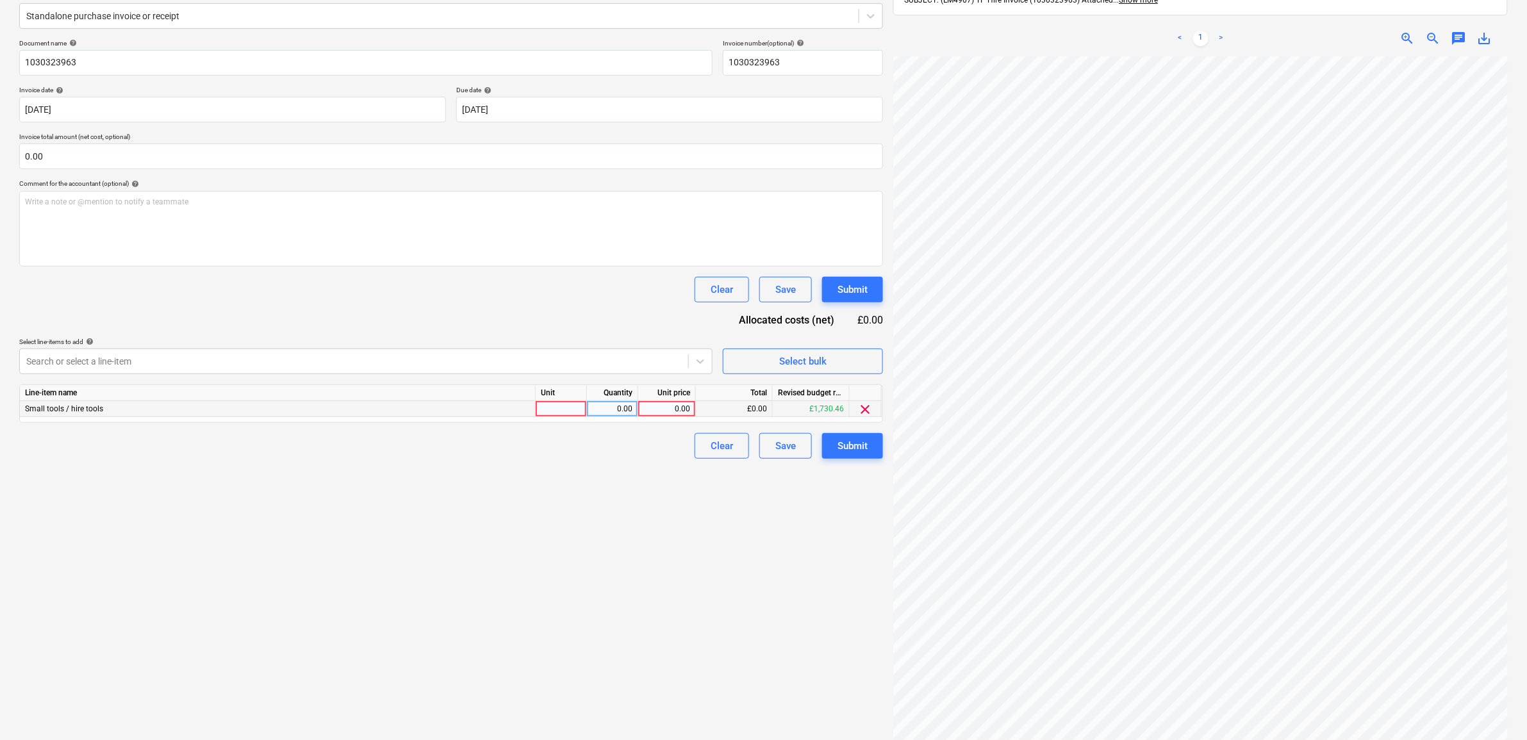
click at [687, 413] on div "0.00" at bounding box center [667, 409] width 47 height 16
type input "217.92"
click at [645, 596] on div "Create new document Select company [PERSON_NAME] Add new company Select documen…" at bounding box center [451, 335] width 874 height 862
click at [843, 444] on div "Submit" at bounding box center [853, 446] width 30 height 17
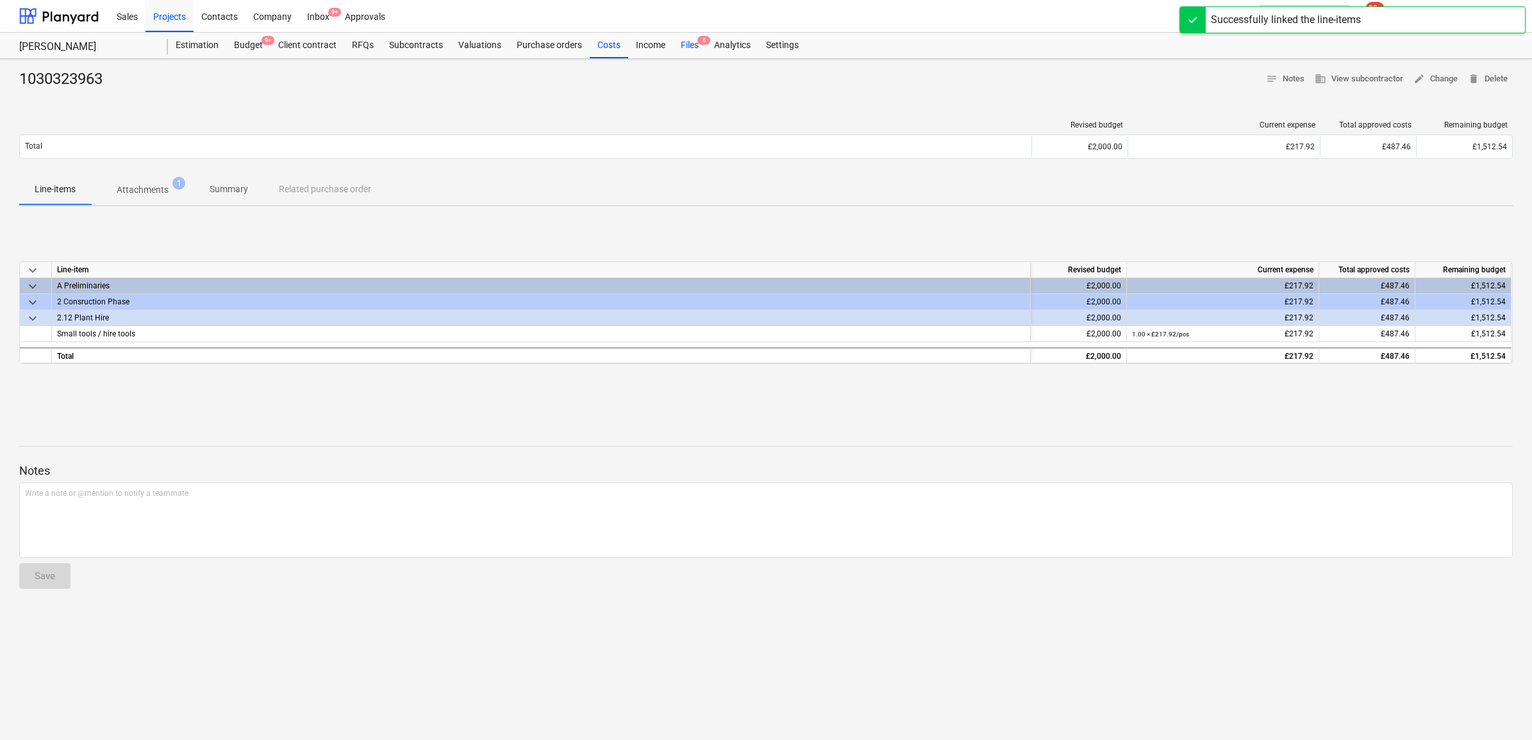
click at [697, 46] on div "Files 6" at bounding box center [689, 46] width 33 height 26
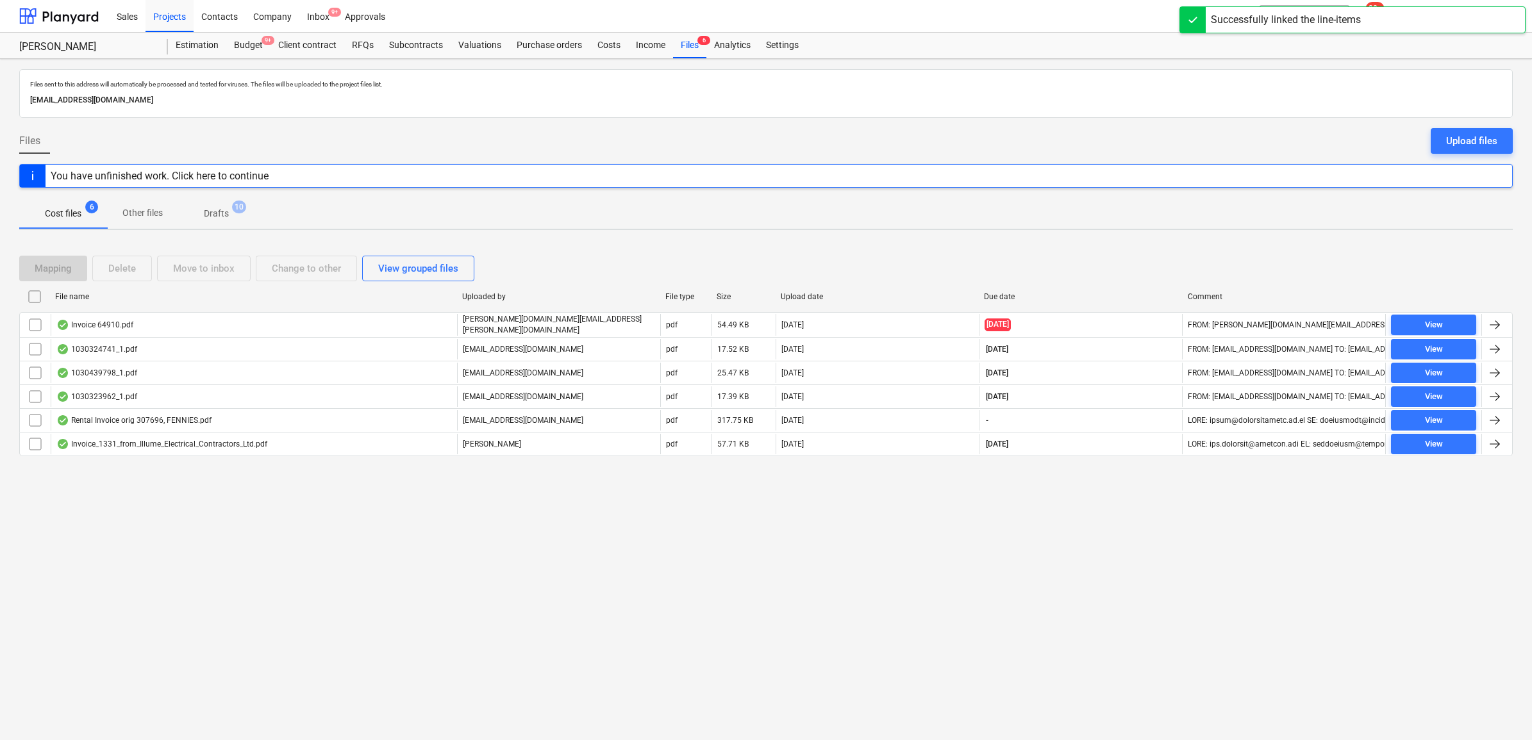
click at [1437, 328] on div "View" at bounding box center [1434, 325] width 18 height 15
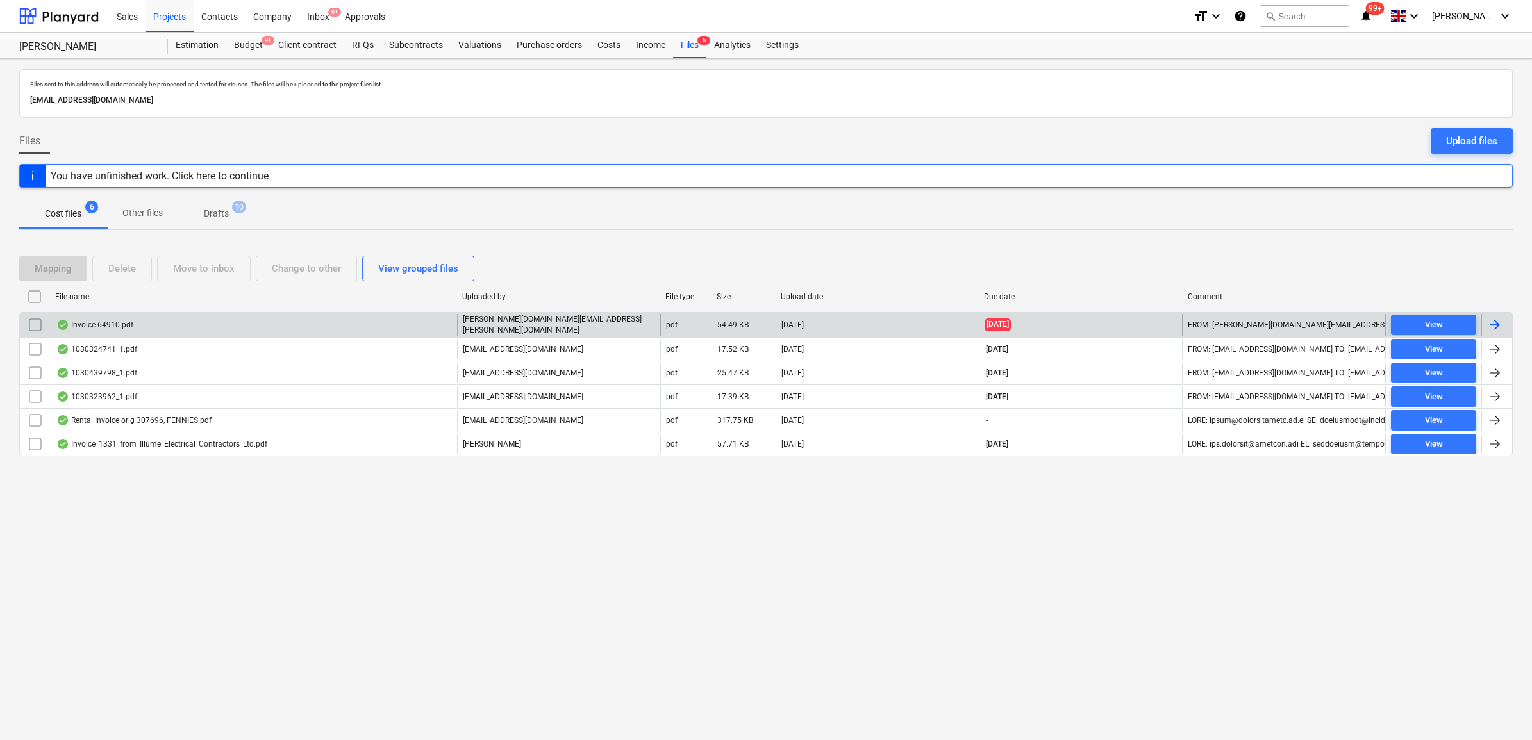
click at [1488, 325] on div at bounding box center [1494, 324] width 15 height 15
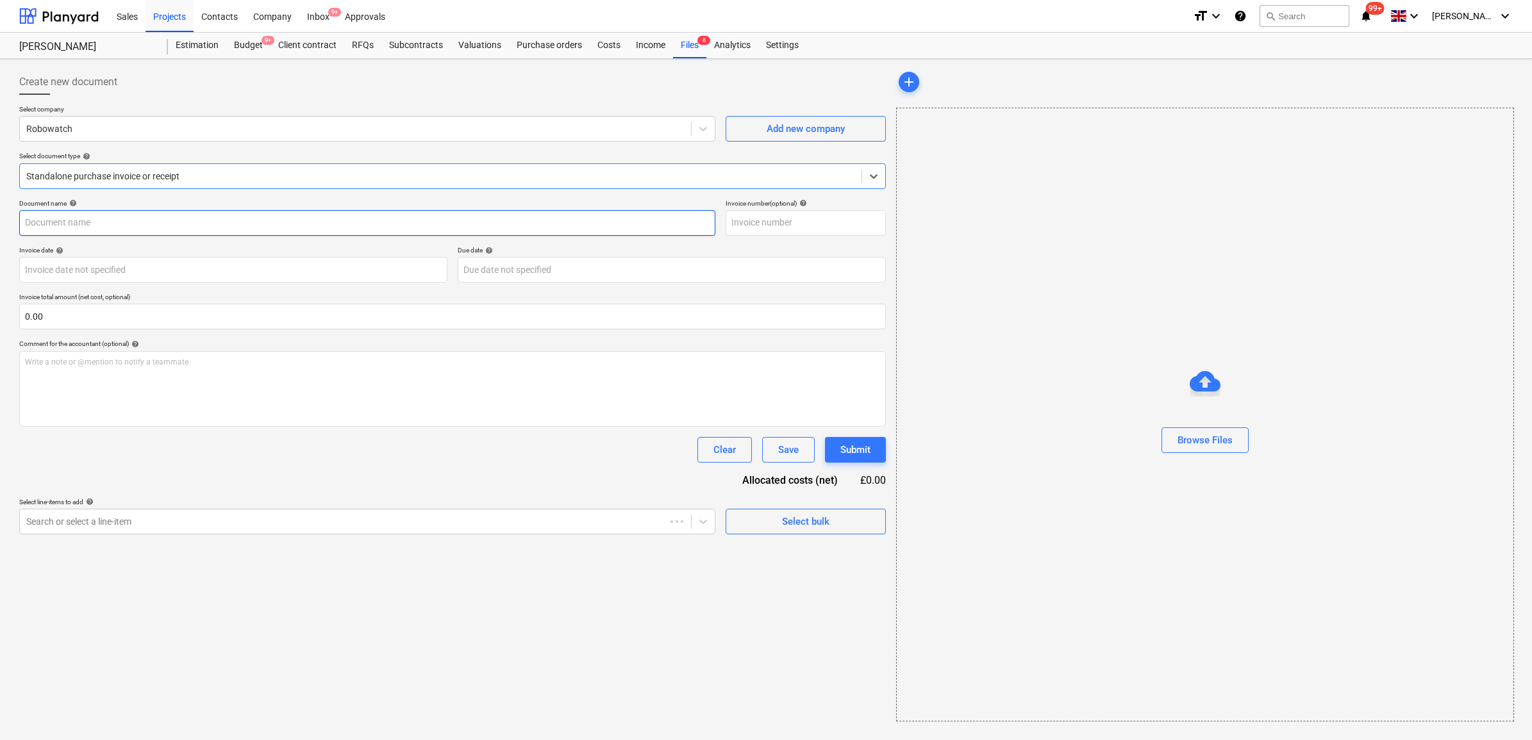
type input "64910"
type input "[DATE]"
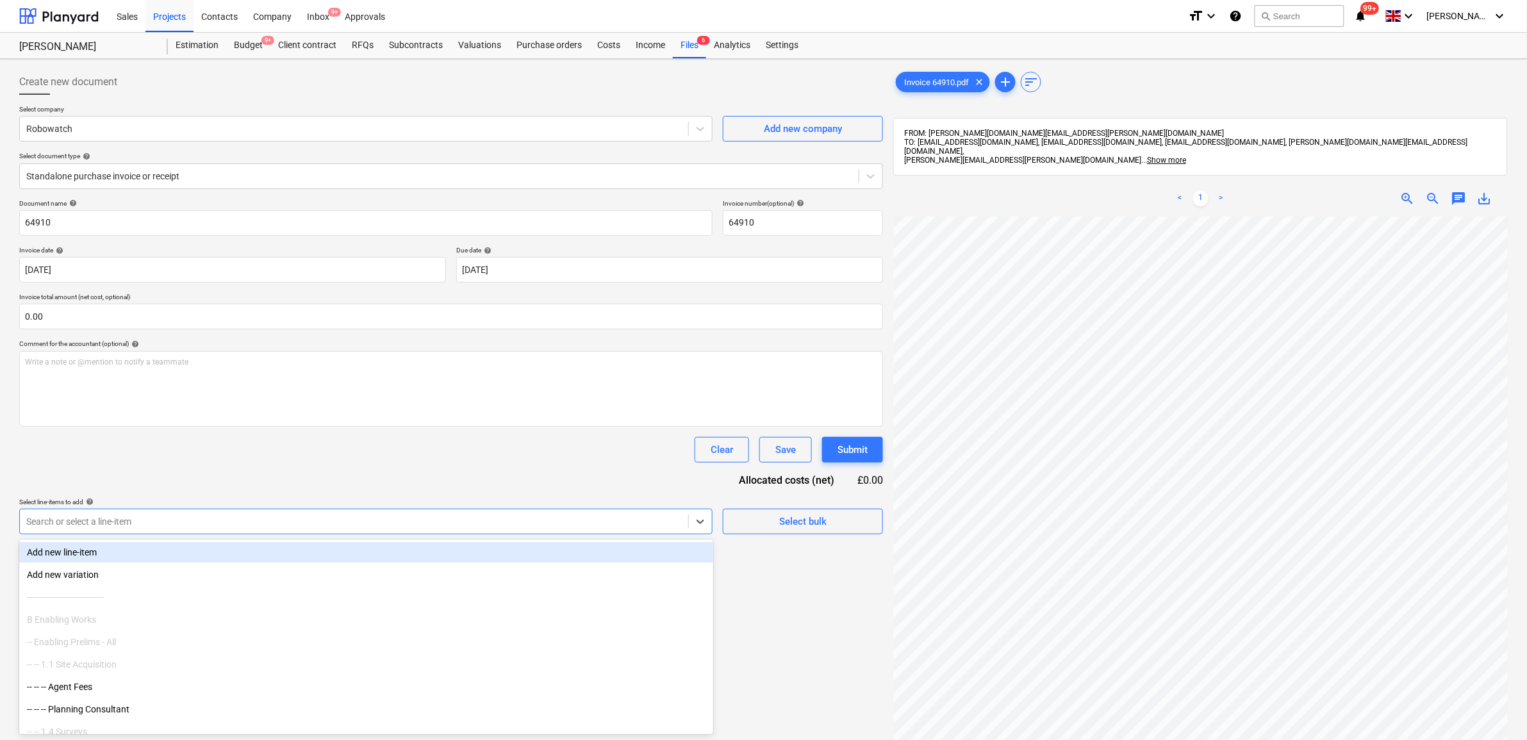
click at [356, 524] on div at bounding box center [354, 521] width 656 height 13
type input "cct"
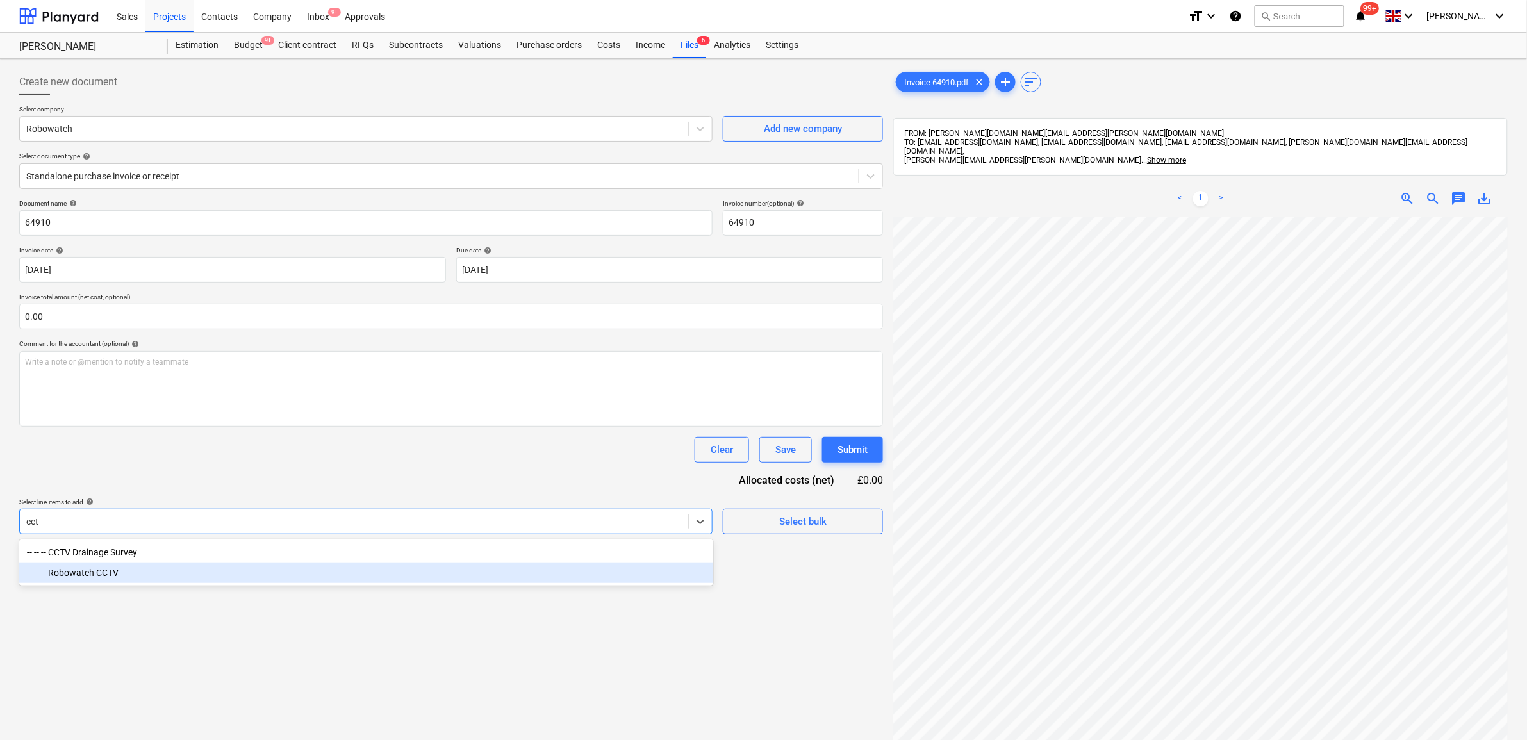
click at [280, 576] on div "-- -- -- Robowatch CCTV" at bounding box center [366, 573] width 694 height 21
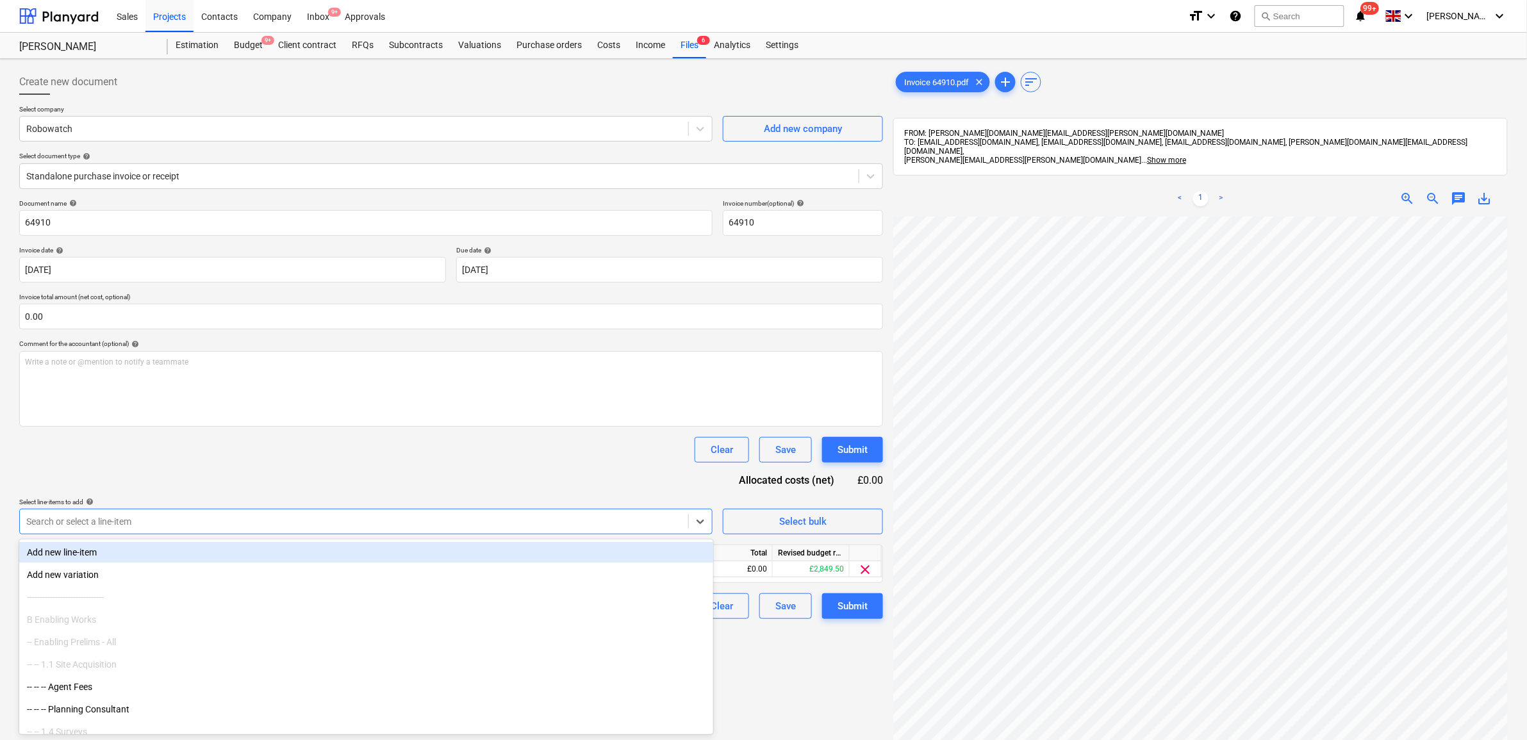
click at [324, 490] on div "Document name help 64910 Invoice number (optional) help 64910 Invoice date help…" at bounding box center [451, 409] width 864 height 420
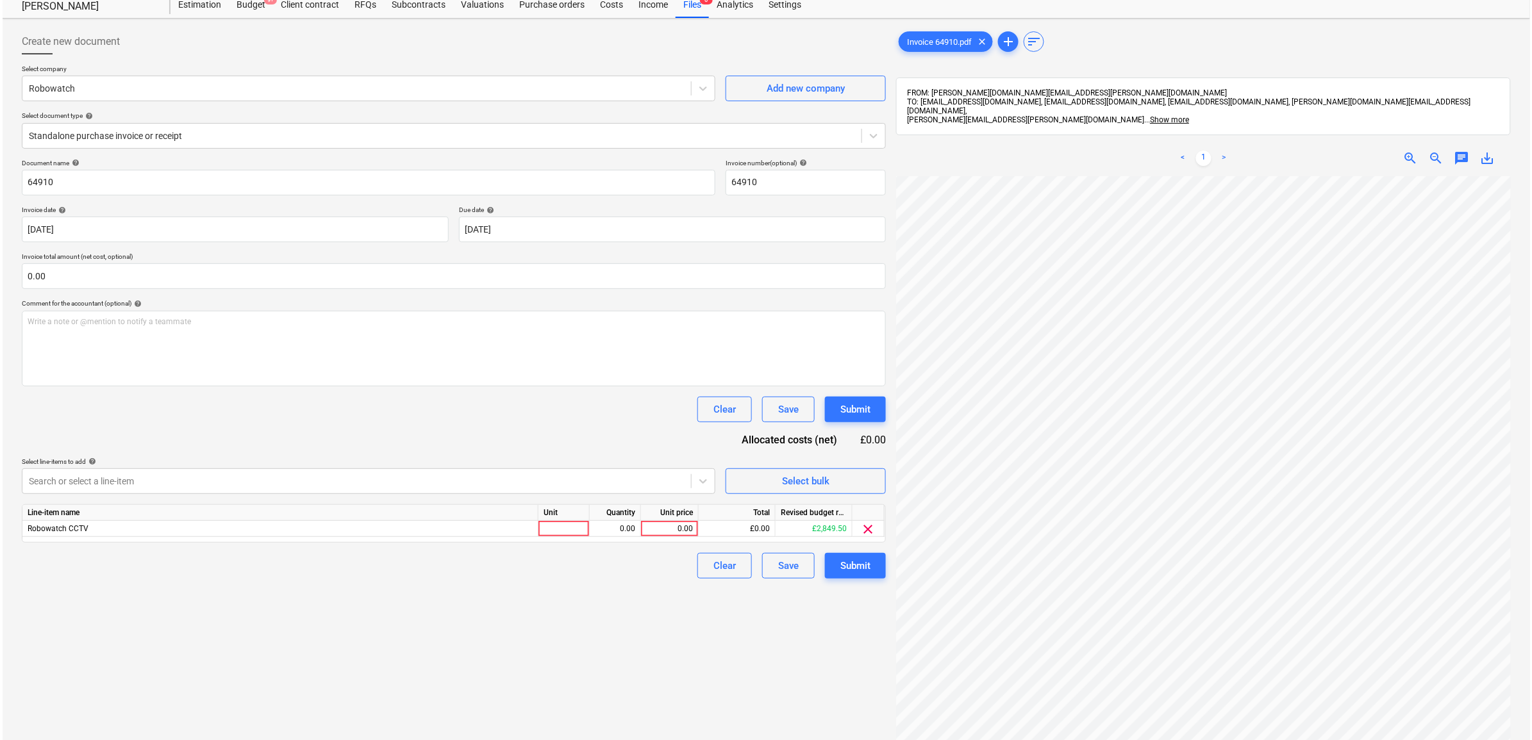
scroll to position [80, 0]
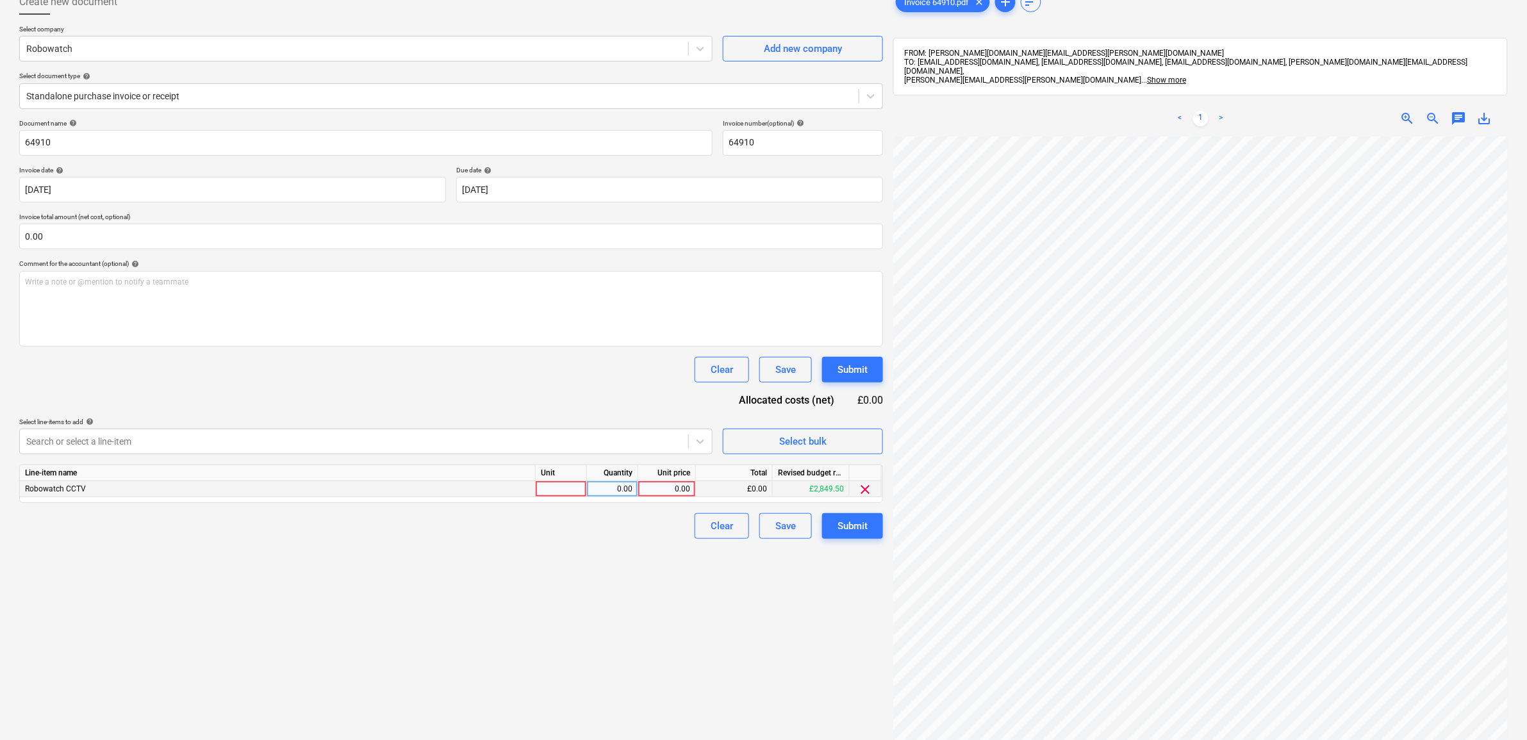
click at [661, 485] on div "0.00" at bounding box center [667, 489] width 47 height 16
type input "752.99"
click at [642, 612] on div "Create new document Select company Robowatch Add new company Select document ty…" at bounding box center [451, 415] width 874 height 862
click at [854, 526] on div "Submit" at bounding box center [853, 526] width 30 height 17
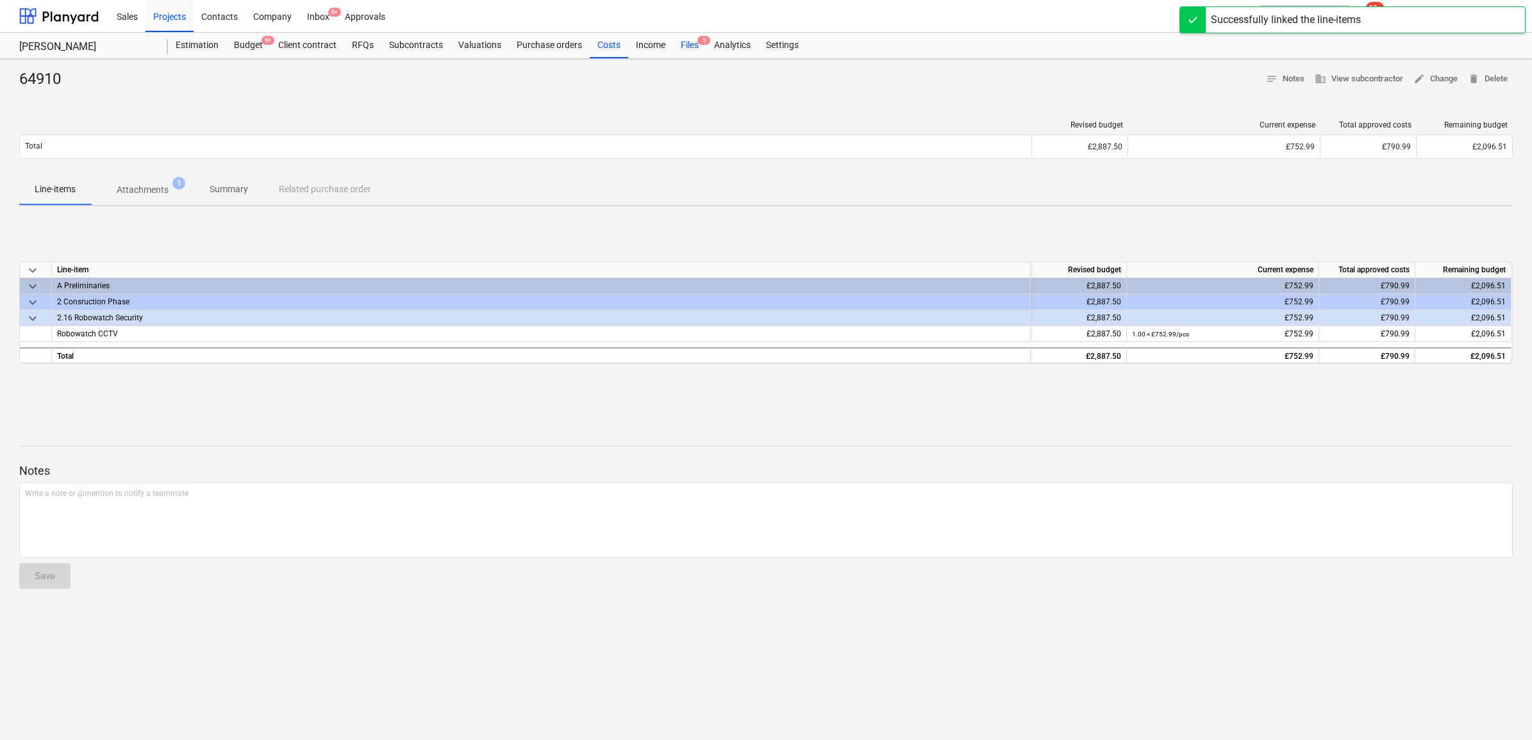
click at [688, 42] on div "Files 5" at bounding box center [689, 46] width 33 height 26
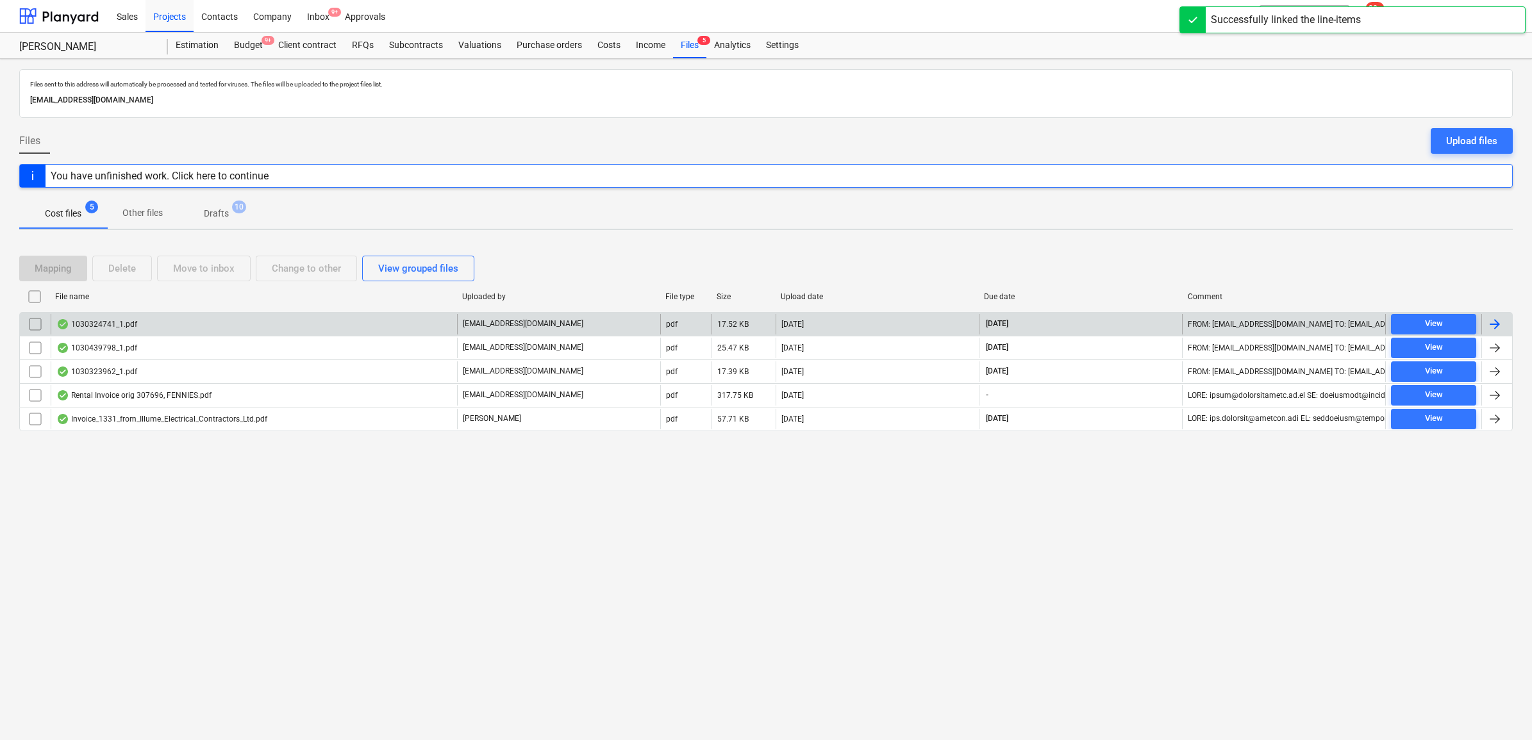
click at [1491, 324] on div at bounding box center [1494, 324] width 15 height 15
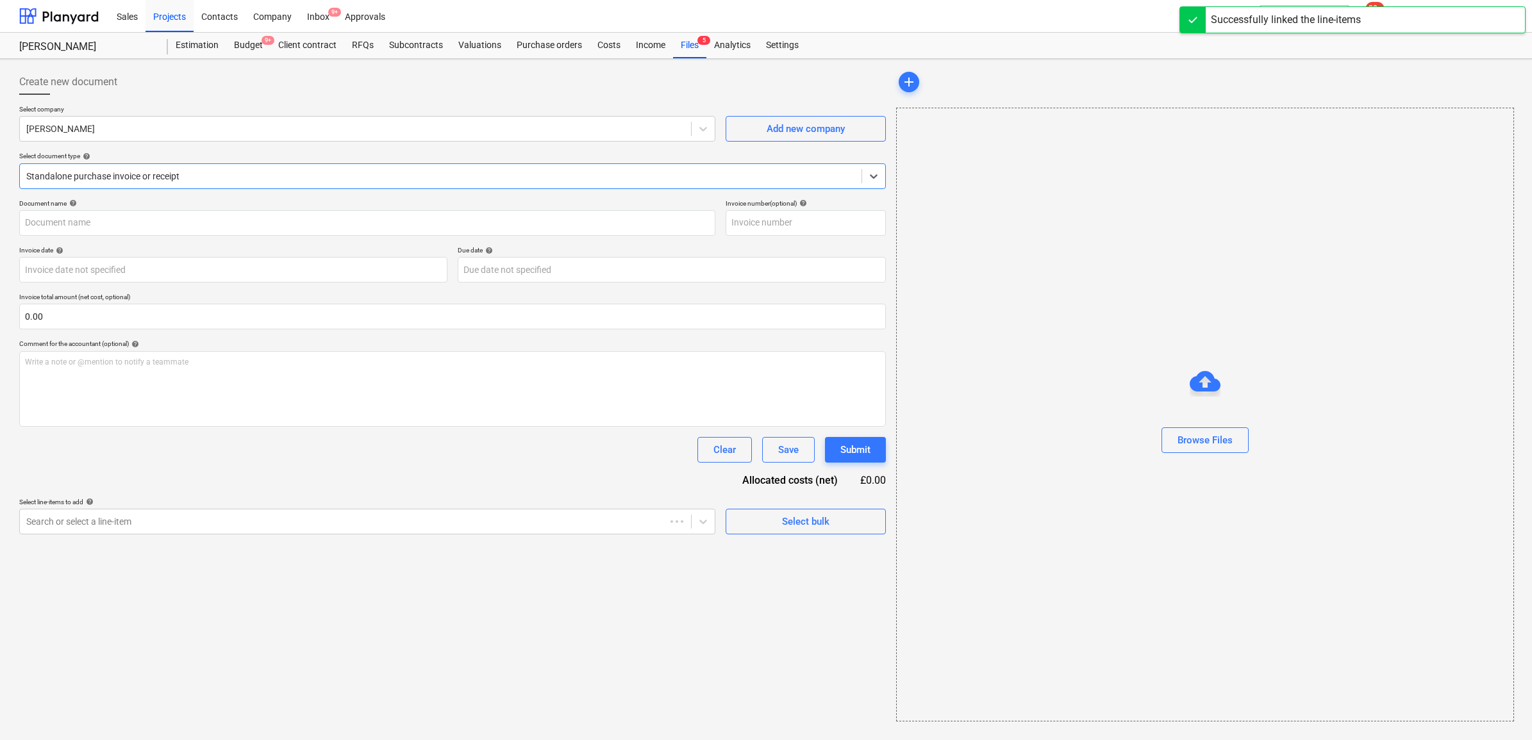
type input "1030324741"
type input "[DATE]"
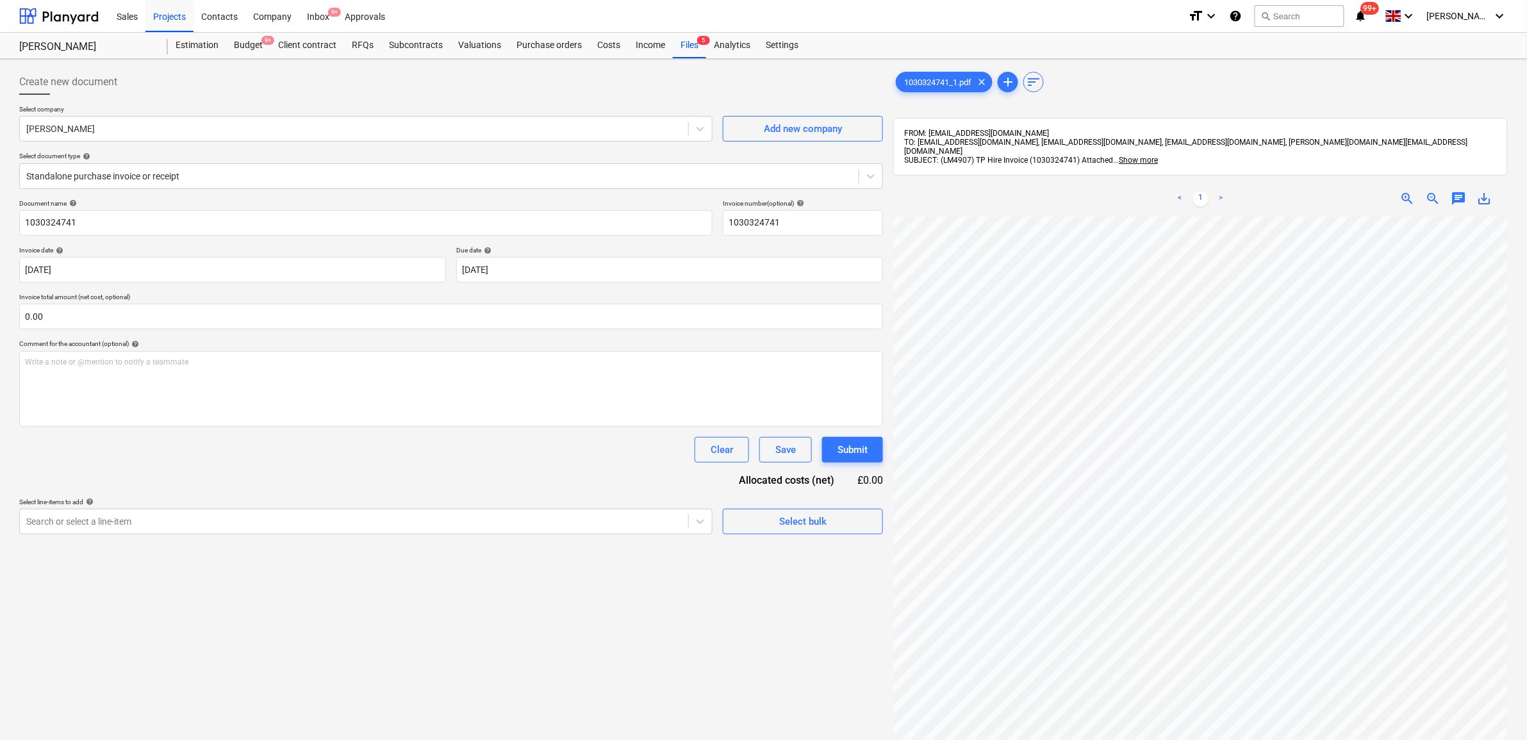
scroll to position [126, 60]
click at [340, 310] on input "text" at bounding box center [451, 317] width 864 height 26
type input "374.45"
click at [426, 479] on div "Document name help 1030324741 Invoice number (optional) help 1030324741 Invoice…" at bounding box center [451, 382] width 864 height 367
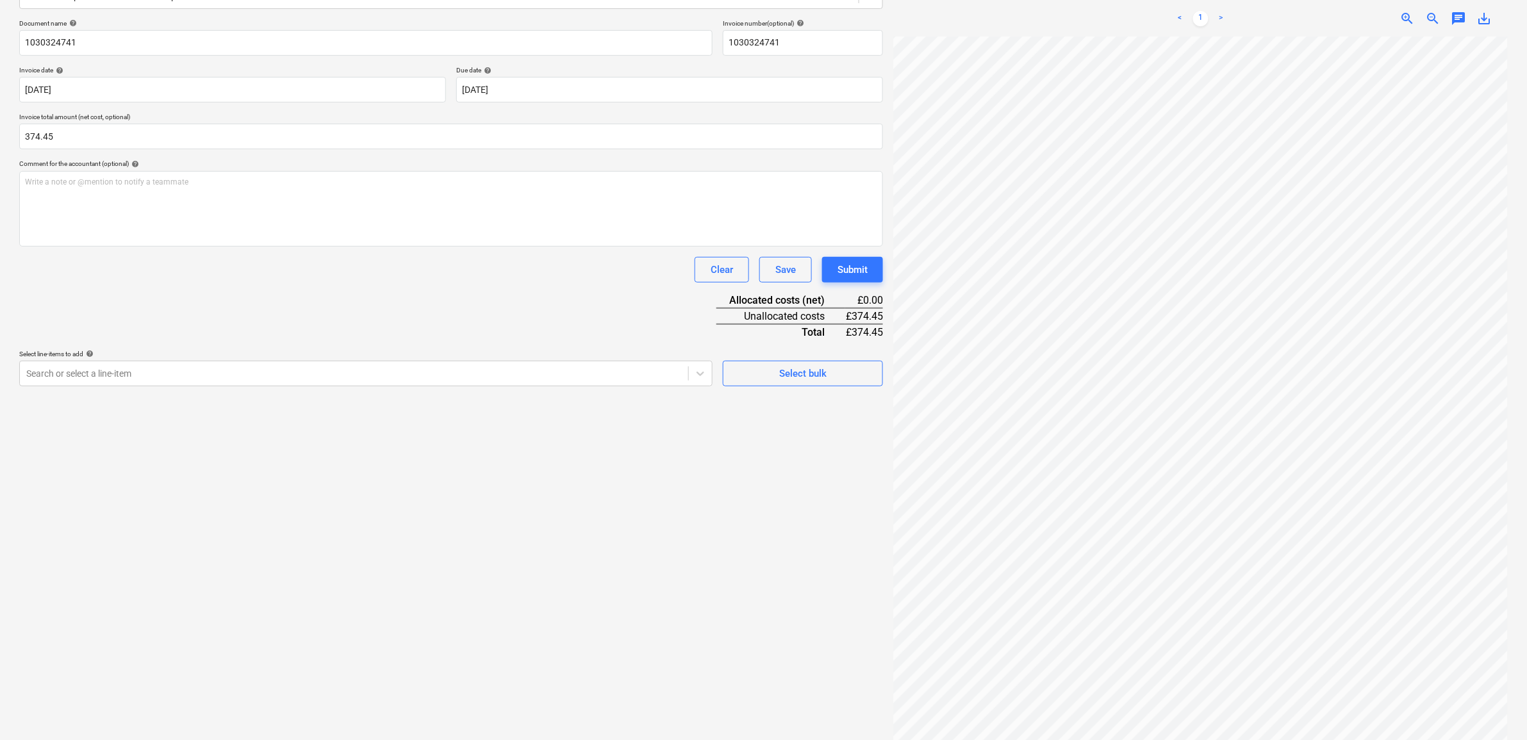
scroll to position [181, 0]
click at [520, 374] on div at bounding box center [354, 372] width 656 height 13
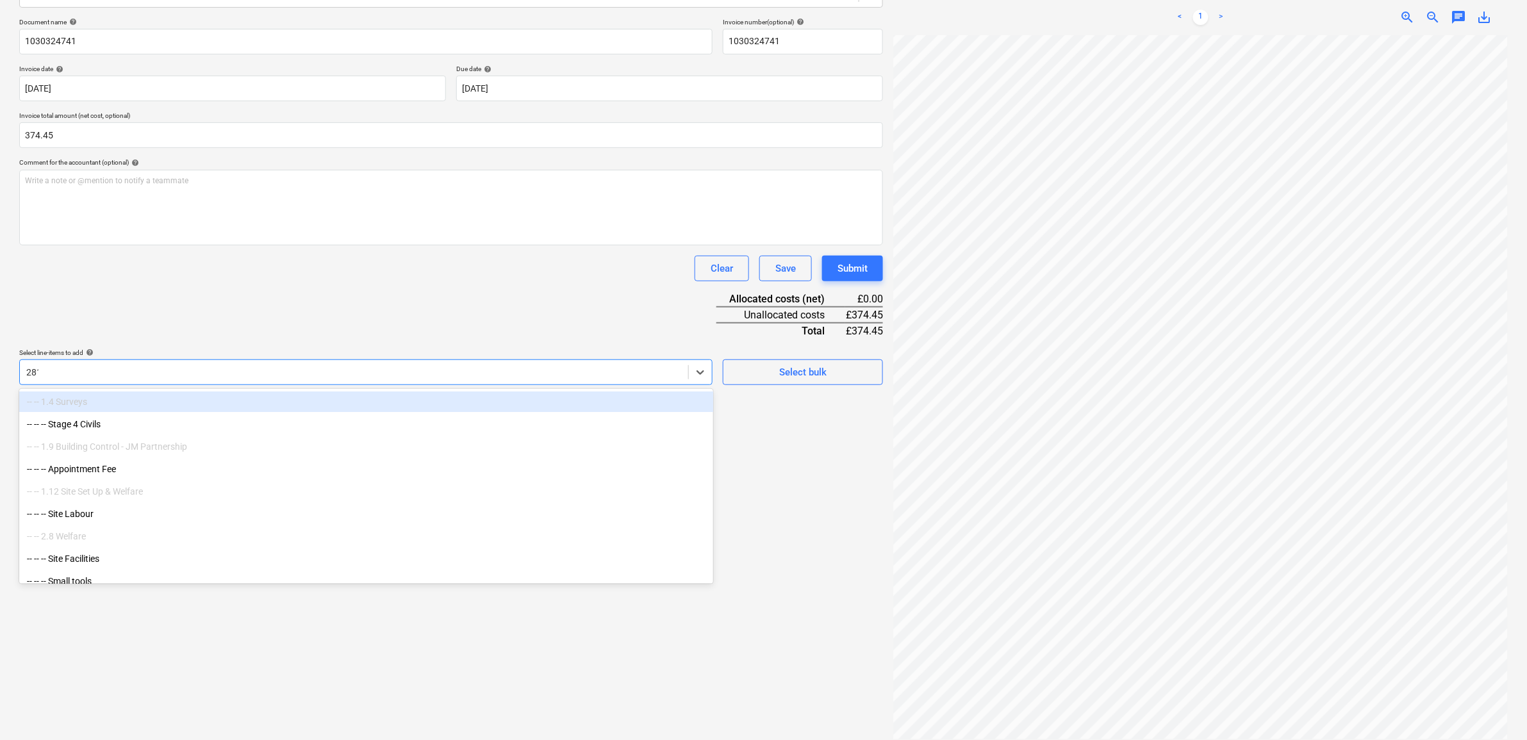
type input "2813"
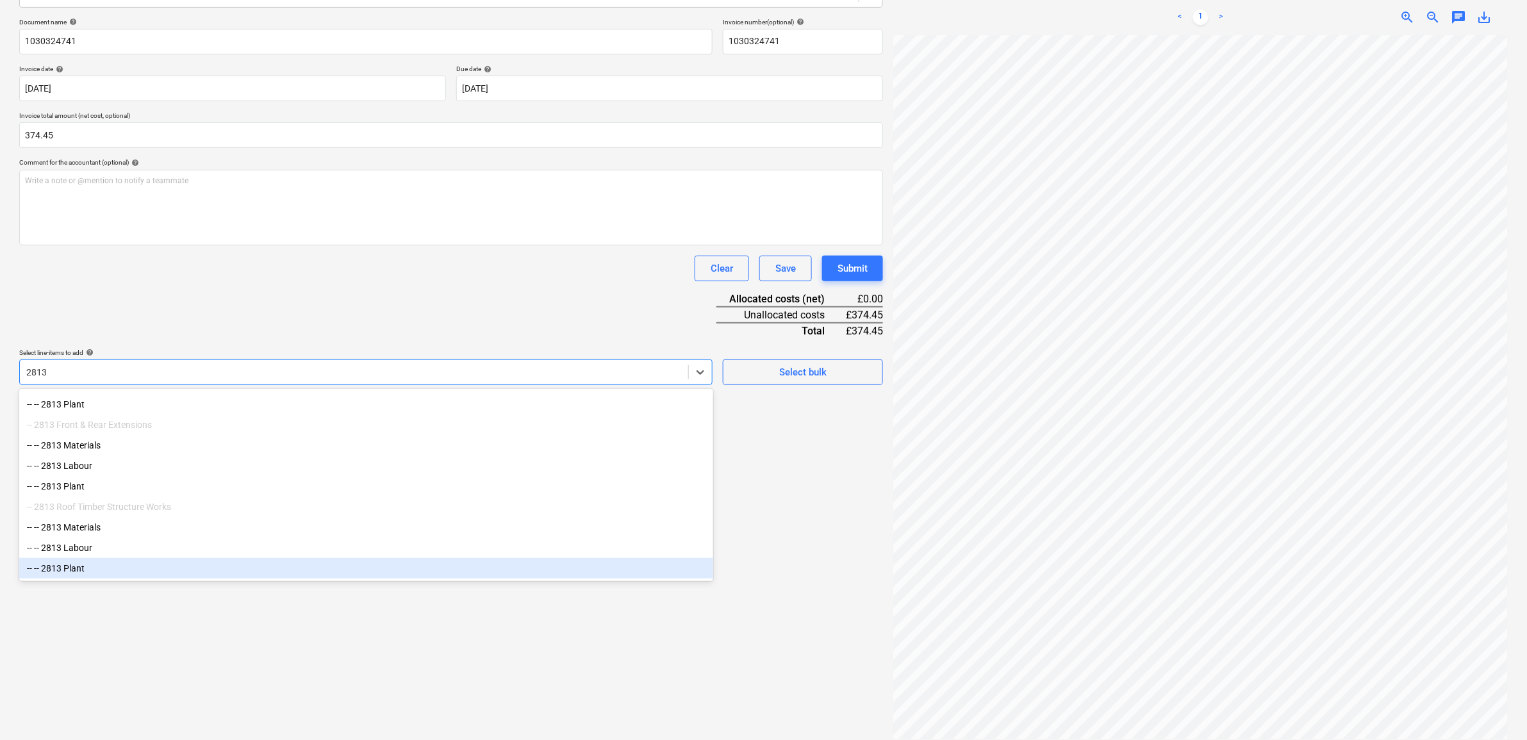
click at [129, 570] on div "-- -- 2813 Plant" at bounding box center [366, 568] width 694 height 21
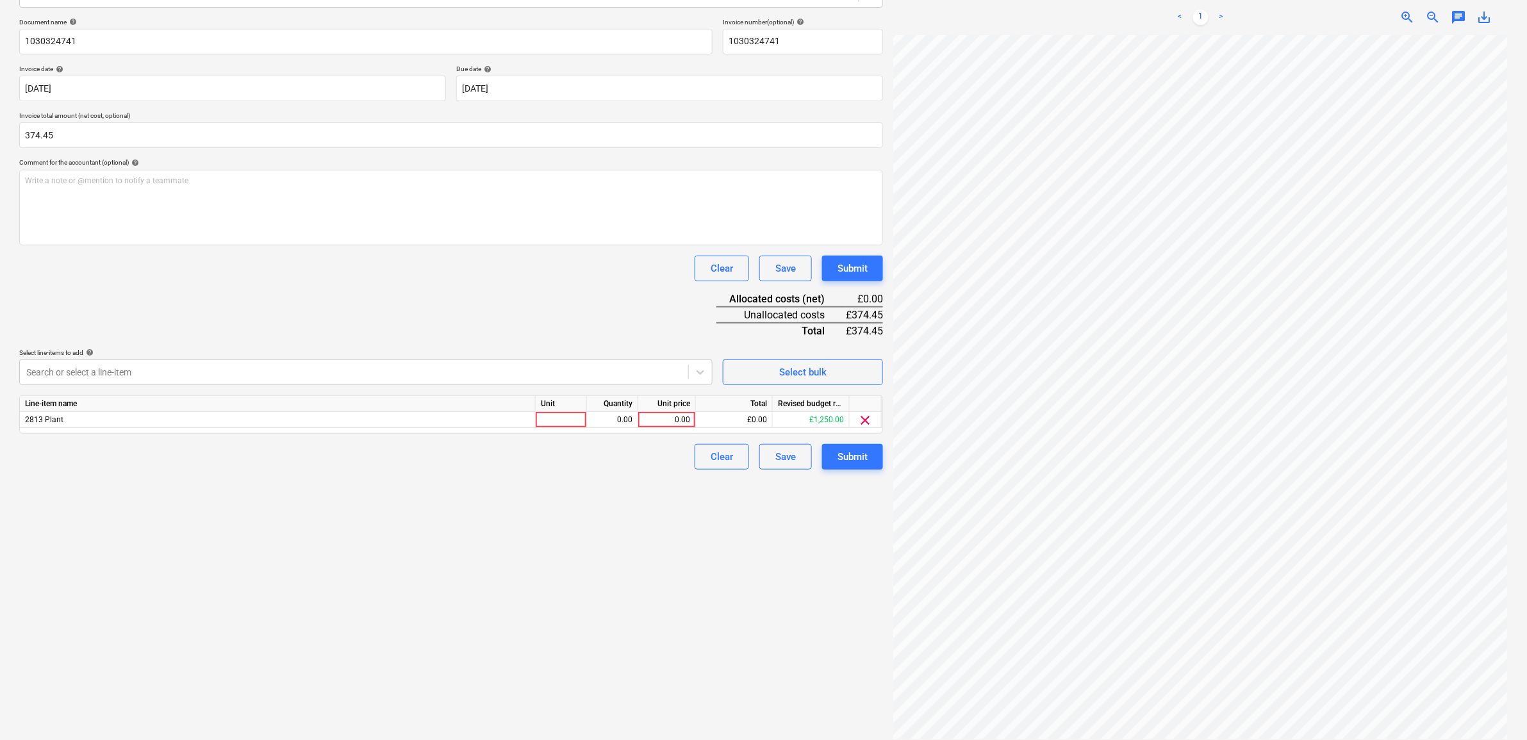
click at [445, 297] on div "Document name help 1030324741 Invoice number (optional) help 1030324741 Invoice…" at bounding box center [451, 244] width 864 height 452
click at [678, 418] on div "0.00" at bounding box center [667, 420] width 47 height 16
type input "158.11"
click at [622, 510] on div "Create new document Select company [PERSON_NAME] Add new company Select documen…" at bounding box center [451, 314] width 874 height 862
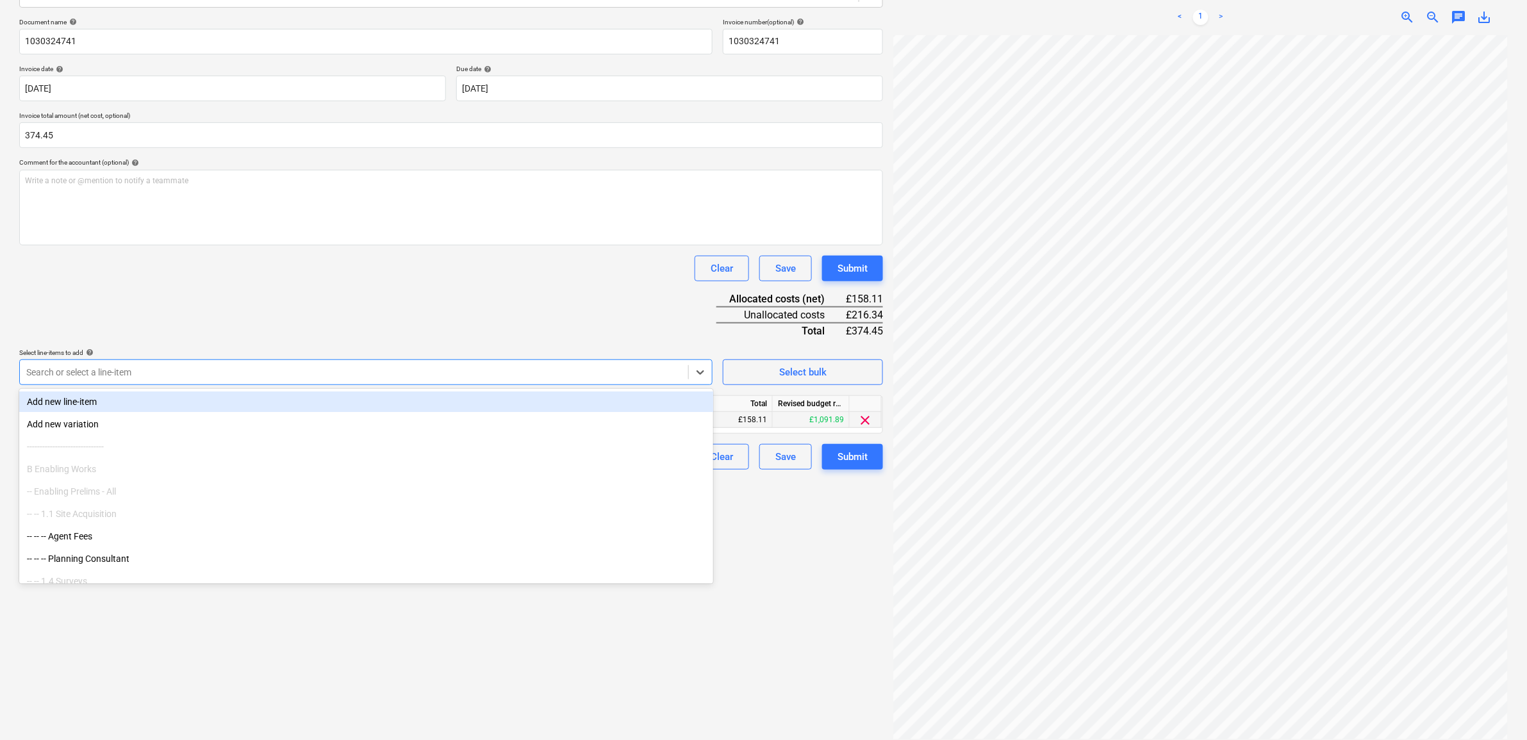
click at [651, 372] on div at bounding box center [354, 372] width 656 height 13
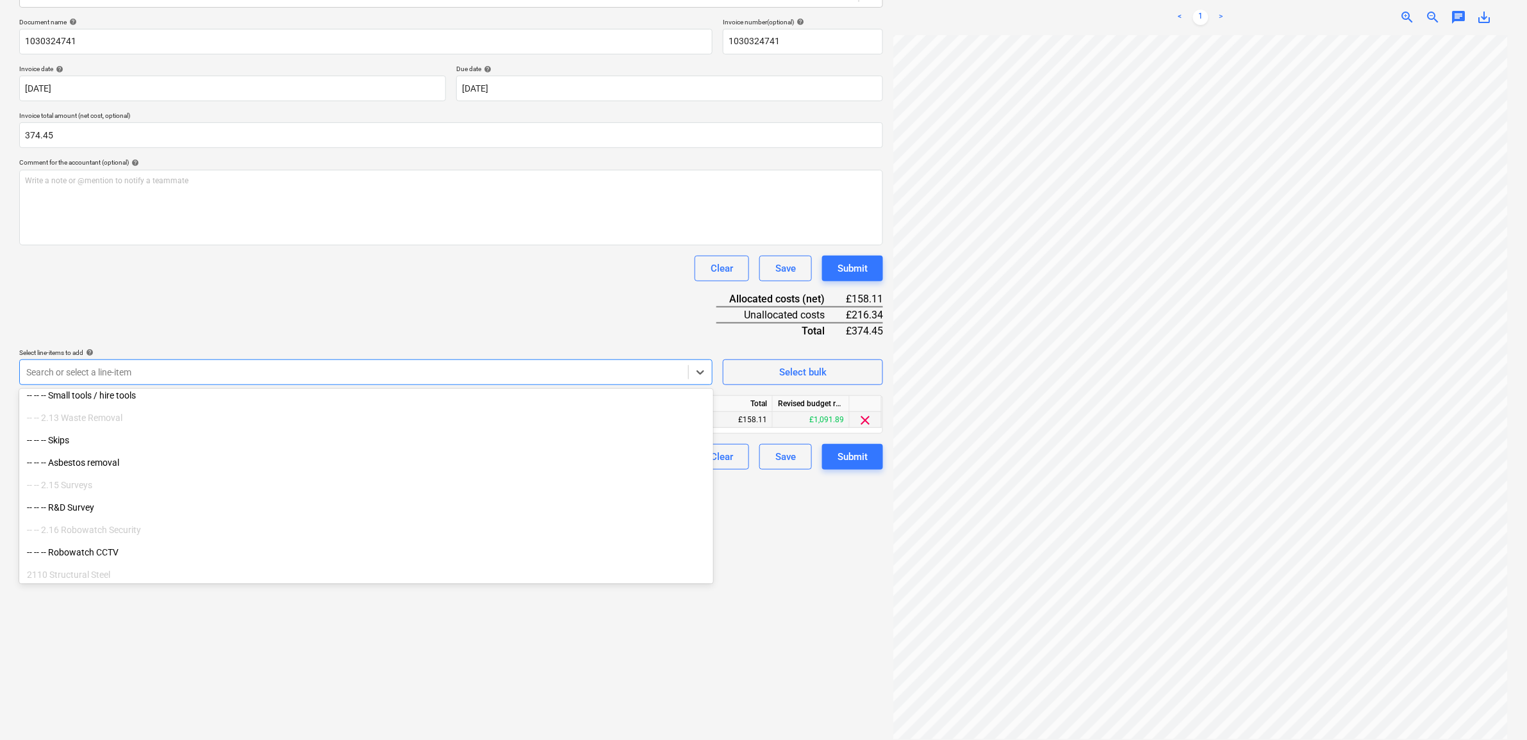
scroll to position [1923, 0]
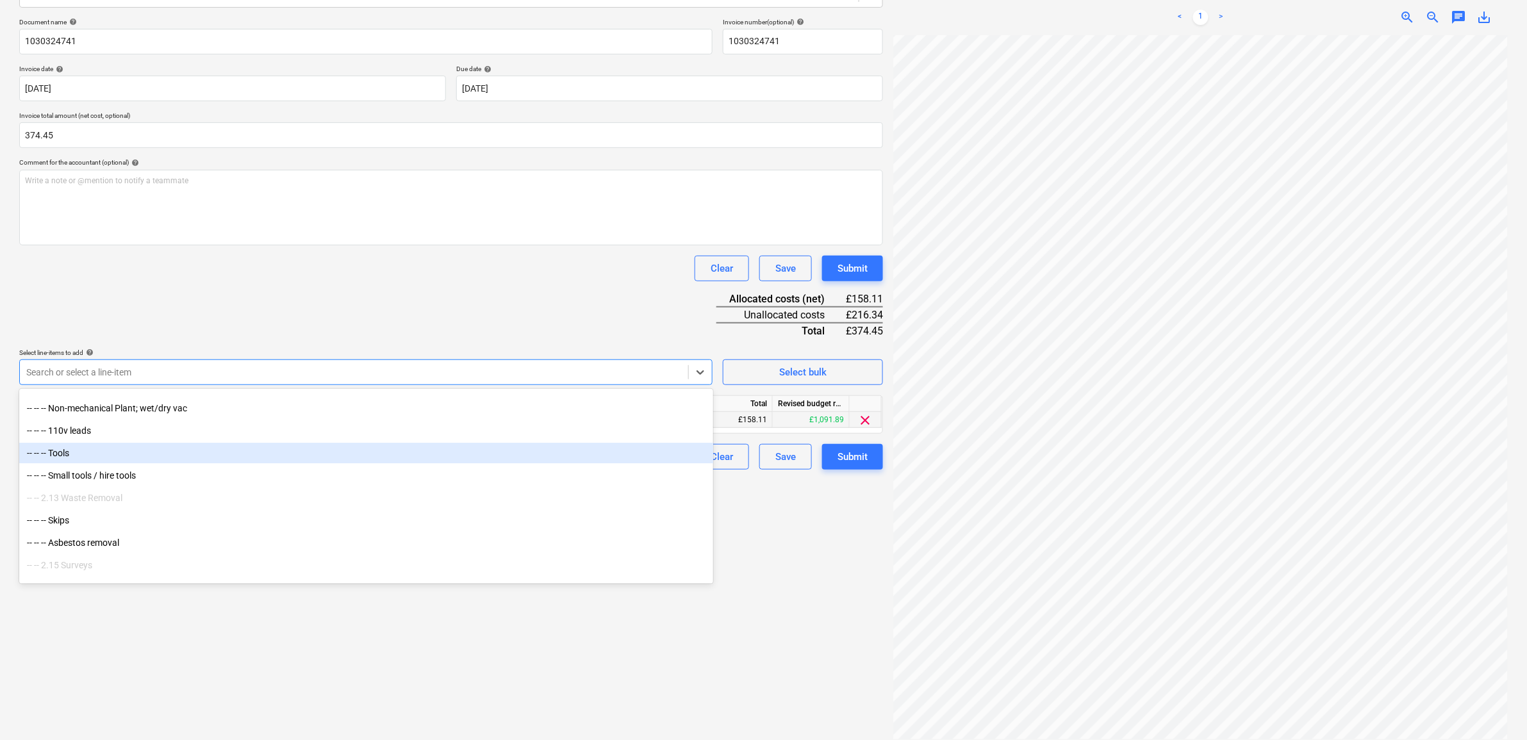
click at [138, 452] on div "-- -- -- Tools" at bounding box center [366, 453] width 694 height 21
click at [138, 455] on div "-- -- -- Small tools / hire tools" at bounding box center [366, 453] width 694 height 21
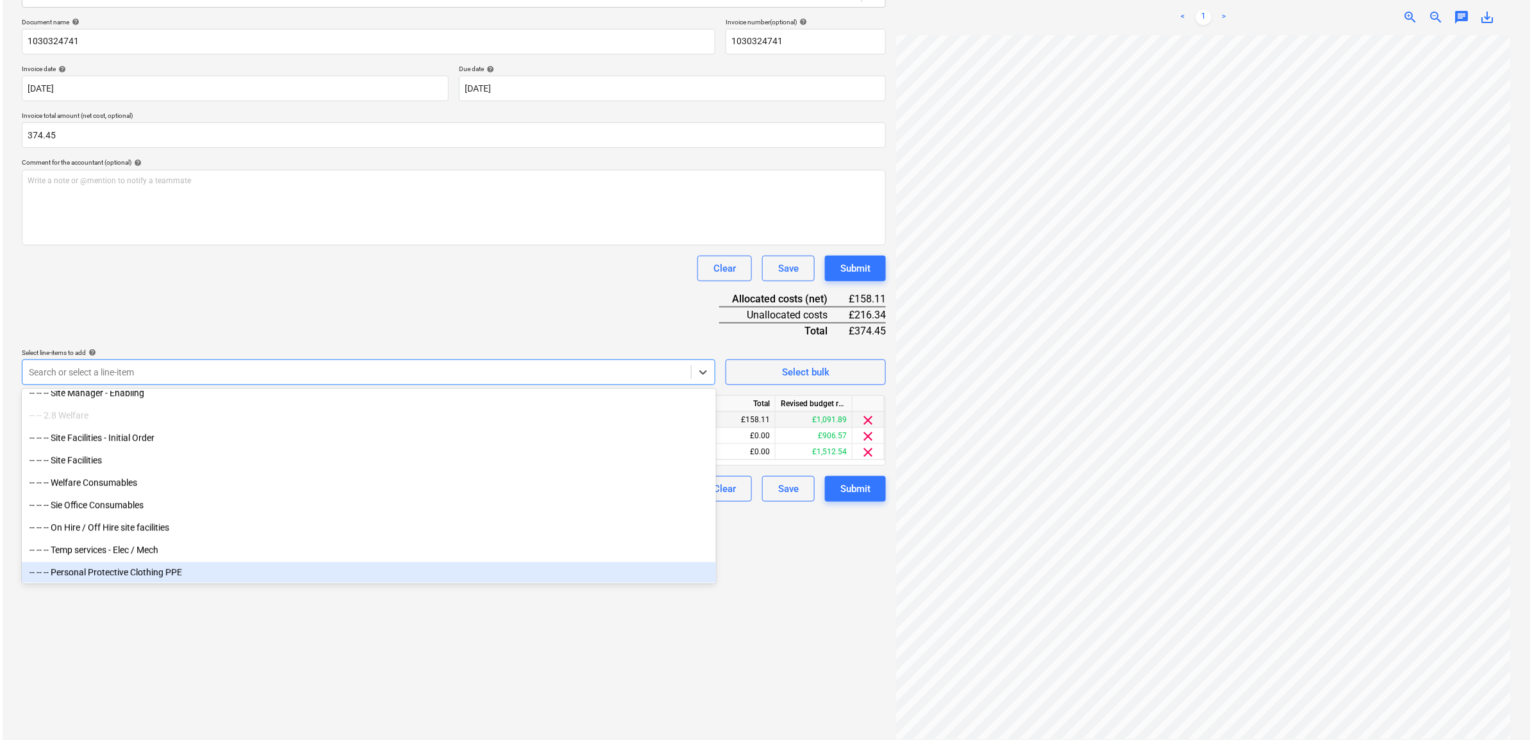
scroll to position [1442, 0]
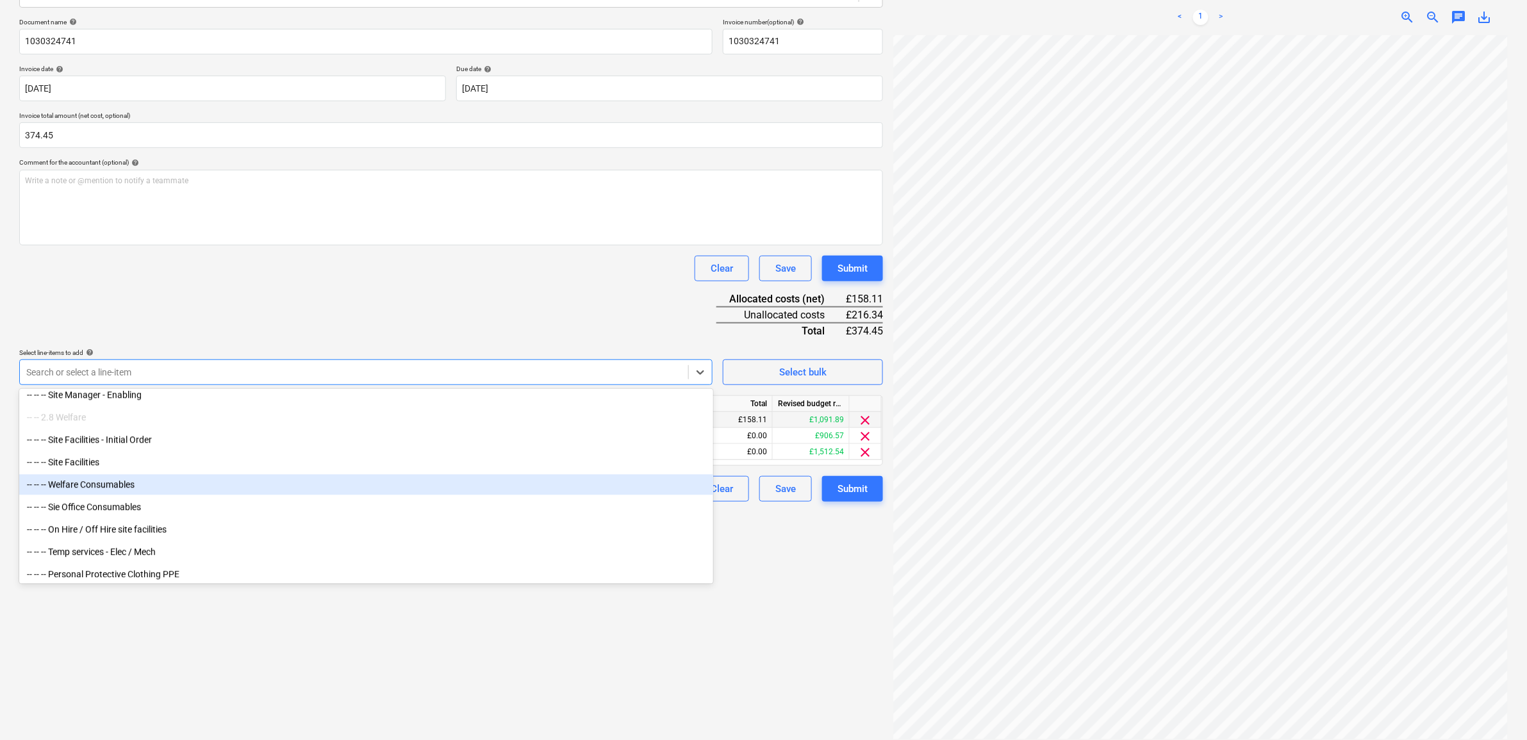
click at [146, 485] on div "-- -- -- Welfare Consumables" at bounding box center [366, 485] width 694 height 21
click at [146, 485] on div "-- -- -- Sie Office Consumables" at bounding box center [366, 485] width 694 height 21
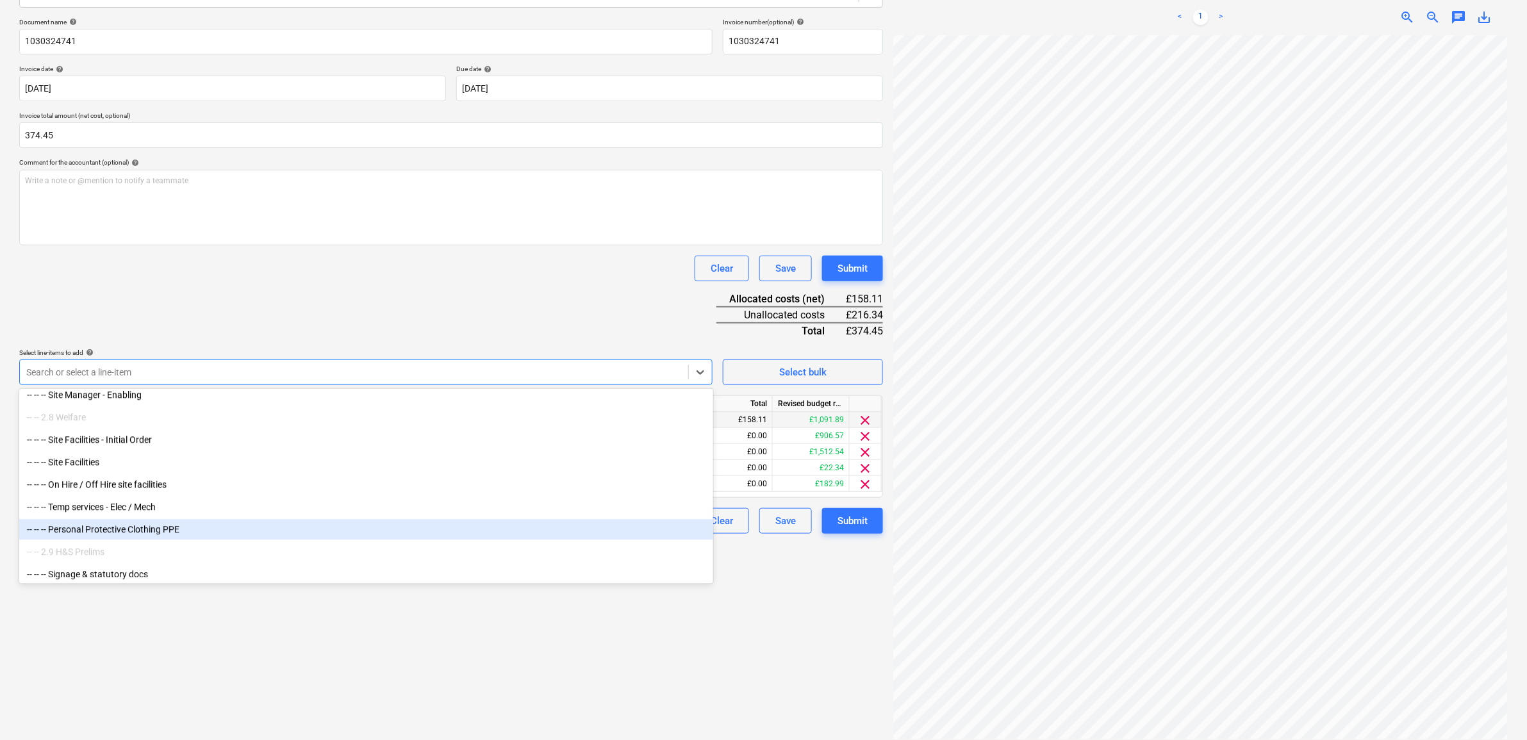
click at [481, 685] on div "Create new document Select company [PERSON_NAME] Add new company Select documen…" at bounding box center [451, 314] width 874 height 862
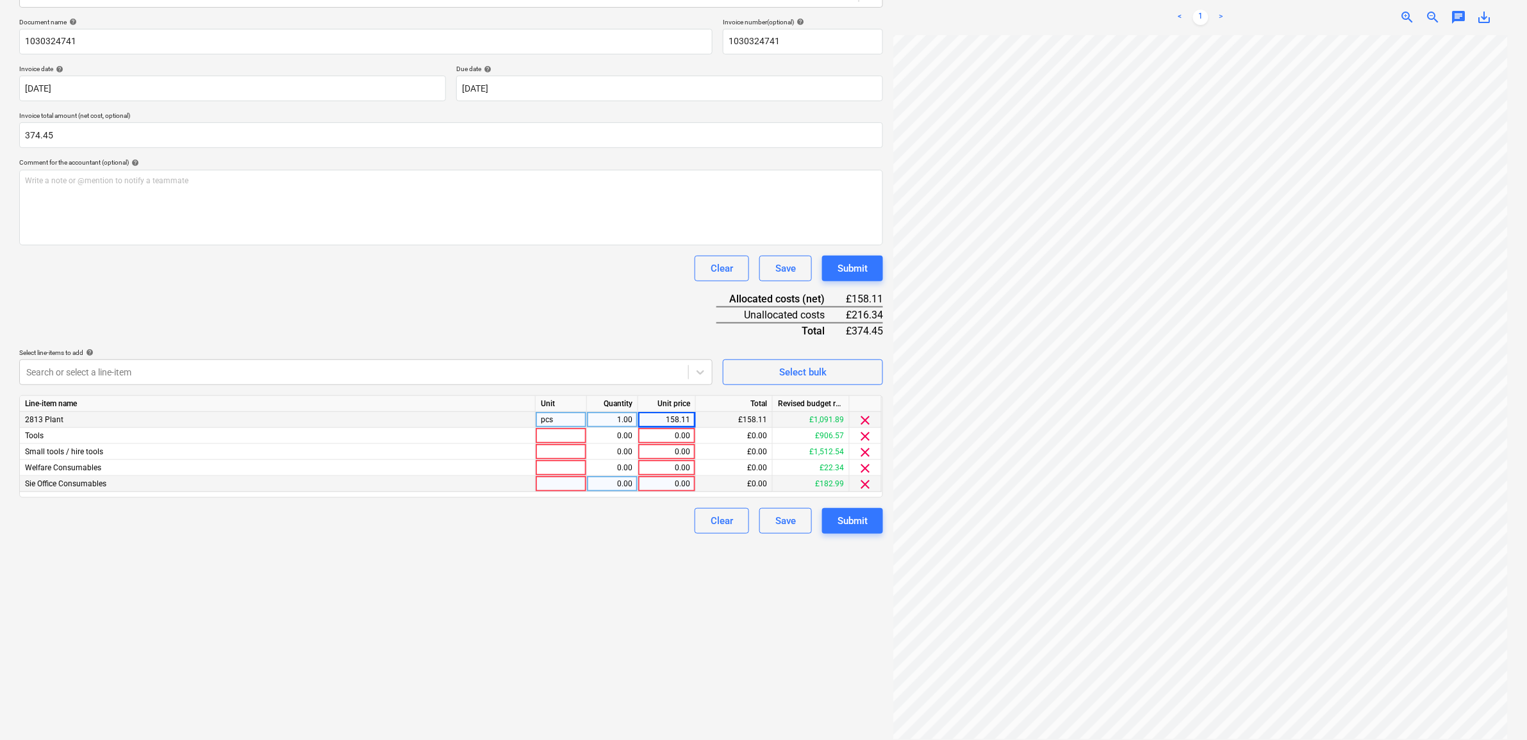
click at [675, 488] on div "0.00" at bounding box center [667, 484] width 47 height 16
type input "17.26"
click at [579, 657] on div "Create new document Select company [PERSON_NAME] Add new company Select documen…" at bounding box center [451, 314] width 874 height 862
click at [678, 428] on div "0.00" at bounding box center [667, 436] width 47 height 16
type input "50"
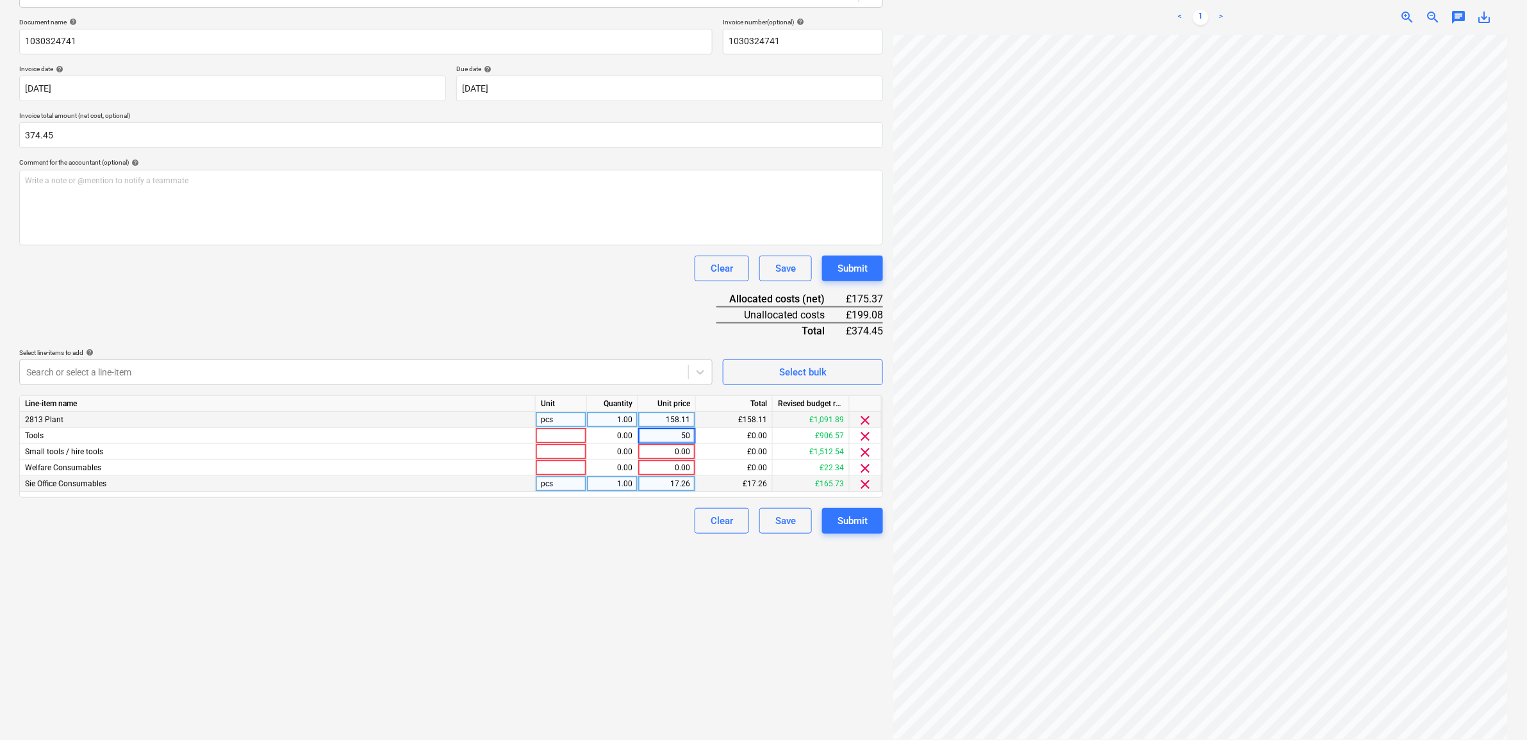
click at [547, 739] on div "Create new document Select company [PERSON_NAME] Add new company Select documen…" at bounding box center [763, 314] width 1527 height 872
click at [678, 447] on div "0.00" at bounding box center [667, 452] width 47 height 16
type input "149.08"
click at [544, 644] on div "Create new document Select company [PERSON_NAME] Add new company Select documen…" at bounding box center [451, 314] width 874 height 862
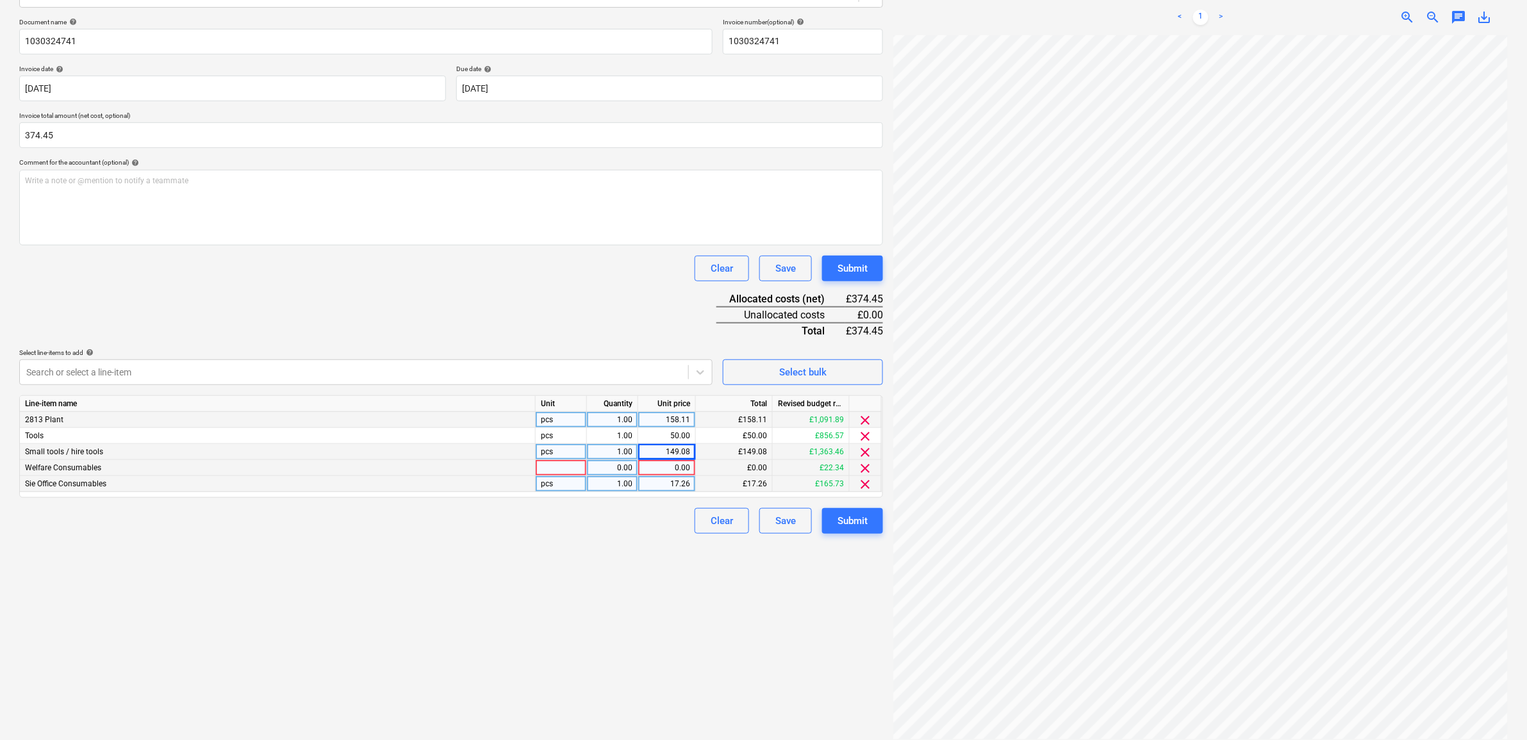
click at [867, 467] on span "clear" at bounding box center [865, 468] width 15 height 15
click at [858, 504] on div "Submit" at bounding box center [853, 505] width 30 height 17
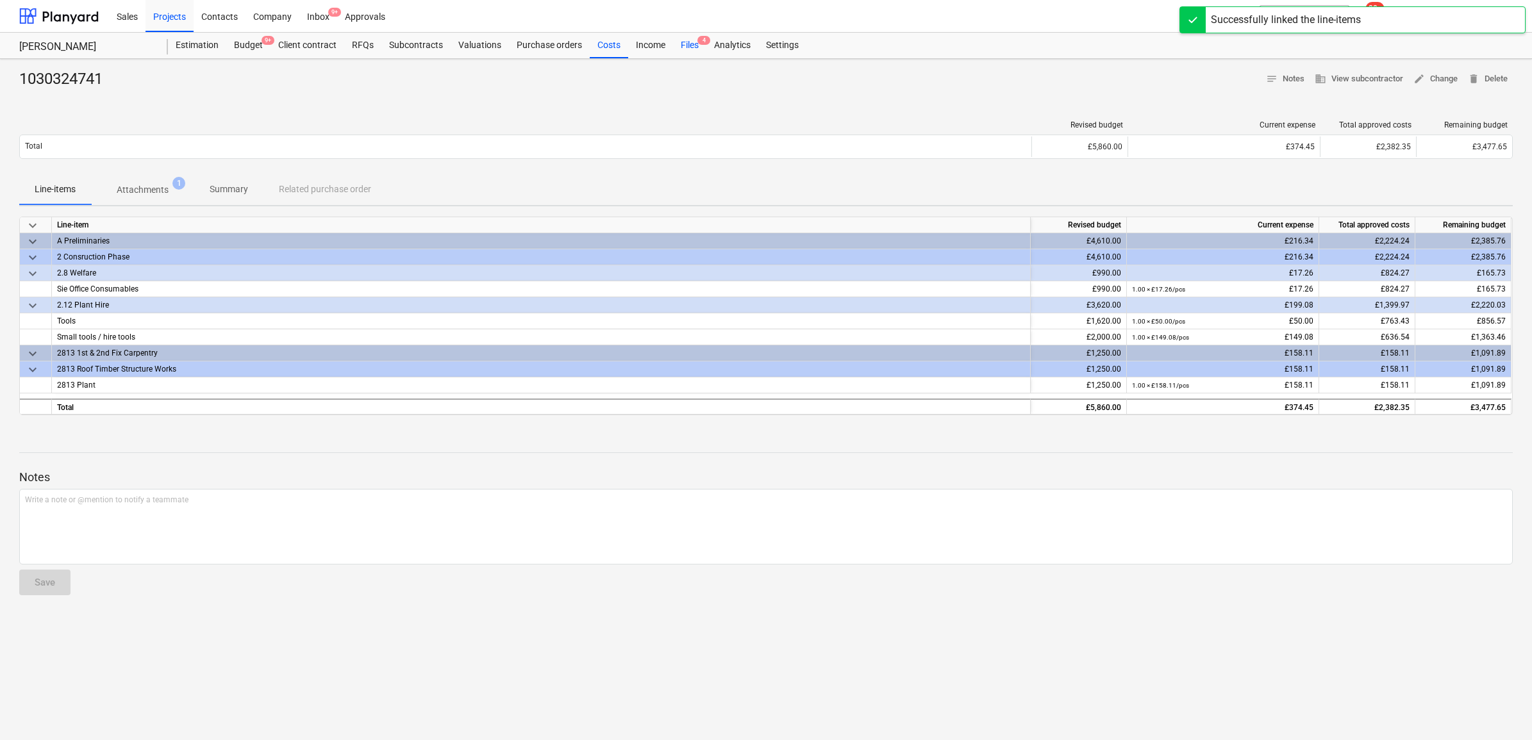
click at [686, 47] on div "Files 4" at bounding box center [689, 46] width 33 height 26
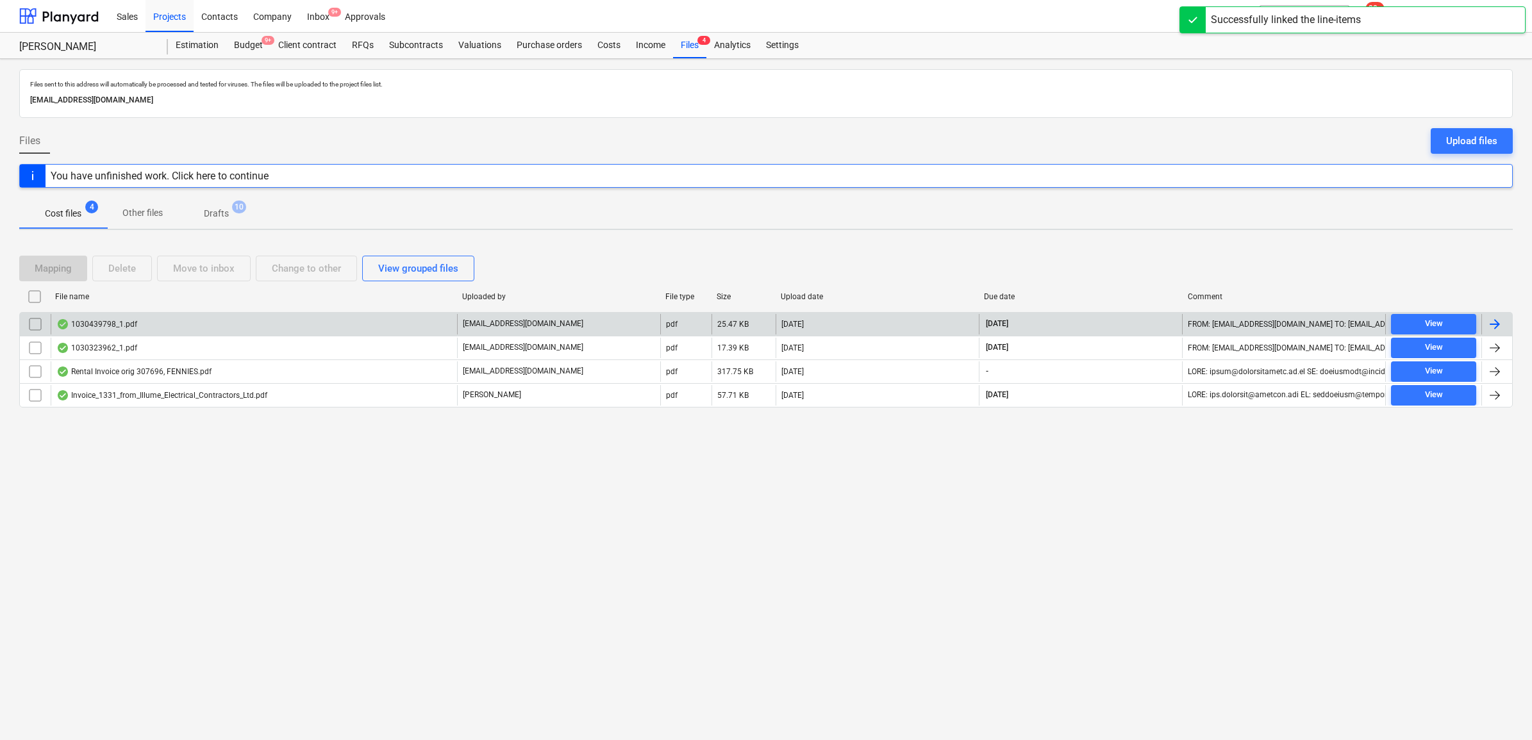
click at [1503, 327] on div at bounding box center [1496, 324] width 31 height 21
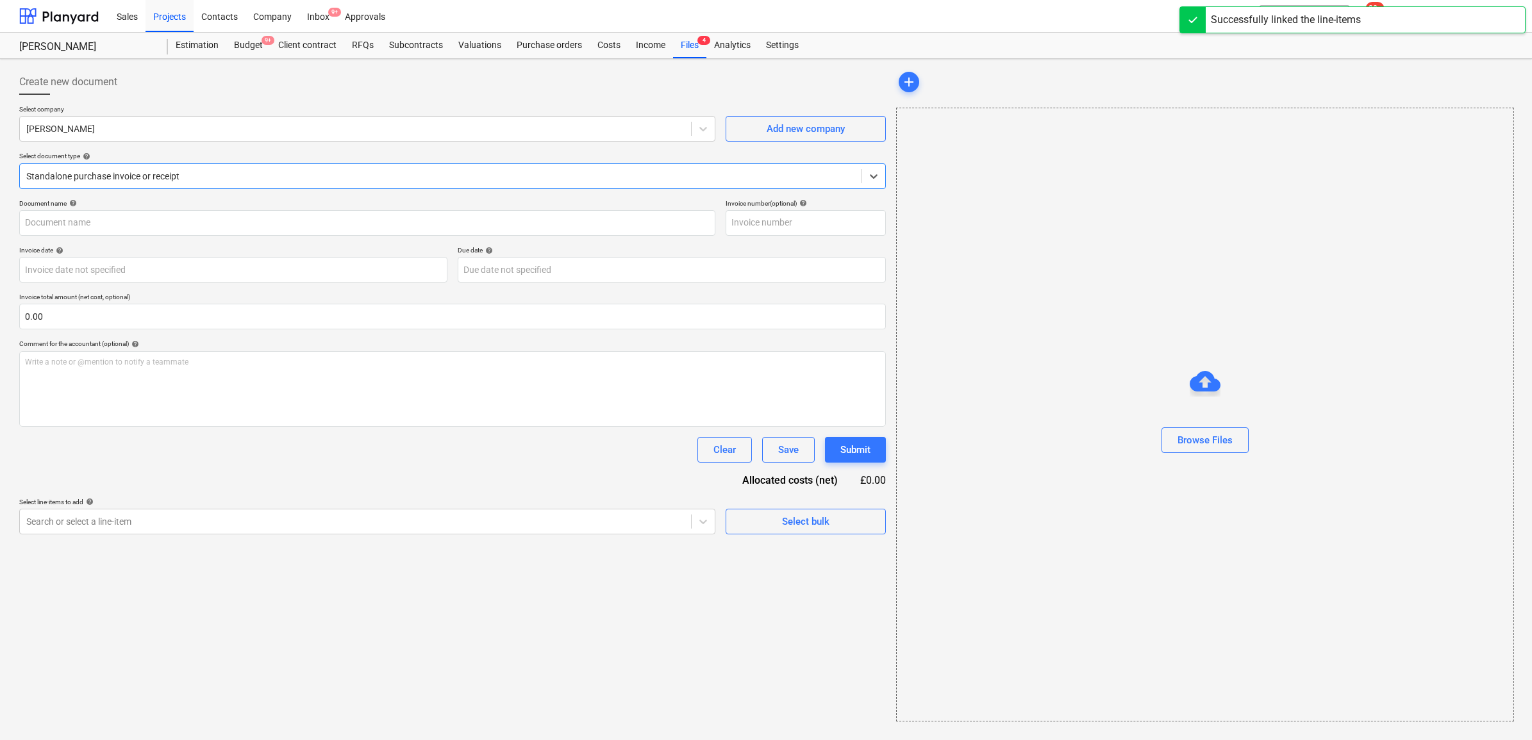
type input "1030439798"
type input "[DATE]"
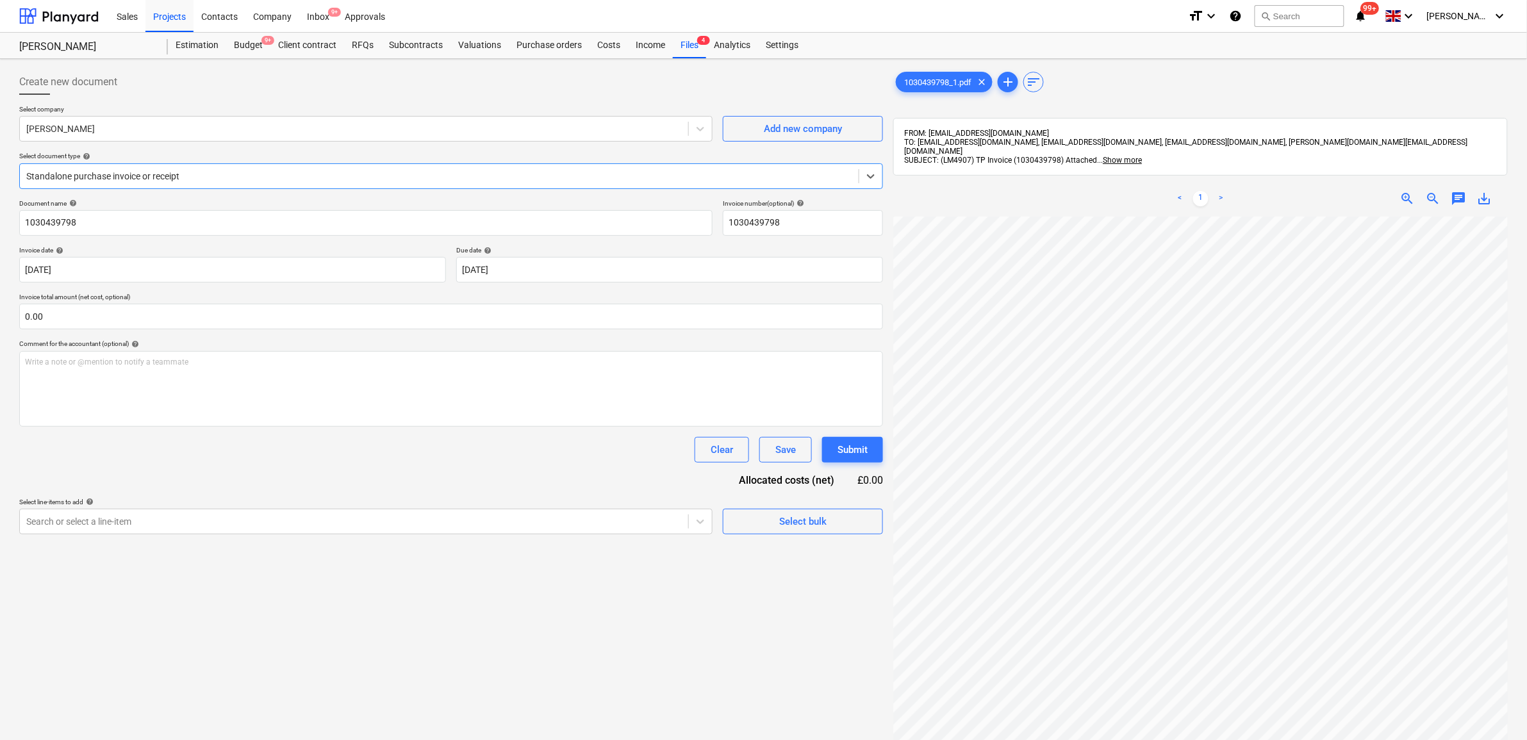
scroll to position [160, 0]
click at [536, 529] on div "Search or select a line-item" at bounding box center [354, 522] width 669 height 18
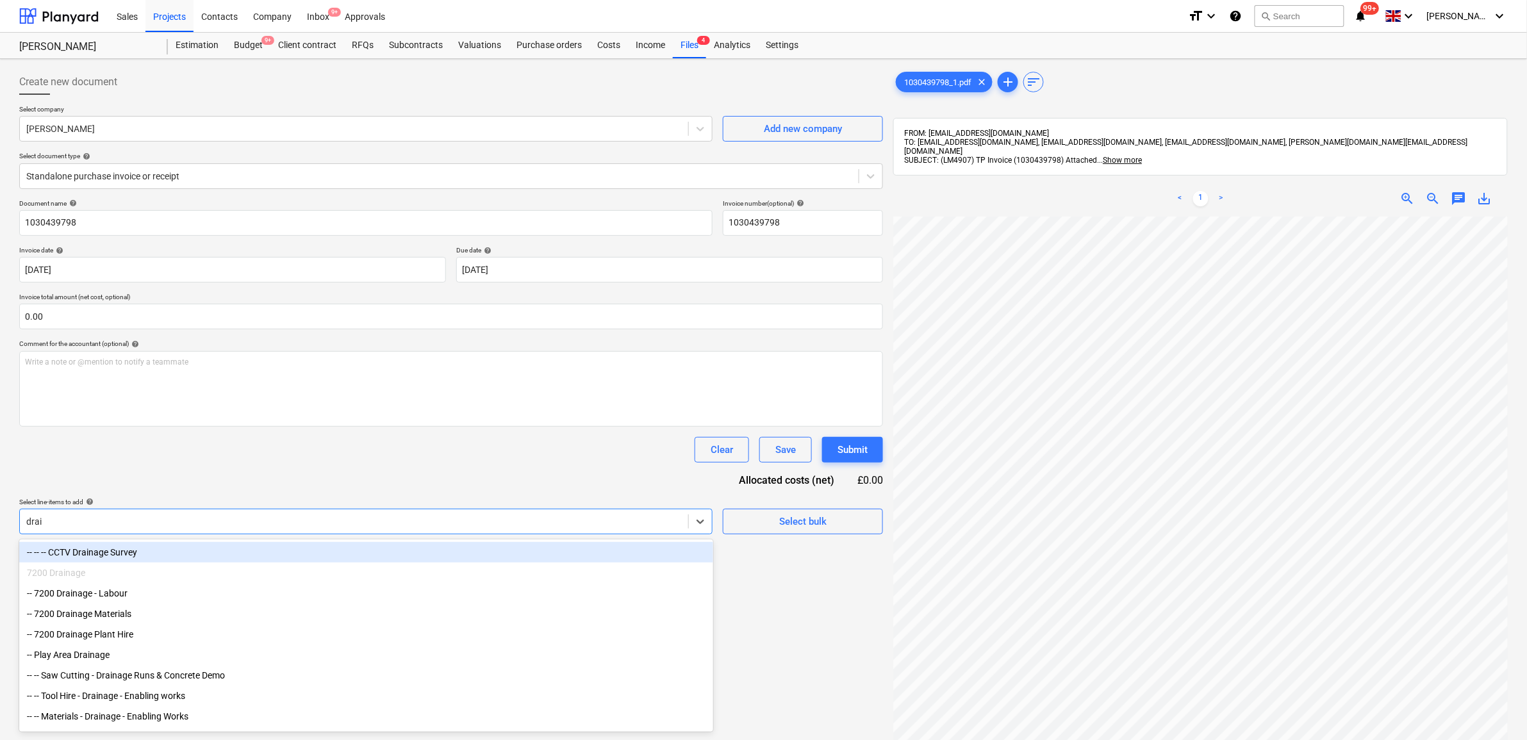
type input "drain"
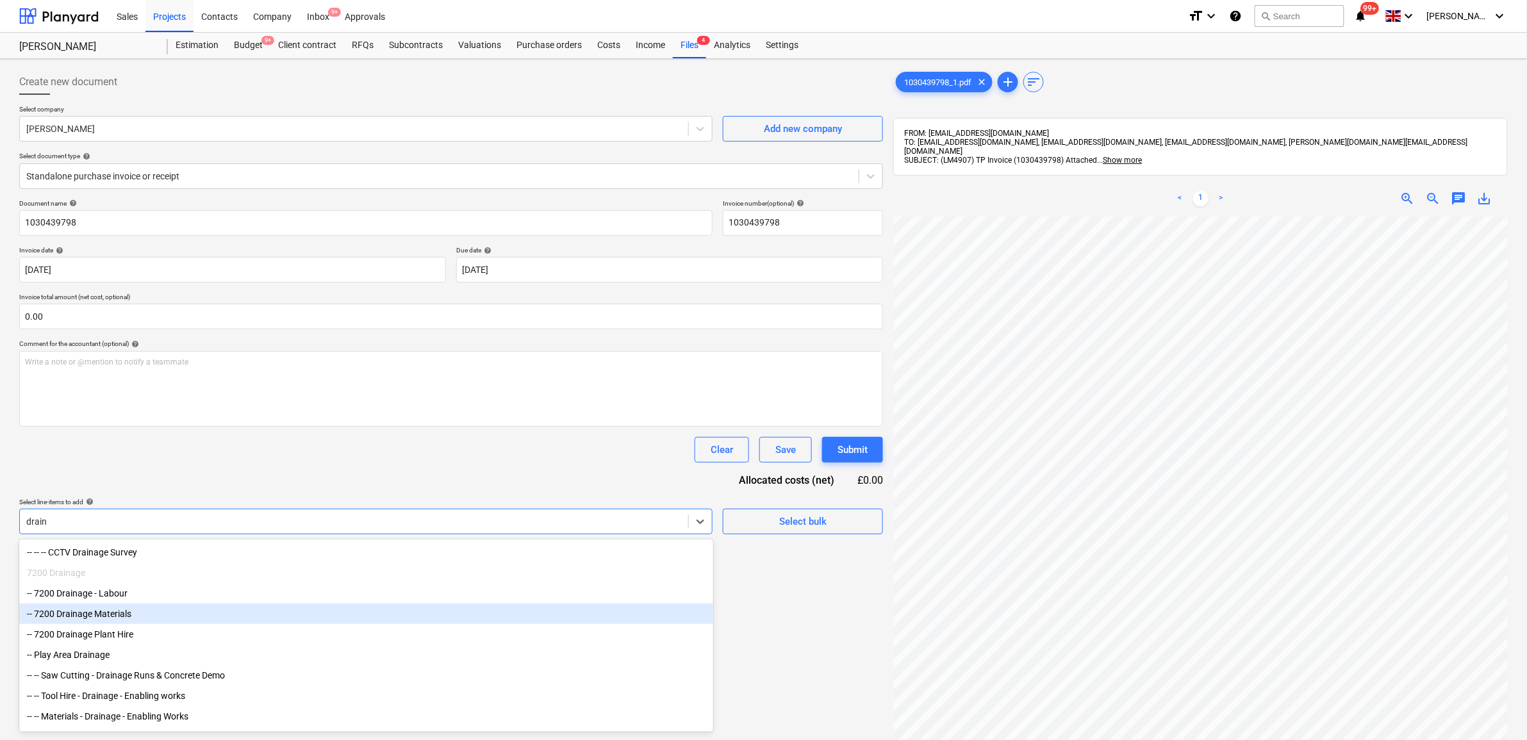
click at [210, 612] on div "-- 7200 Drainage Materials" at bounding box center [366, 614] width 694 height 21
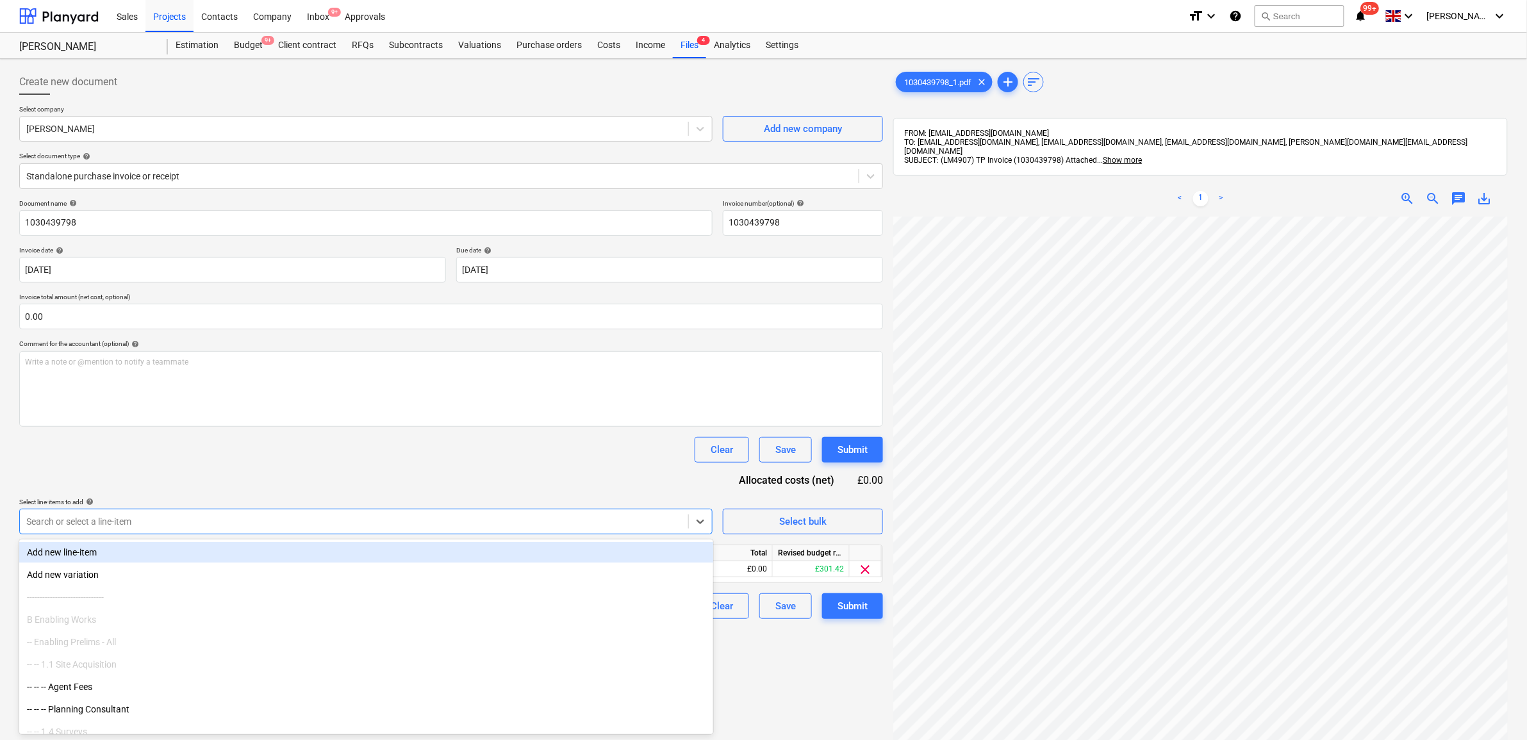
click at [404, 485] on div "Document name help 1030439798 Invoice number (optional) help 1030439798 Invoice…" at bounding box center [451, 409] width 864 height 420
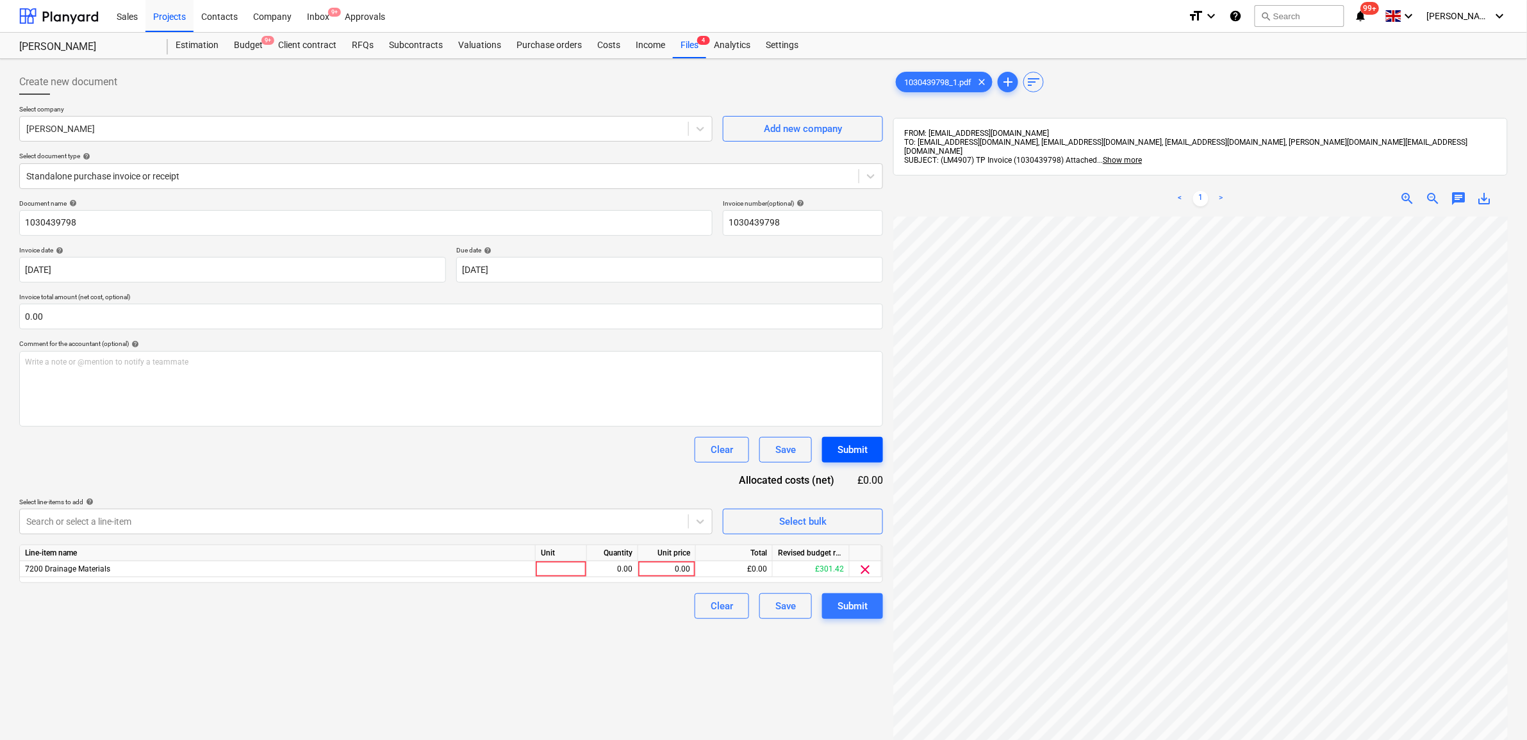
scroll to position [241, 59]
click at [659, 565] on div "0.00" at bounding box center [667, 569] width 47 height 16
type input "79.51"
drag, startPoint x: 542, startPoint y: 632, endPoint x: 547, endPoint y: 627, distance: 6.8
click at [543, 631] on div "Create new document Select company [PERSON_NAME] Add new company Select documen…" at bounding box center [451, 495] width 874 height 862
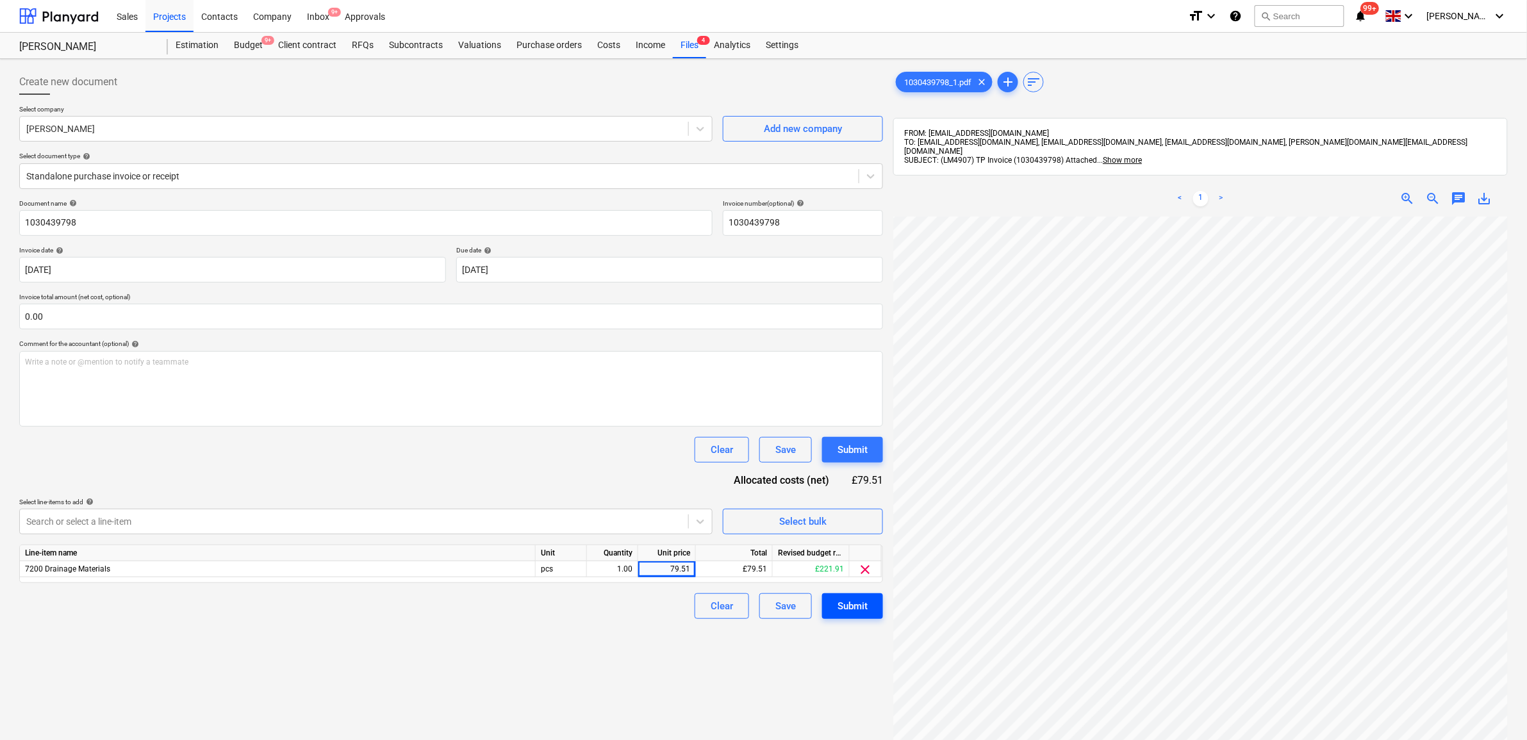
click at [861, 604] on div "Submit" at bounding box center [853, 606] width 30 height 17
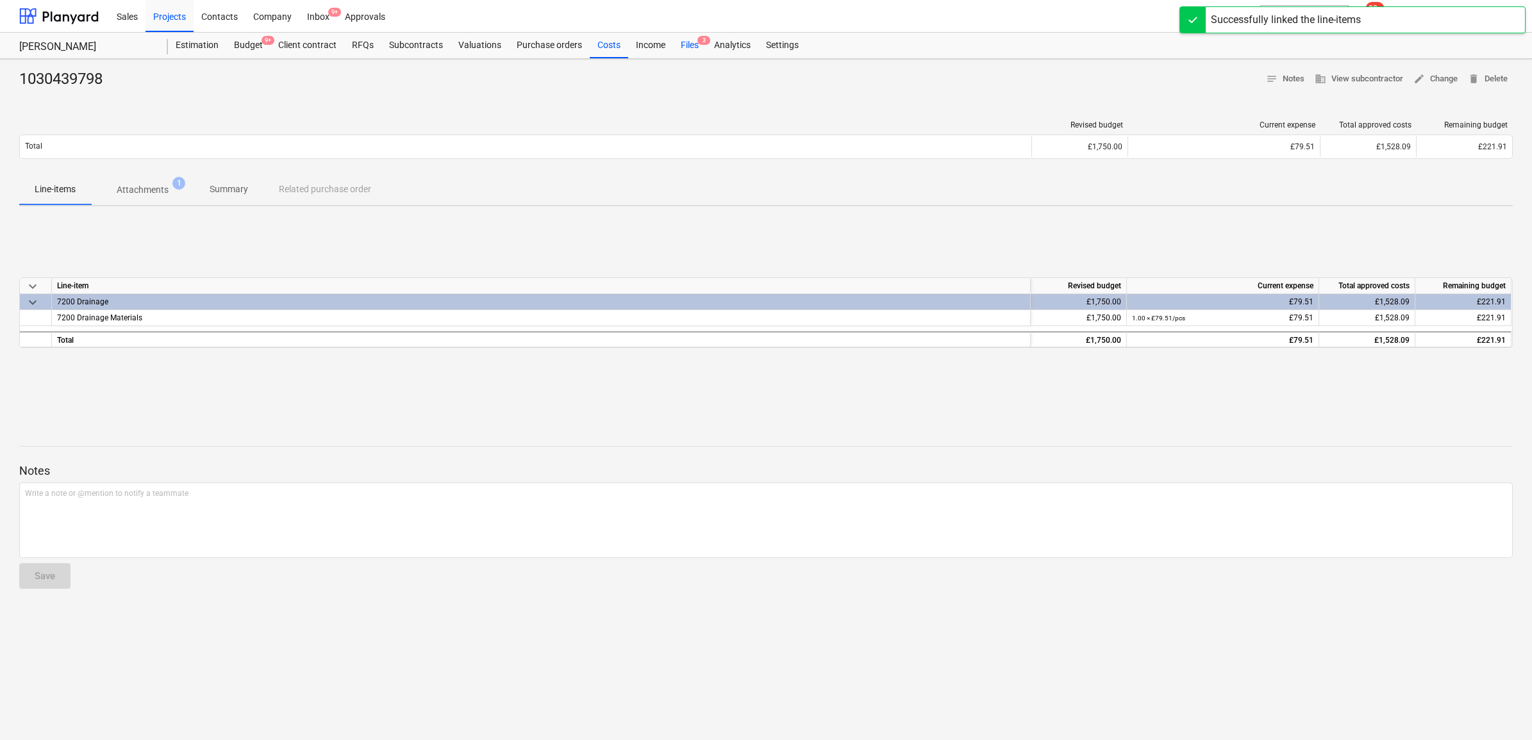
click at [686, 49] on div "Files 3" at bounding box center [689, 46] width 33 height 26
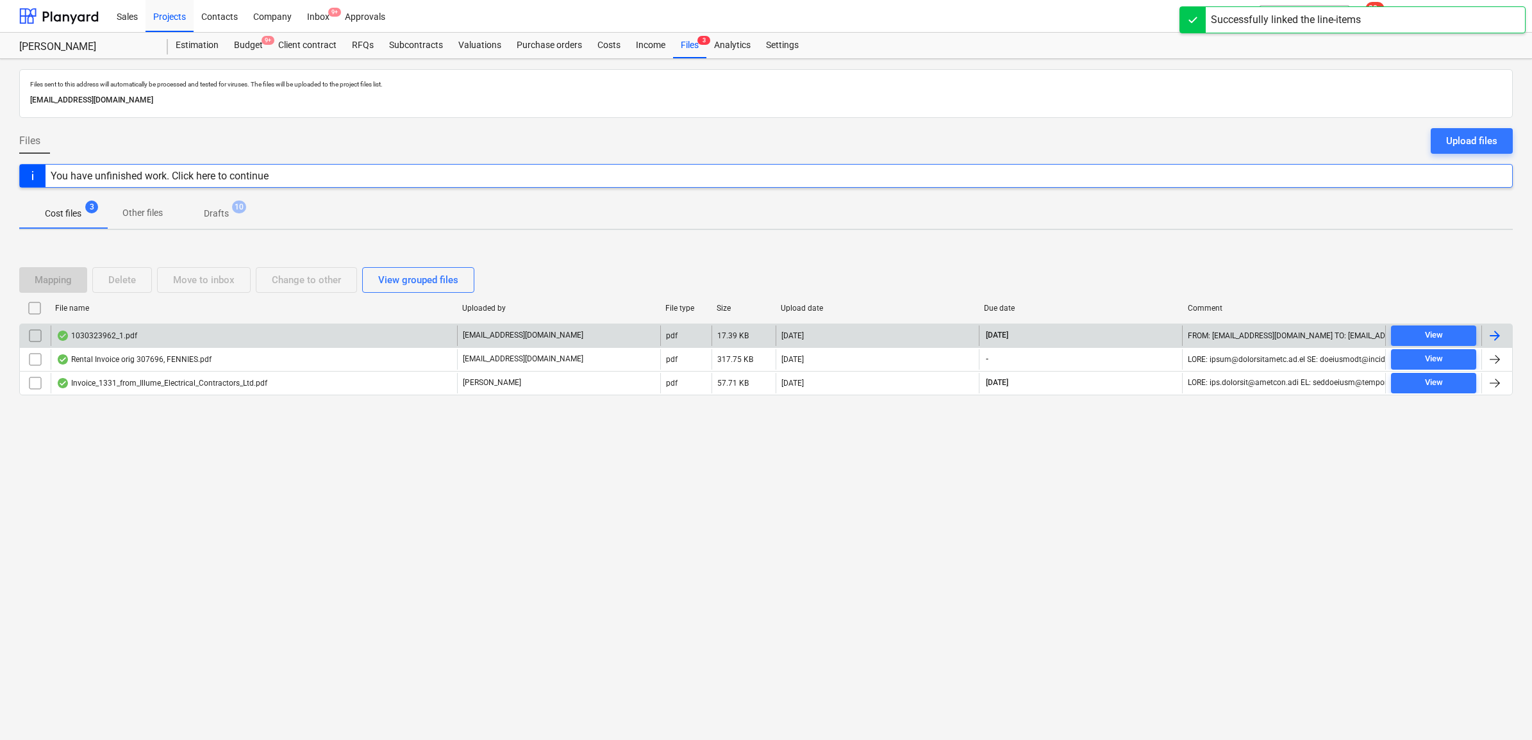
click at [1501, 335] on div at bounding box center [1494, 335] width 15 height 15
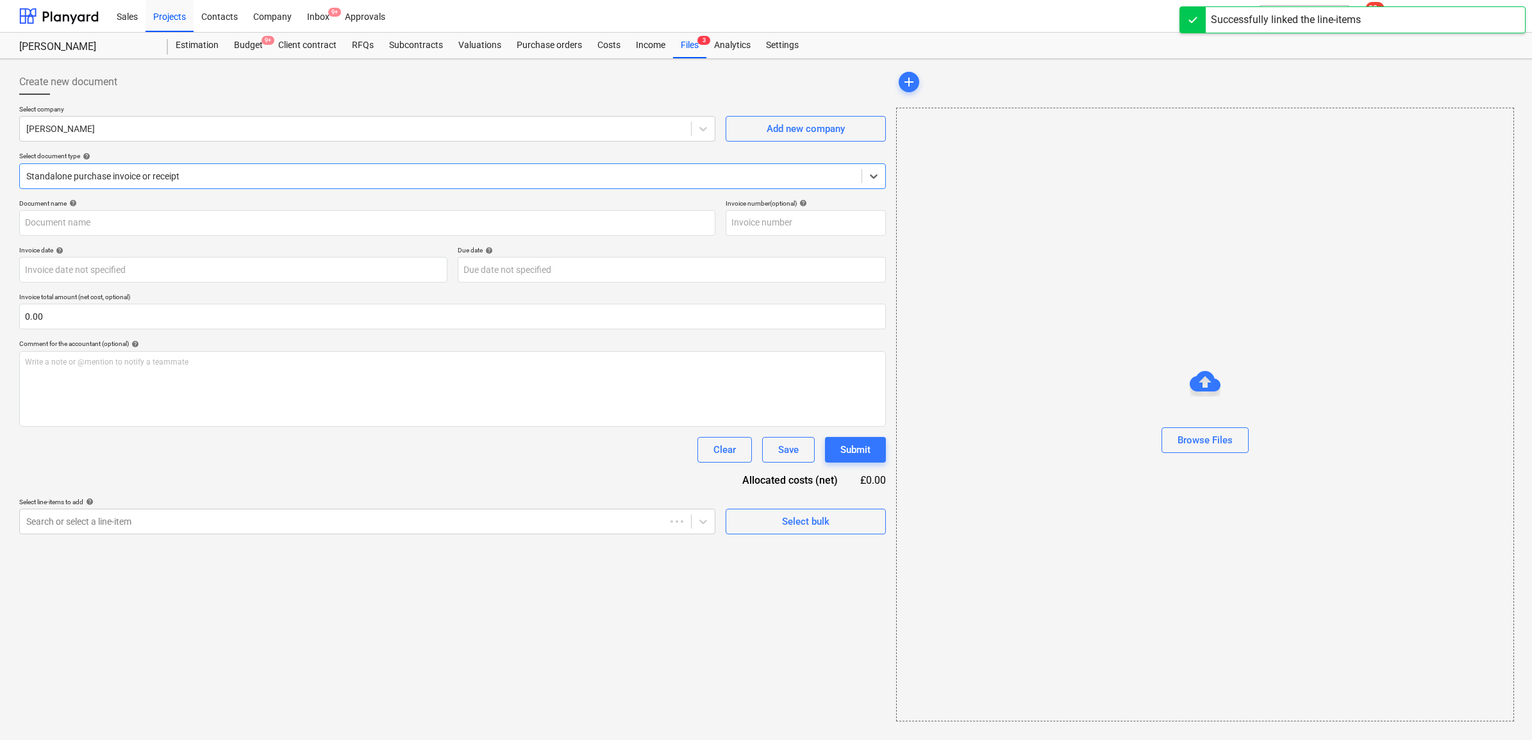
type input "1030323962"
type input "[DATE]"
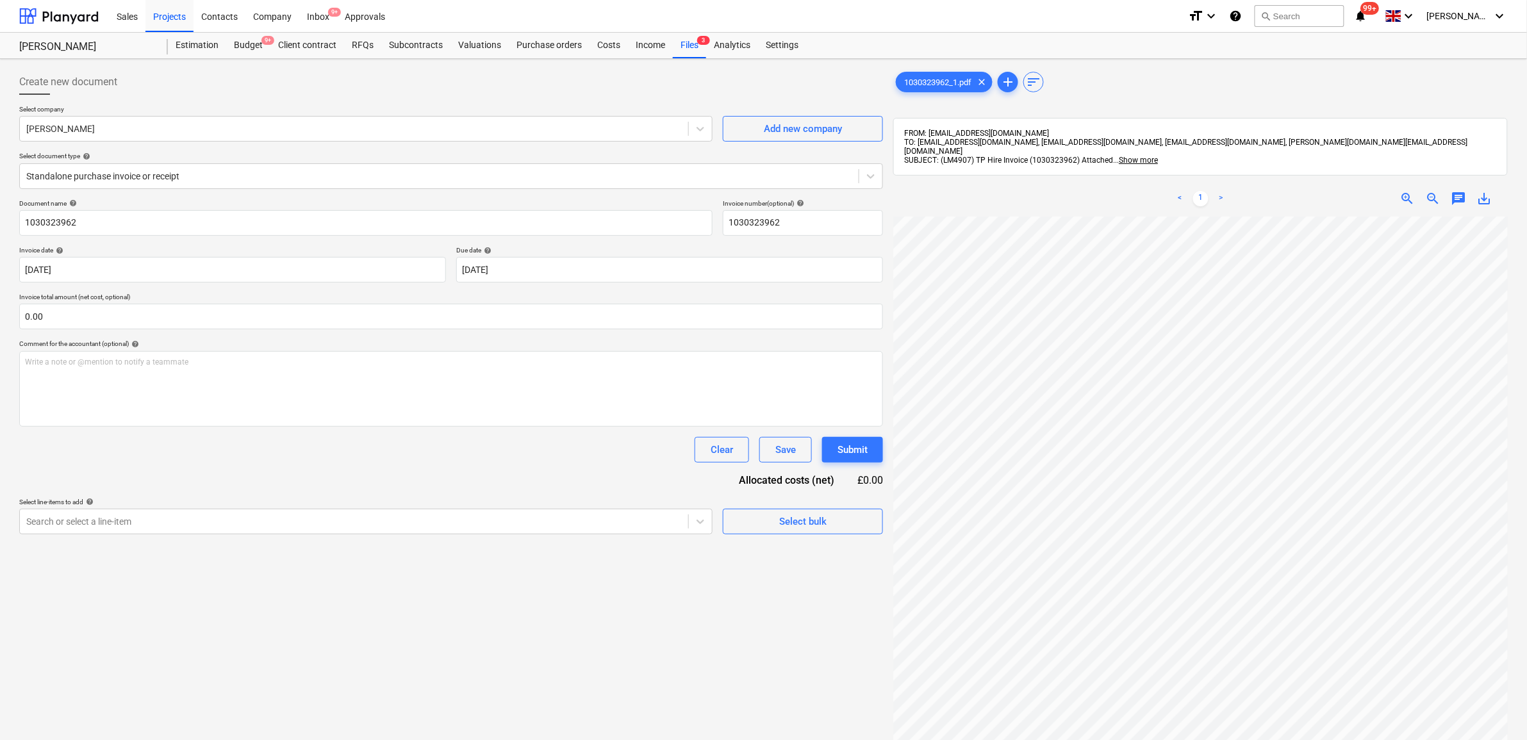
scroll to position [164, 33]
click at [665, 518] on div at bounding box center [354, 521] width 656 height 13
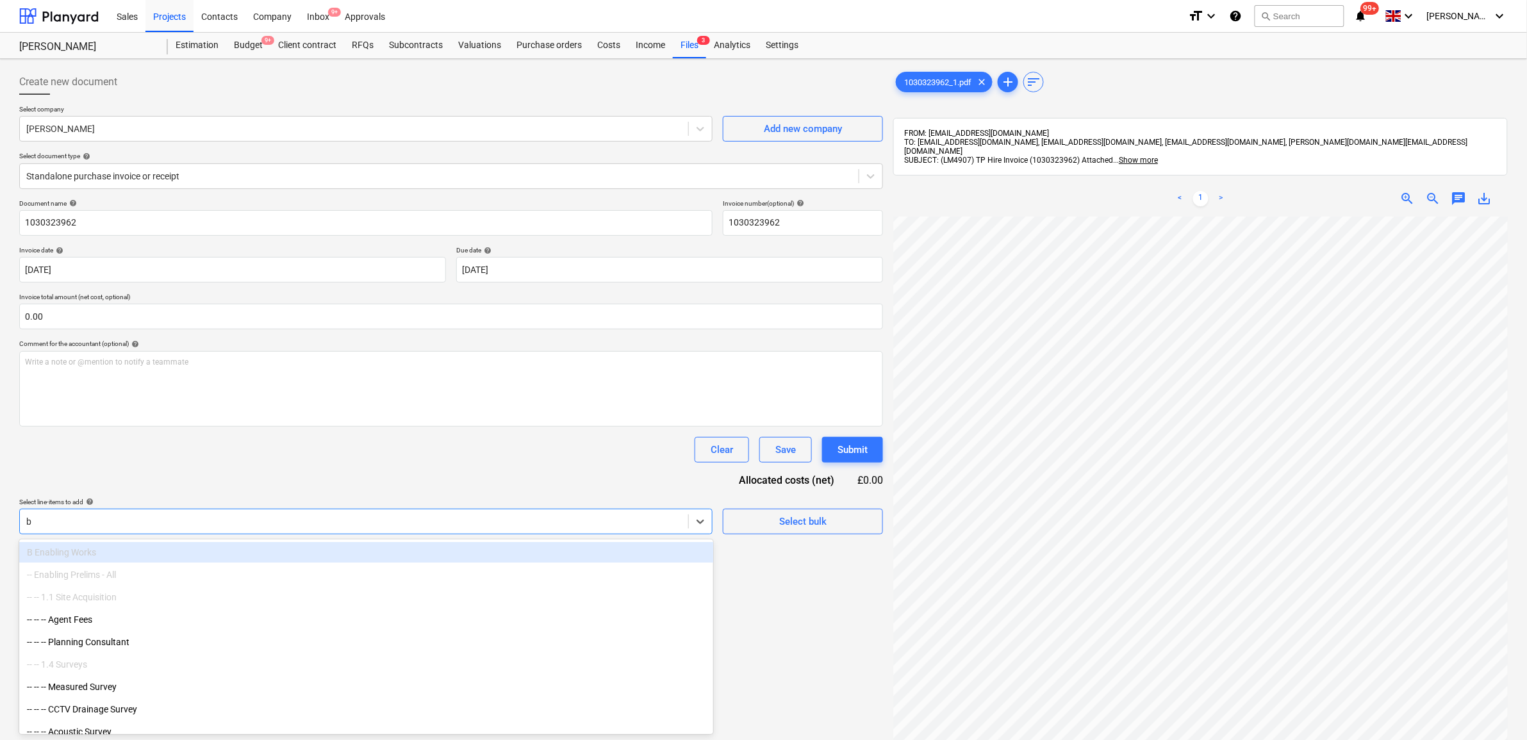
type input "bw"
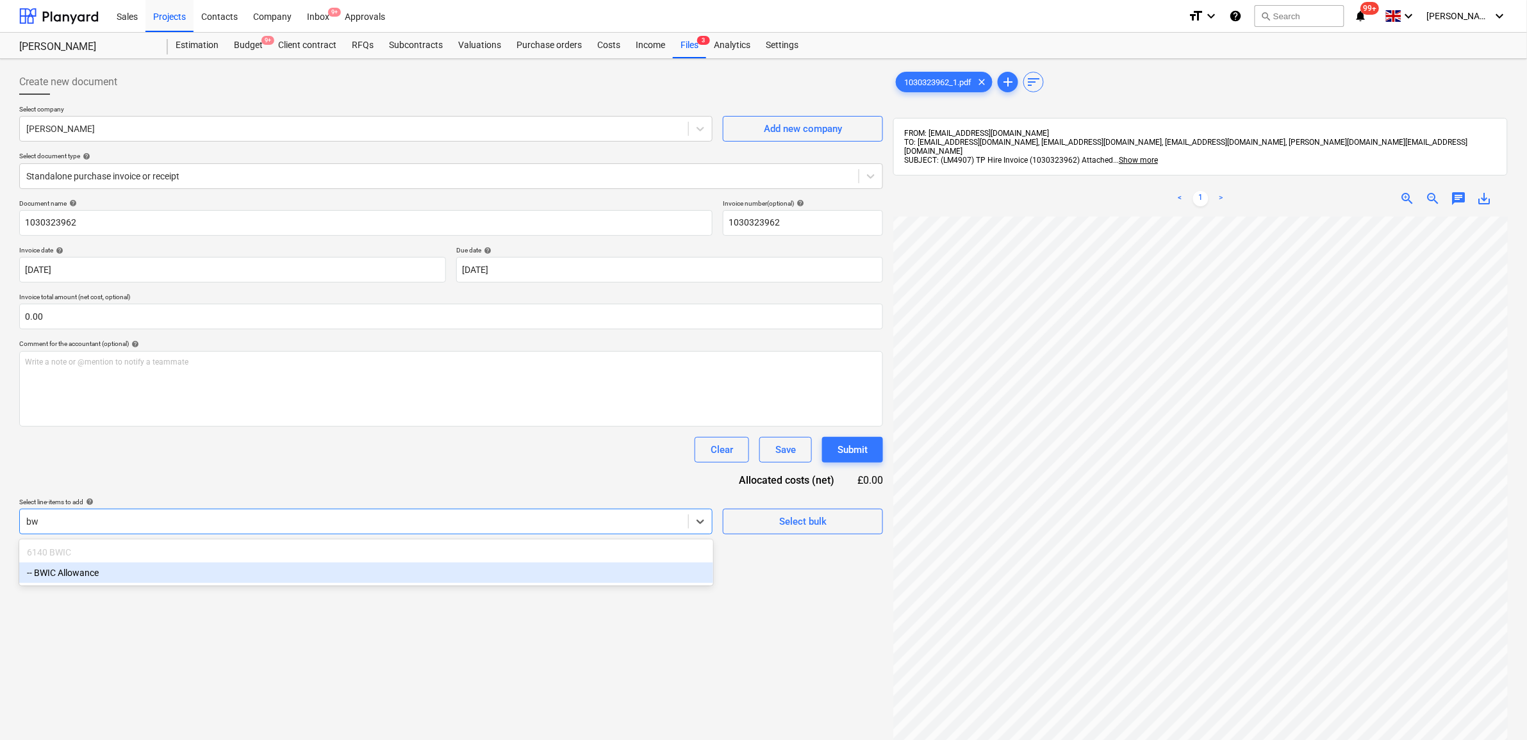
click at [347, 577] on div "-- BWIC Allowance" at bounding box center [366, 573] width 694 height 21
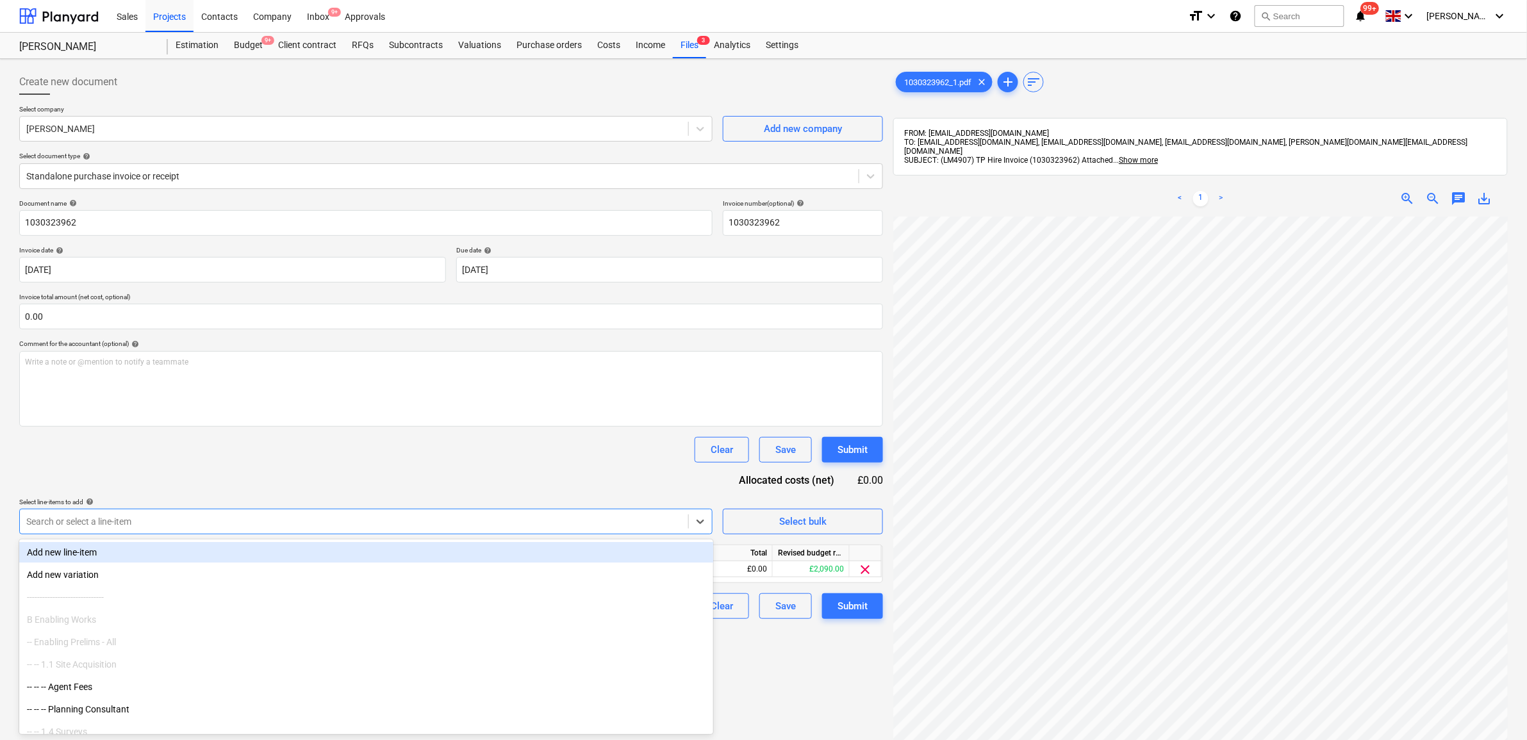
click at [418, 457] on div "Clear Save Submit" at bounding box center [451, 450] width 864 height 26
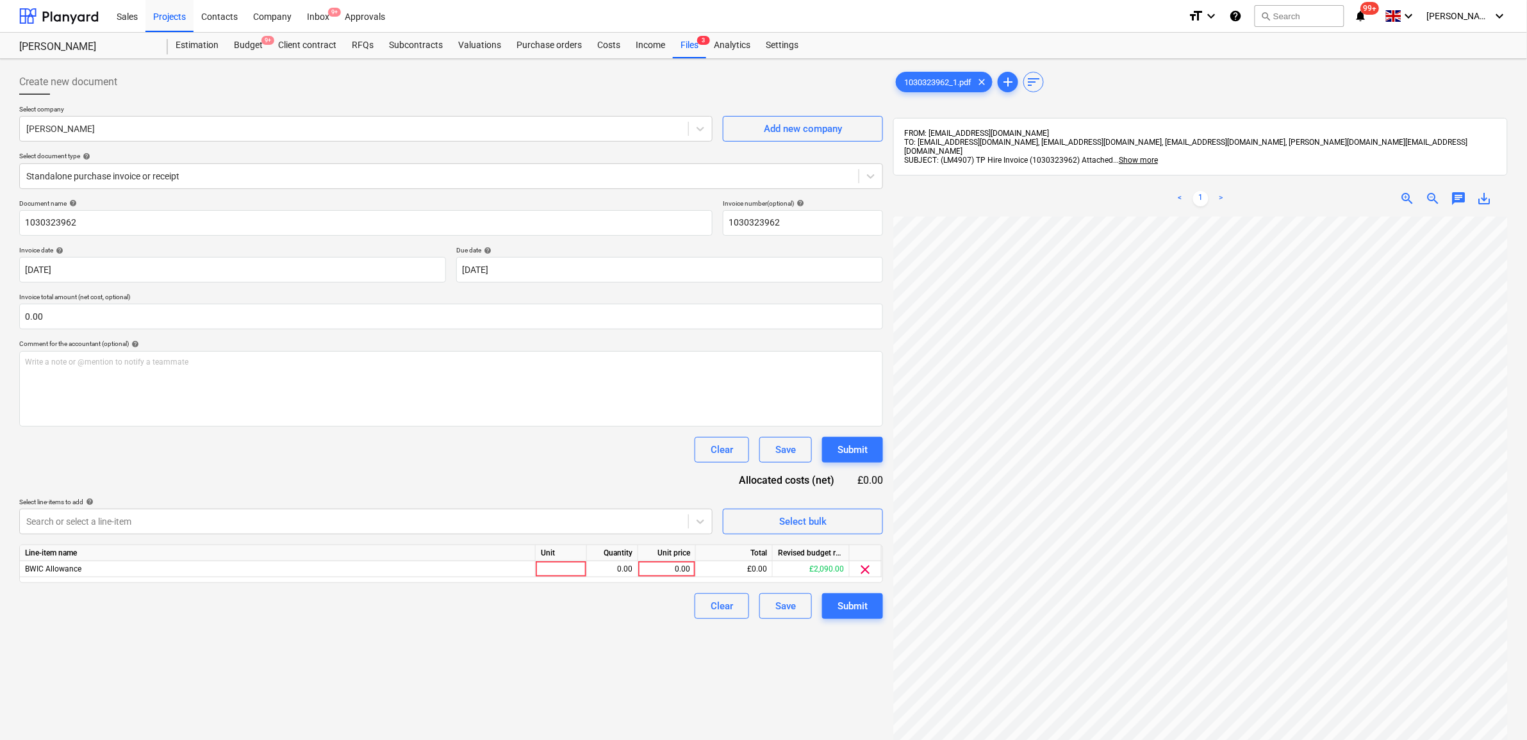
scroll to position [169, 60]
click at [688, 572] on div "0.00" at bounding box center [667, 569] width 47 height 16
type input "211.02"
click at [615, 613] on div "Clear Save Submit" at bounding box center [451, 607] width 864 height 26
click at [843, 601] on div "Submit" at bounding box center [853, 606] width 30 height 17
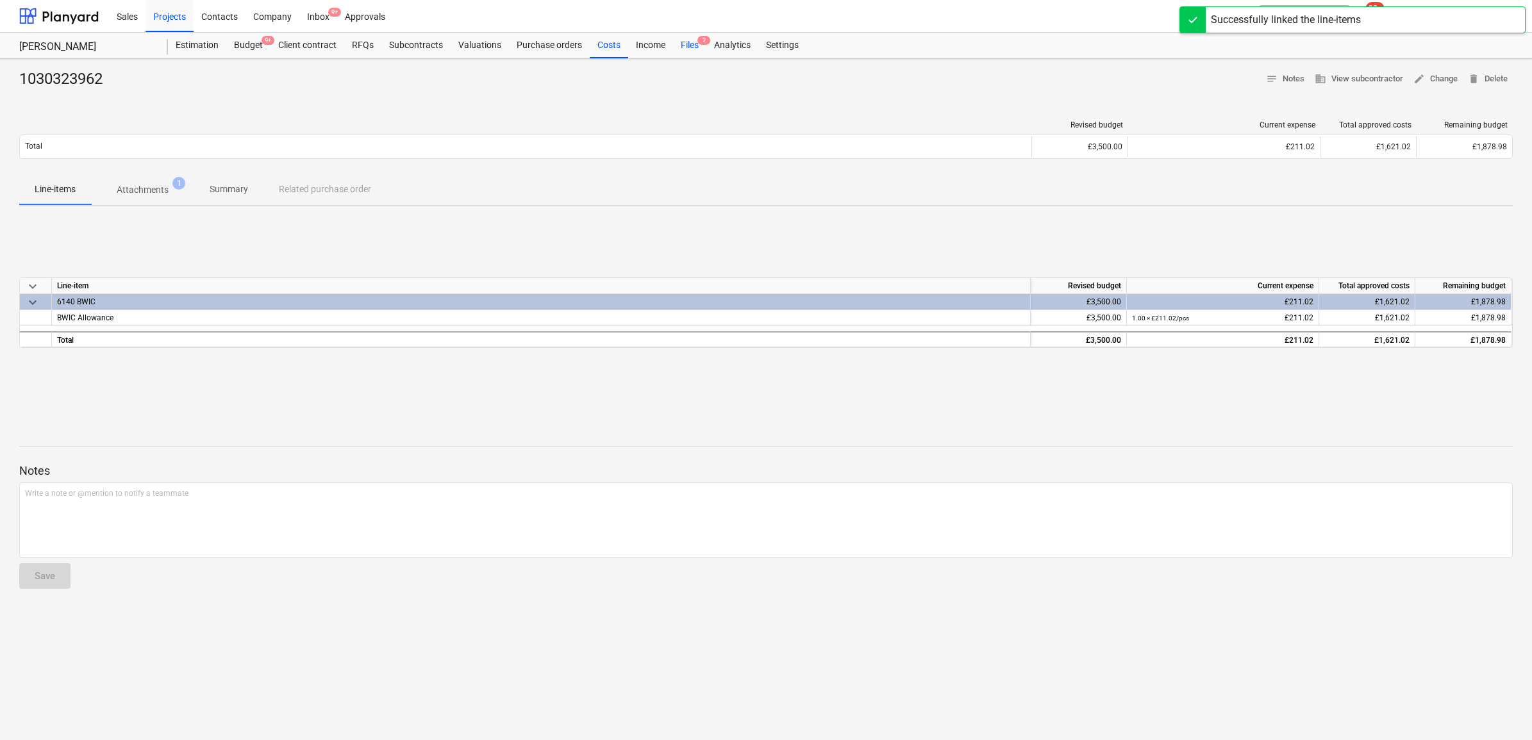
click at [688, 44] on div "Files 2" at bounding box center [689, 46] width 33 height 26
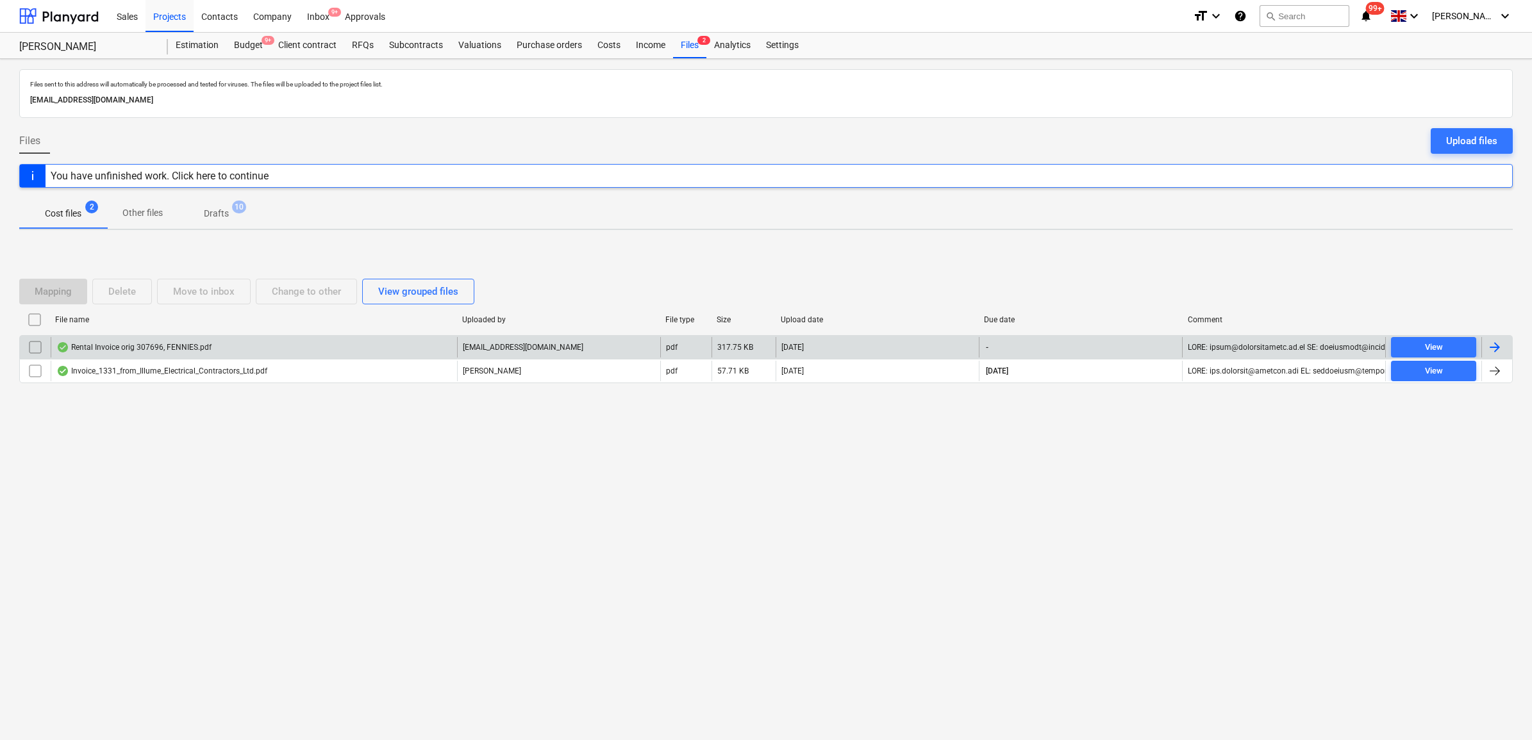
click at [1504, 350] on div at bounding box center [1496, 347] width 31 height 21
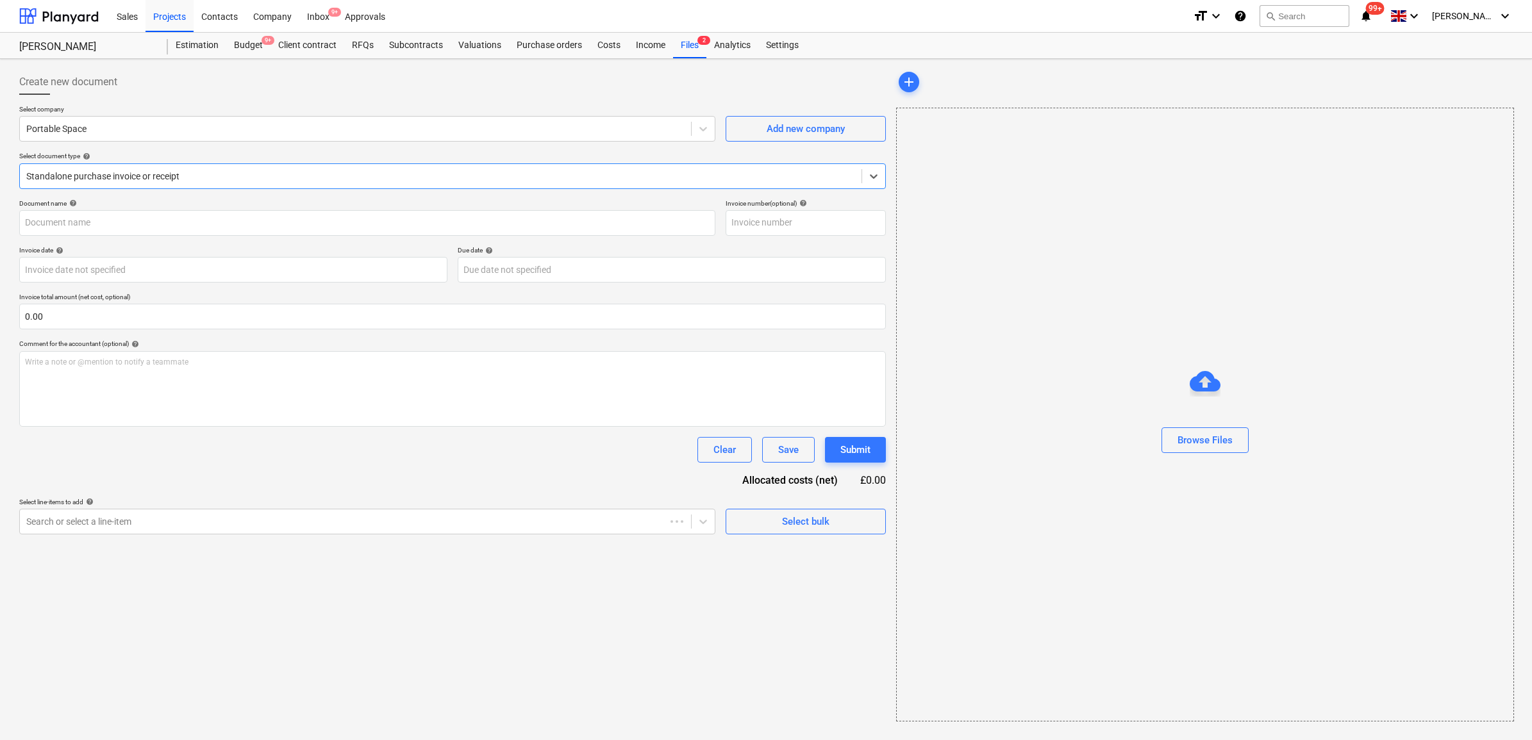
type input "307696"
type input "[DATE]"
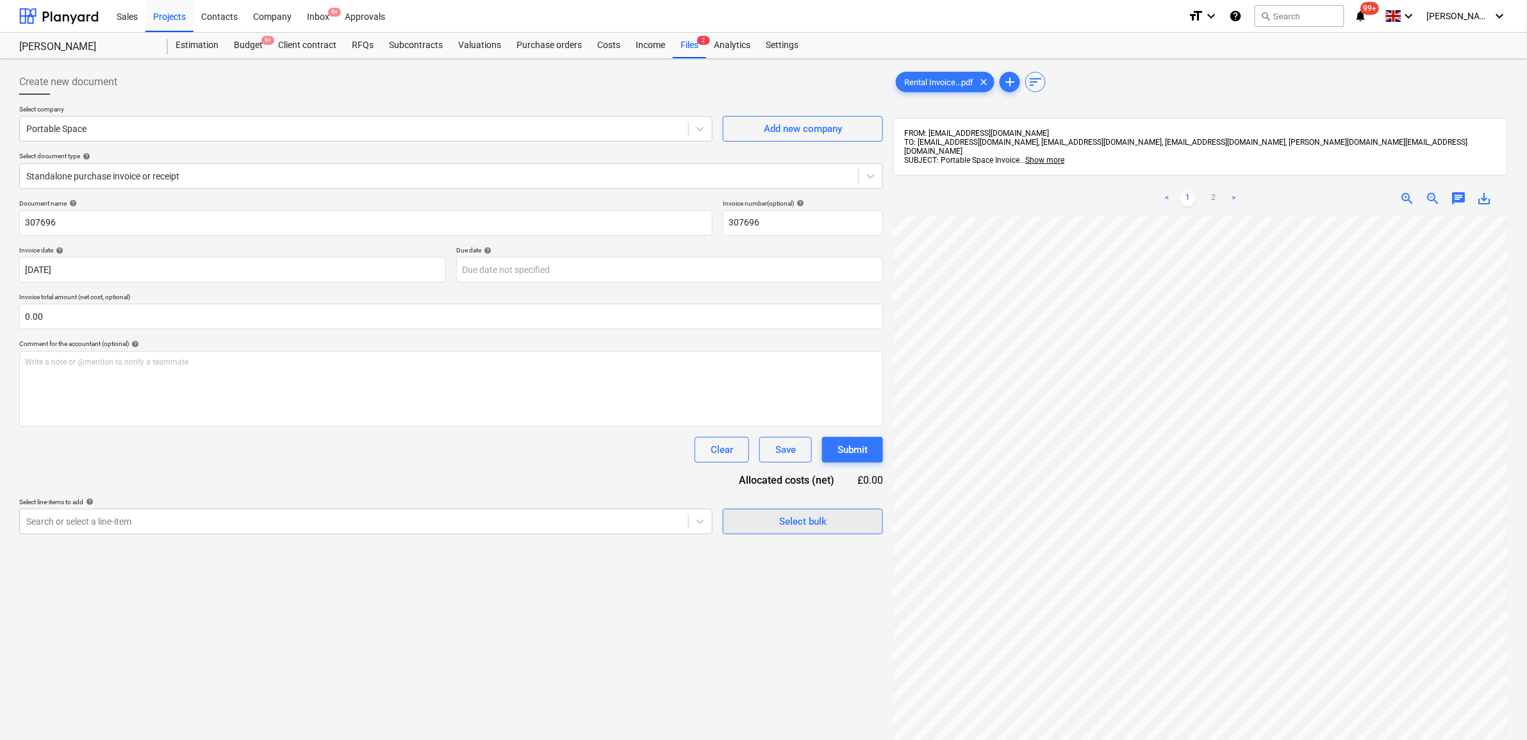
scroll to position [88, 59]
click at [1212, 191] on link "2" at bounding box center [1213, 198] width 15 height 15
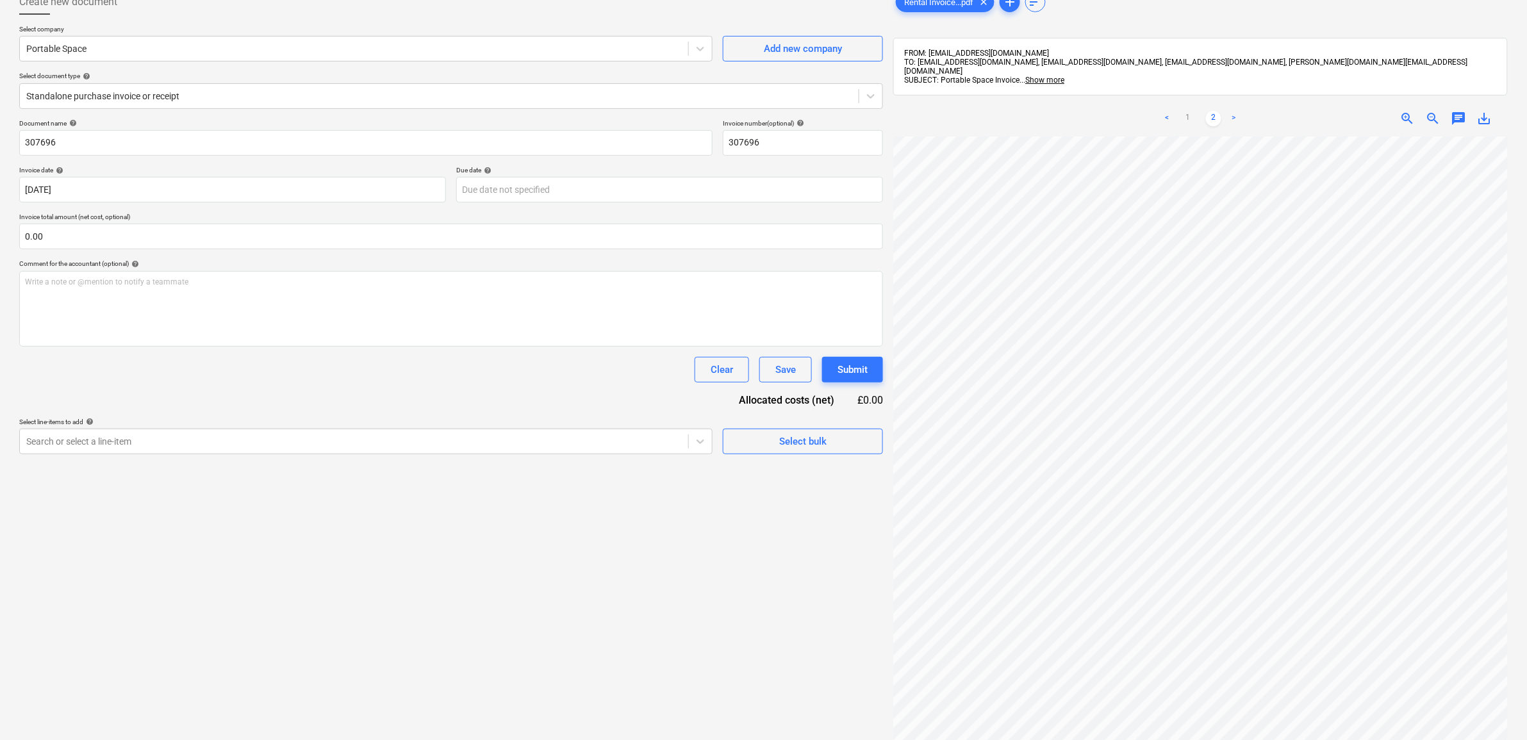
scroll to position [8, 59]
click at [1186, 112] on link "1" at bounding box center [1188, 118] width 15 height 15
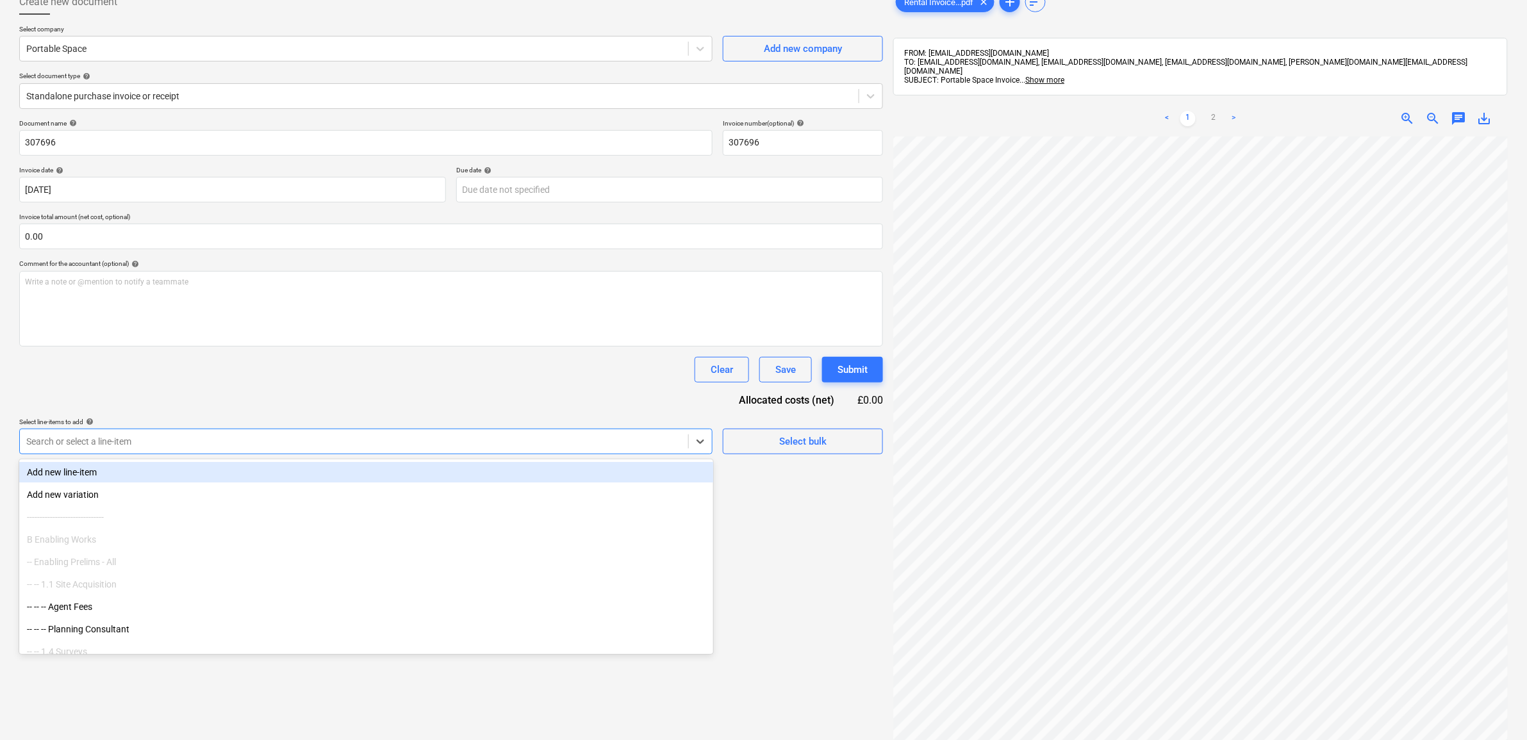
click at [606, 445] on div at bounding box center [354, 441] width 656 height 13
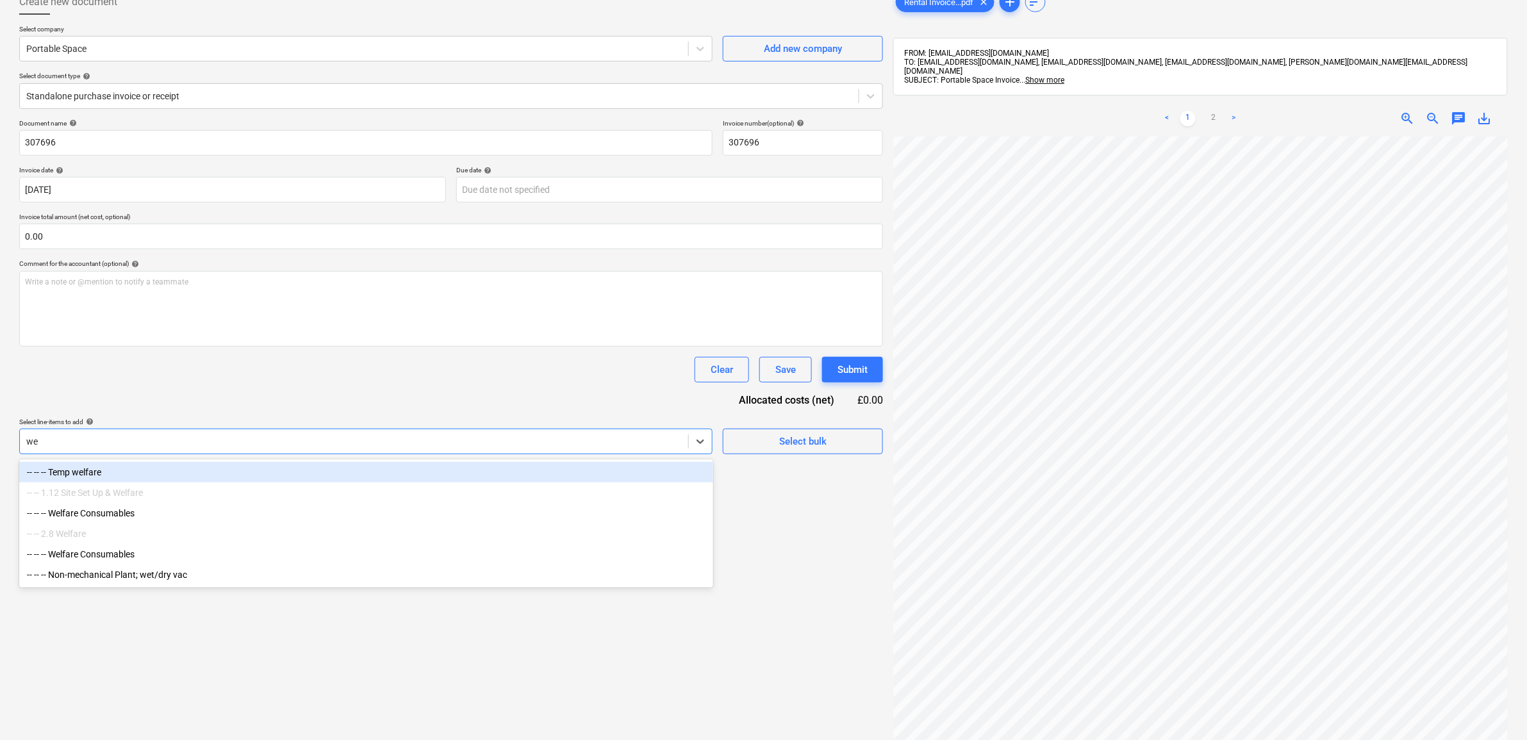
type input "w"
type input "faci"
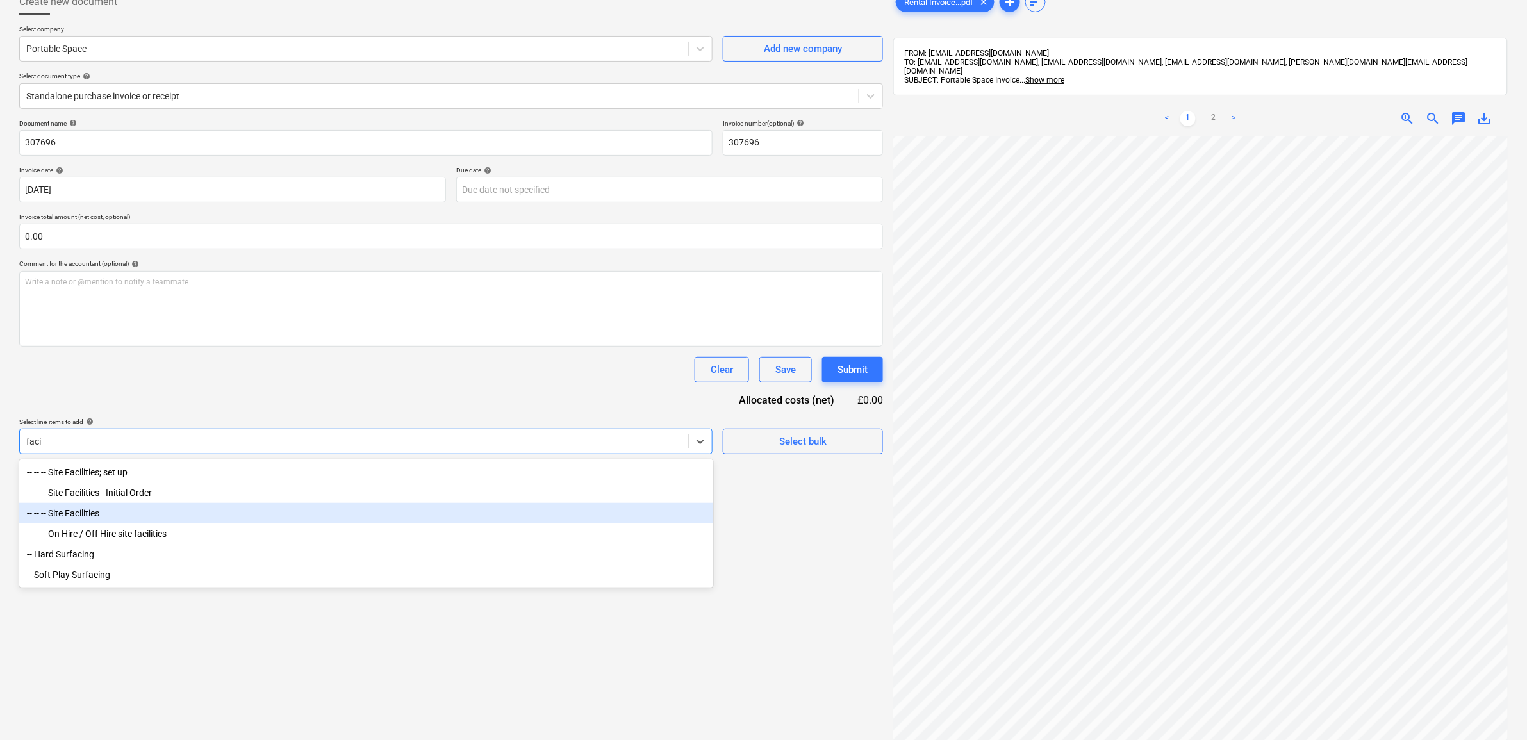
click at [103, 516] on div "-- -- -- Site Facilities" at bounding box center [366, 513] width 694 height 21
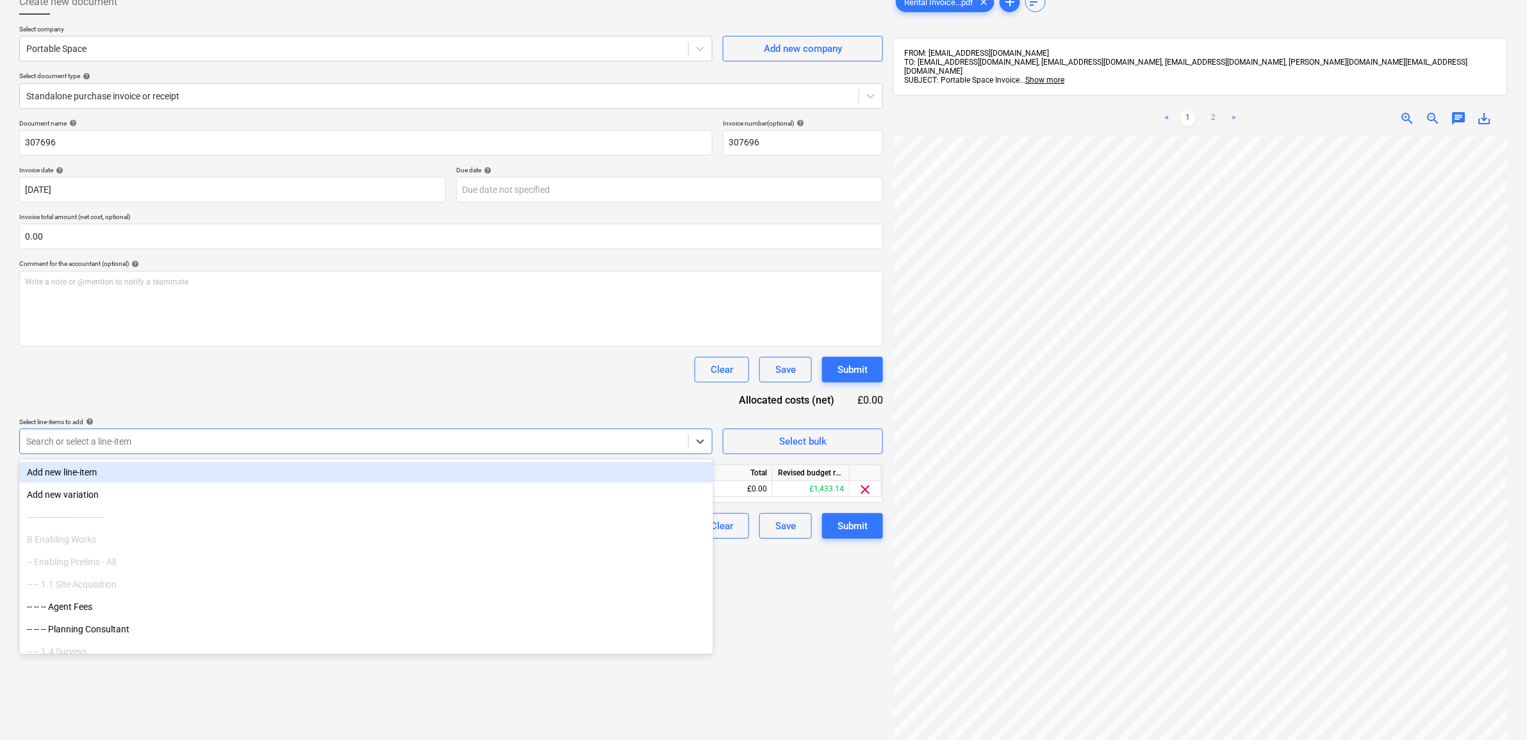
click at [161, 380] on div "Clear Save Submit" at bounding box center [451, 370] width 864 height 26
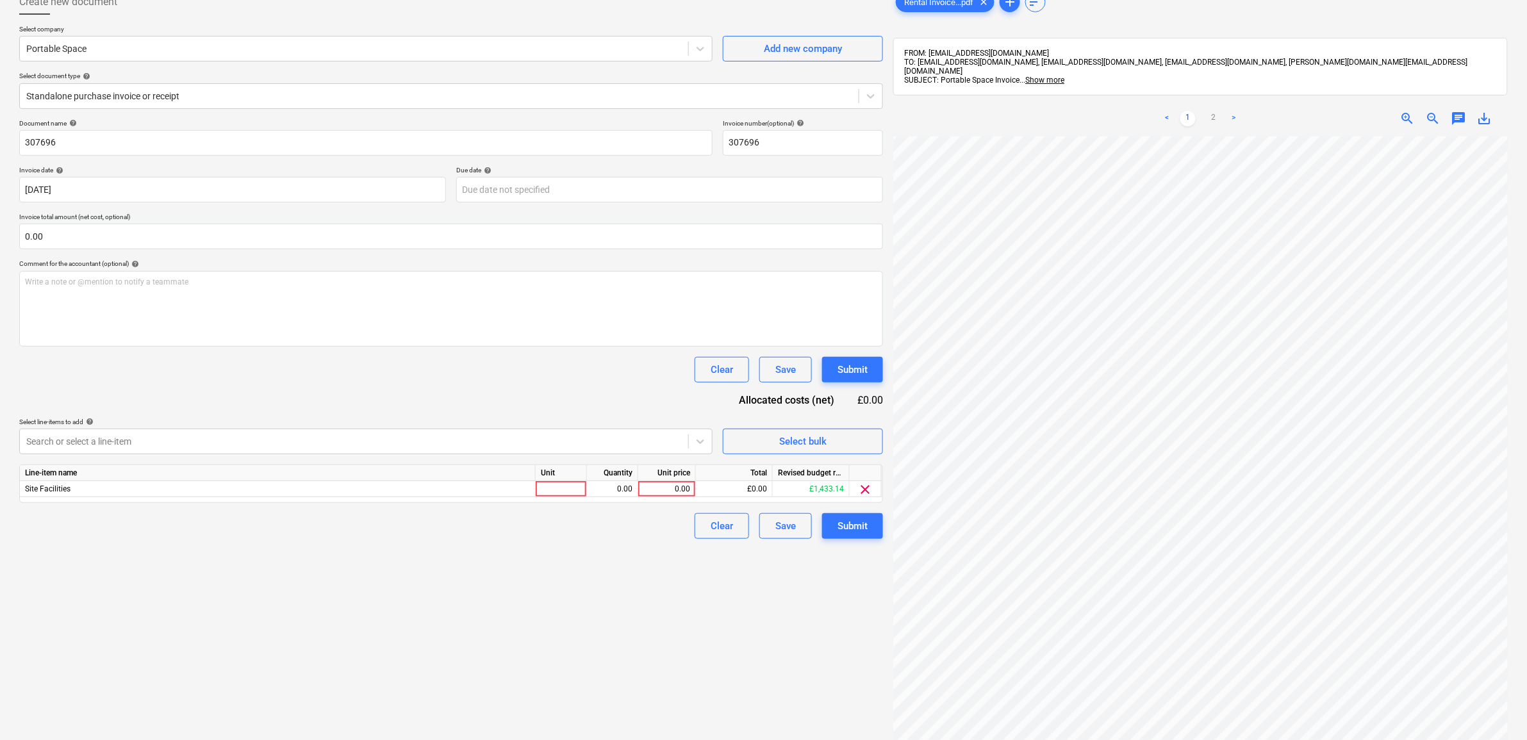
scroll to position [249, 59]
click at [1213, 111] on link "2" at bounding box center [1213, 118] width 15 height 15
click at [672, 492] on div "0.00" at bounding box center [667, 489] width 47 height 16
type input "895.70"
click at [643, 588] on div "Create new document Select company Portable Space Add new company Select docume…" at bounding box center [451, 415] width 874 height 862
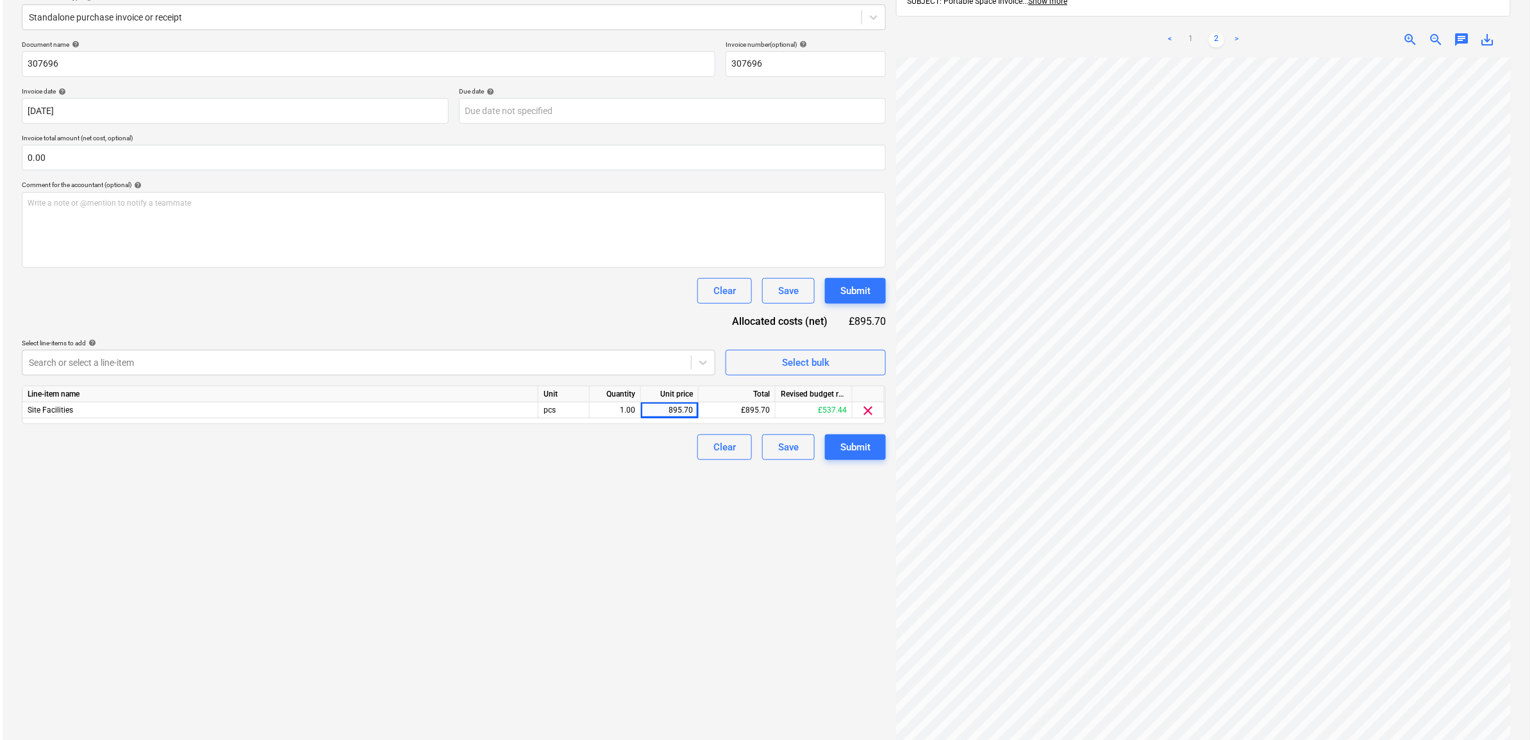
scroll to position [160, 0]
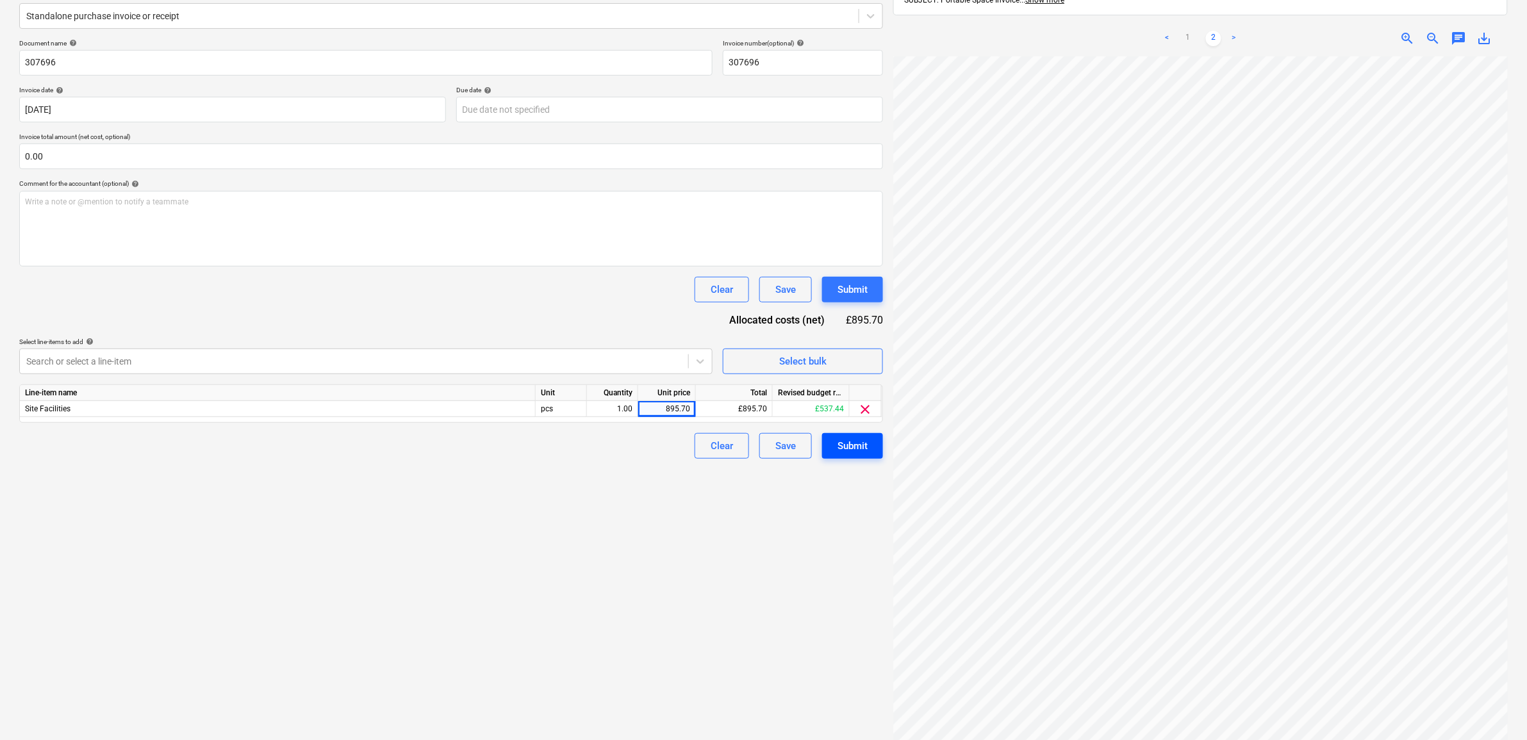
click at [859, 443] on div "Submit" at bounding box center [853, 446] width 30 height 17
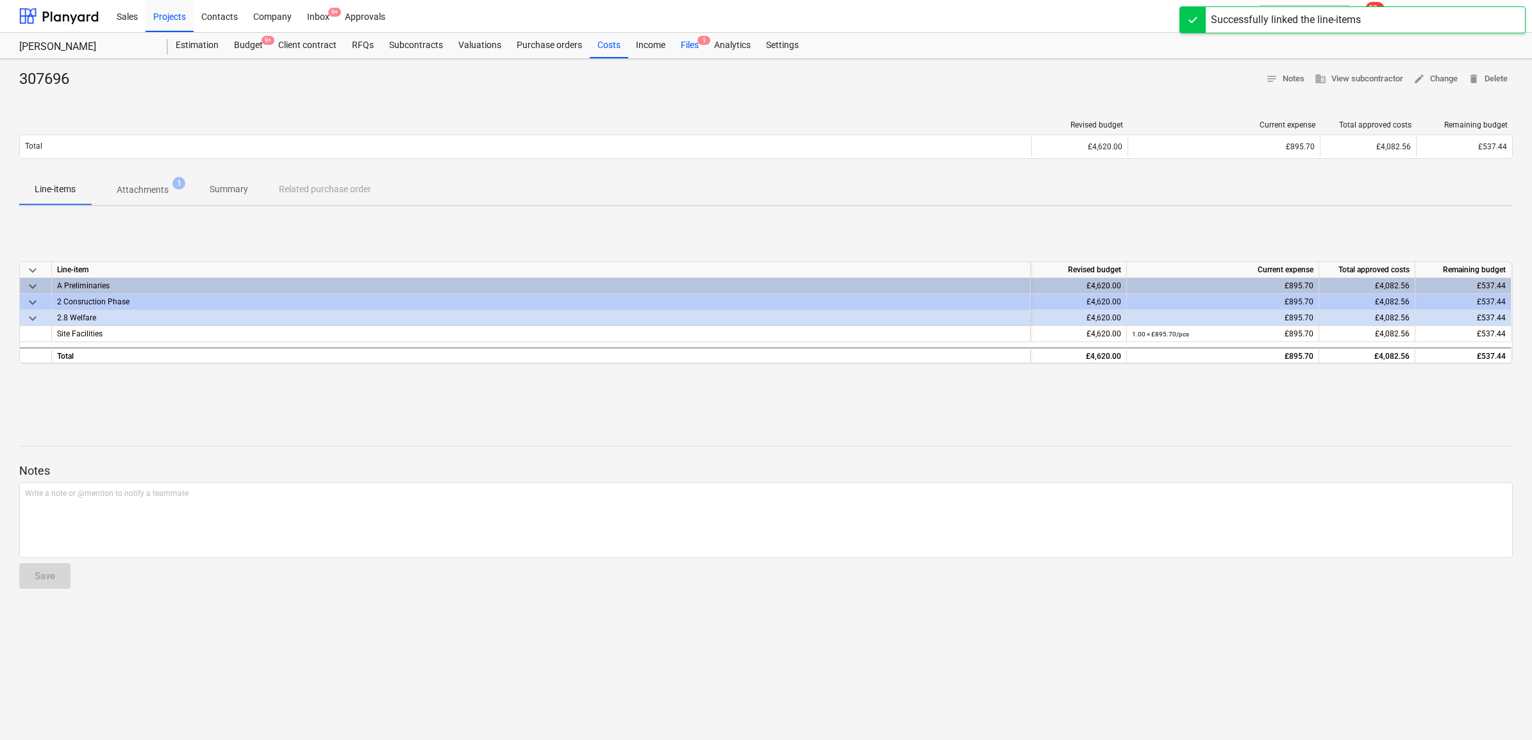
click at [697, 47] on div "Files 1" at bounding box center [689, 46] width 33 height 26
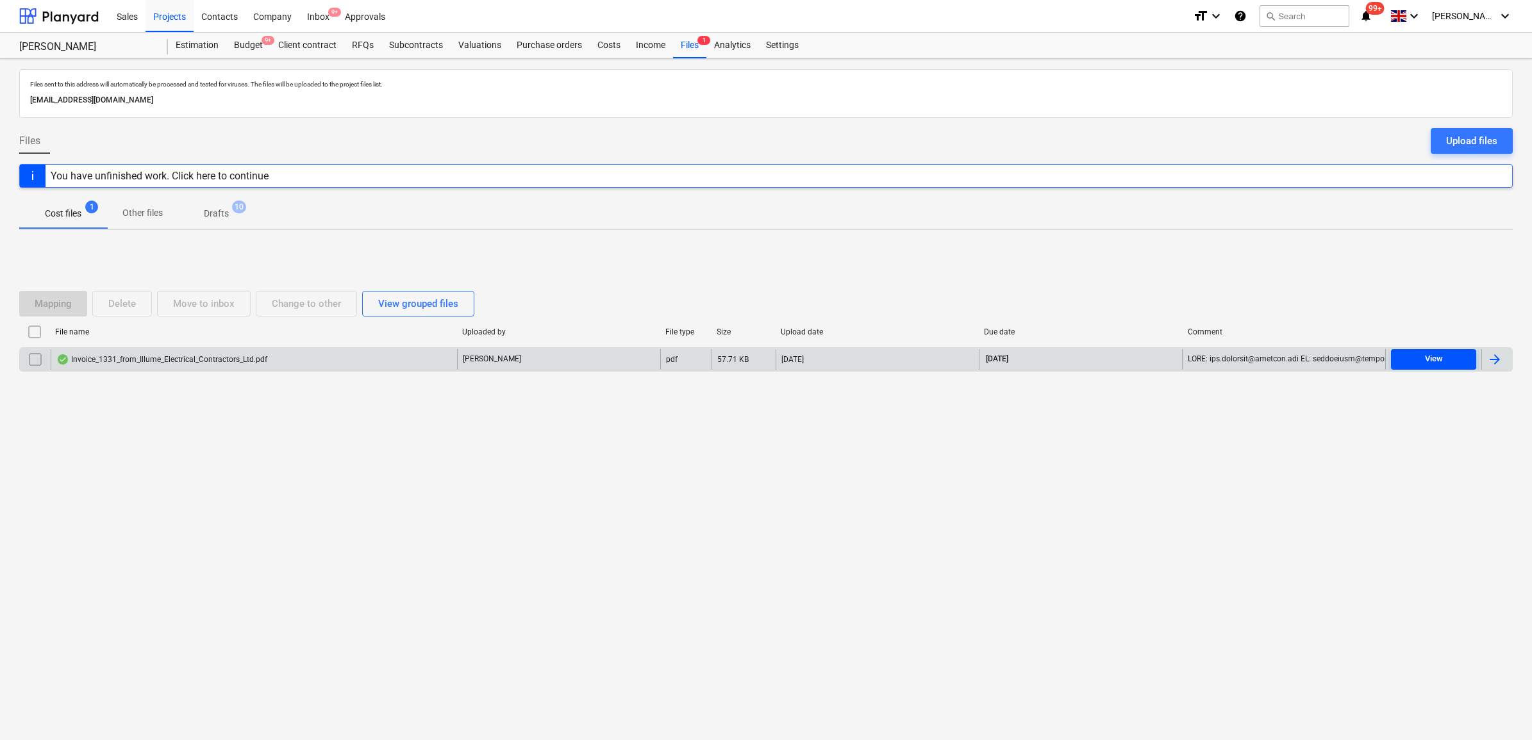
click at [1439, 363] on div "View" at bounding box center [1434, 359] width 18 height 15
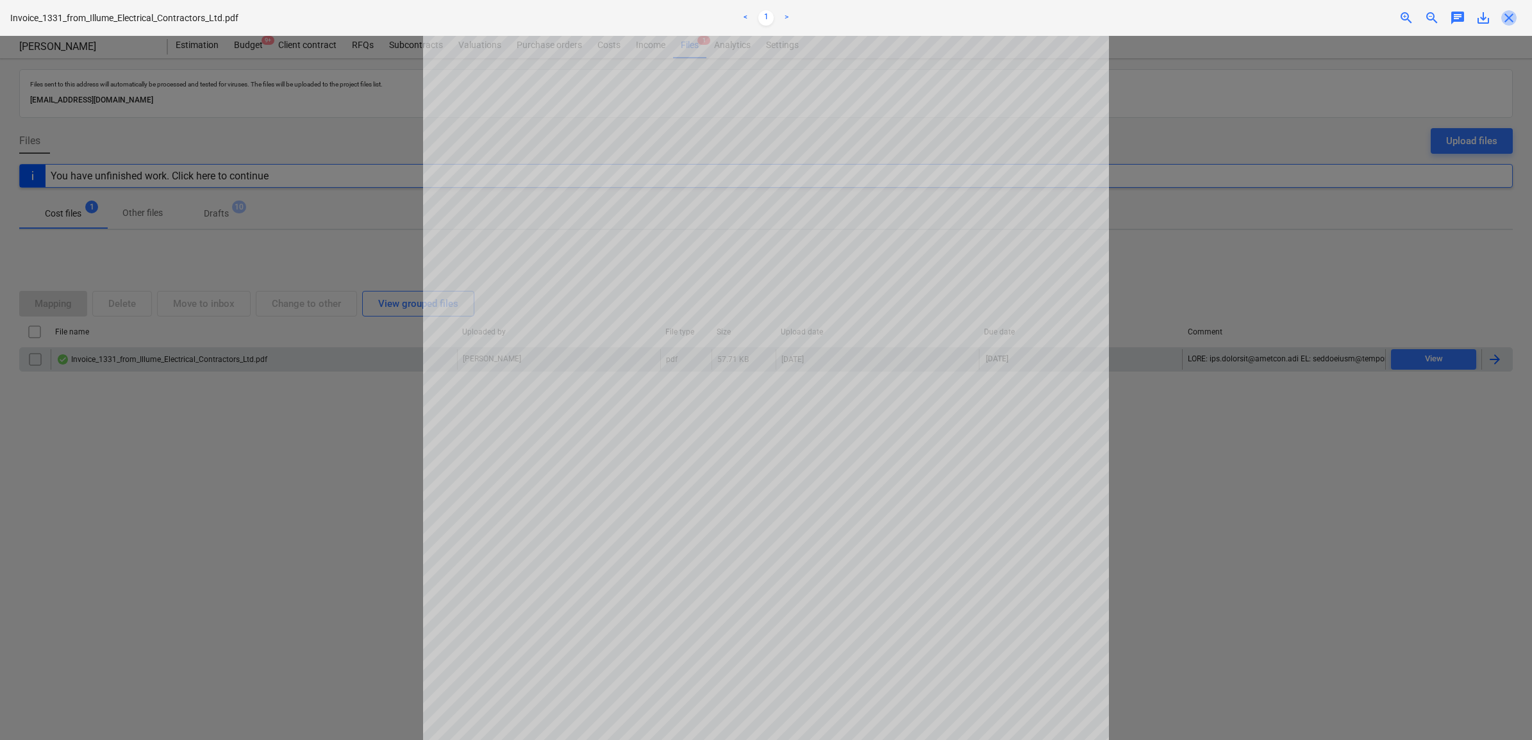
click at [1511, 14] on span "close" at bounding box center [1508, 17] width 15 height 15
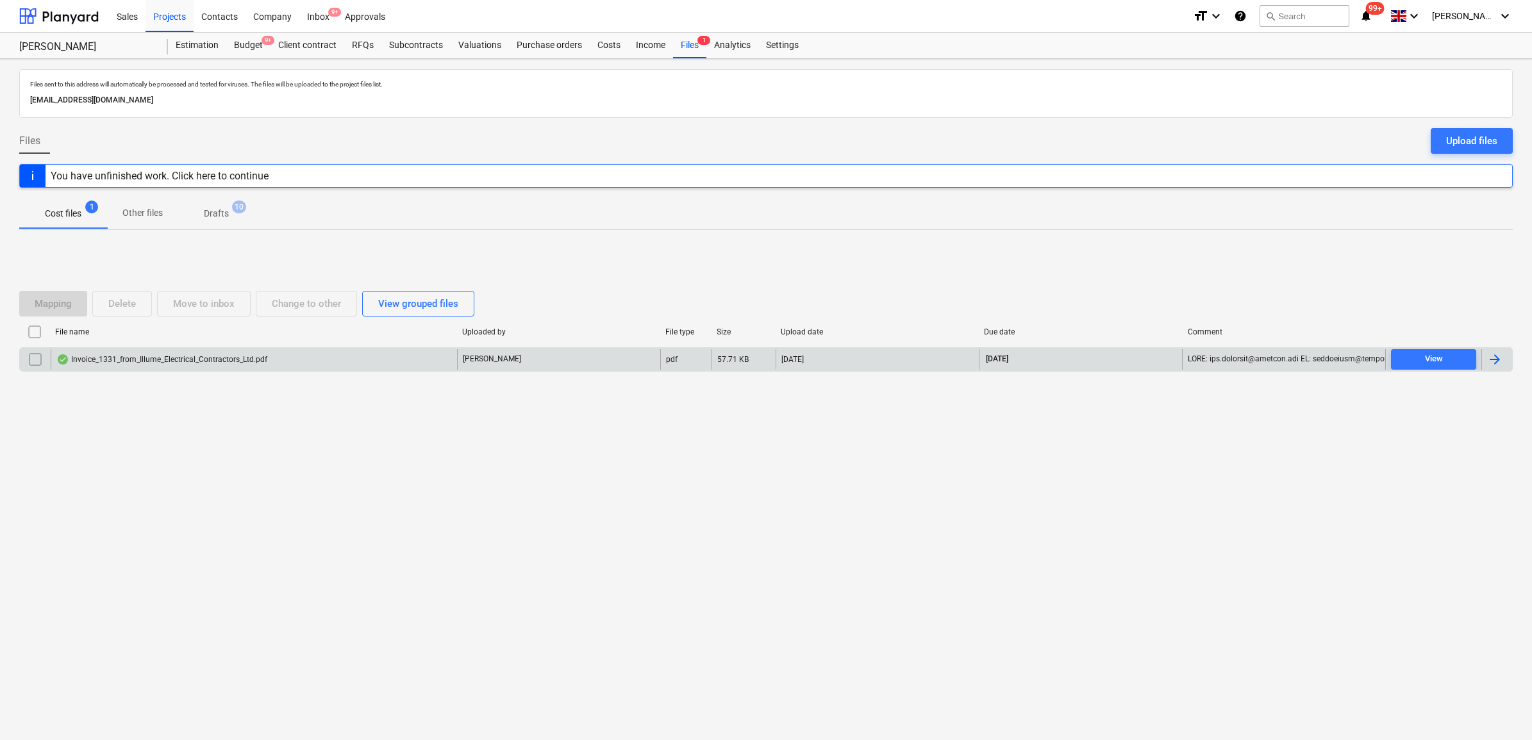
click at [1504, 354] on div at bounding box center [1496, 359] width 31 height 21
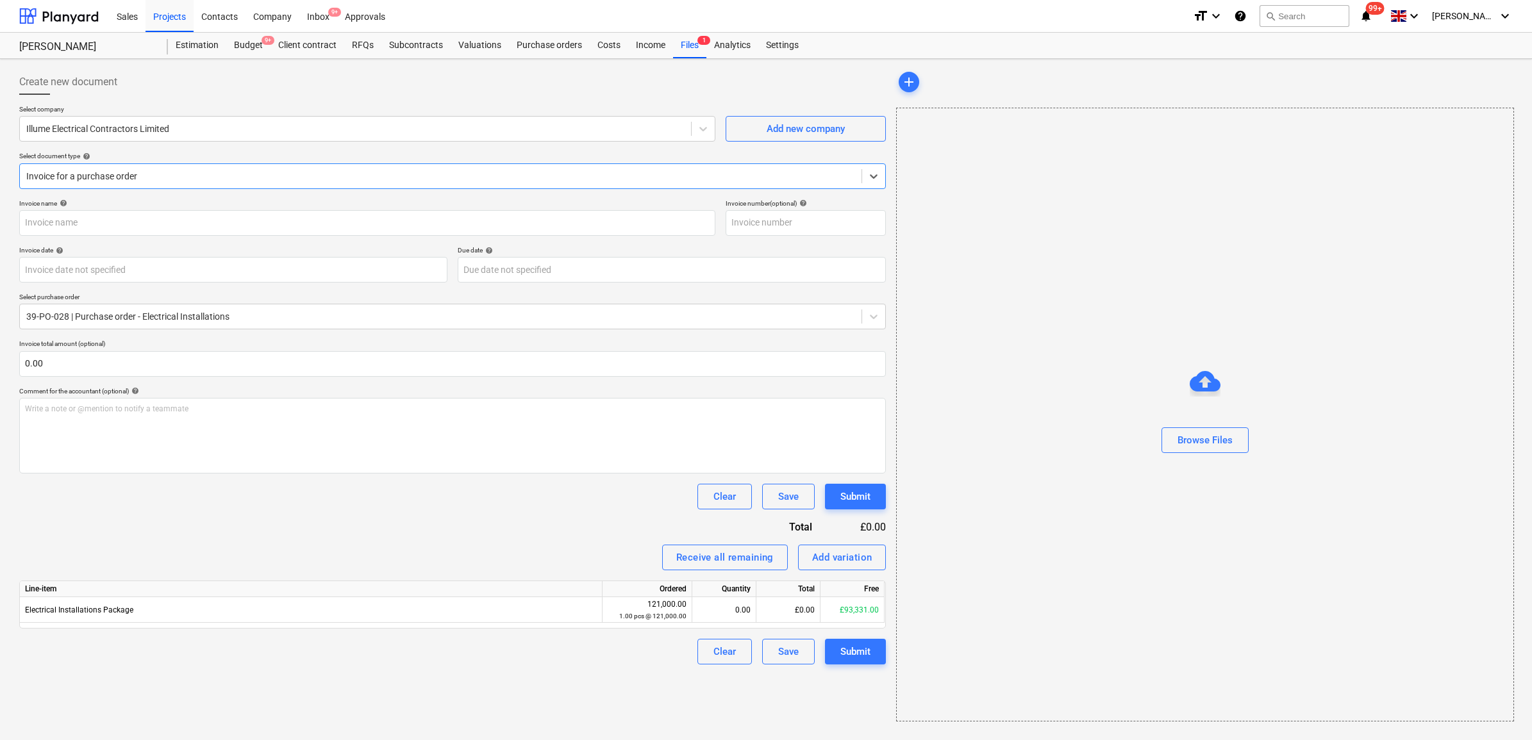
type input "1331"
type input "[DATE]"
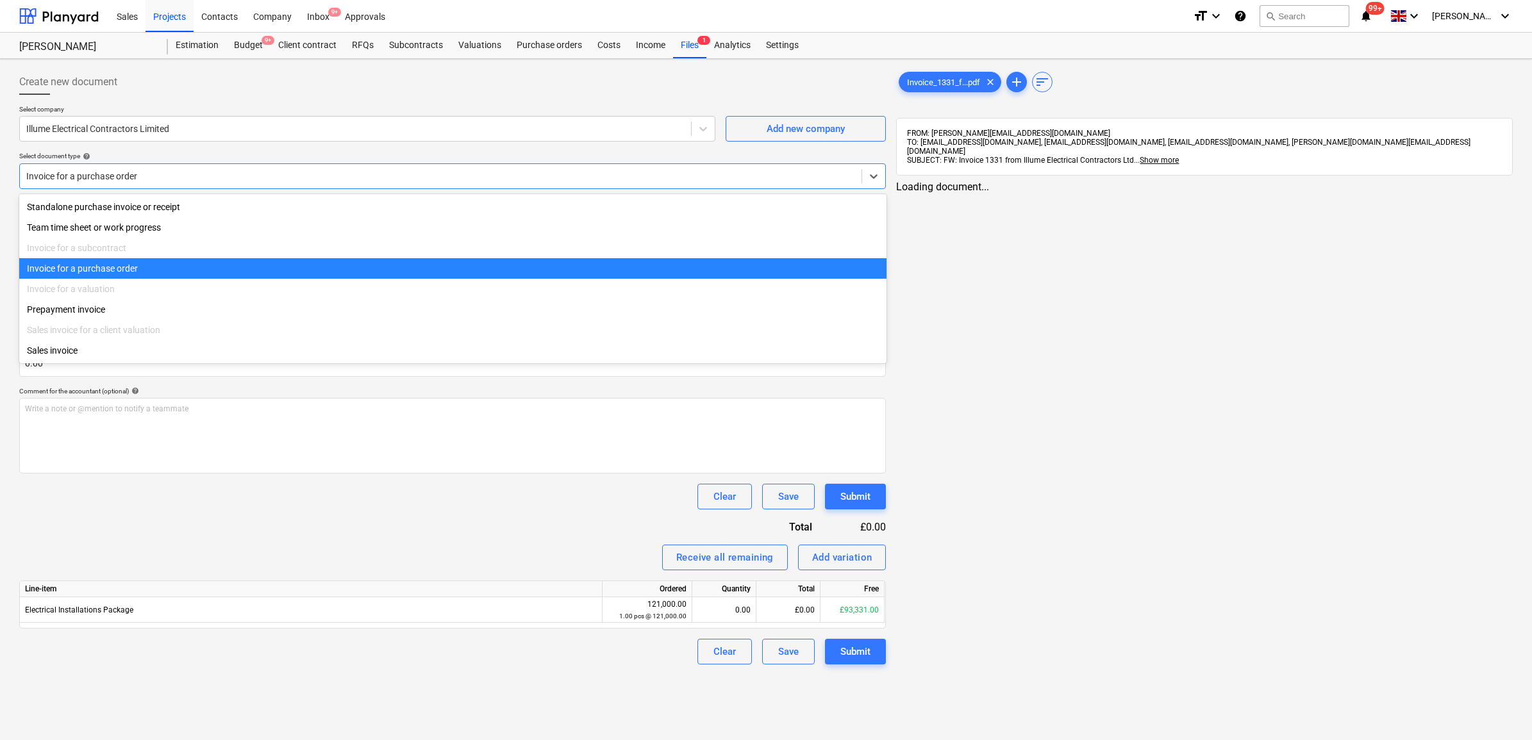
click at [485, 183] on div "Invoice for a purchase order" at bounding box center [441, 176] width 842 height 18
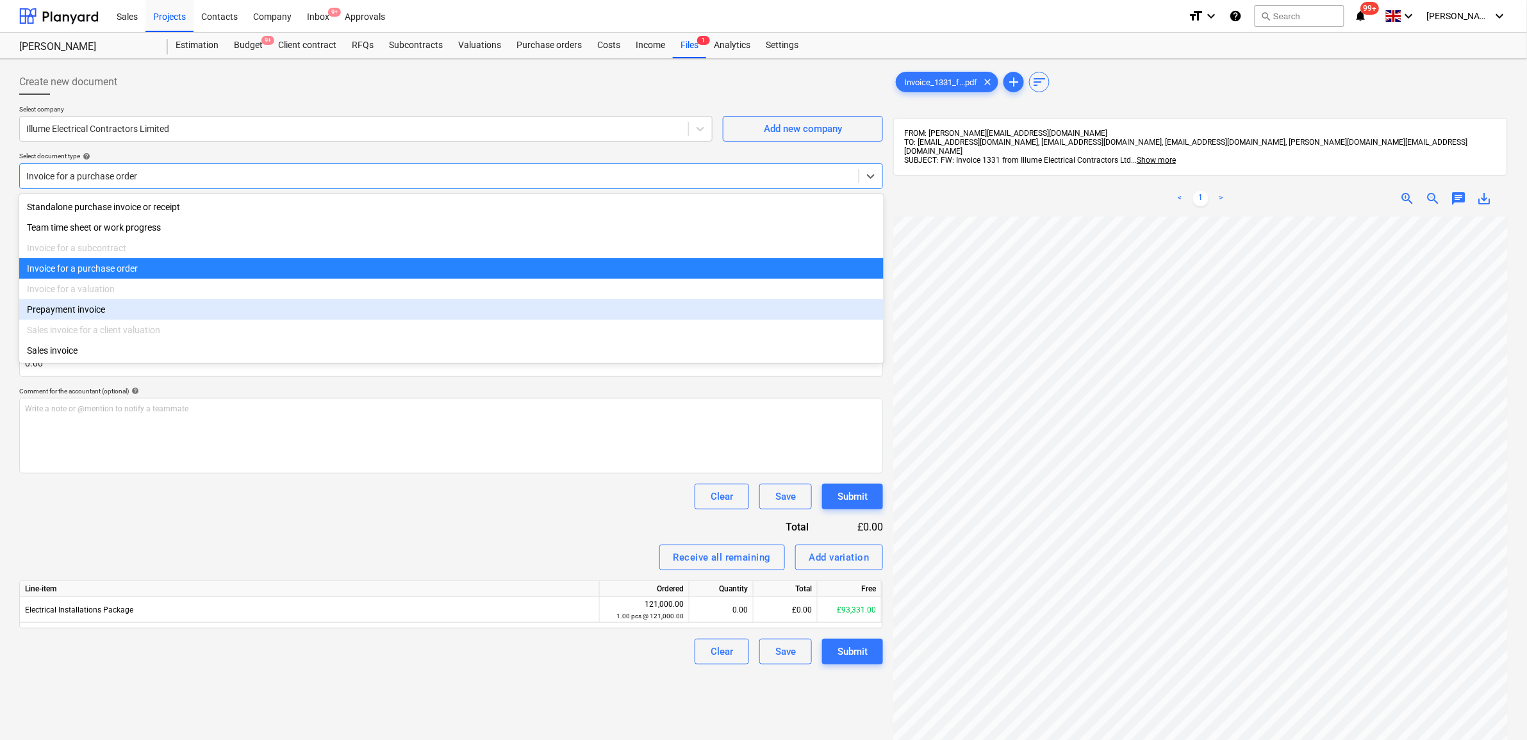
click at [391, 536] on div "Invoice name help 1331 Invoice number (optional) help 1331 Invoice date help [D…" at bounding box center [451, 431] width 864 height 465
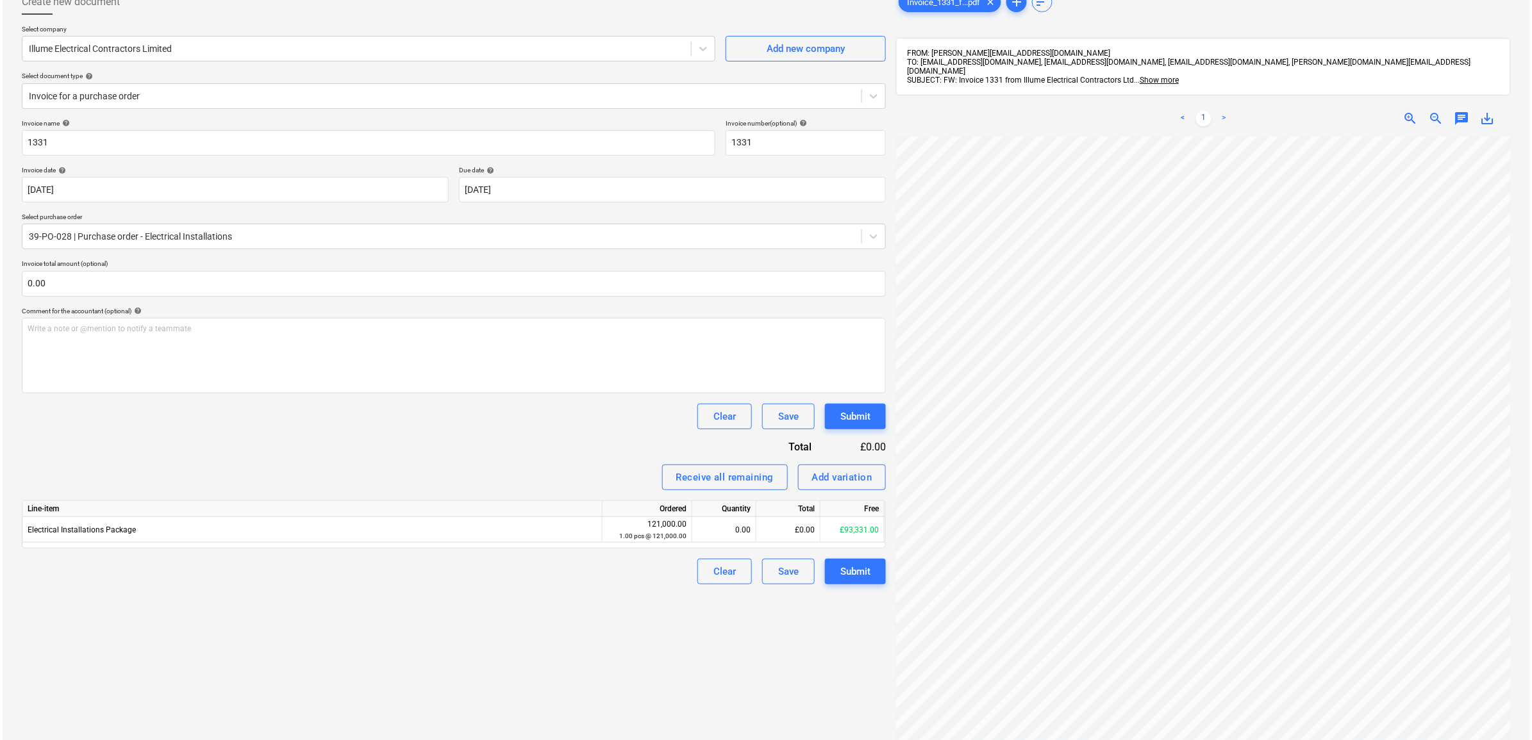
scroll to position [193, 78]
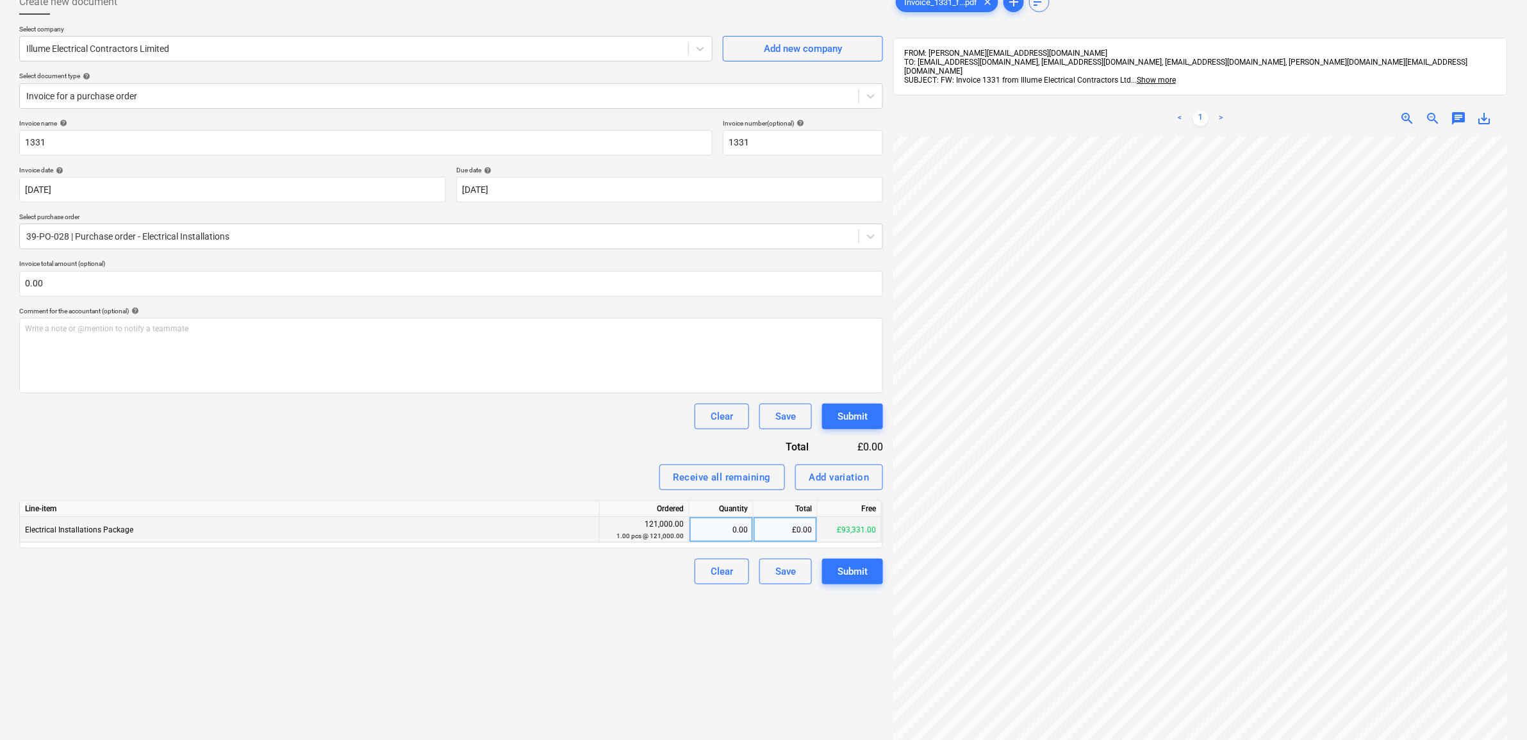
click at [772, 526] on div "£0.00" at bounding box center [786, 530] width 64 height 26
type input "42008.25"
click at [561, 622] on div "Create new document Select company Illume Electrical Contractors Limited Add ne…" at bounding box center [451, 415] width 874 height 862
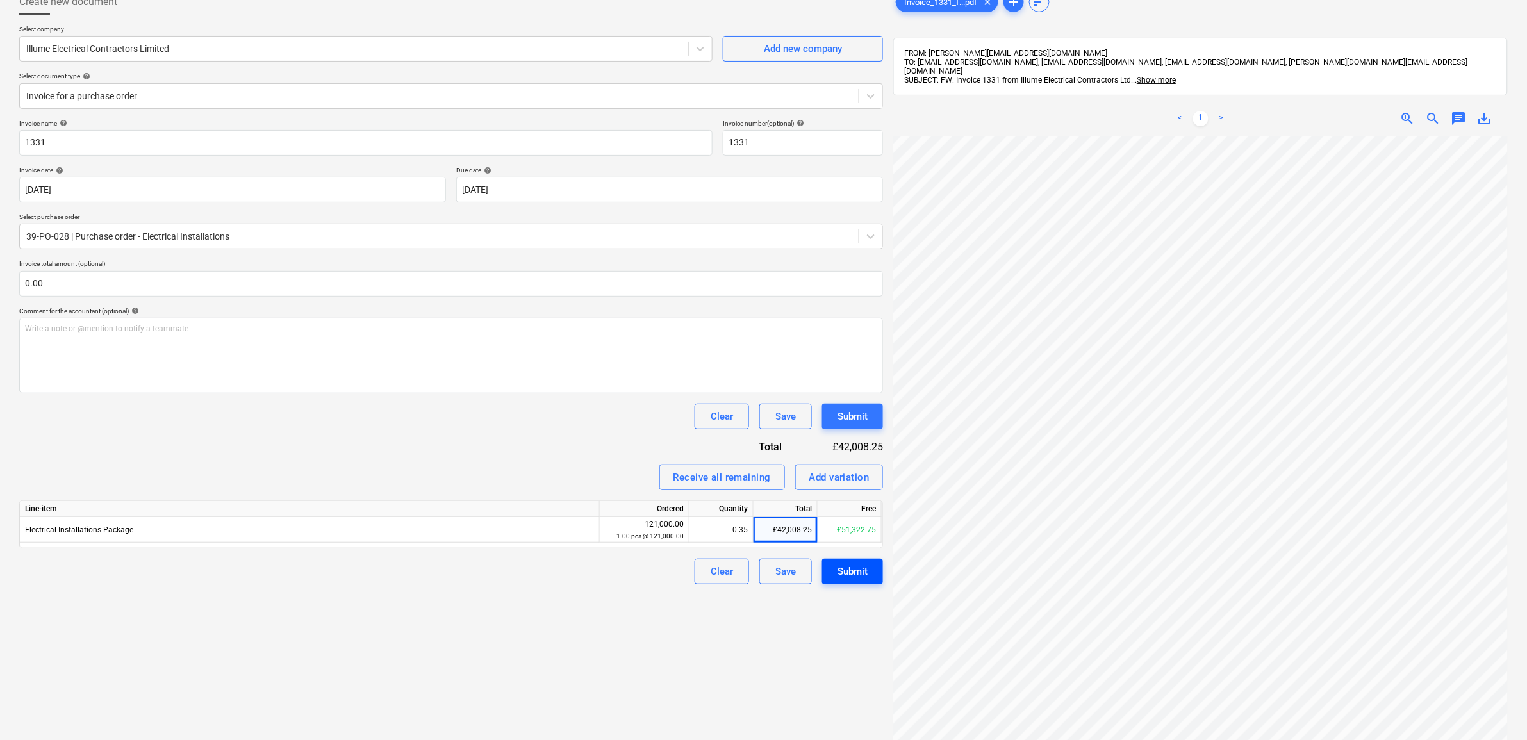
click at [850, 574] on div "Submit" at bounding box center [853, 571] width 30 height 17
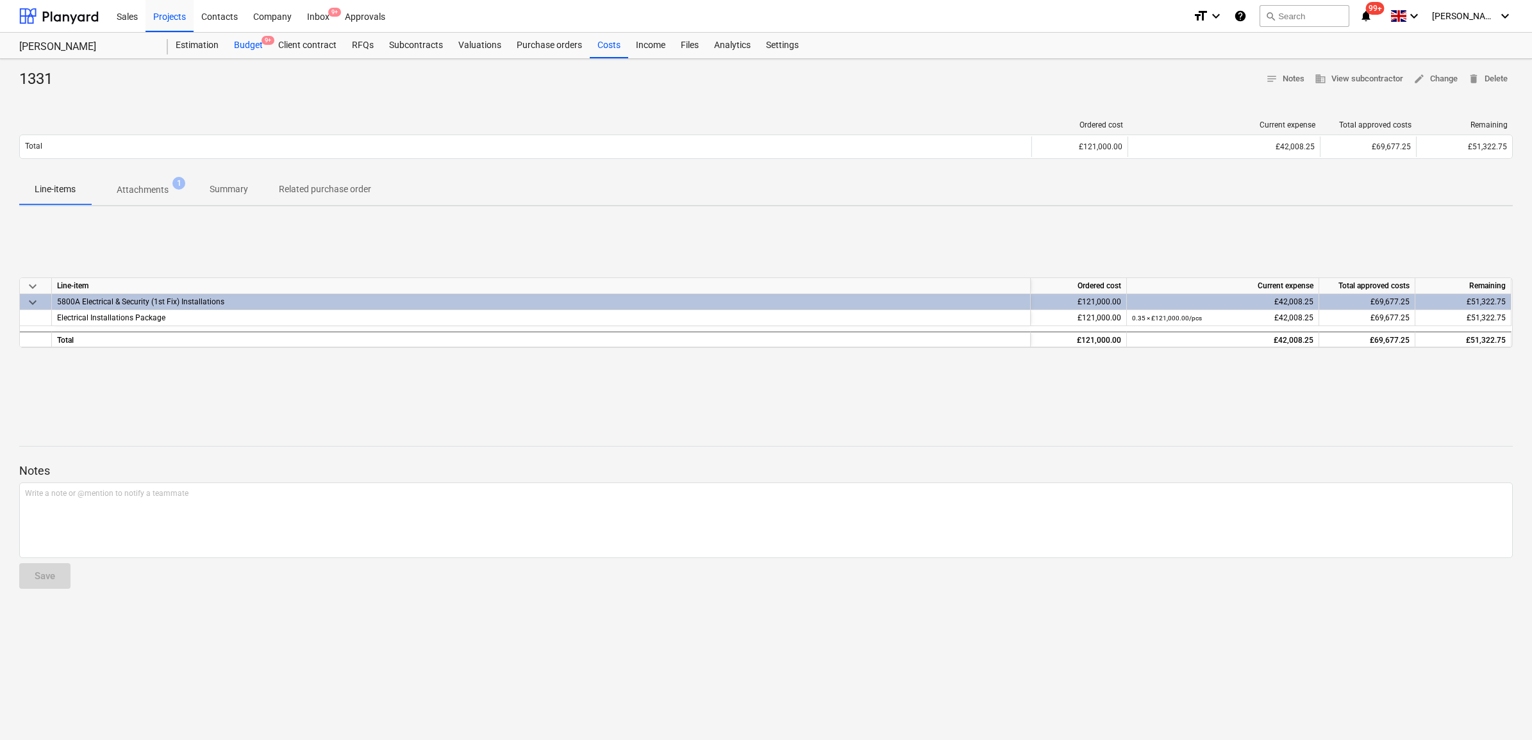
click at [260, 46] on div "Budget 9+" at bounding box center [248, 46] width 44 height 26
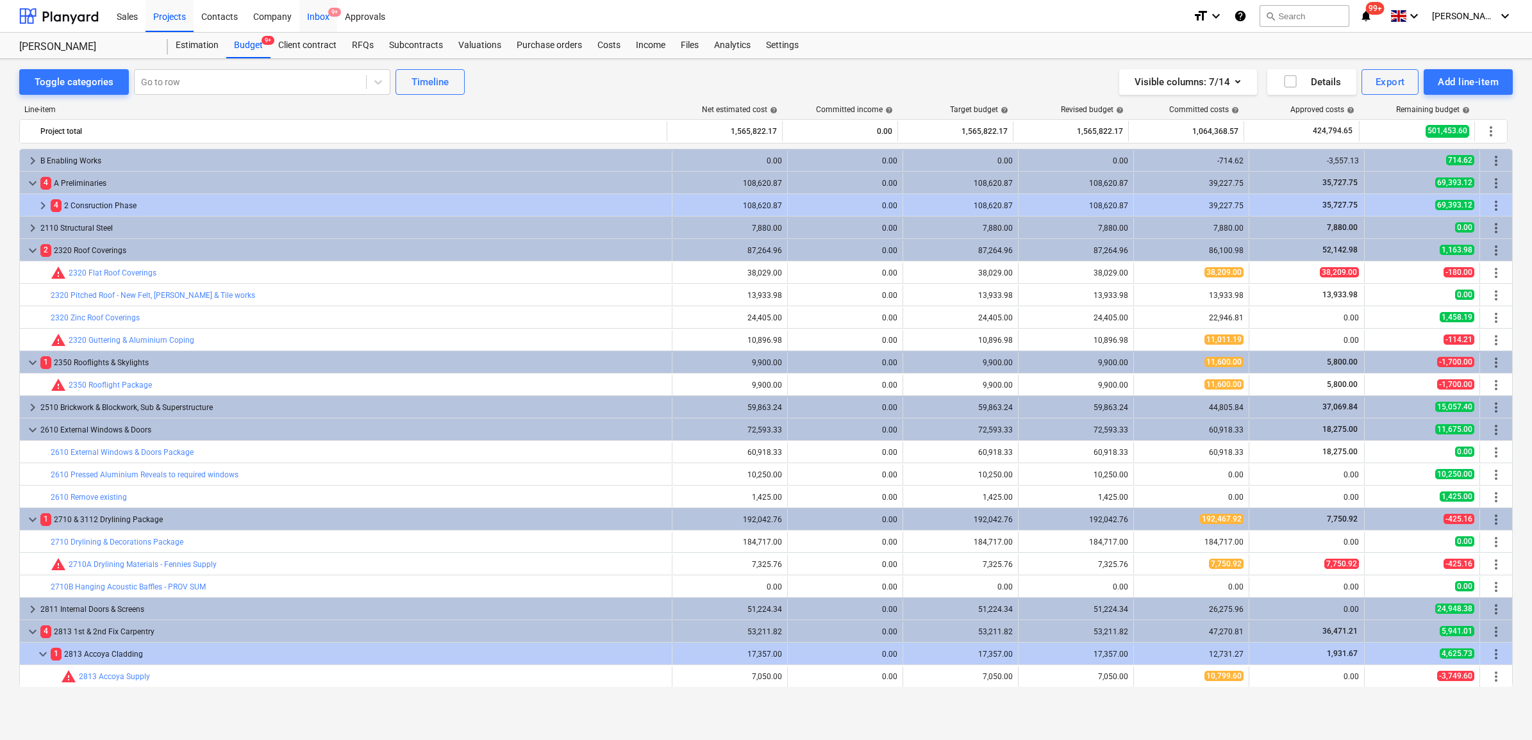
click at [321, 19] on div "Inbox 9+" at bounding box center [318, 15] width 38 height 33
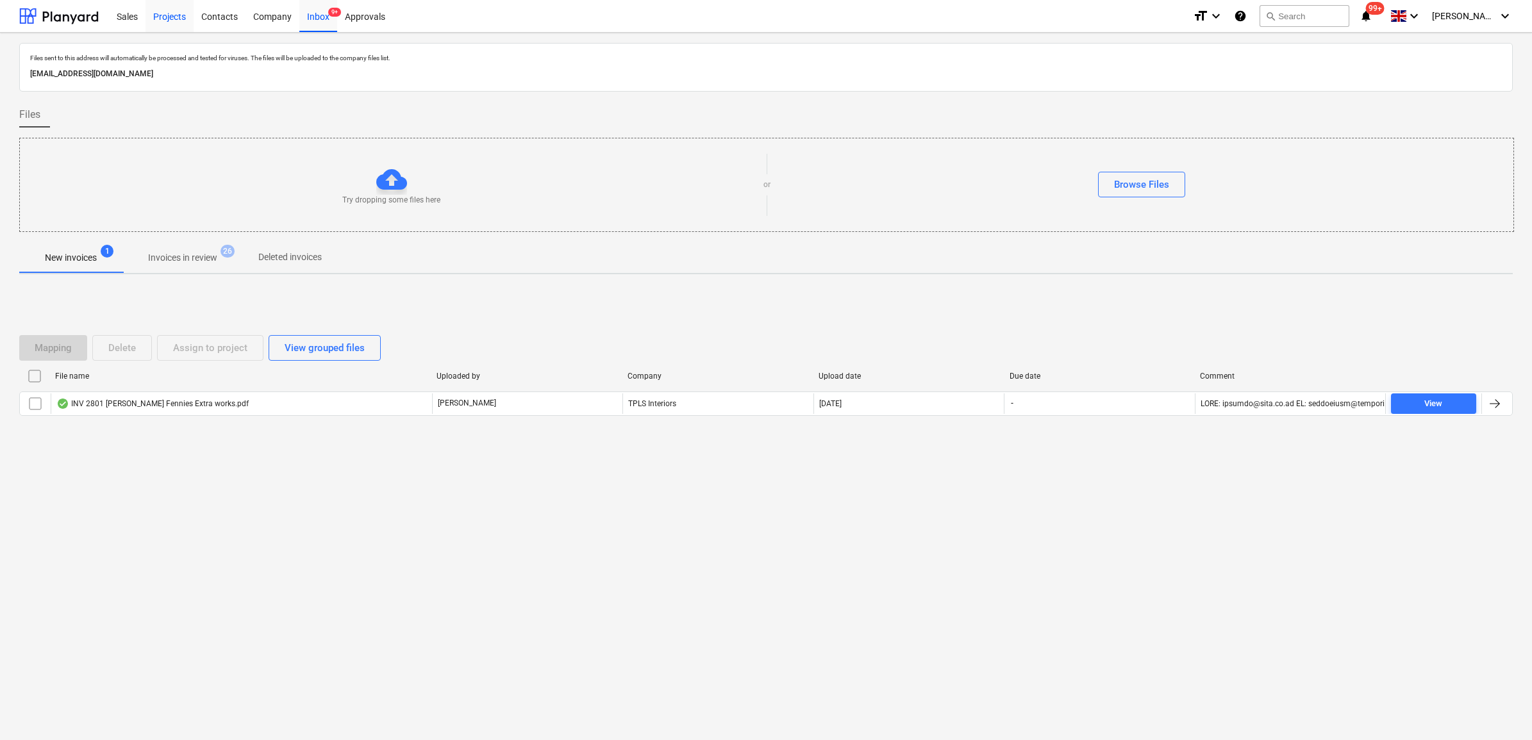
click at [167, 14] on div "Projects" at bounding box center [169, 15] width 48 height 33
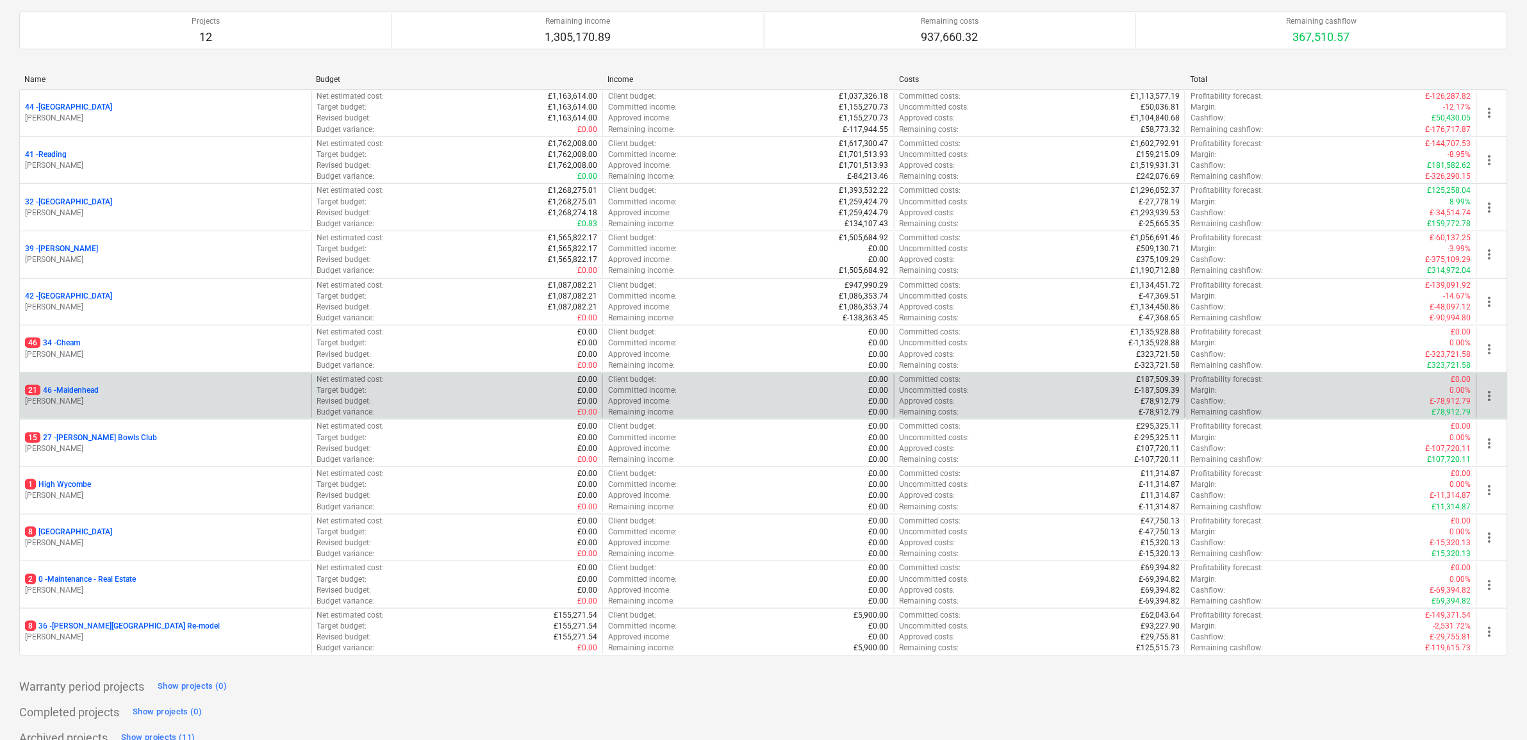
scroll to position [138, 0]
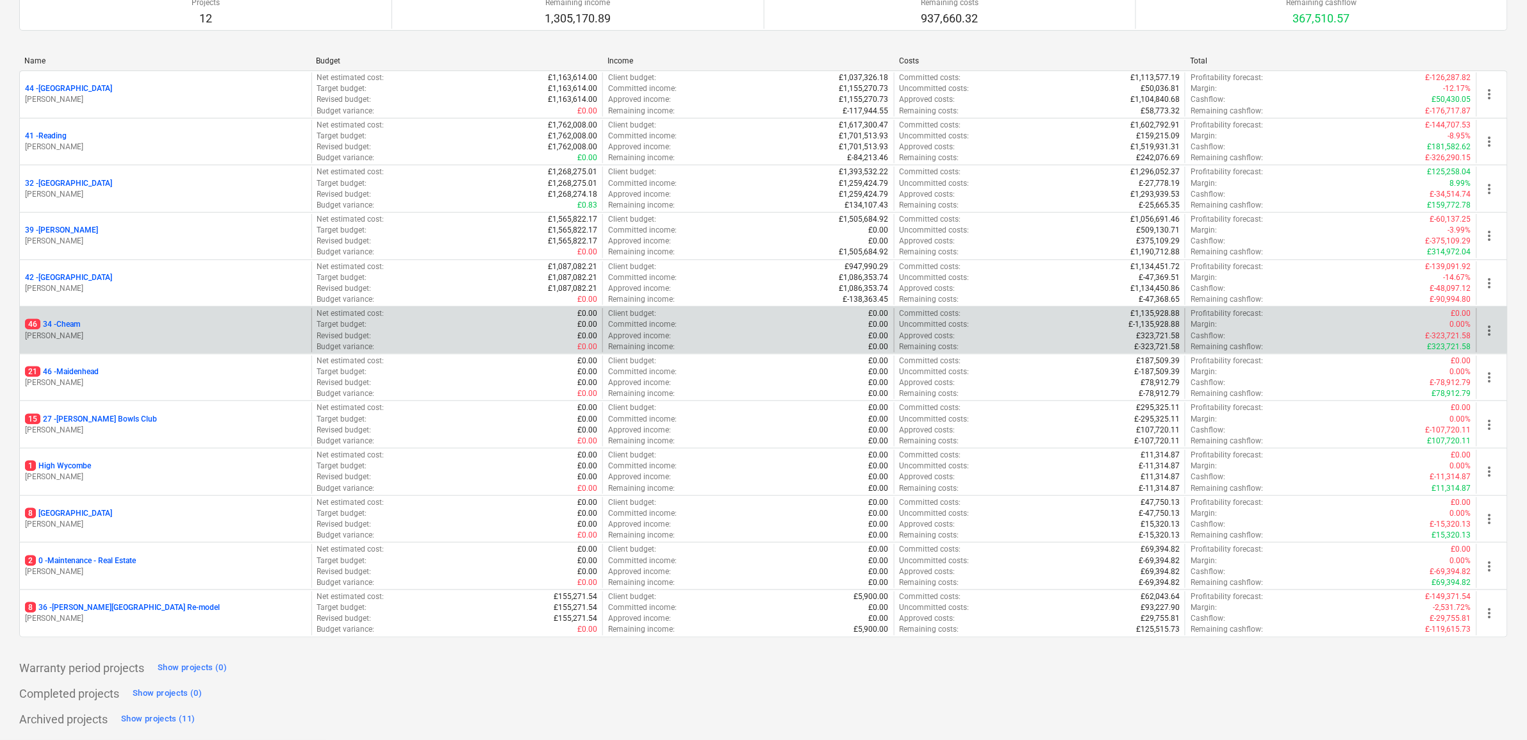
click at [69, 319] on p "46 34 - Cheam" at bounding box center [52, 324] width 55 height 11
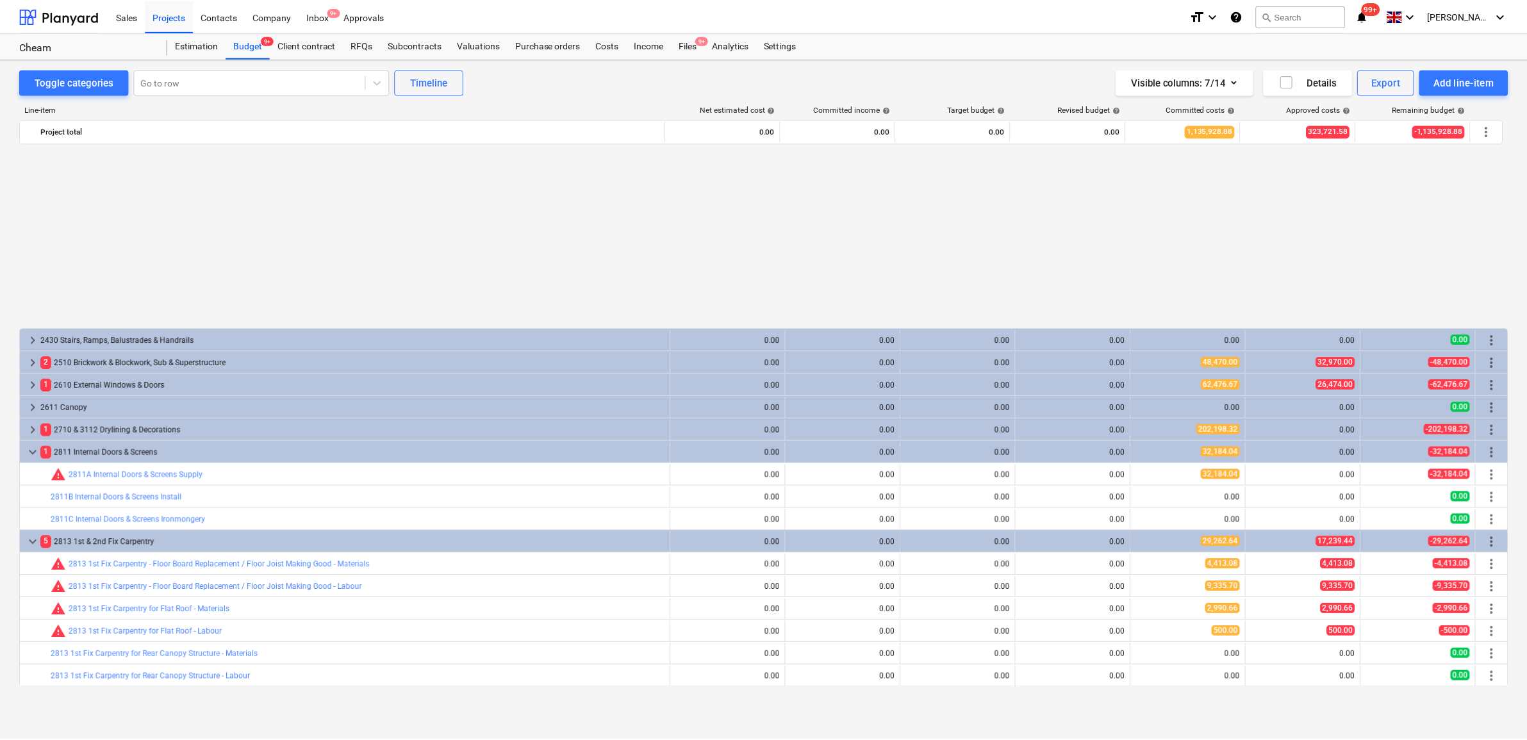
scroll to position [641, 0]
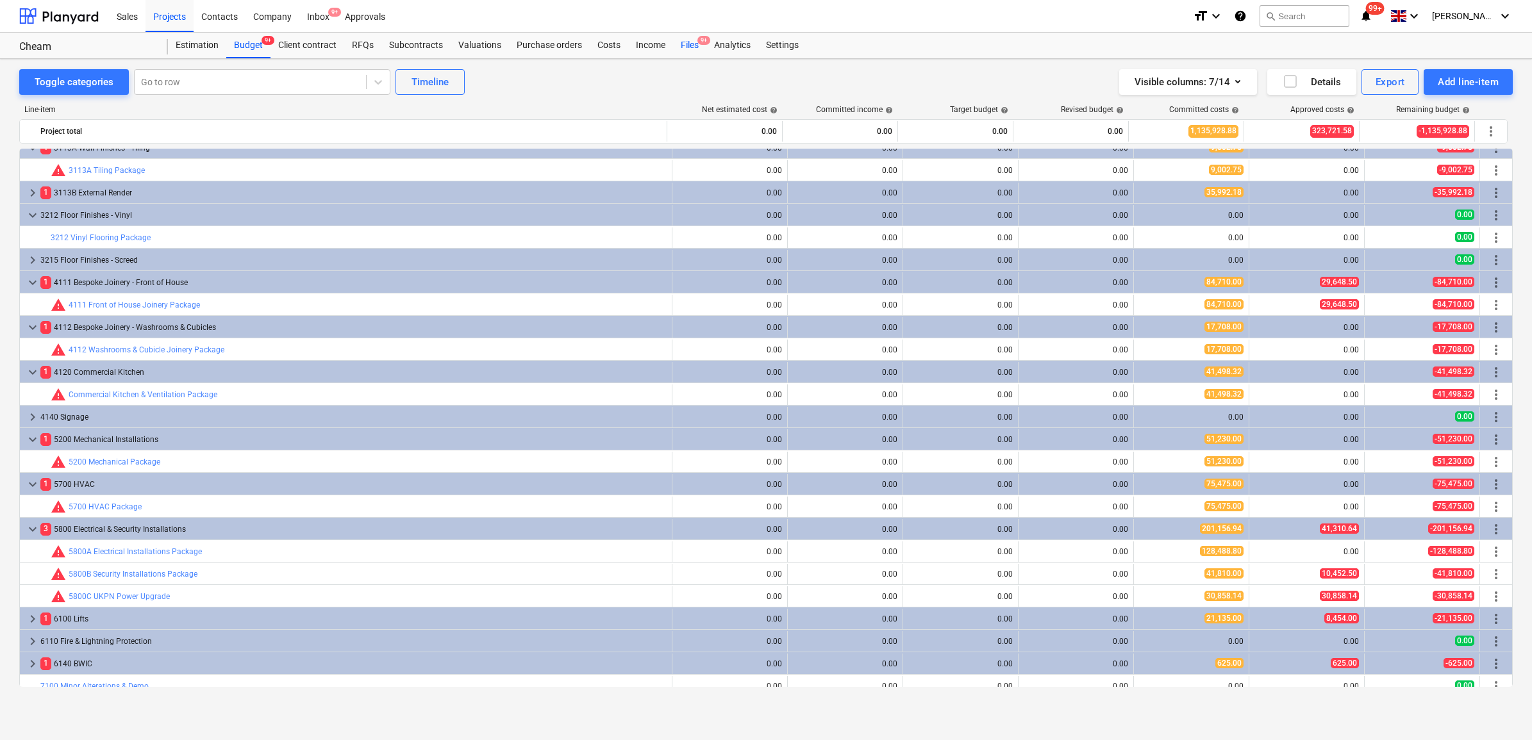
click at [687, 42] on div "Files 9+" at bounding box center [689, 46] width 33 height 26
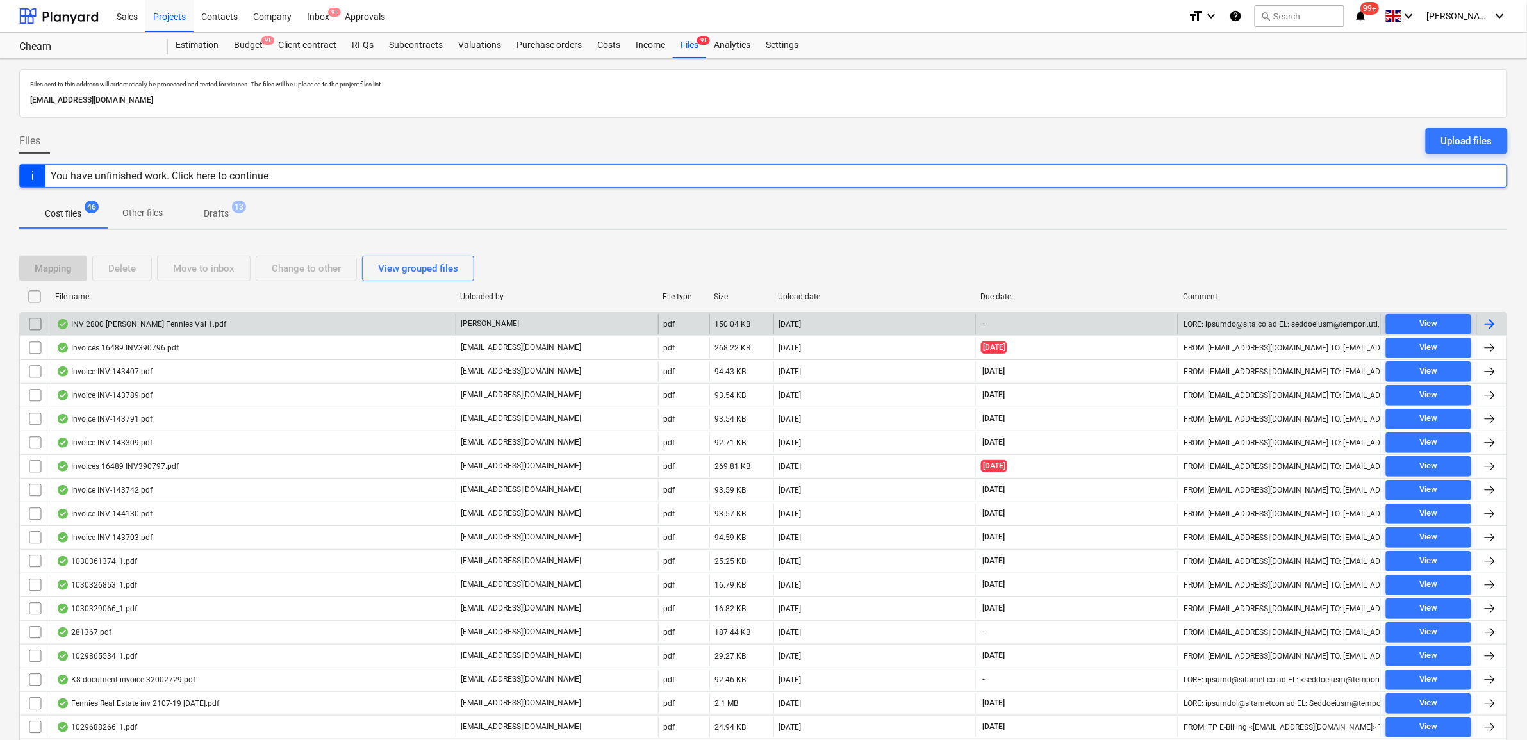
click at [1481, 326] on div at bounding box center [1492, 324] width 31 height 21
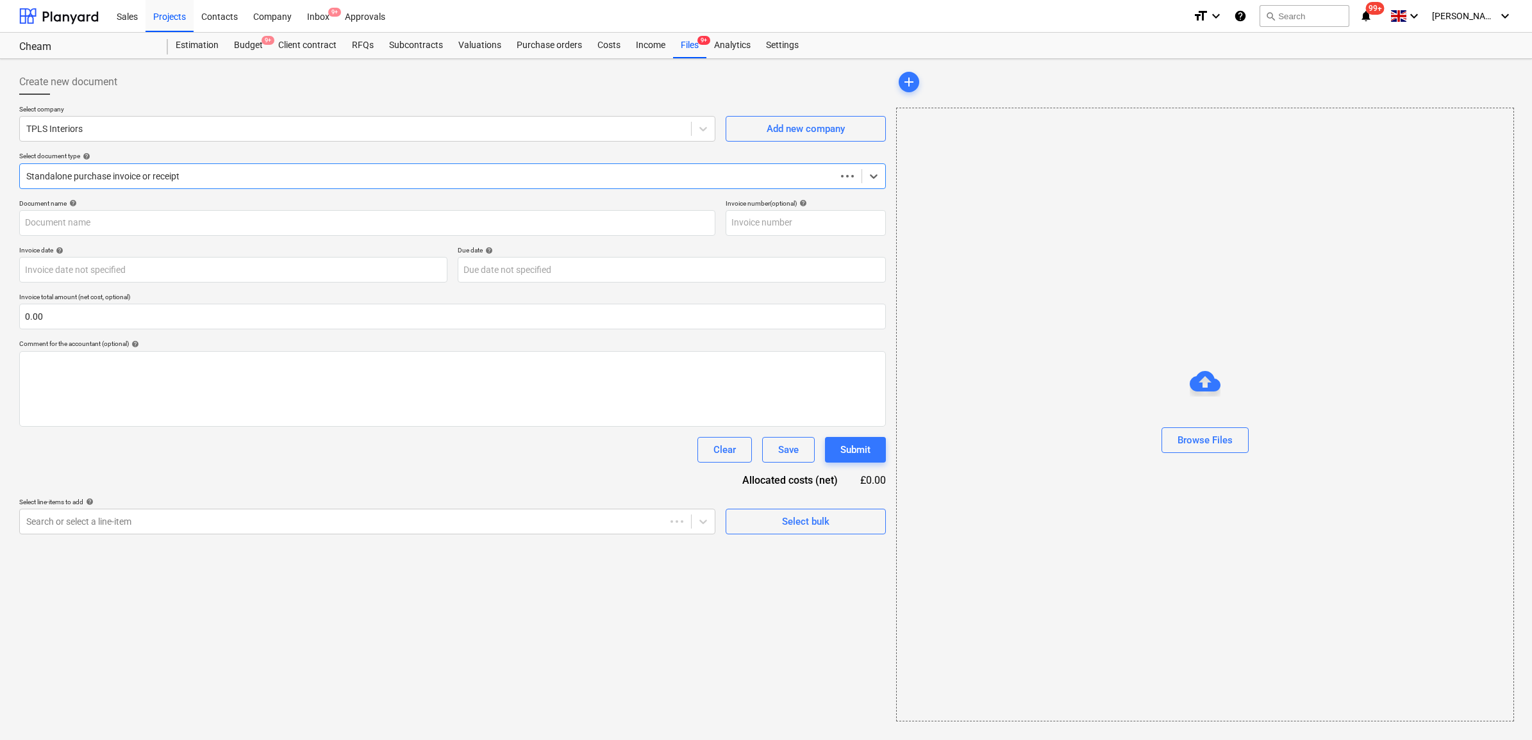
type input "24612421"
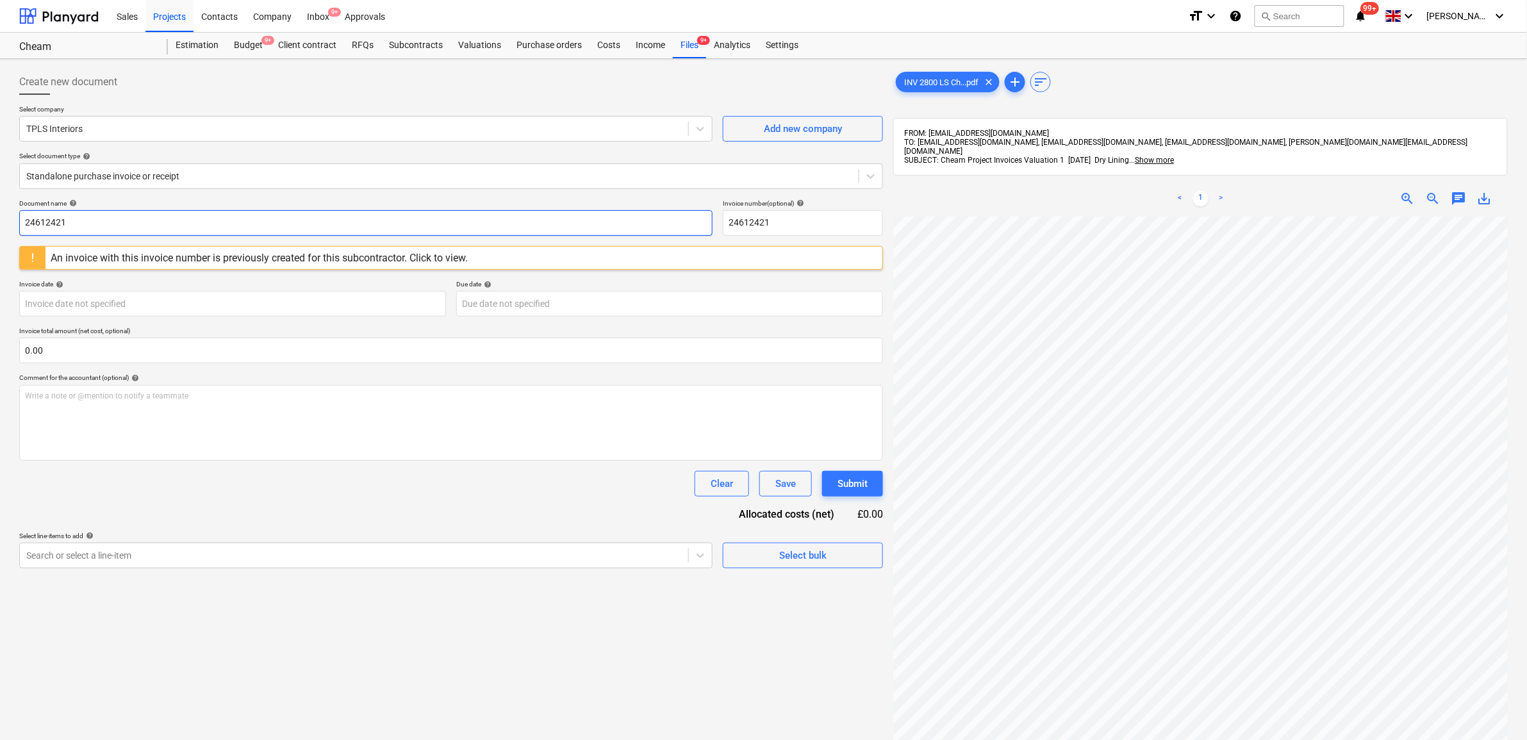
drag, startPoint x: 85, startPoint y: 221, endPoint x: -250, endPoint y: 197, distance: 336.1
click at [0, 197] on html "Sales Projects Contacts Company Inbox 9+ Approvals format_size keyboard_arrow_d…" at bounding box center [763, 370] width 1527 height 740
drag, startPoint x: 125, startPoint y: 222, endPoint x: -113, endPoint y: 210, distance: 238.7
click at [0, 210] on html "Sales Projects Contacts Company Inbox 9+ Approvals format_size keyboard_arrow_d…" at bounding box center [763, 370] width 1527 height 740
type input "2800LS"
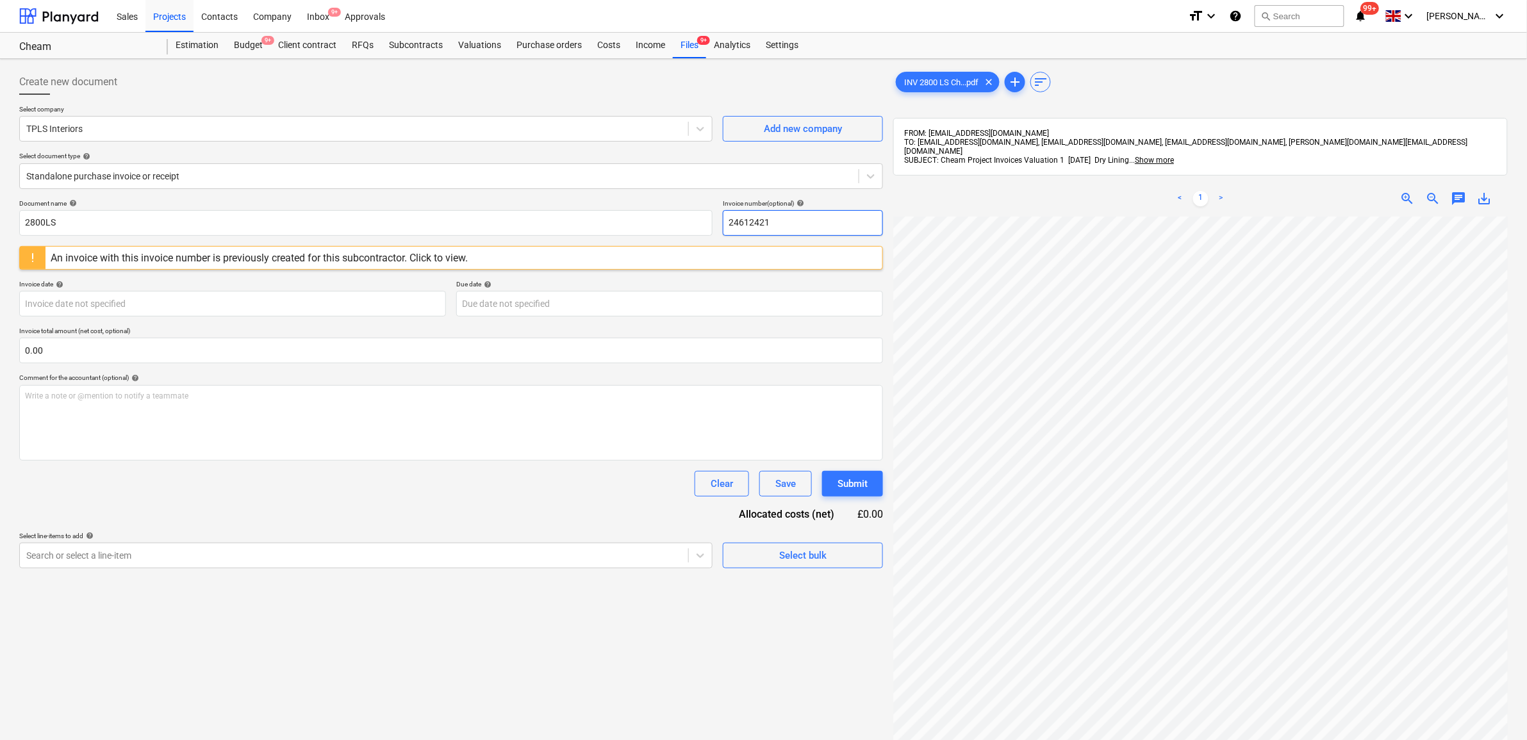
drag, startPoint x: 812, startPoint y: 225, endPoint x: 577, endPoint y: 199, distance: 236.6
click at [580, 197] on div "Create new document Select company TPLS Interiors Add new company Select docume…" at bounding box center [451, 318] width 864 height 499
paste input "800LS"
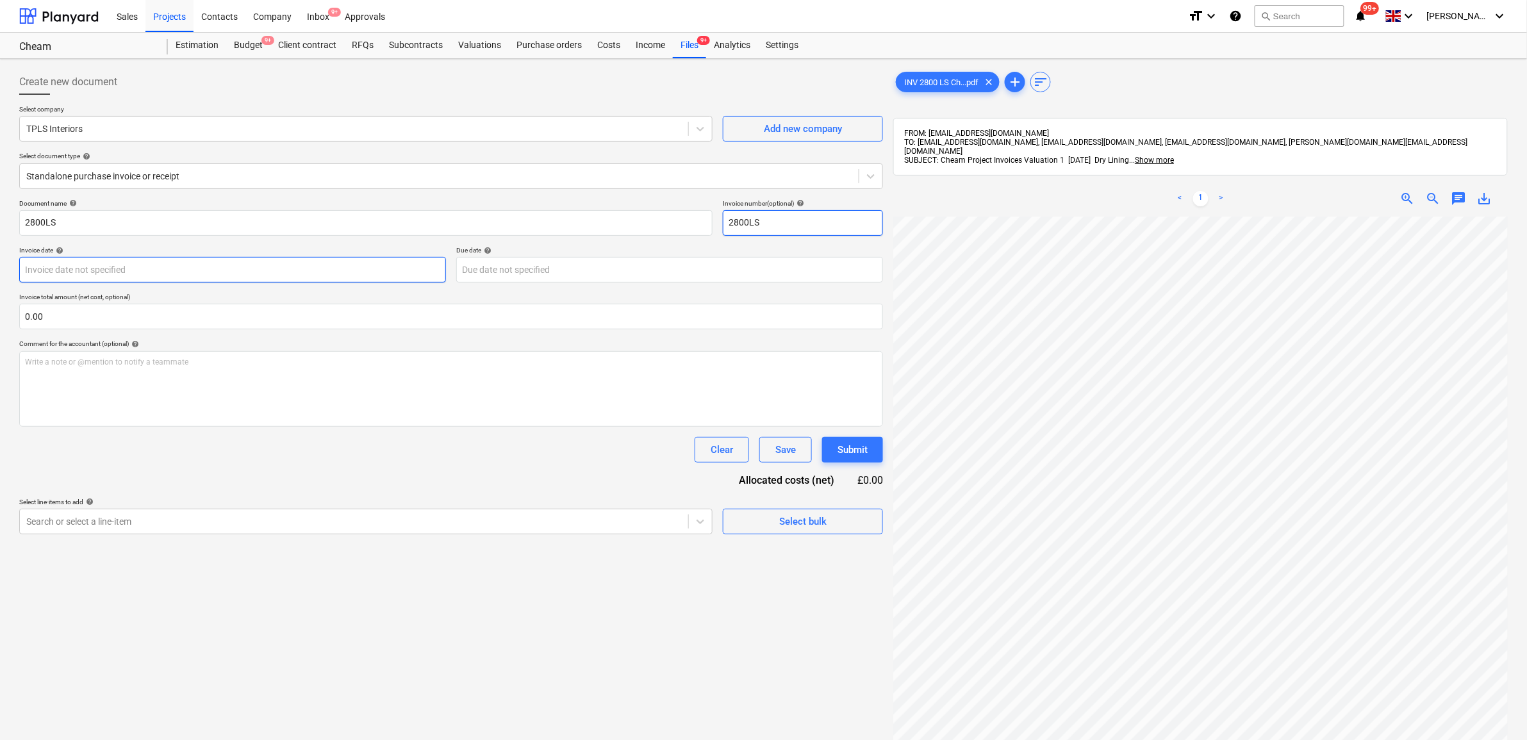
type input "2800LS"
click at [208, 265] on body "Sales Projects Contacts Company Inbox 9+ Approvals format_size keyboard_arrow_d…" at bounding box center [763, 370] width 1527 height 740
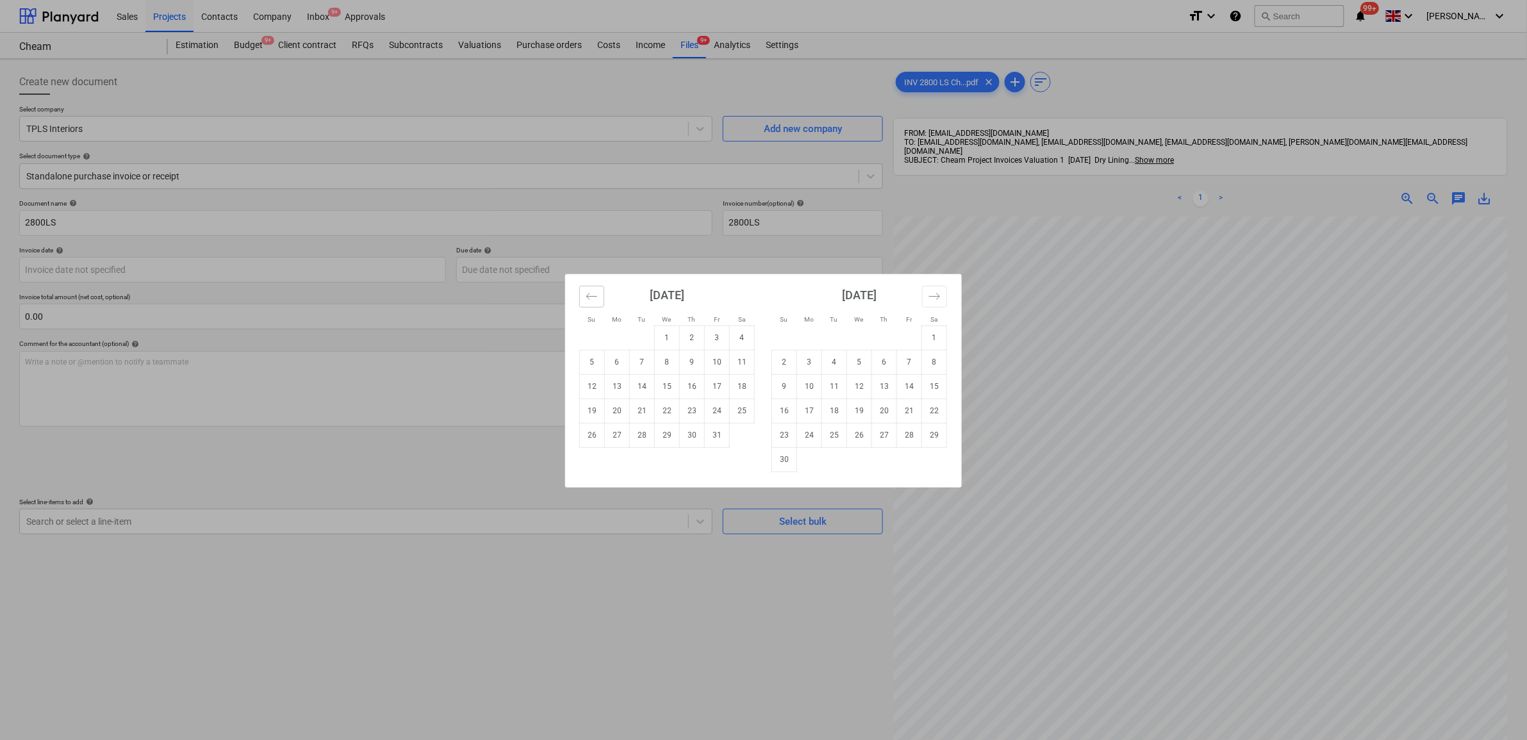
click at [594, 300] on icon "Move backward to switch to the previous month." at bounding box center [592, 296] width 12 height 12
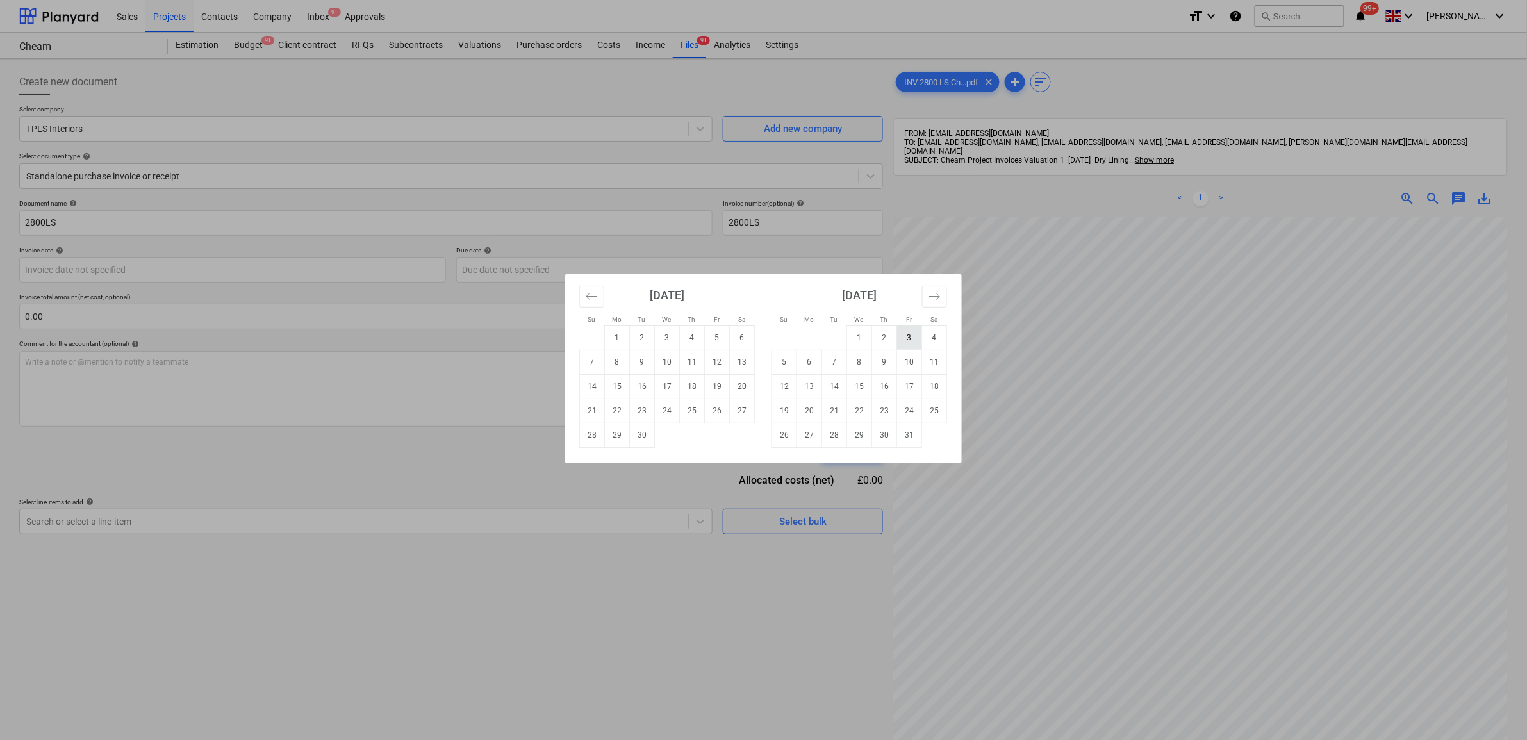
click at [908, 347] on td "3" at bounding box center [909, 338] width 25 height 24
type input "[DATE]"
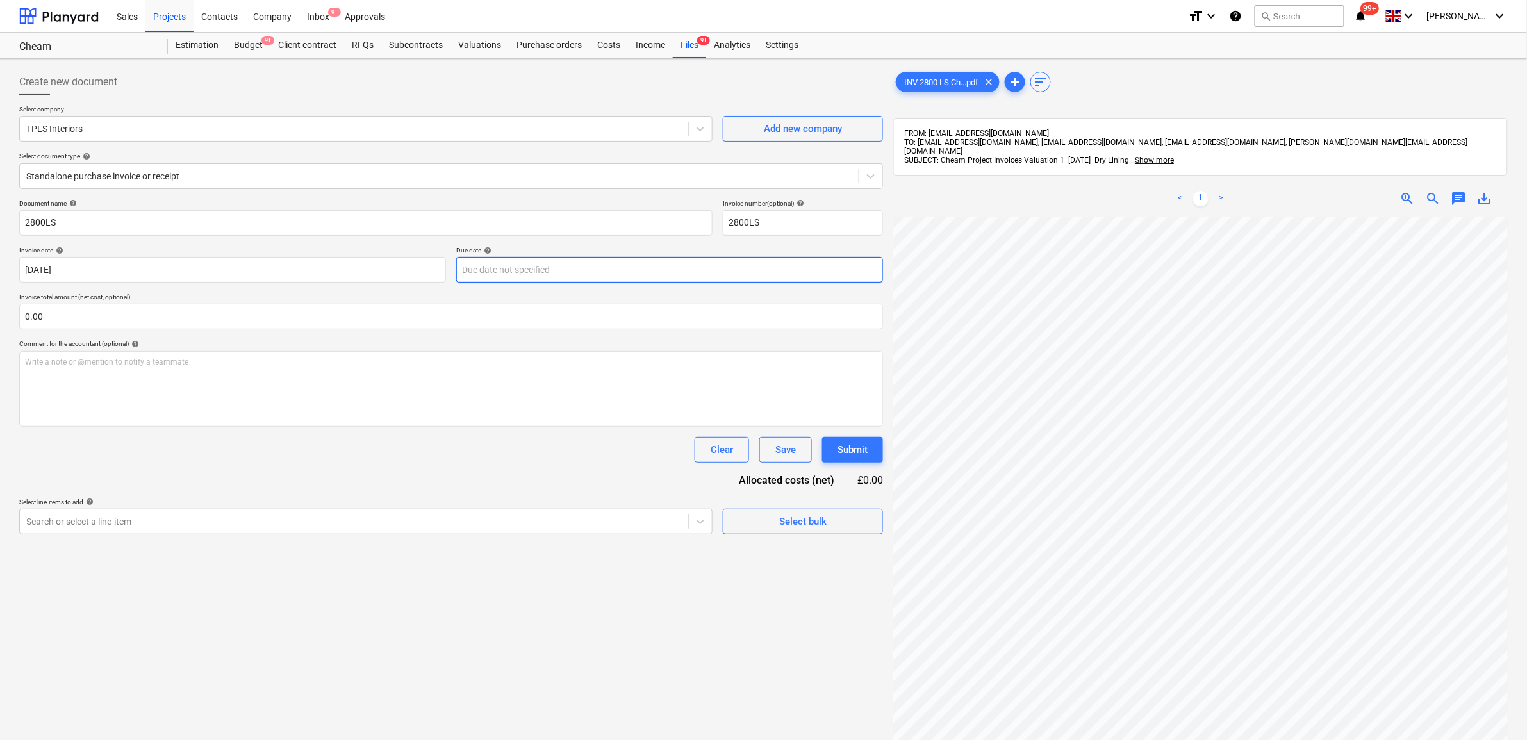
click at [563, 265] on body "Sales Projects Contacts Company Inbox 9+ Approvals format_size keyboard_arrow_d…" at bounding box center [763, 370] width 1527 height 740
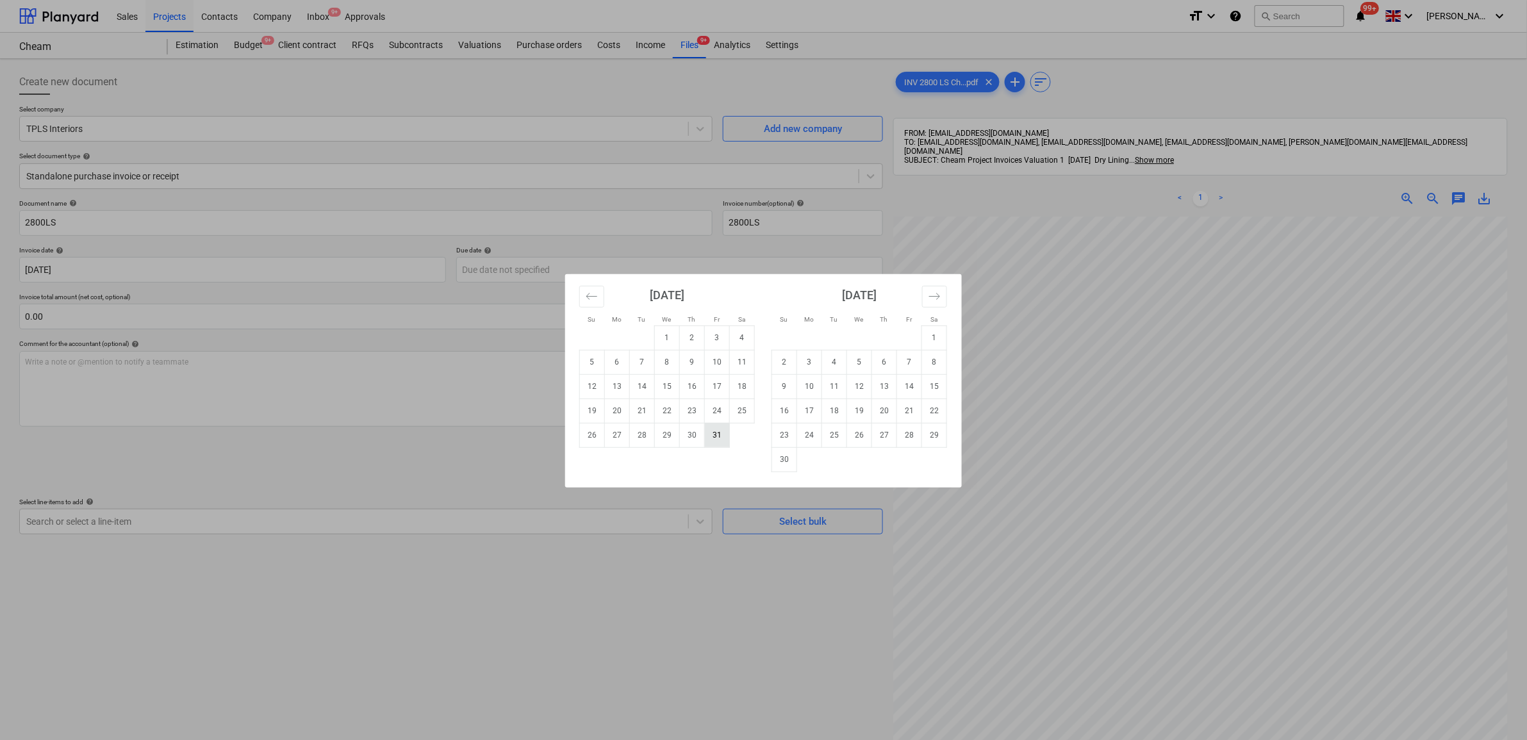
click at [717, 426] on td "31" at bounding box center [717, 435] width 25 height 24
type input "[DATE]"
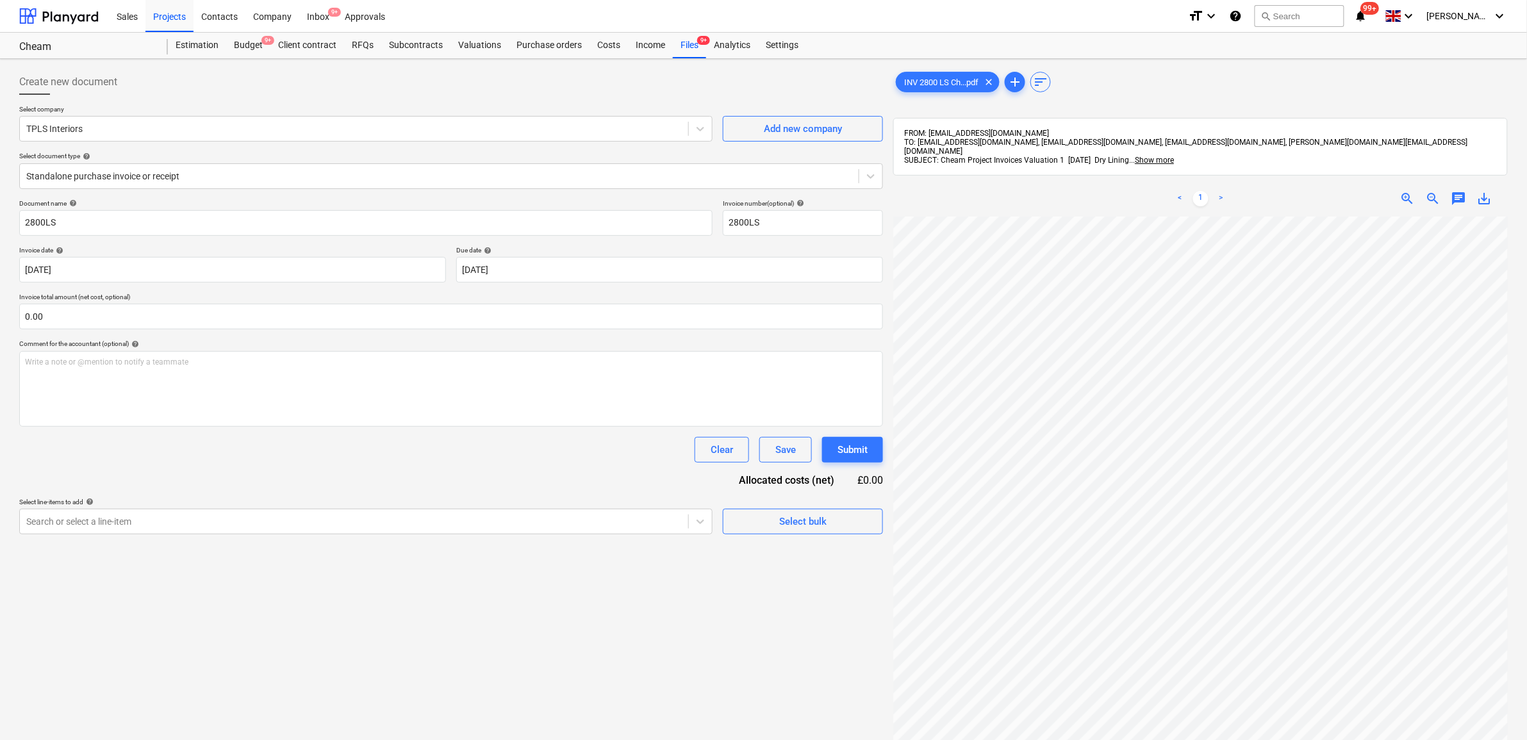
click at [486, 455] on div "Clear Save Submit" at bounding box center [451, 450] width 864 height 26
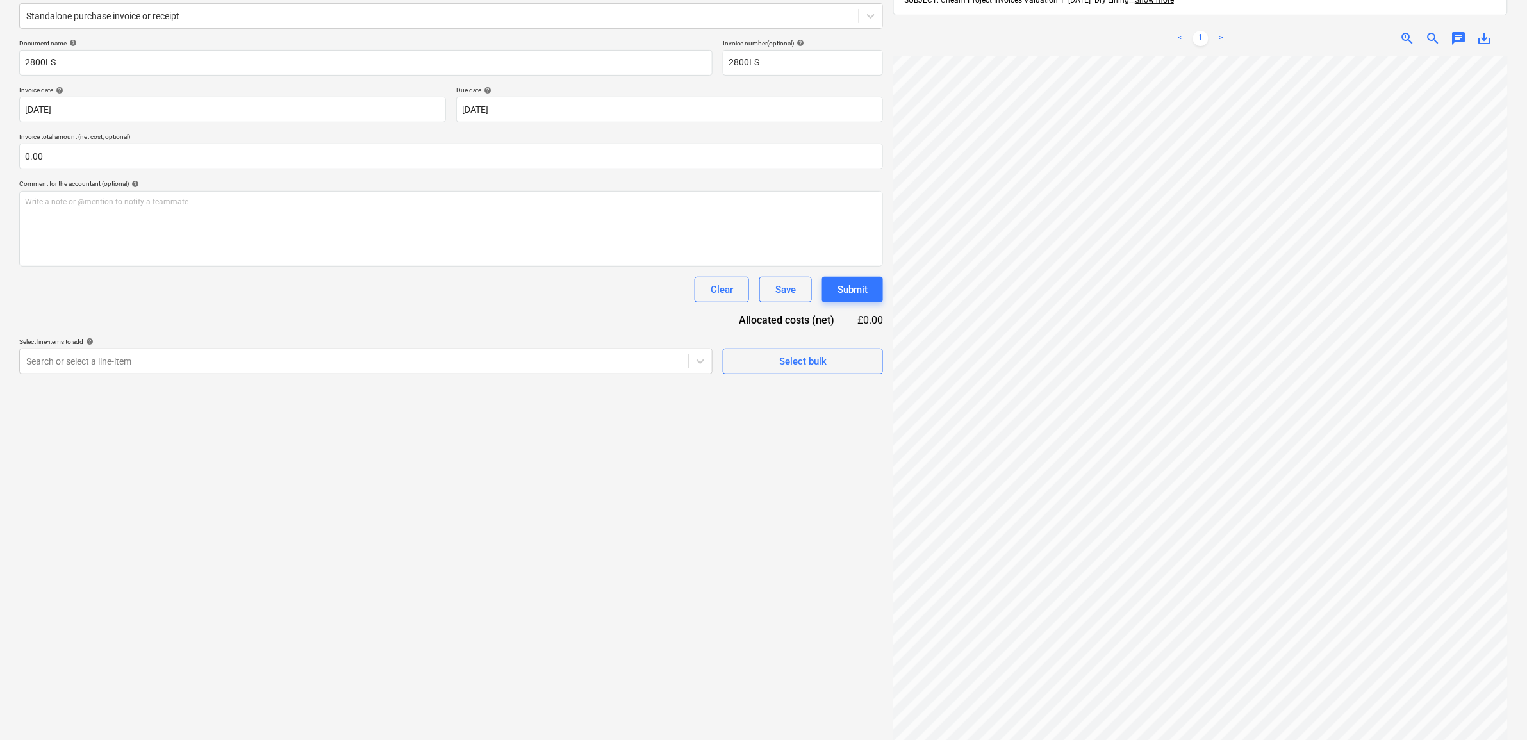
scroll to position [60, 59]
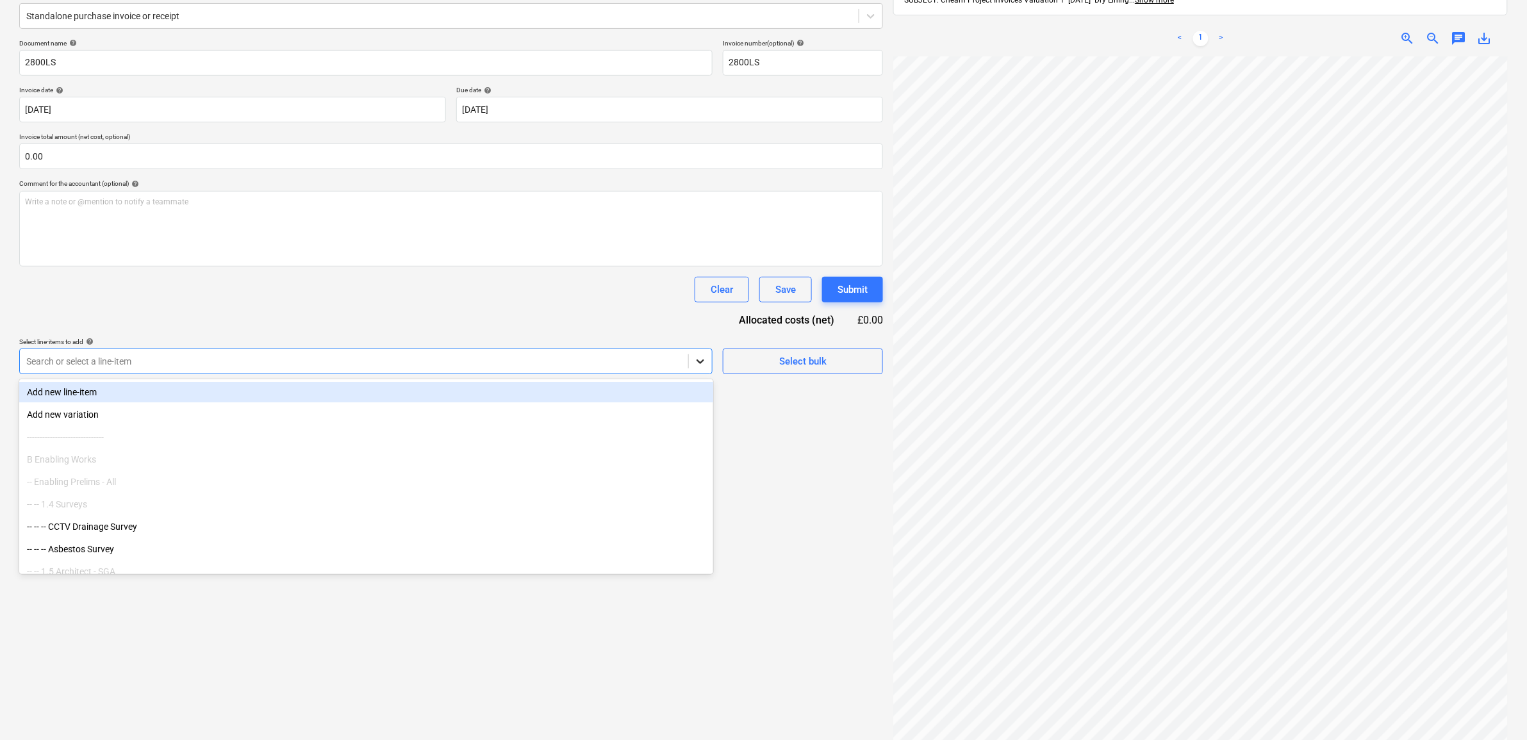
click at [690, 362] on div at bounding box center [700, 361] width 23 height 23
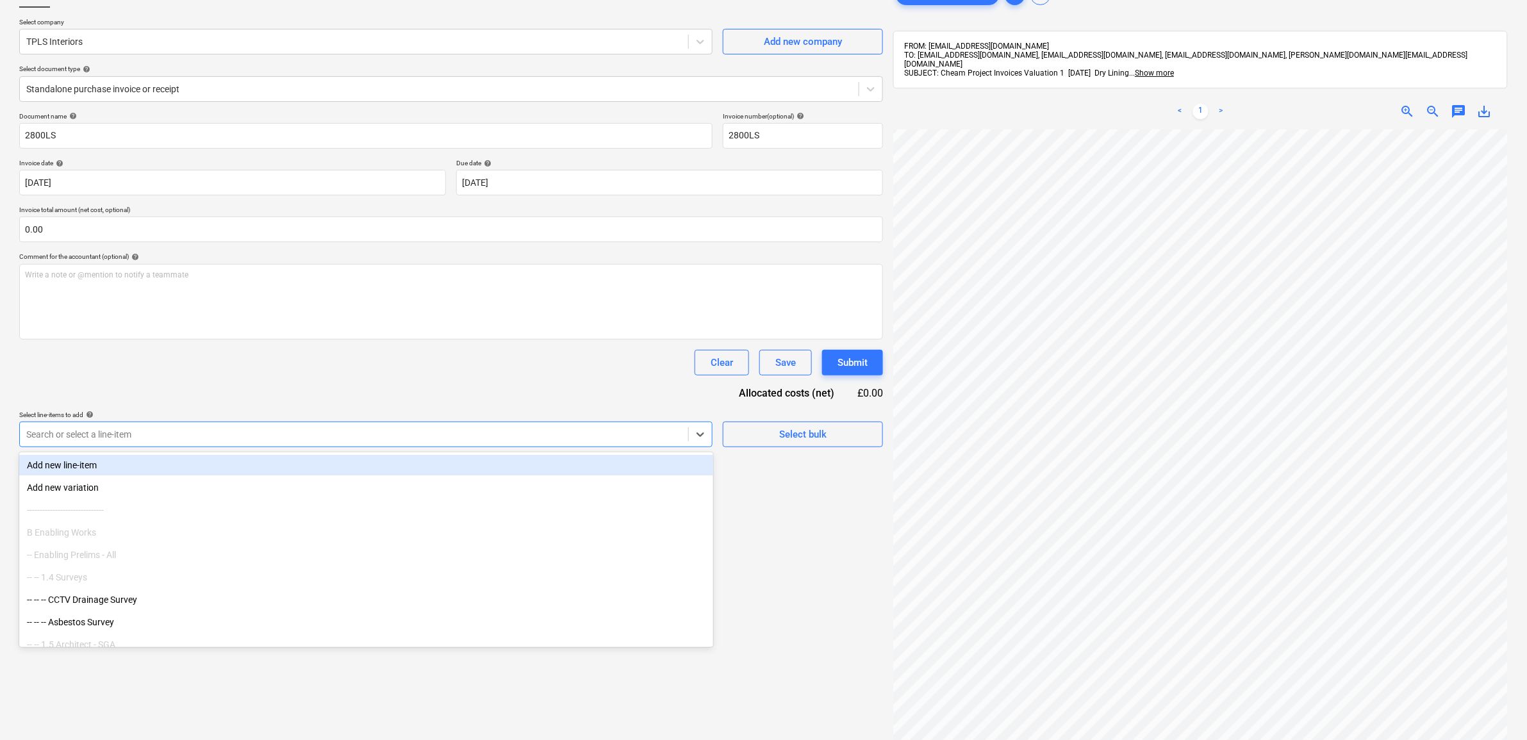
scroll to position [0, 0]
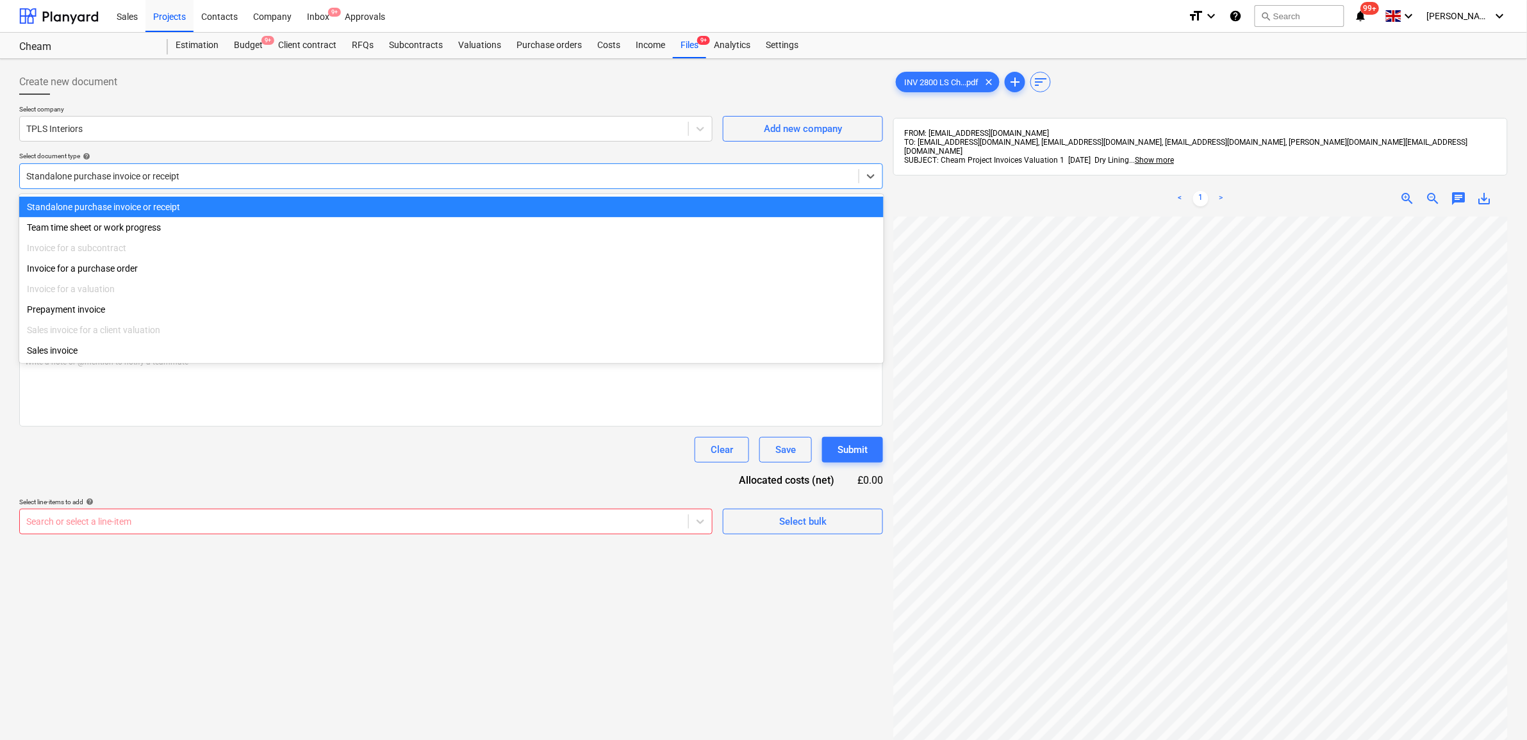
click at [353, 173] on div at bounding box center [439, 176] width 826 height 13
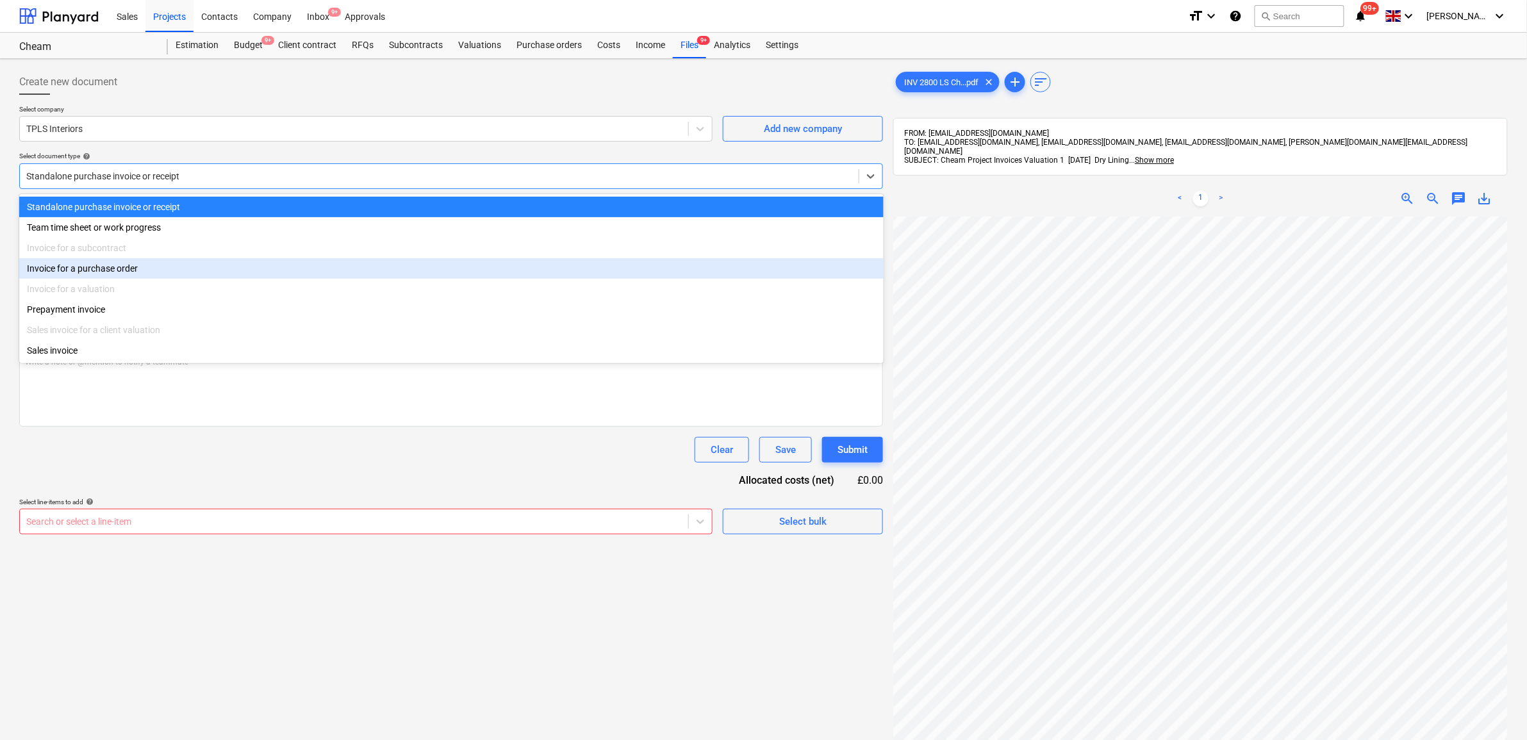
click at [179, 268] on div "Invoice for a purchase order" at bounding box center [451, 268] width 865 height 21
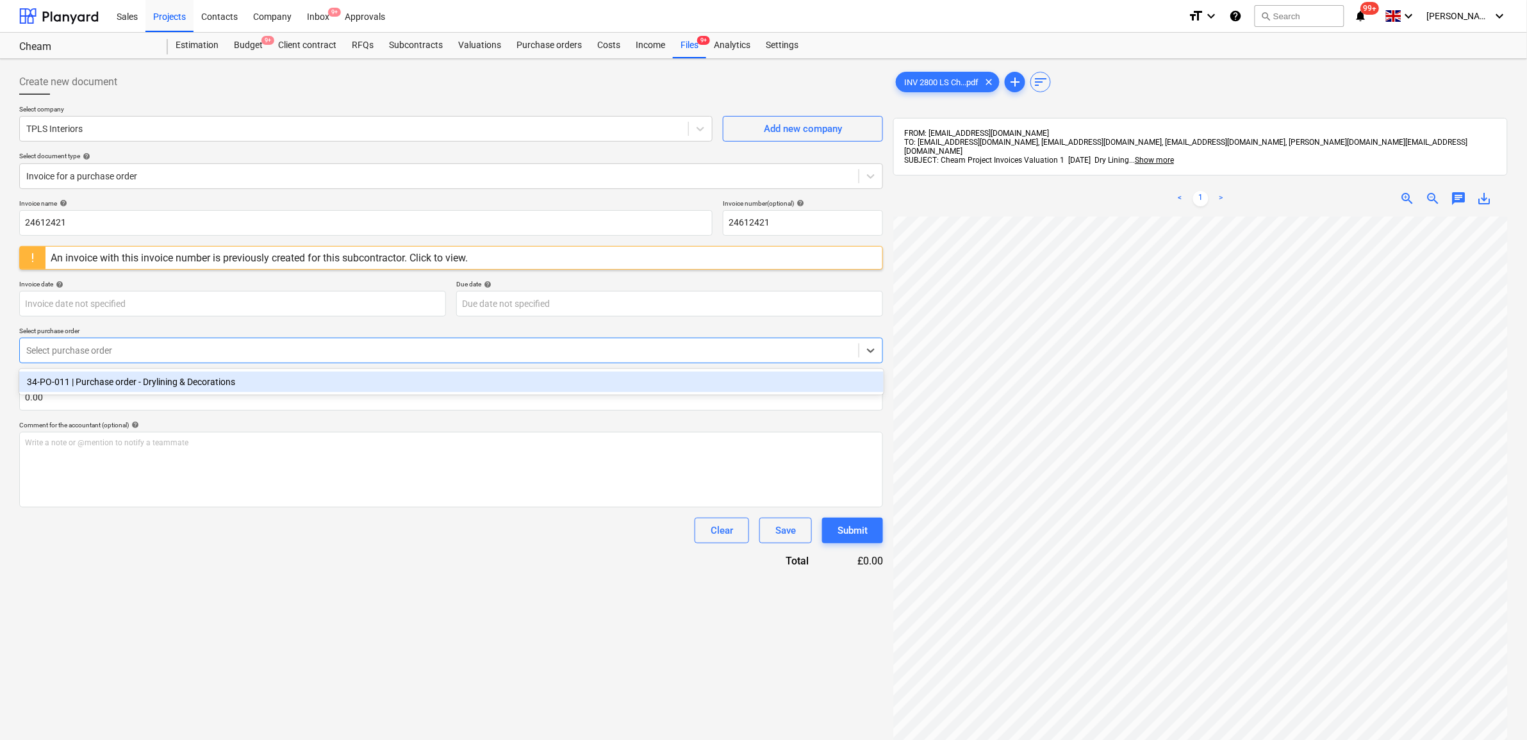
click at [220, 328] on div "Select purchase order option 34-PO-011 | Purchase order - Drylining & Decoratio…" at bounding box center [451, 345] width 864 height 37
click at [219, 380] on div "34-PO-011 | Purchase order - Drylining & Decorations" at bounding box center [451, 382] width 865 height 21
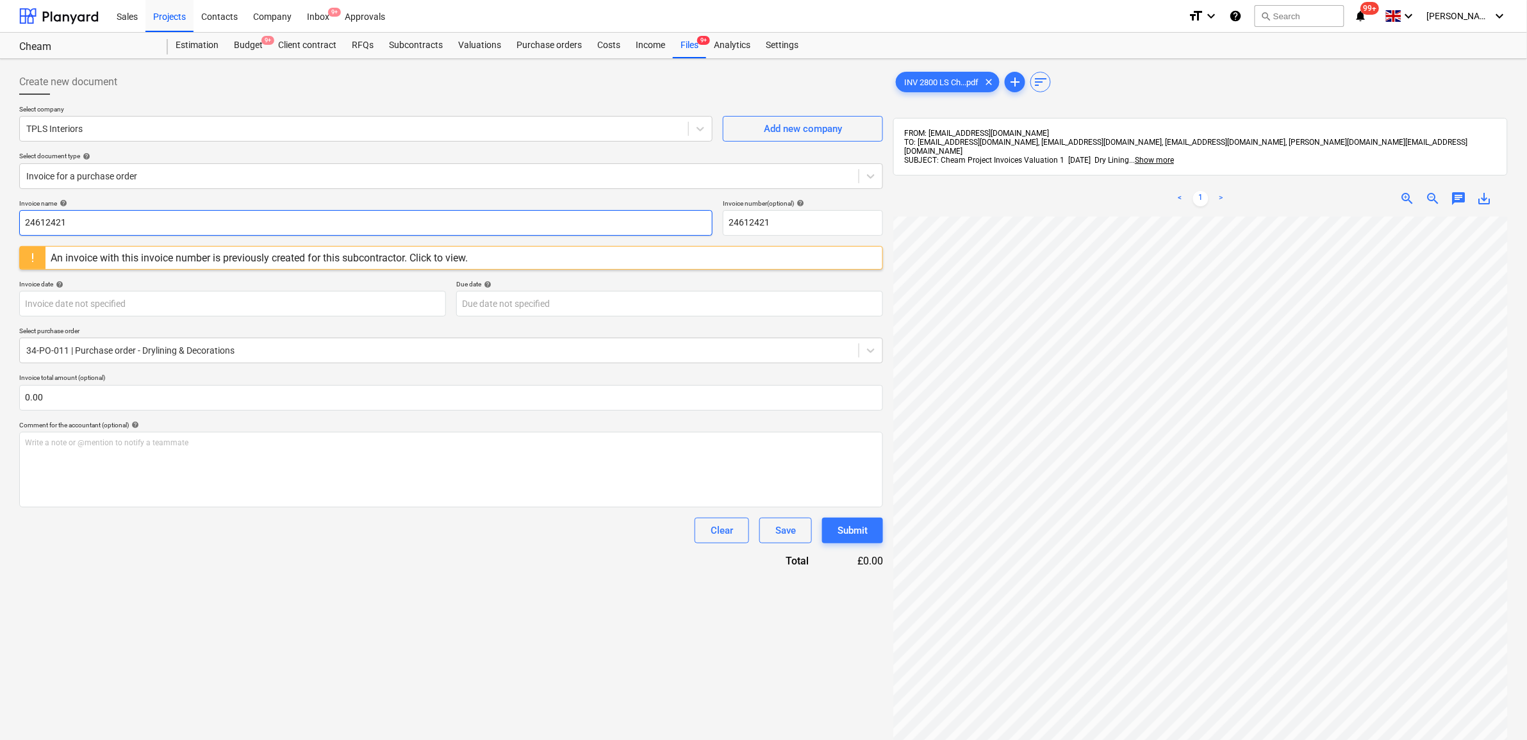
drag, startPoint x: 24, startPoint y: 210, endPoint x: -186, endPoint y: 189, distance: 211.2
click at [0, 189] on html "Sales Projects Contacts Company Inbox 9+ Approvals format_size keyboard_arrow_d…" at bounding box center [763, 370] width 1527 height 740
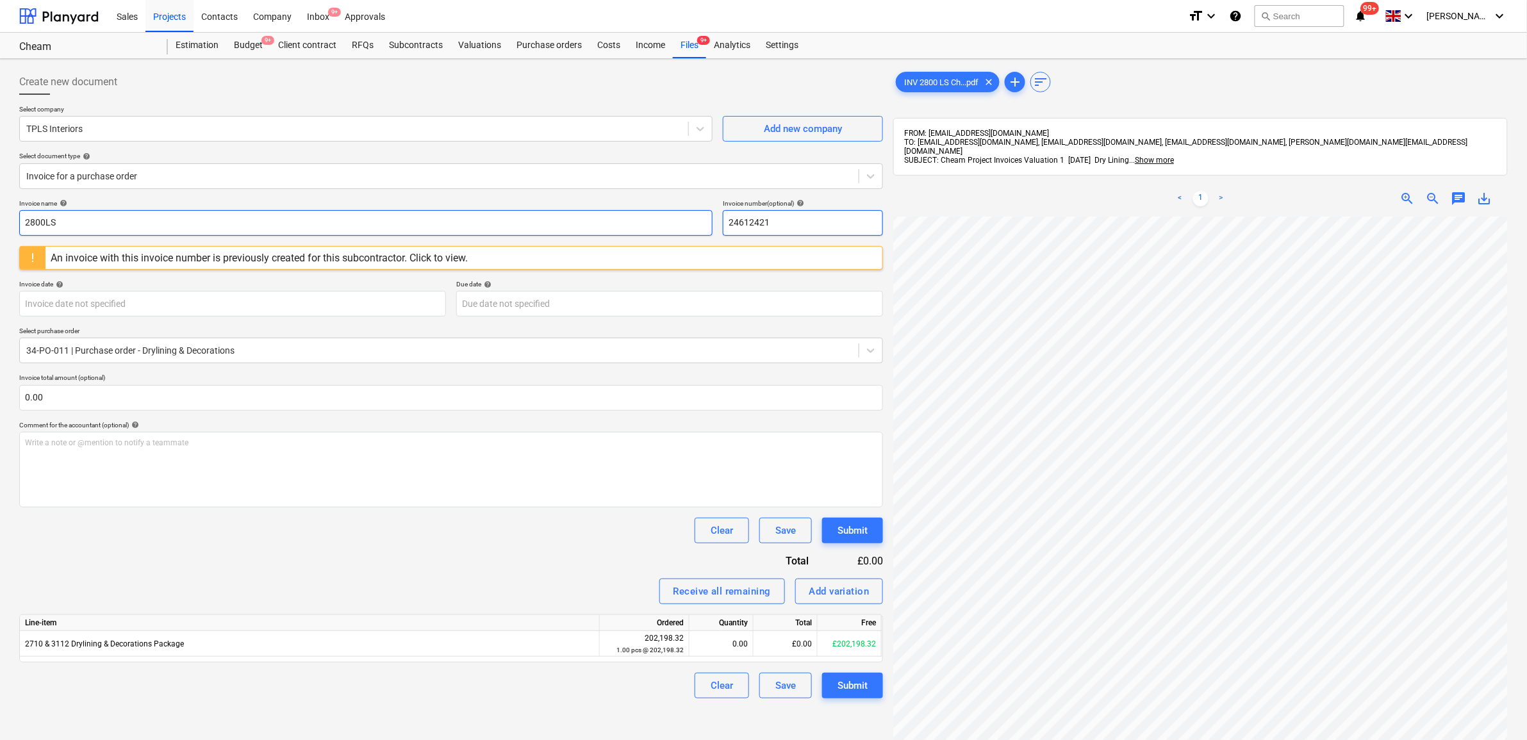
type input "2800LS"
drag, startPoint x: 822, startPoint y: 229, endPoint x: 604, endPoint y: 224, distance: 217.3
click at [604, 224] on div "Invoice name help 2800LS Invoice number (optional) help 24612421" at bounding box center [451, 217] width 864 height 37
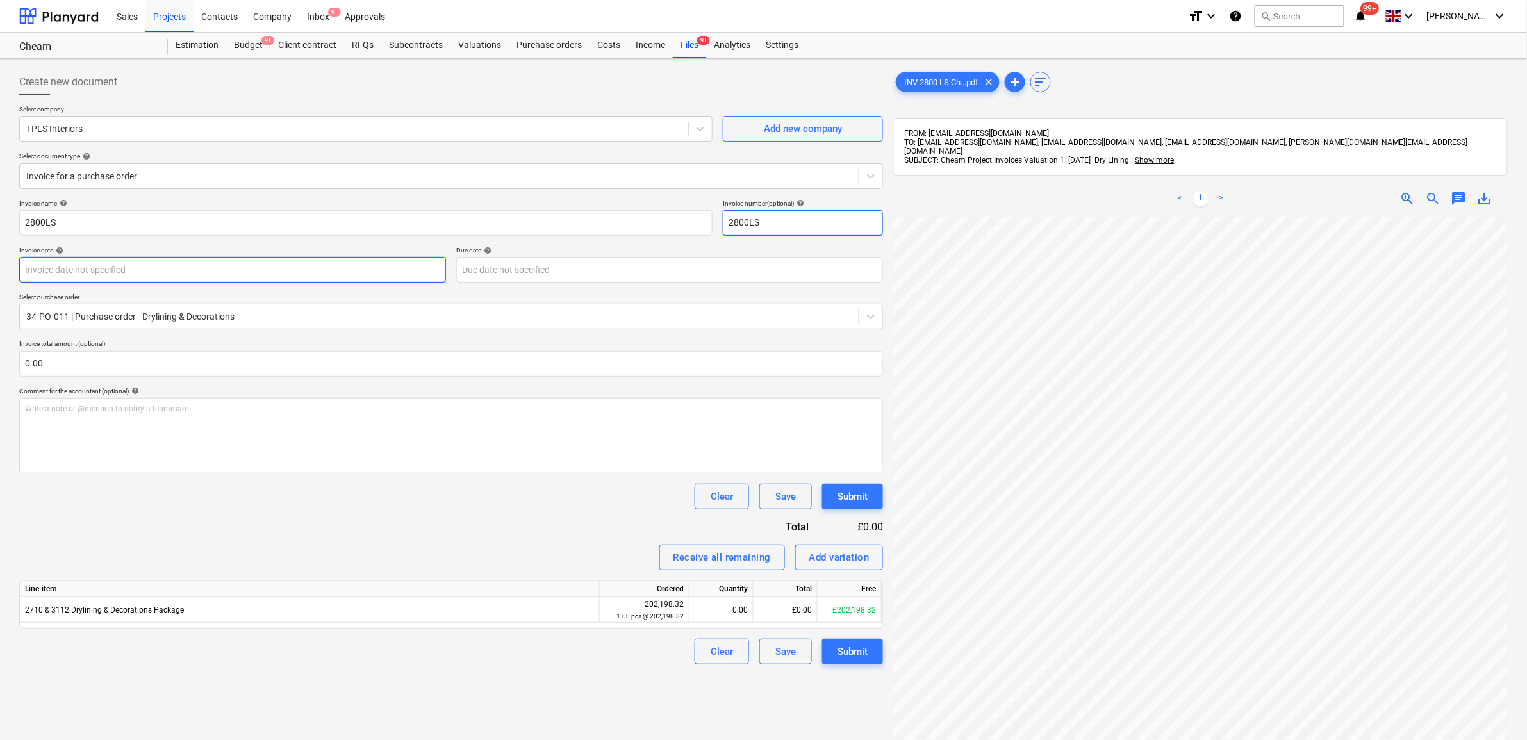
type input "2800LS"
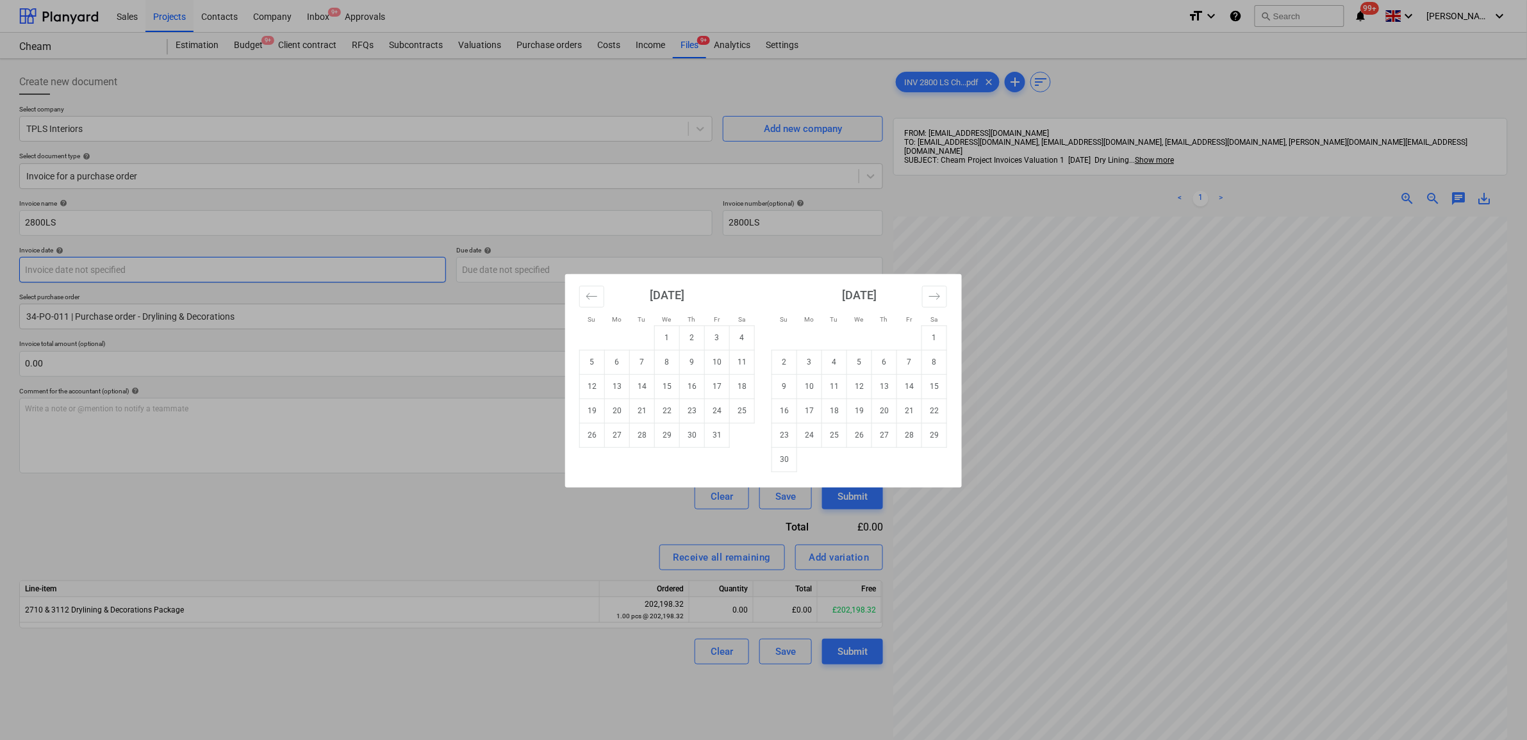
click at [374, 270] on body "Sales Projects Contacts Company Inbox 9+ Approvals format_size keyboard_arrow_d…" at bounding box center [763, 370] width 1527 height 740
click at [718, 334] on td "3" at bounding box center [717, 338] width 25 height 24
type input "[DATE]"
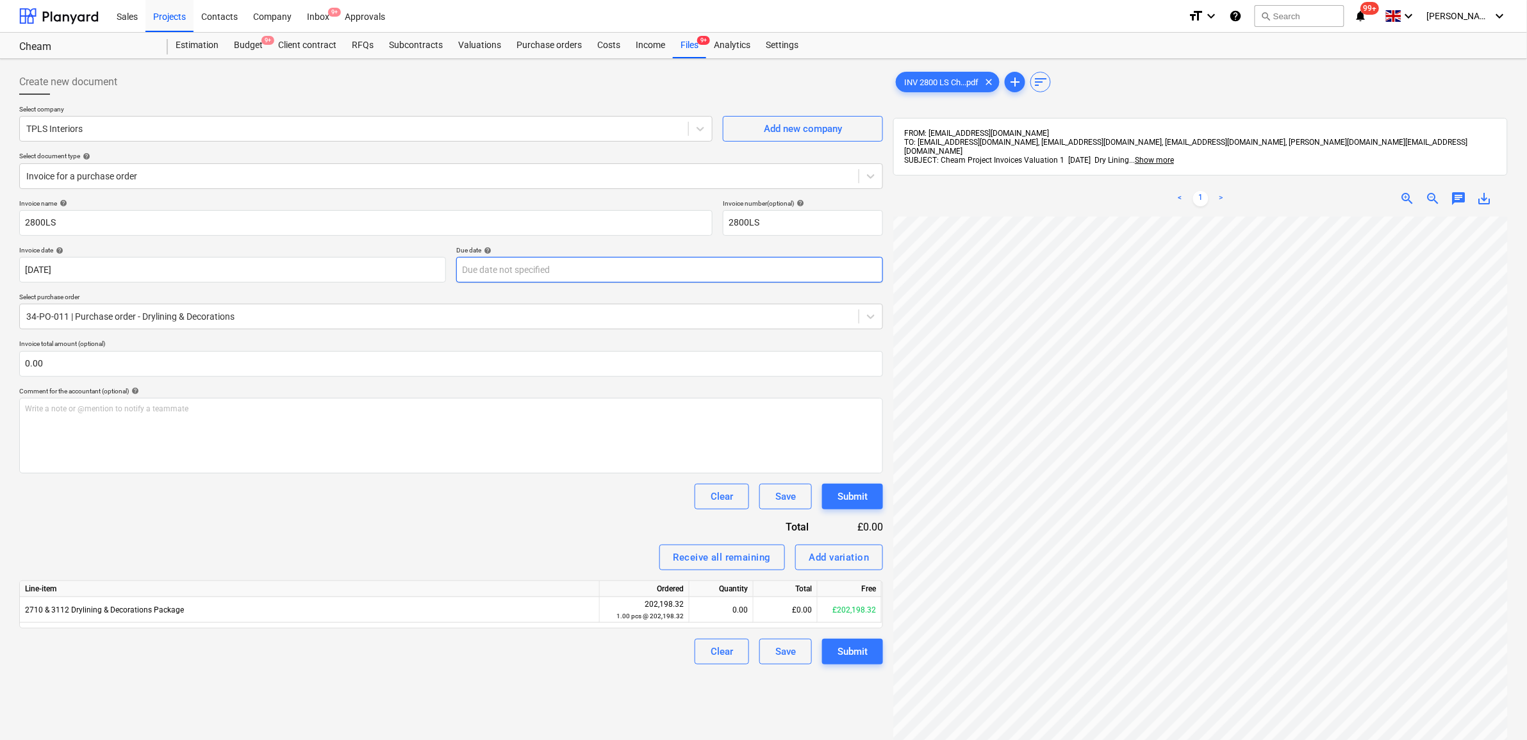
click at [598, 273] on body "Sales Projects Contacts Company Inbox 9+ Approvals format_size keyboard_arrow_d…" at bounding box center [763, 370] width 1527 height 740
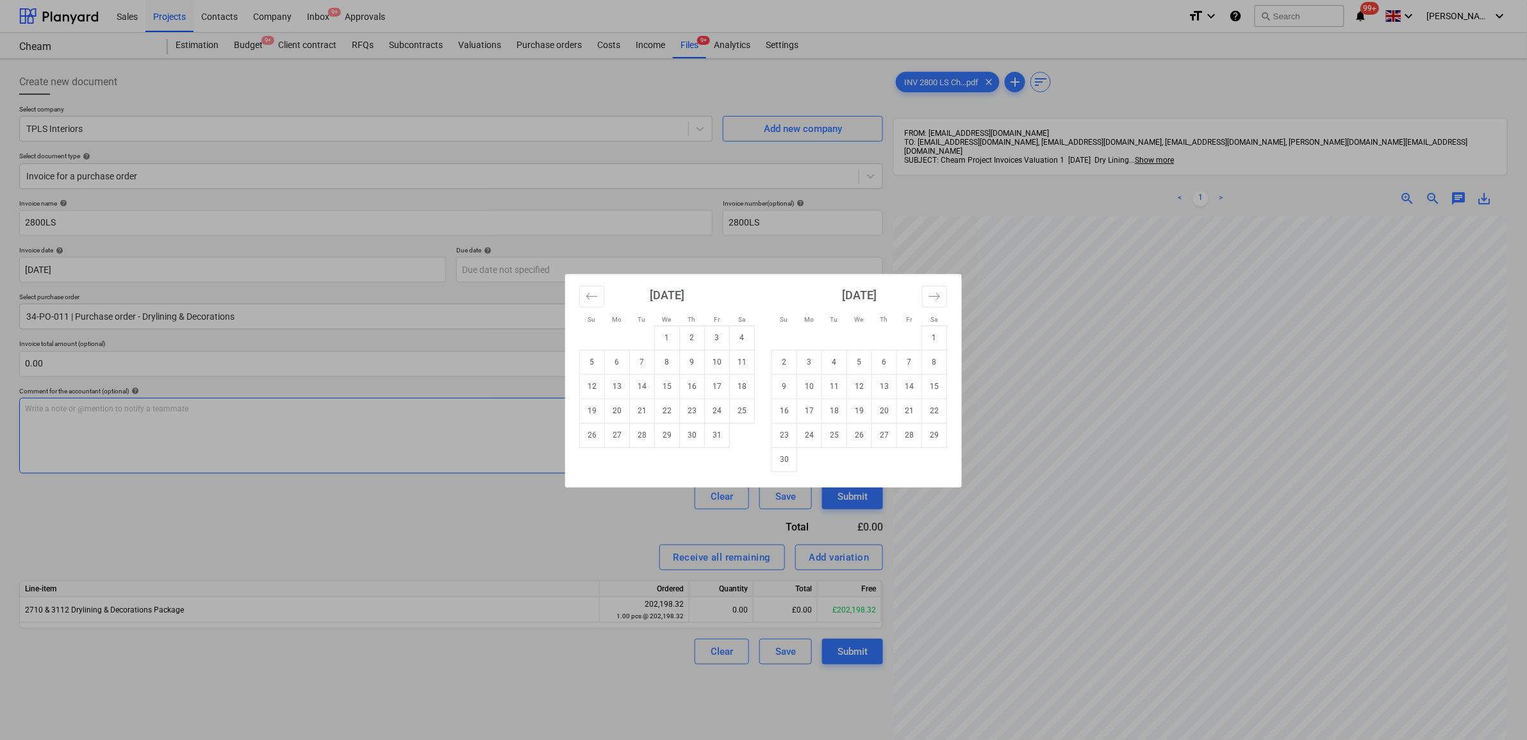
click at [722, 433] on td "31" at bounding box center [717, 435] width 25 height 24
type input "[DATE]"
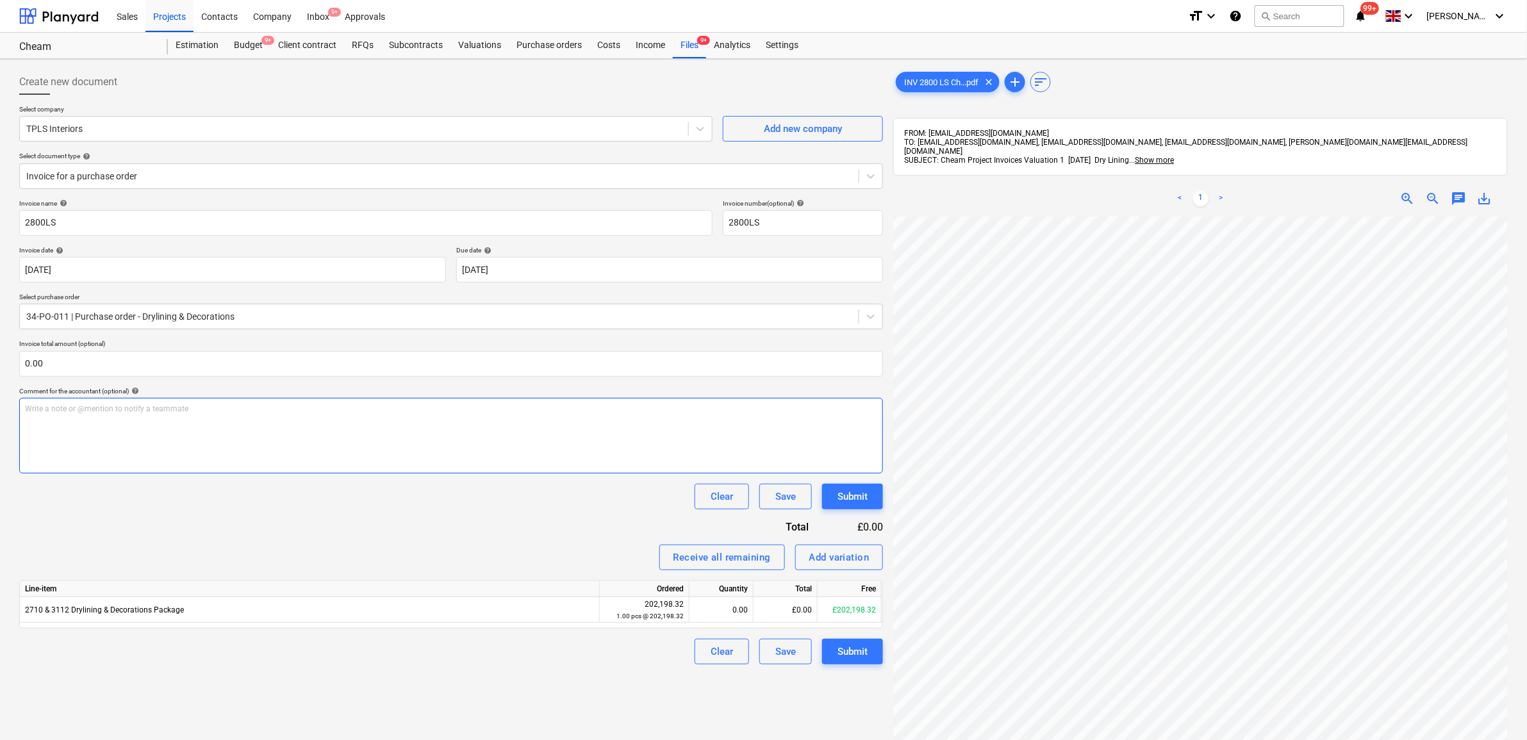
scroll to position [160, 0]
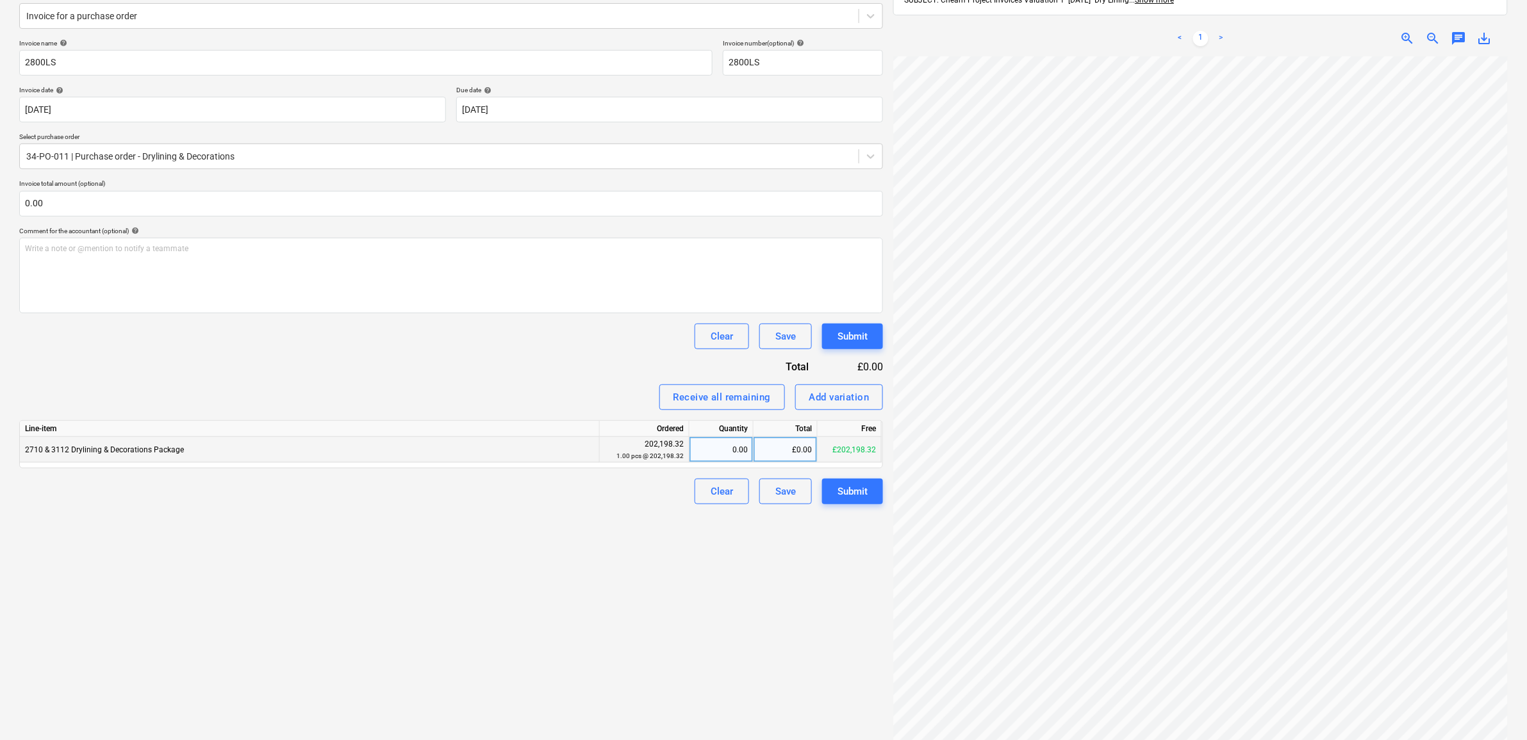
click at [789, 451] on div "£0.00" at bounding box center [786, 450] width 64 height 26
type input "48319.07"
click at [617, 593] on div "Create new document Select company TPLS Interiors Add new company Select docume…" at bounding box center [451, 335] width 874 height 862
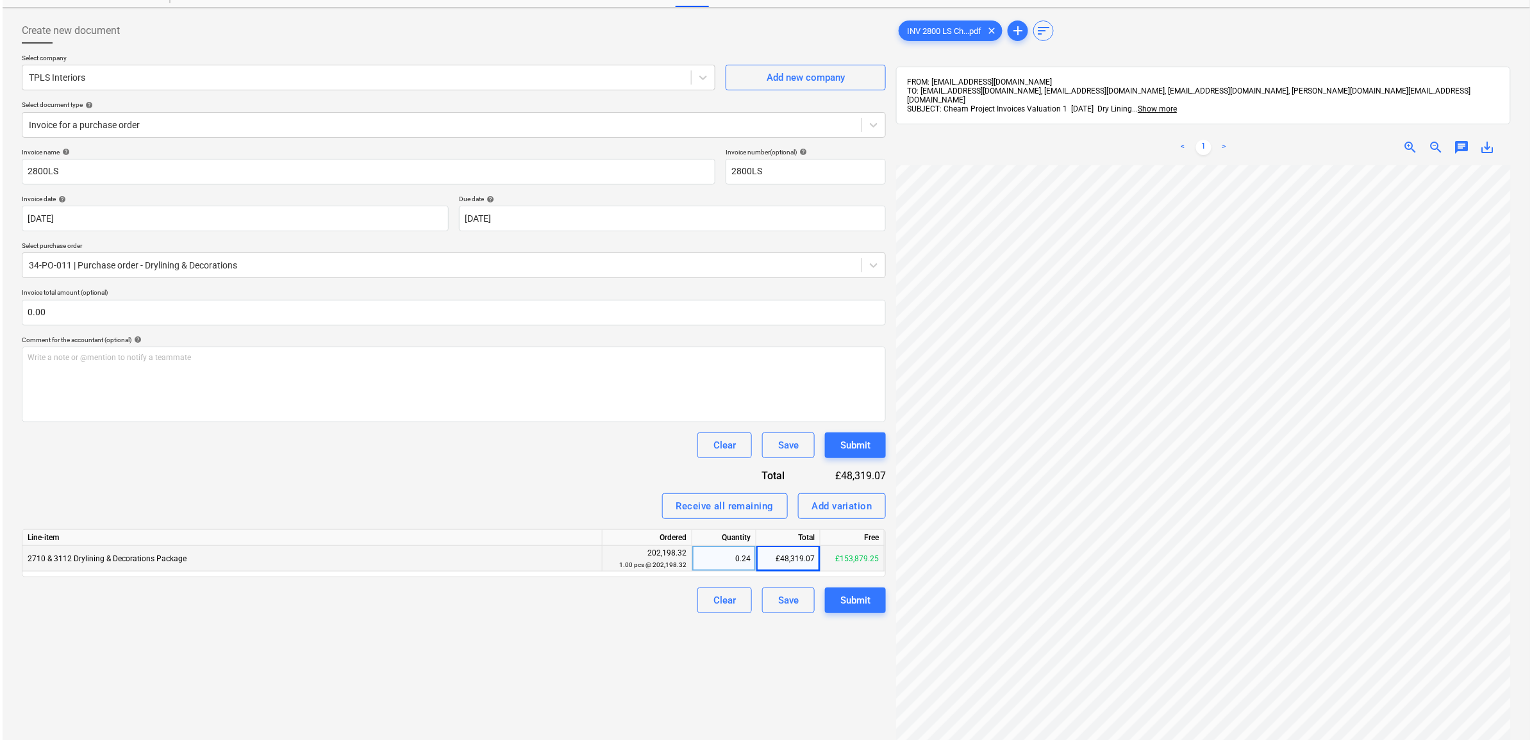
scroll to position [80, 0]
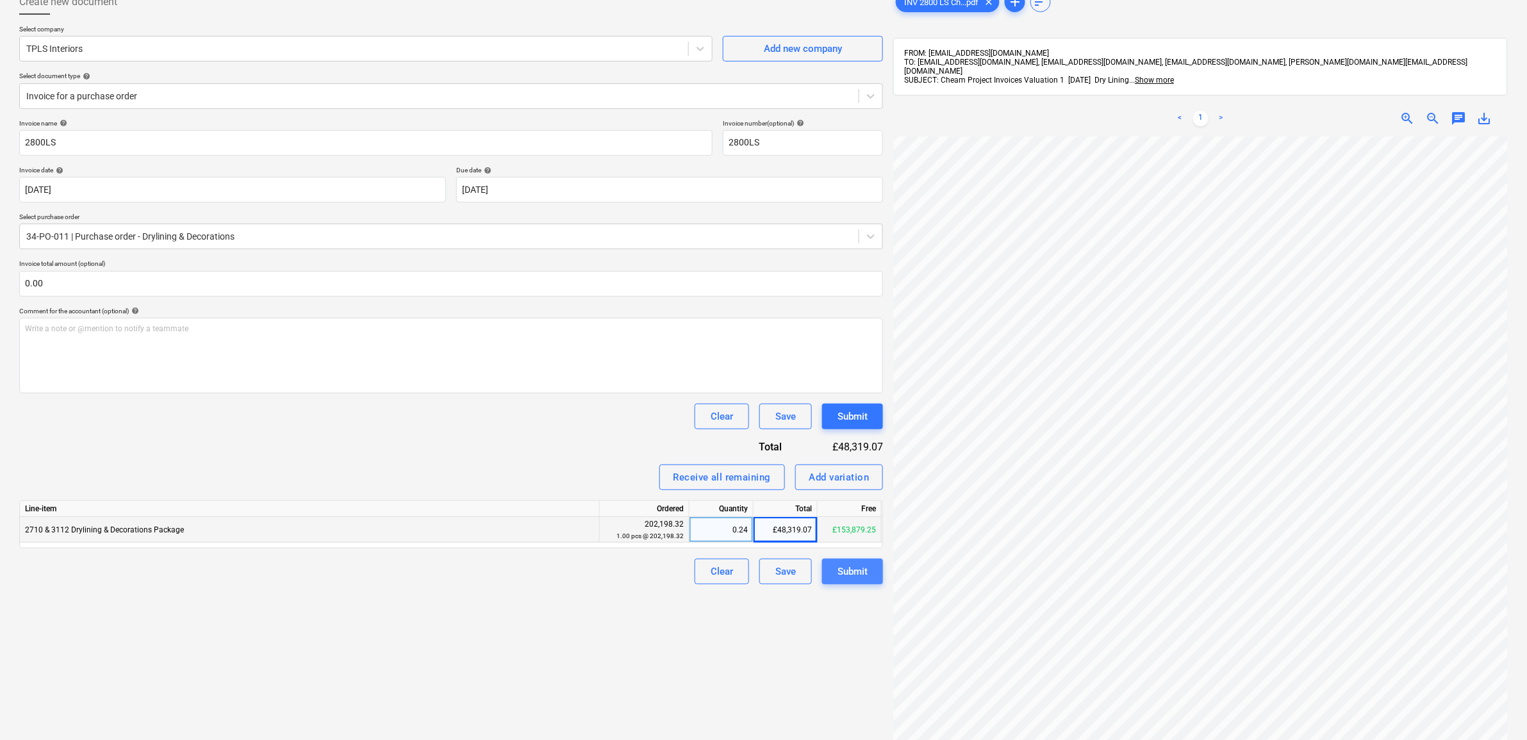
click at [865, 572] on div "Submit" at bounding box center [853, 571] width 30 height 17
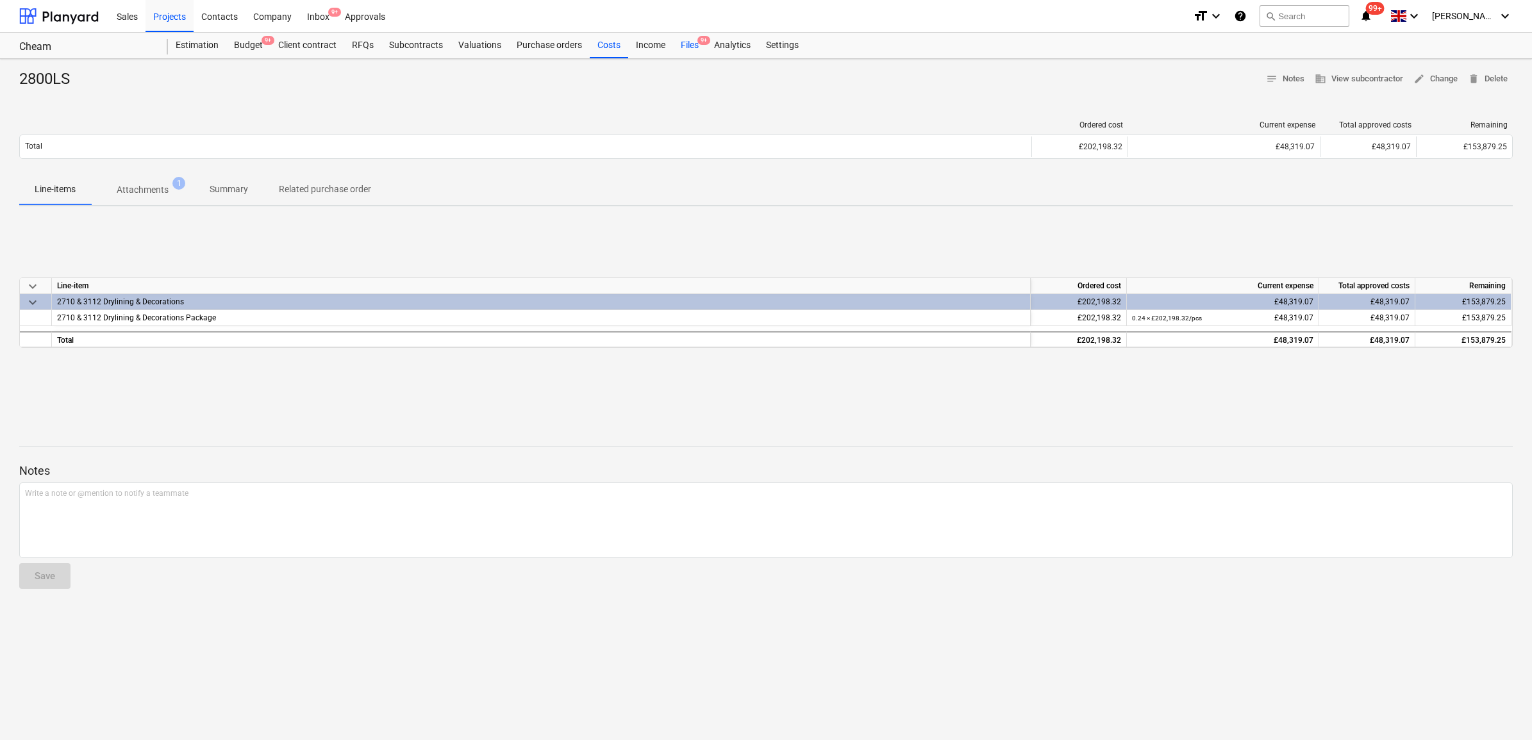
click at [685, 43] on div "Files 9+" at bounding box center [689, 46] width 33 height 26
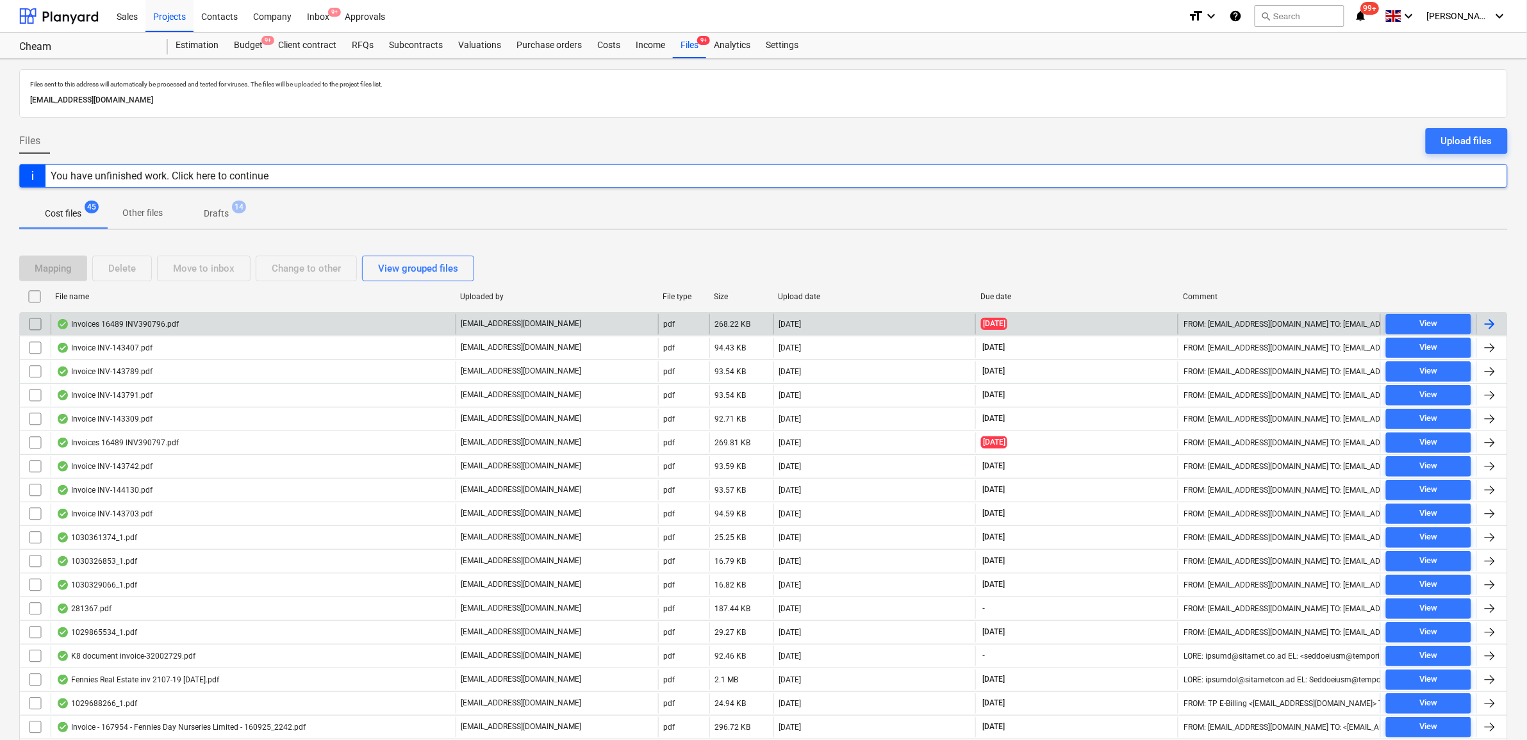
click at [1488, 324] on div at bounding box center [1489, 324] width 15 height 15
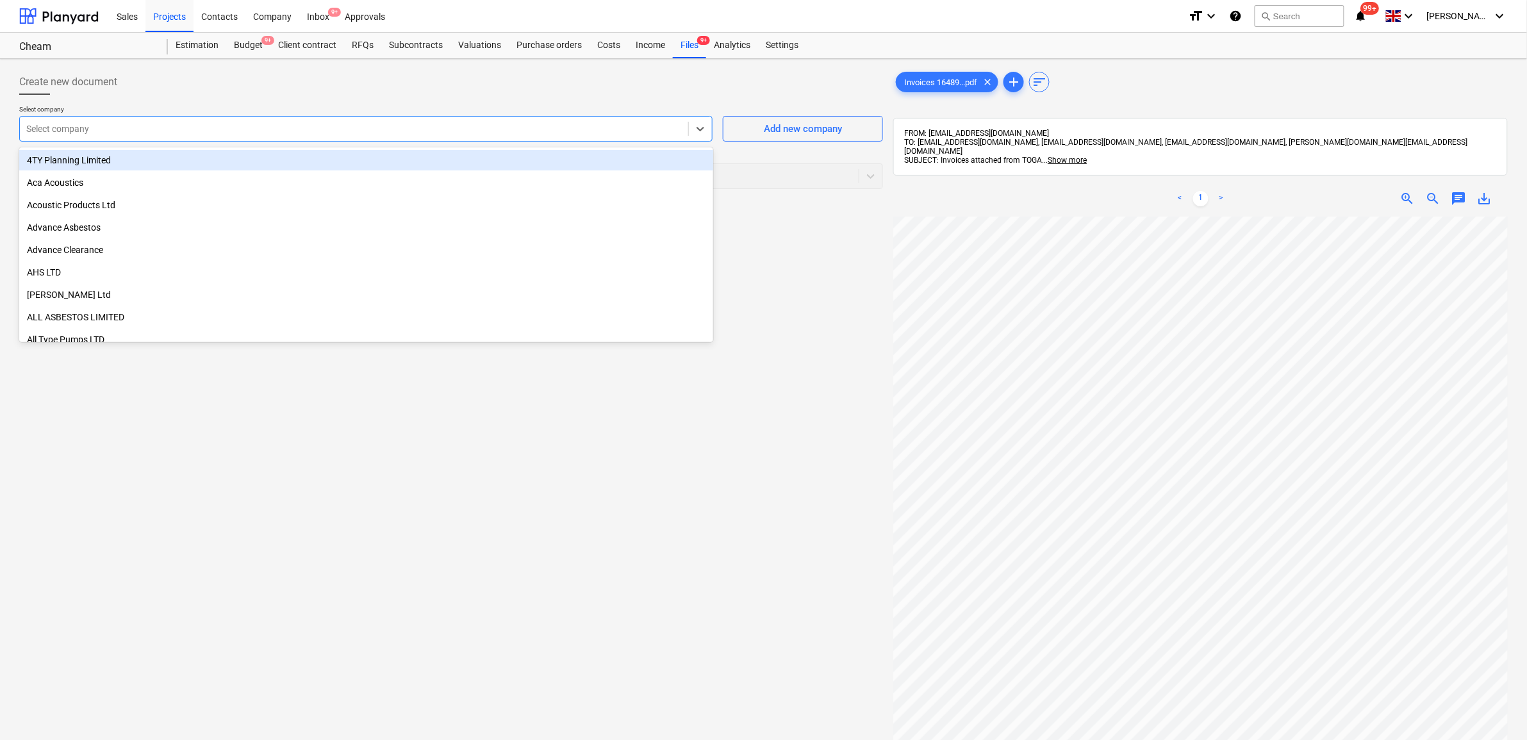
click at [663, 126] on div at bounding box center [354, 128] width 656 height 13
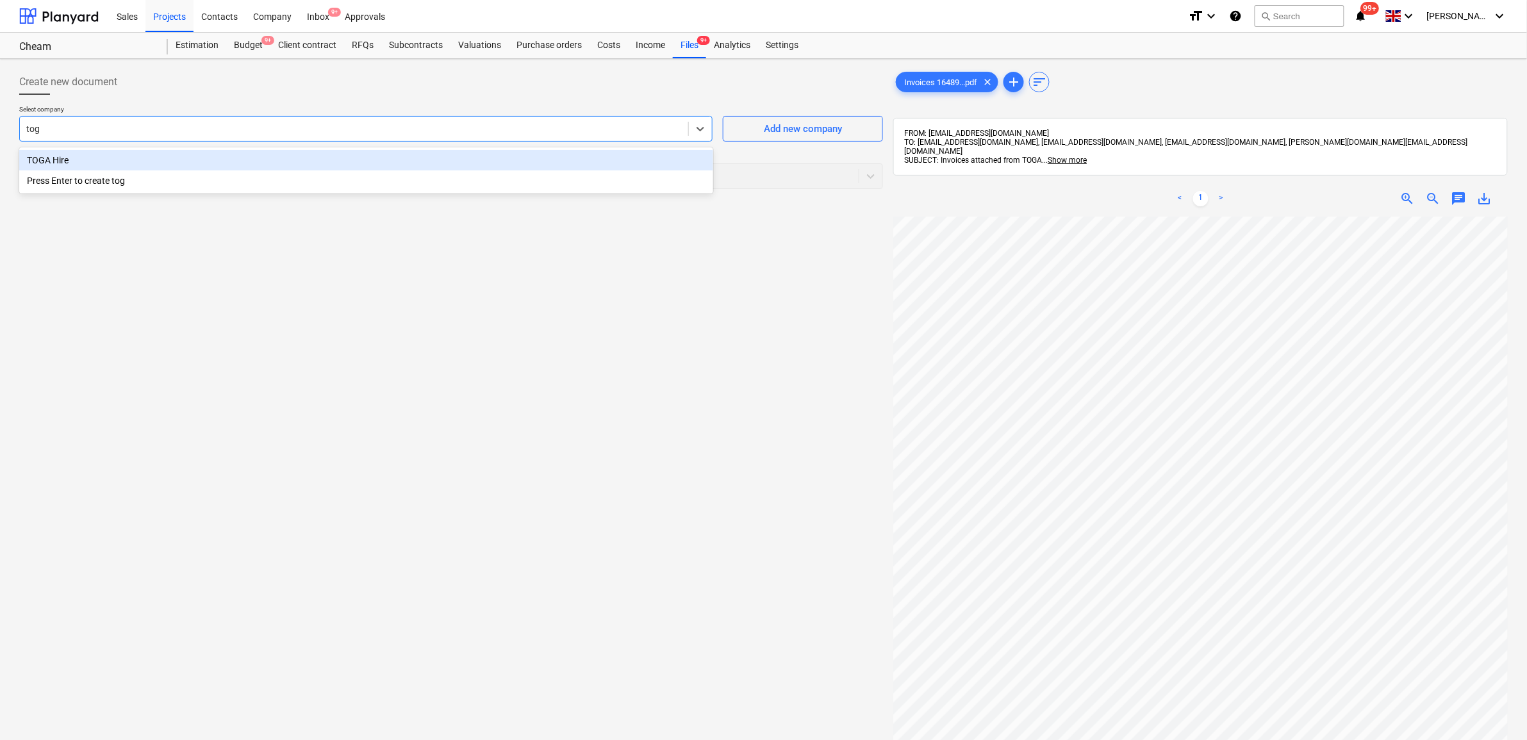
type input "toga"
click at [533, 159] on div "TOGA Hire" at bounding box center [366, 160] width 694 height 21
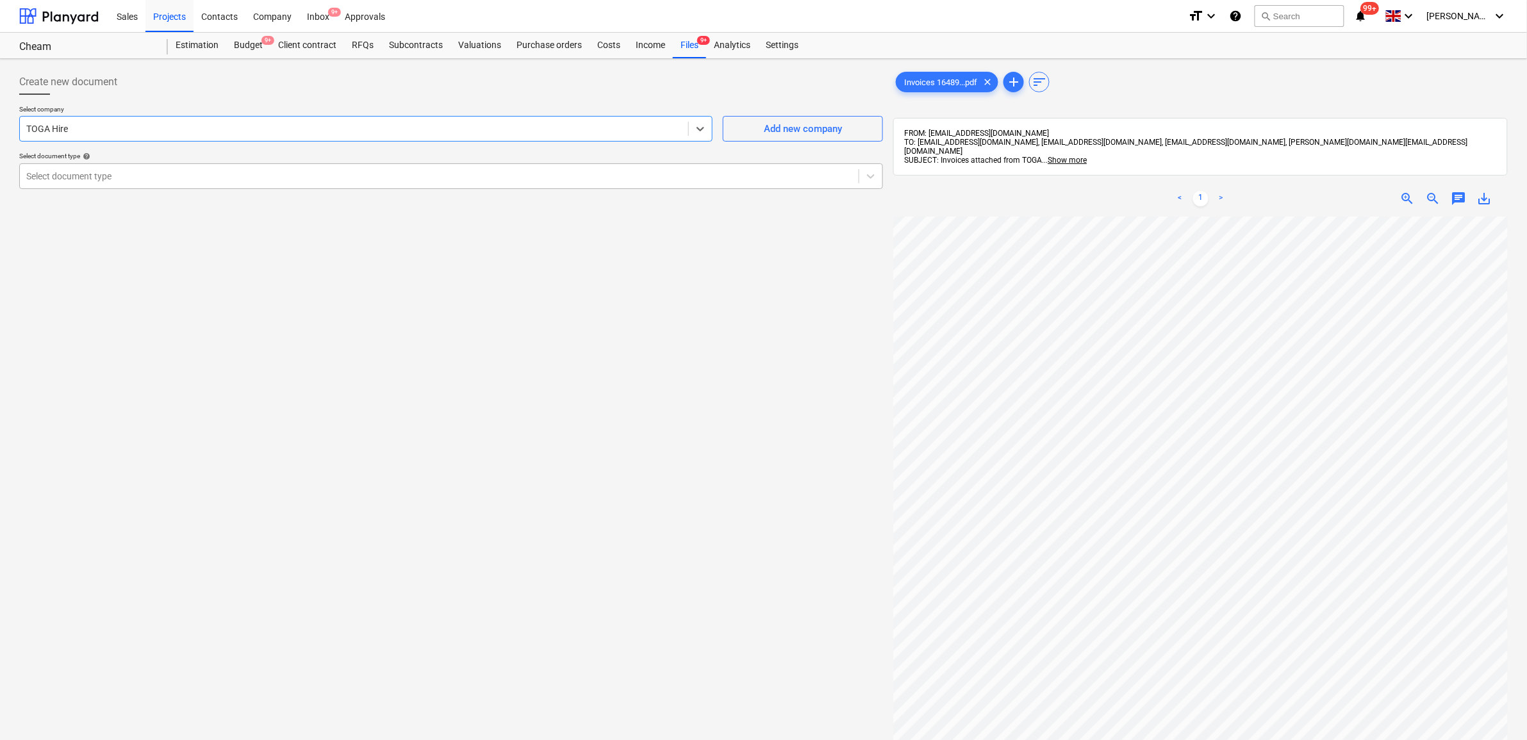
click at [535, 174] on div at bounding box center [439, 176] width 826 height 13
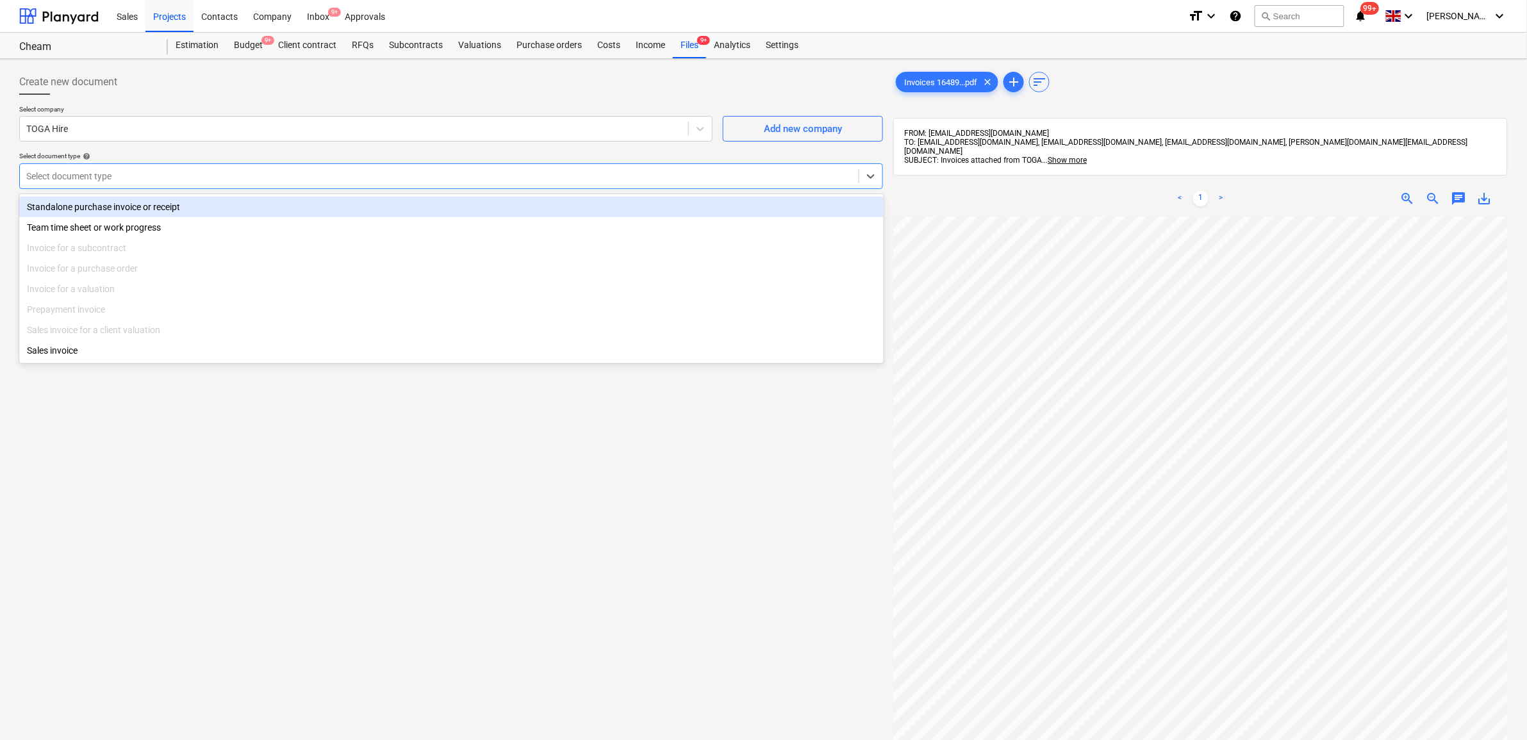
click at [475, 203] on div "Standalone purchase invoice or receipt" at bounding box center [451, 207] width 865 height 21
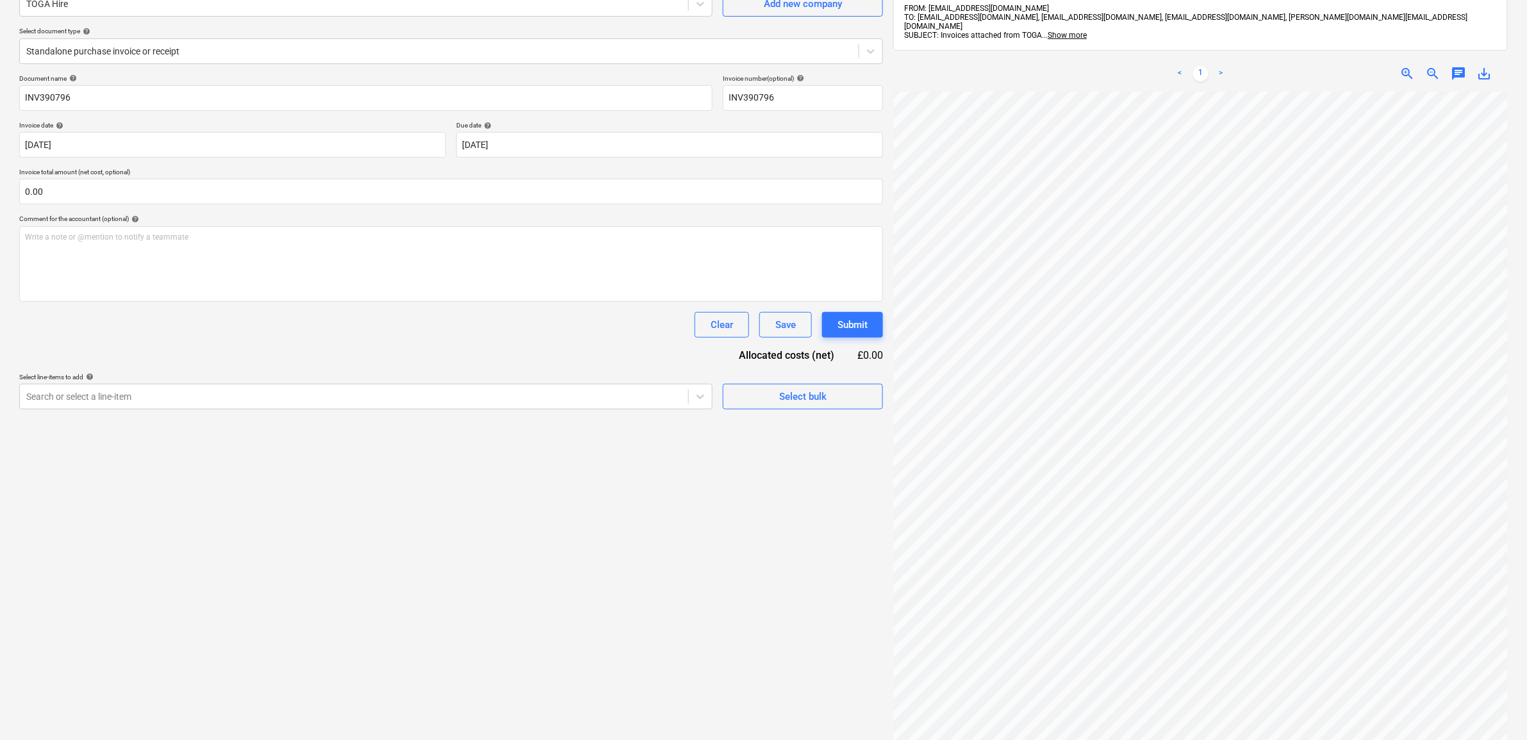
scroll to position [160, 0]
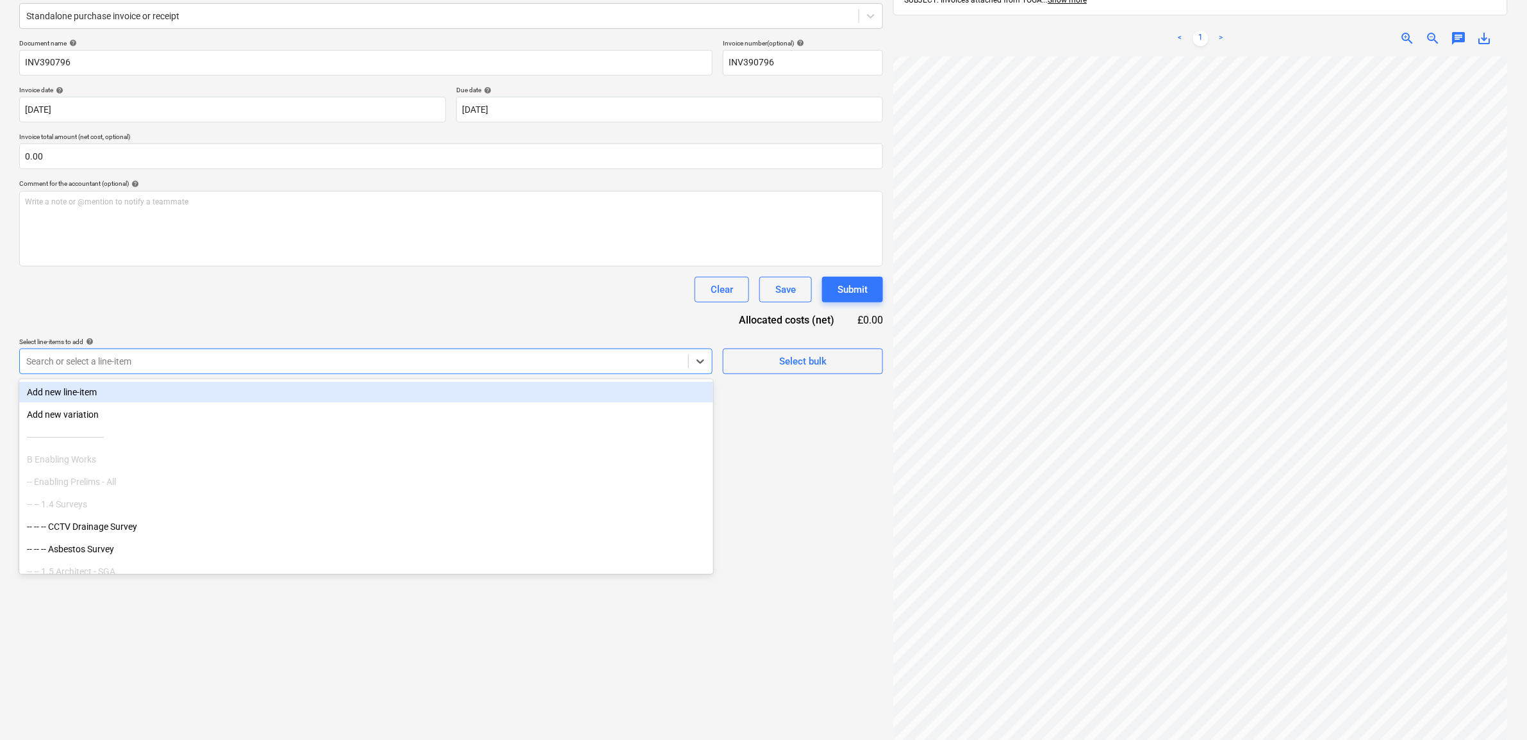
click at [638, 360] on div at bounding box center [354, 361] width 656 height 13
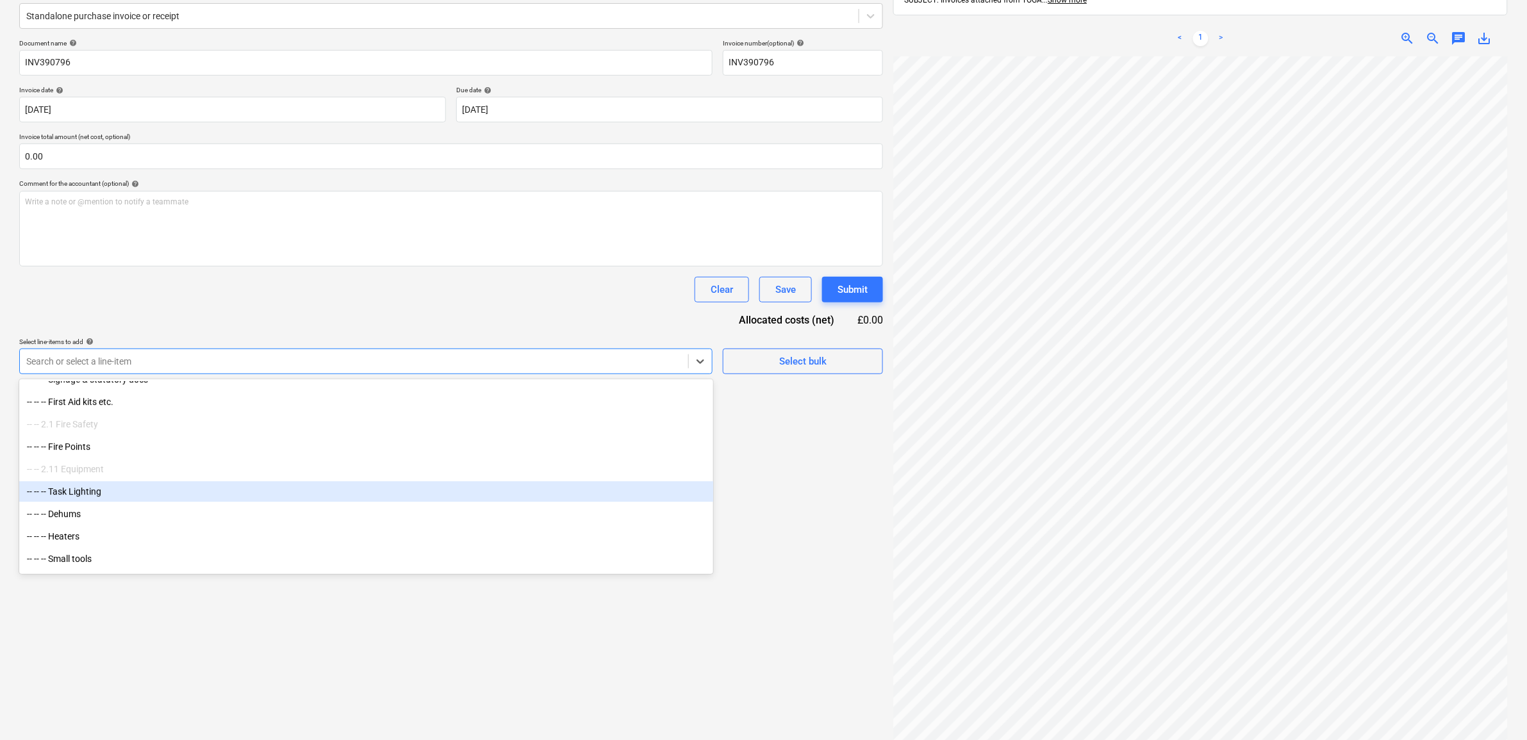
scroll to position [1843, 0]
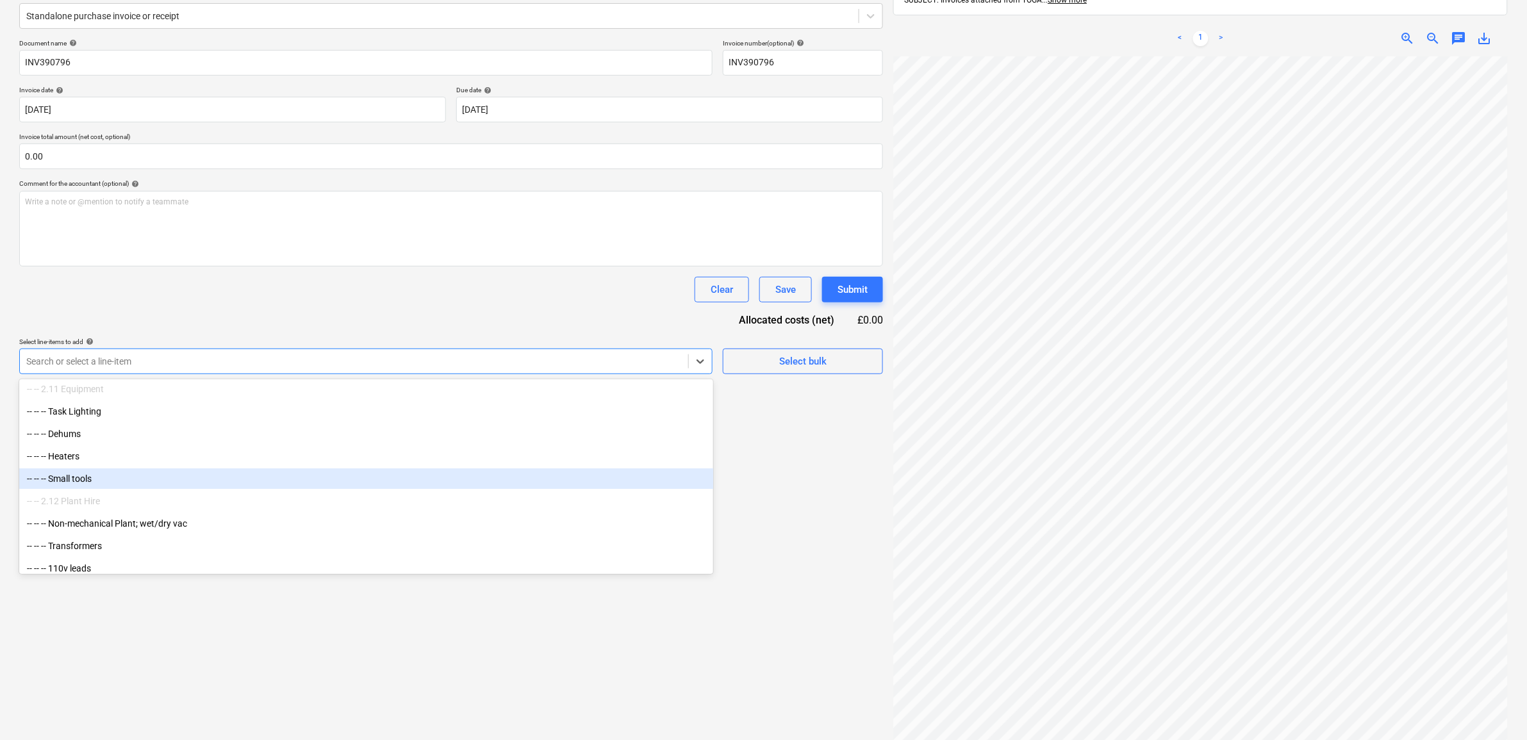
drag, startPoint x: 95, startPoint y: 470, endPoint x: 96, endPoint y: 478, distance: 7.8
click at [96, 478] on div "-- -- -- Small tools" at bounding box center [366, 479] width 694 height 21
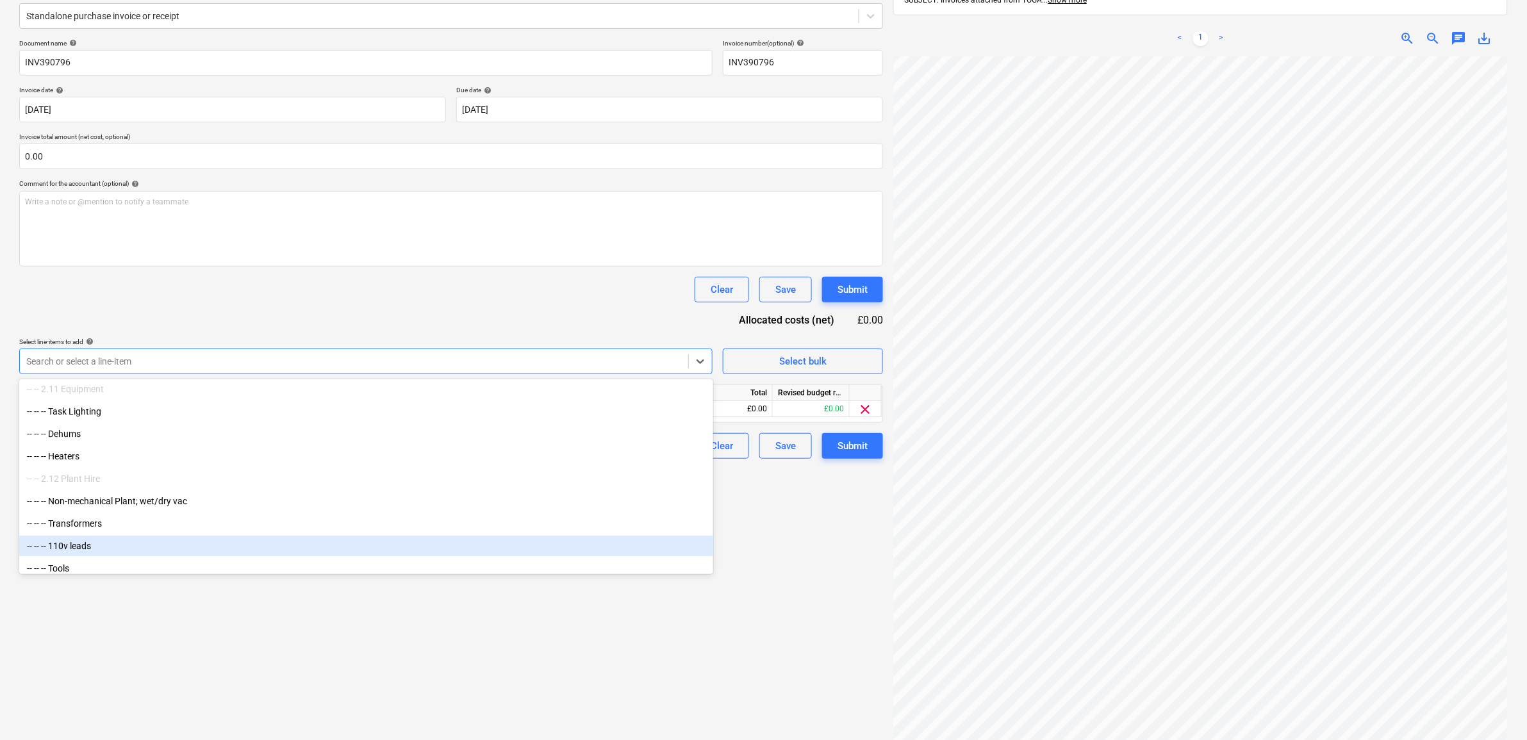
drag, startPoint x: 760, startPoint y: 631, endPoint x: 756, endPoint y: 617, distance: 14.6
click at [760, 630] on div "Create new document Select company TOGA Hire Add new company Select document ty…" at bounding box center [451, 335] width 874 height 862
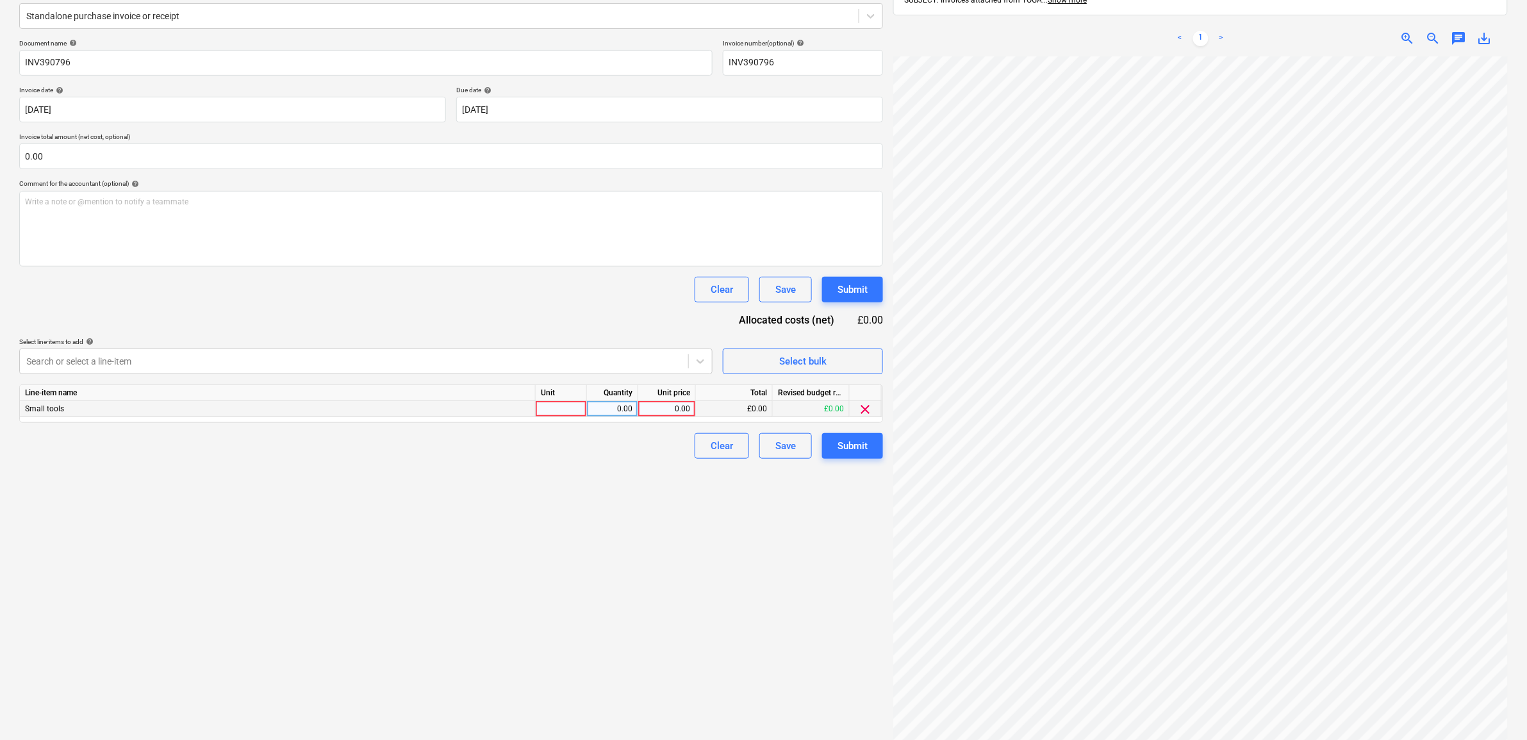
click at [674, 406] on div "0.00" at bounding box center [667, 409] width 47 height 16
type input "96.80"
click at [505, 526] on div "Create new document Select company TOGA Hire Add new company Select document ty…" at bounding box center [451, 335] width 874 height 862
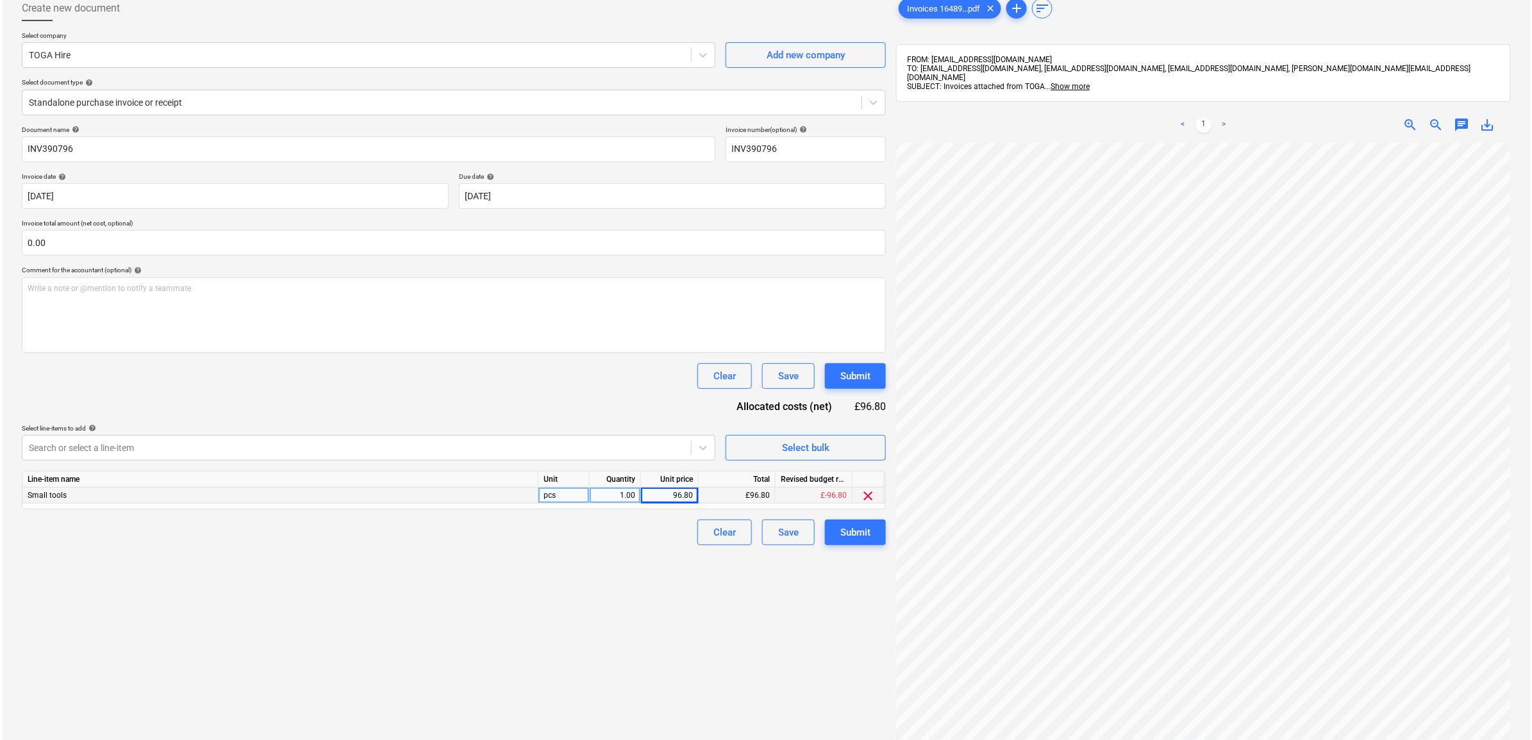
scroll to position [0, 0]
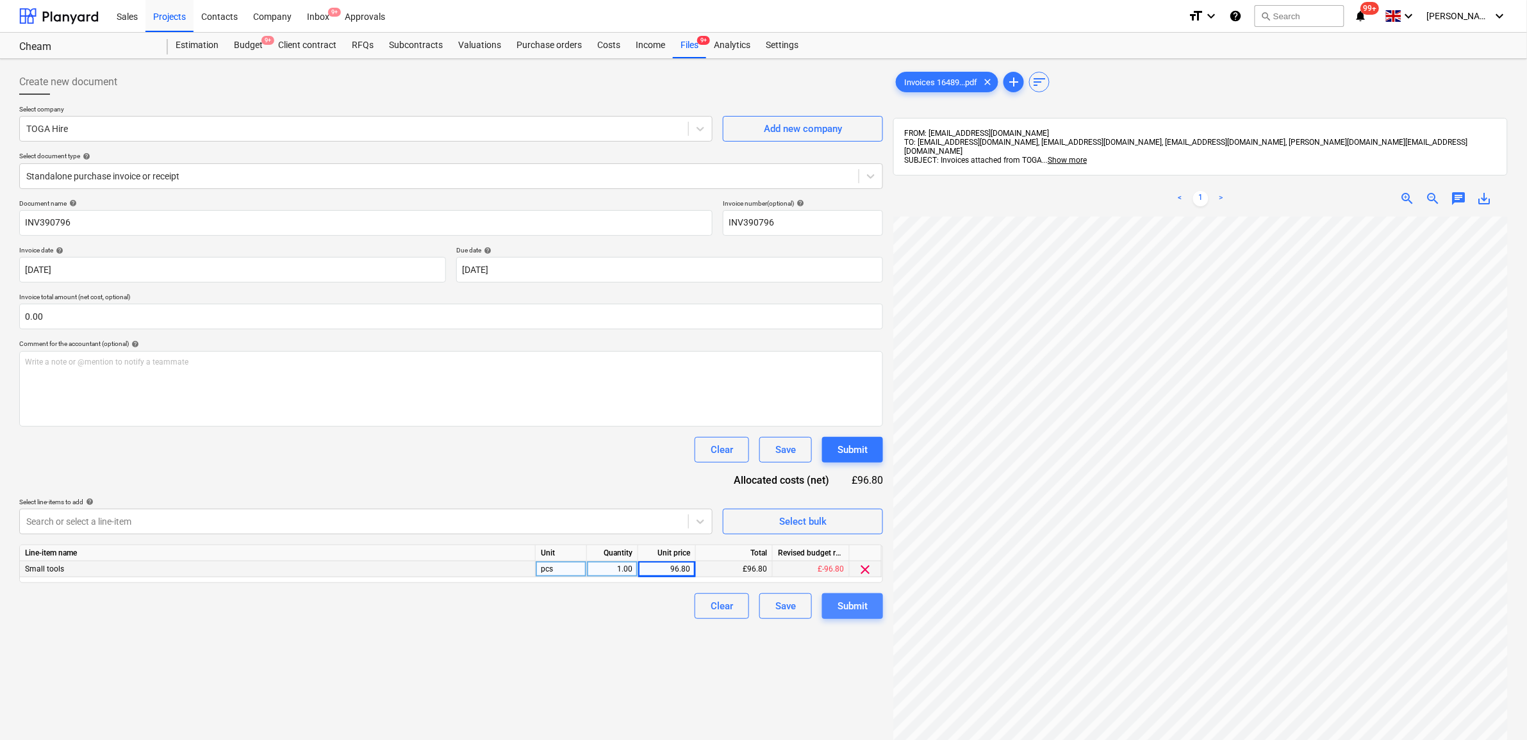
click at [854, 604] on div "Submit" at bounding box center [853, 606] width 30 height 17
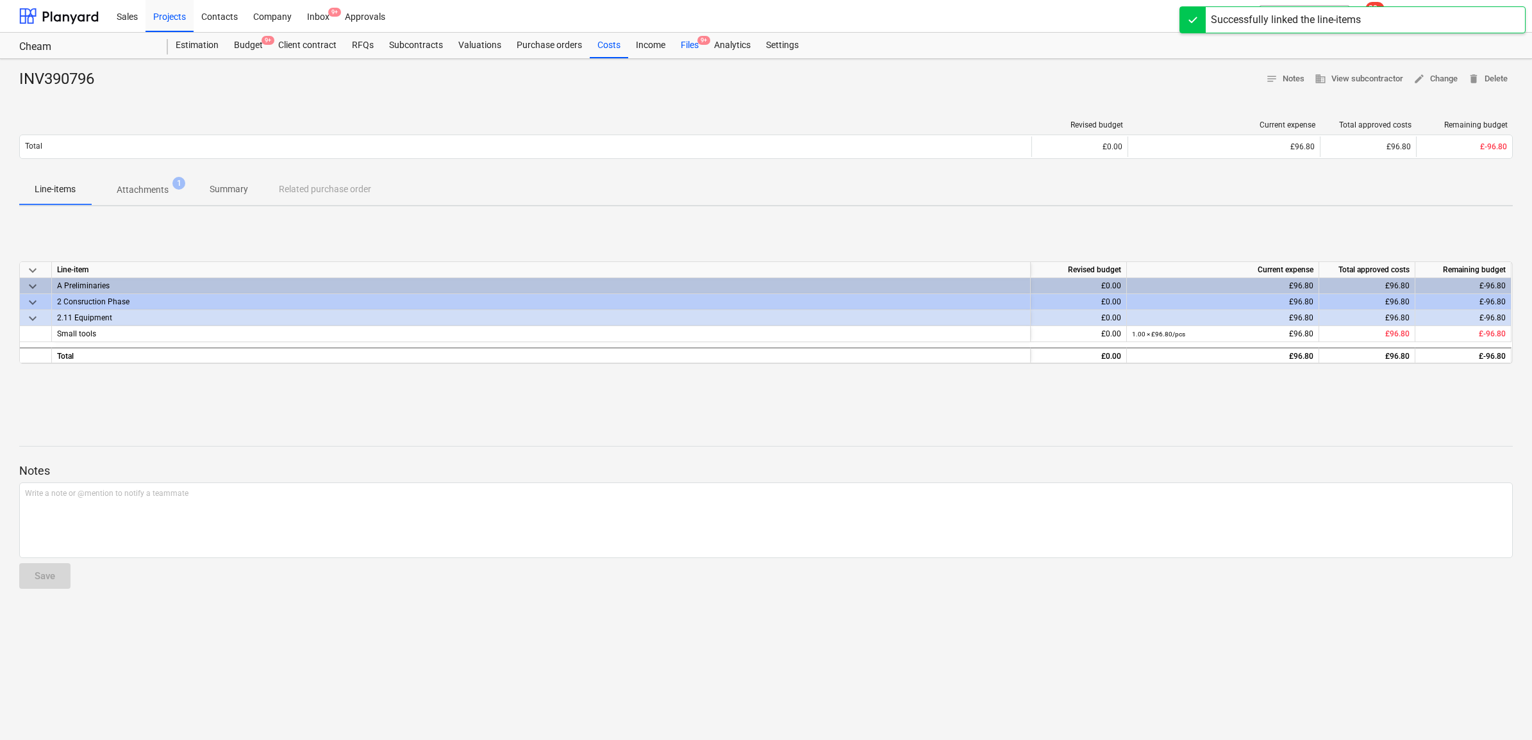
click at [687, 48] on div "Files 9+" at bounding box center [689, 46] width 33 height 26
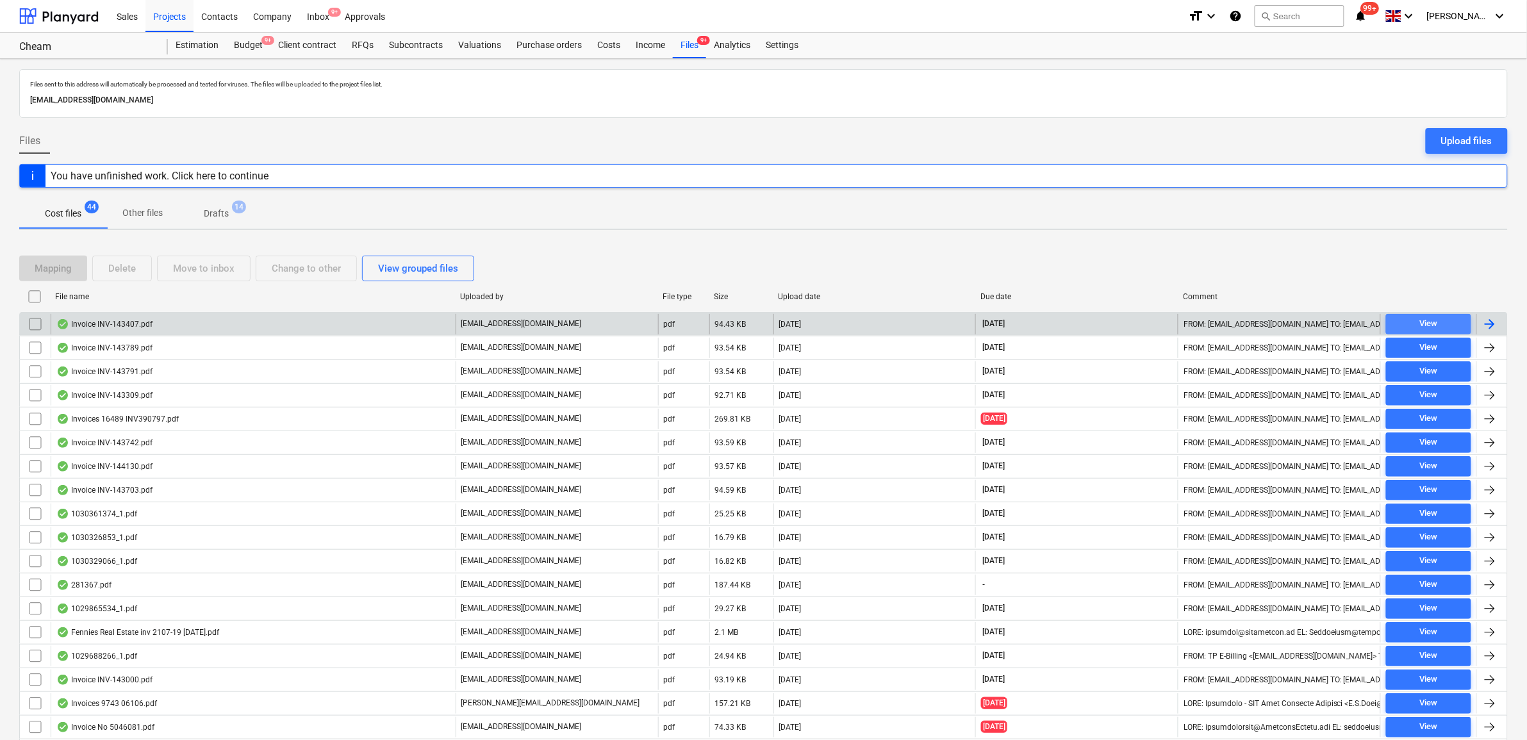
click at [1434, 324] on div "View" at bounding box center [1429, 324] width 18 height 15
click at [1396, 322] on span "View" at bounding box center [1428, 324] width 75 height 15
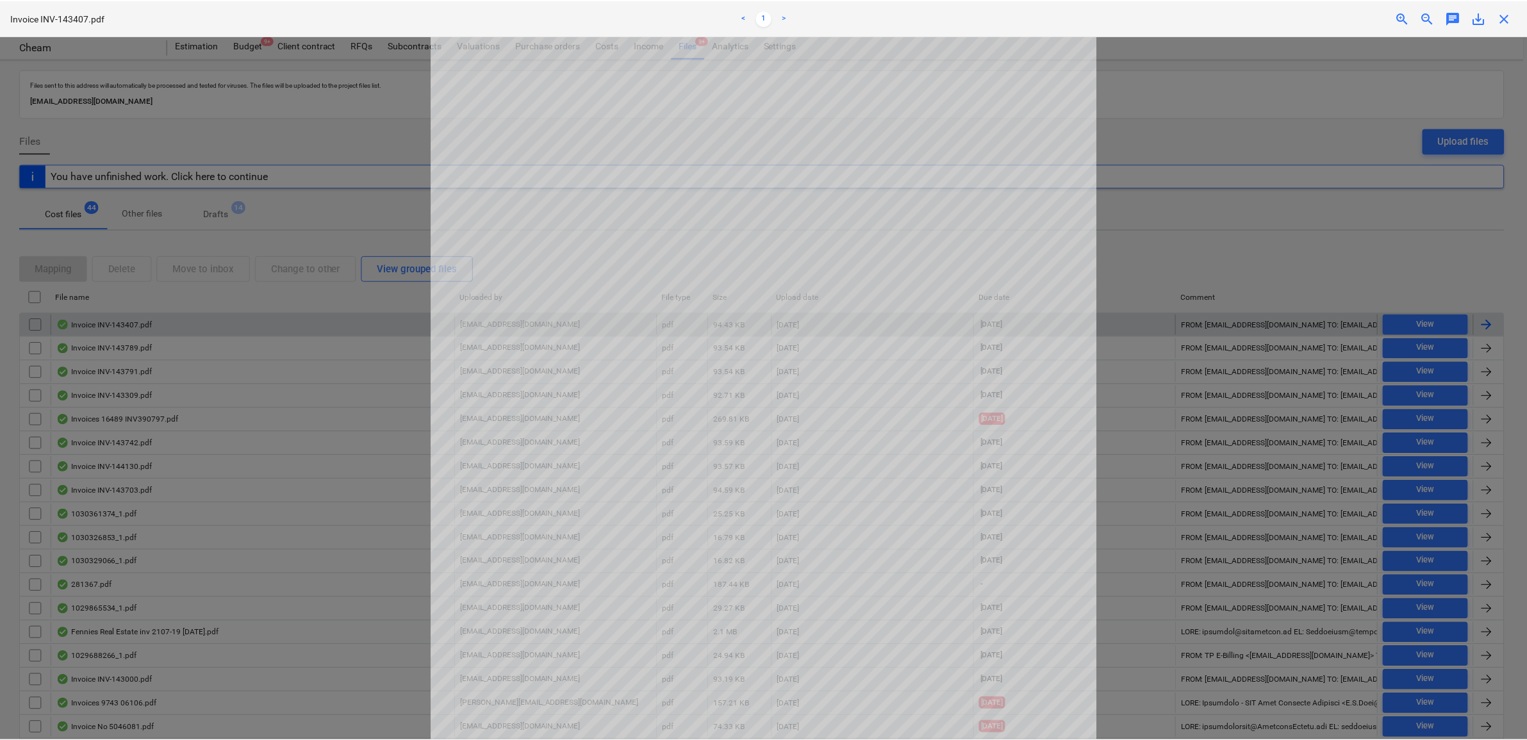
scroll to position [160, 0]
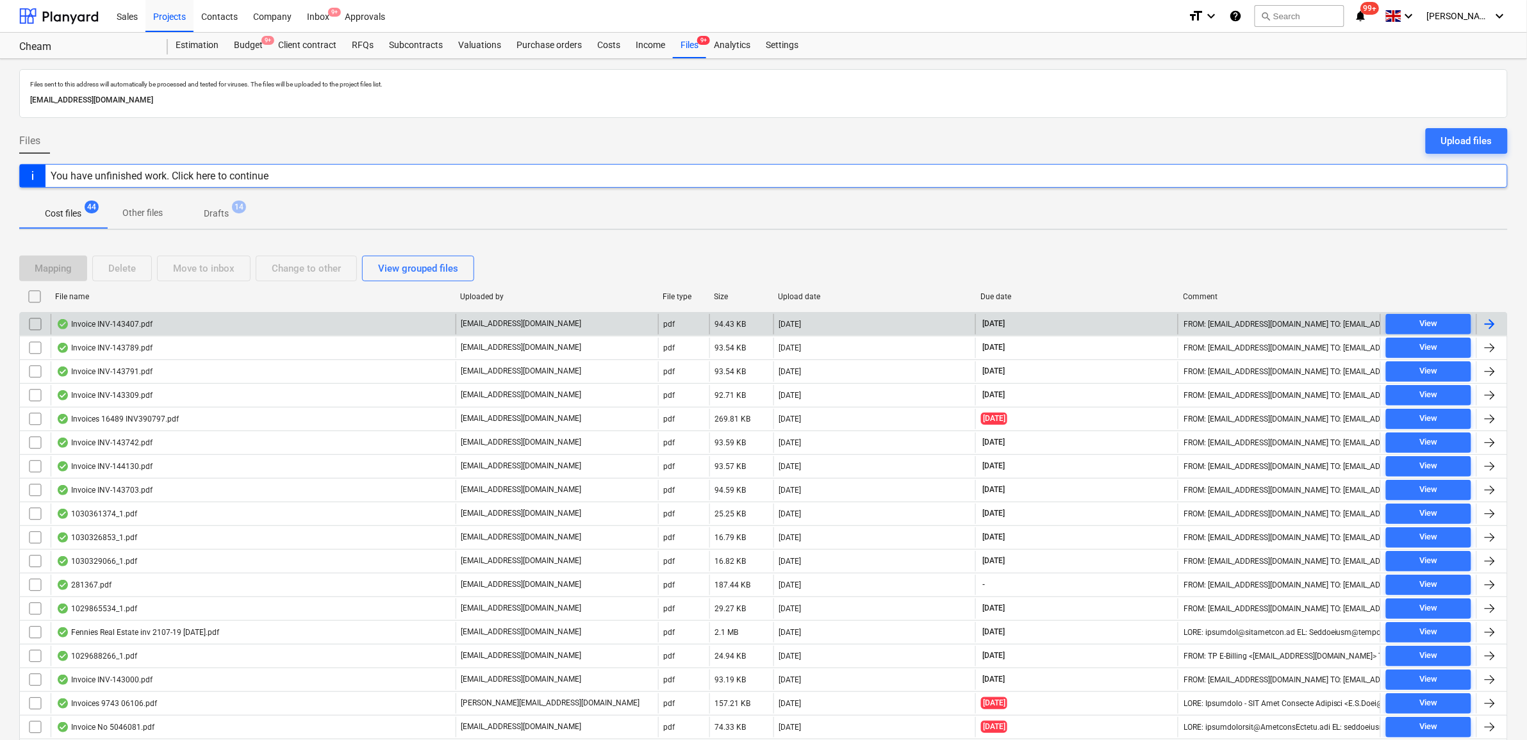
click at [1502, 328] on div at bounding box center [1492, 324] width 31 height 21
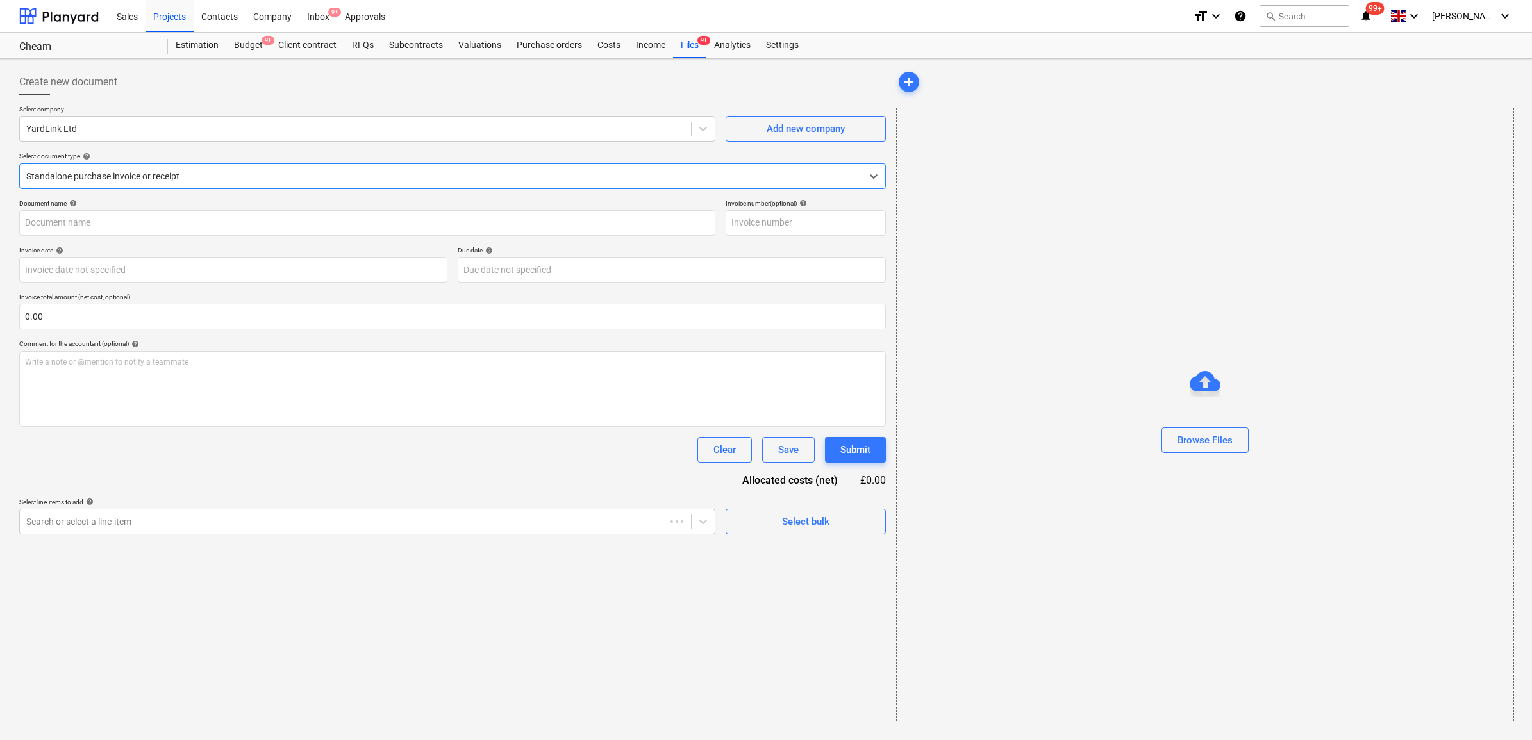
type input "INV-143407"
type input "[DATE]"
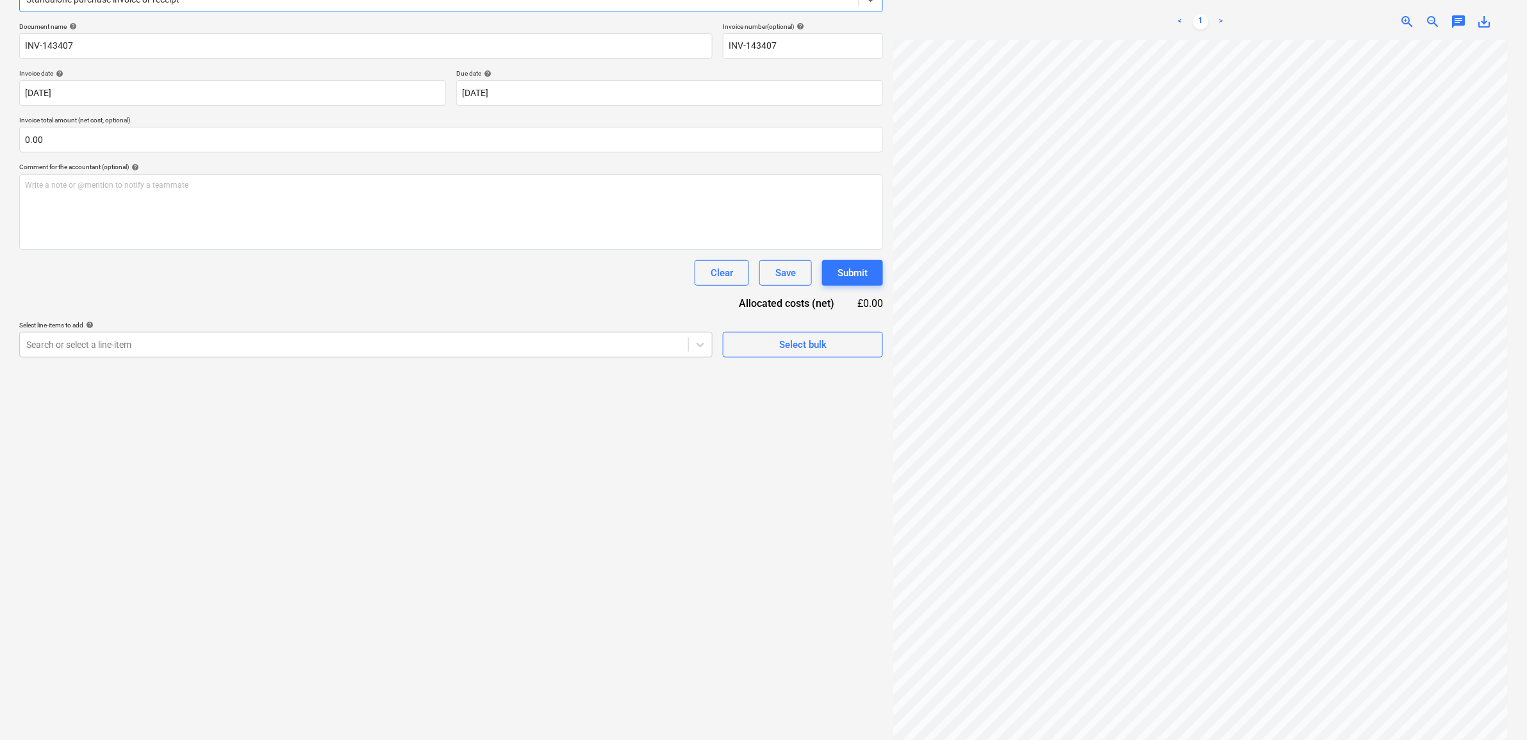
scroll to position [181, 0]
click at [391, 338] on div at bounding box center [354, 340] width 656 height 13
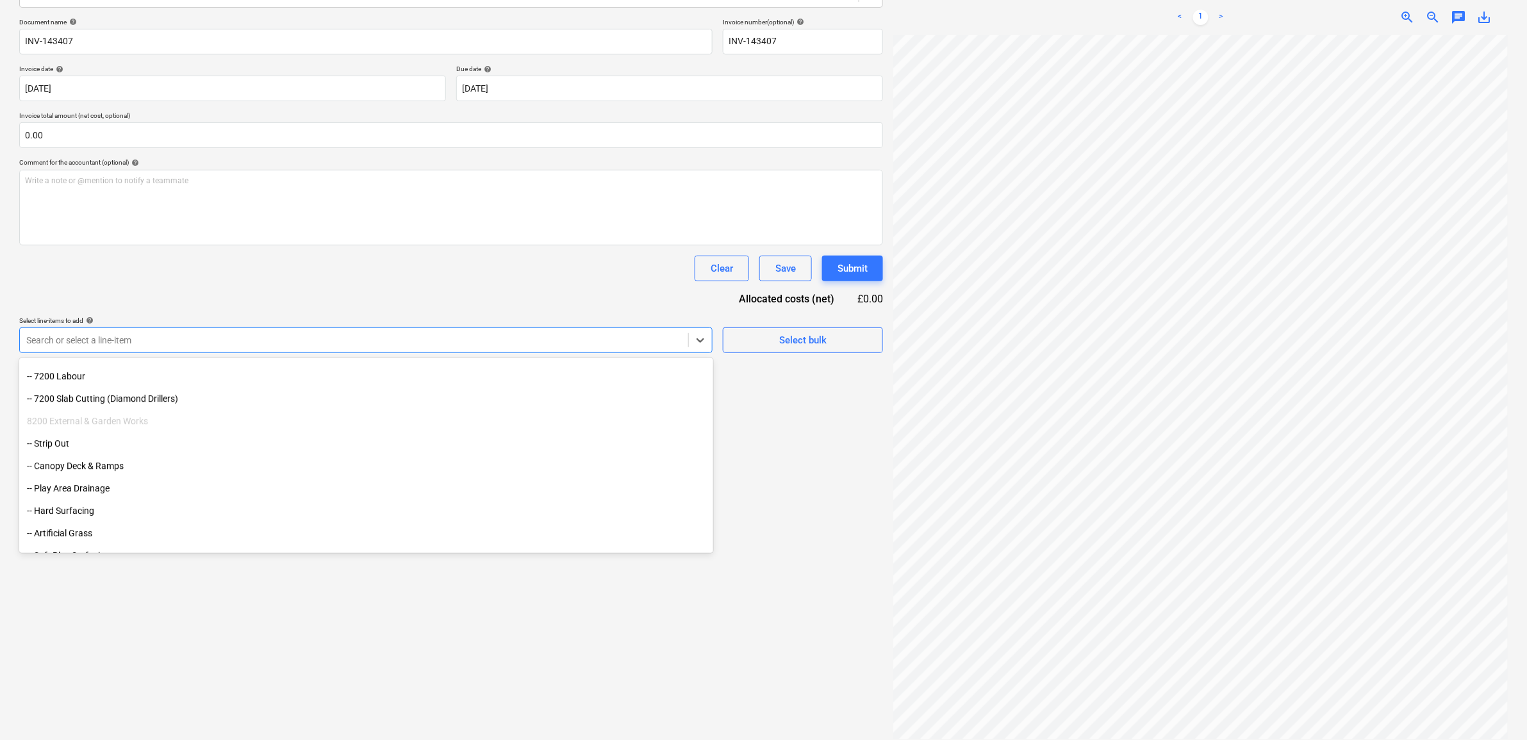
scroll to position [3692, 0]
click at [349, 282] on div "Document name help INV-143407 Invoice number (optional) help INV-143407 Invoice…" at bounding box center [451, 185] width 864 height 335
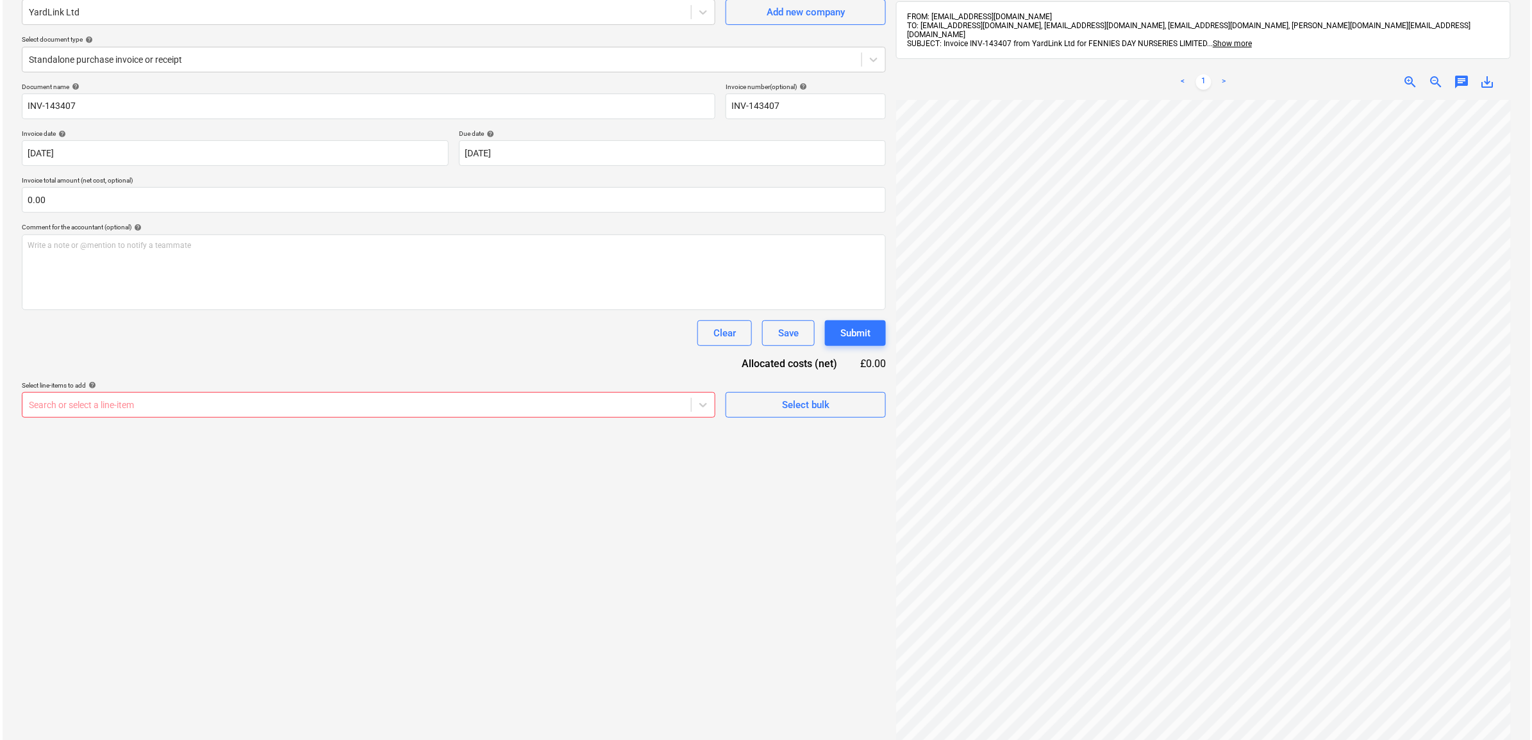
scroll to position [0, 0]
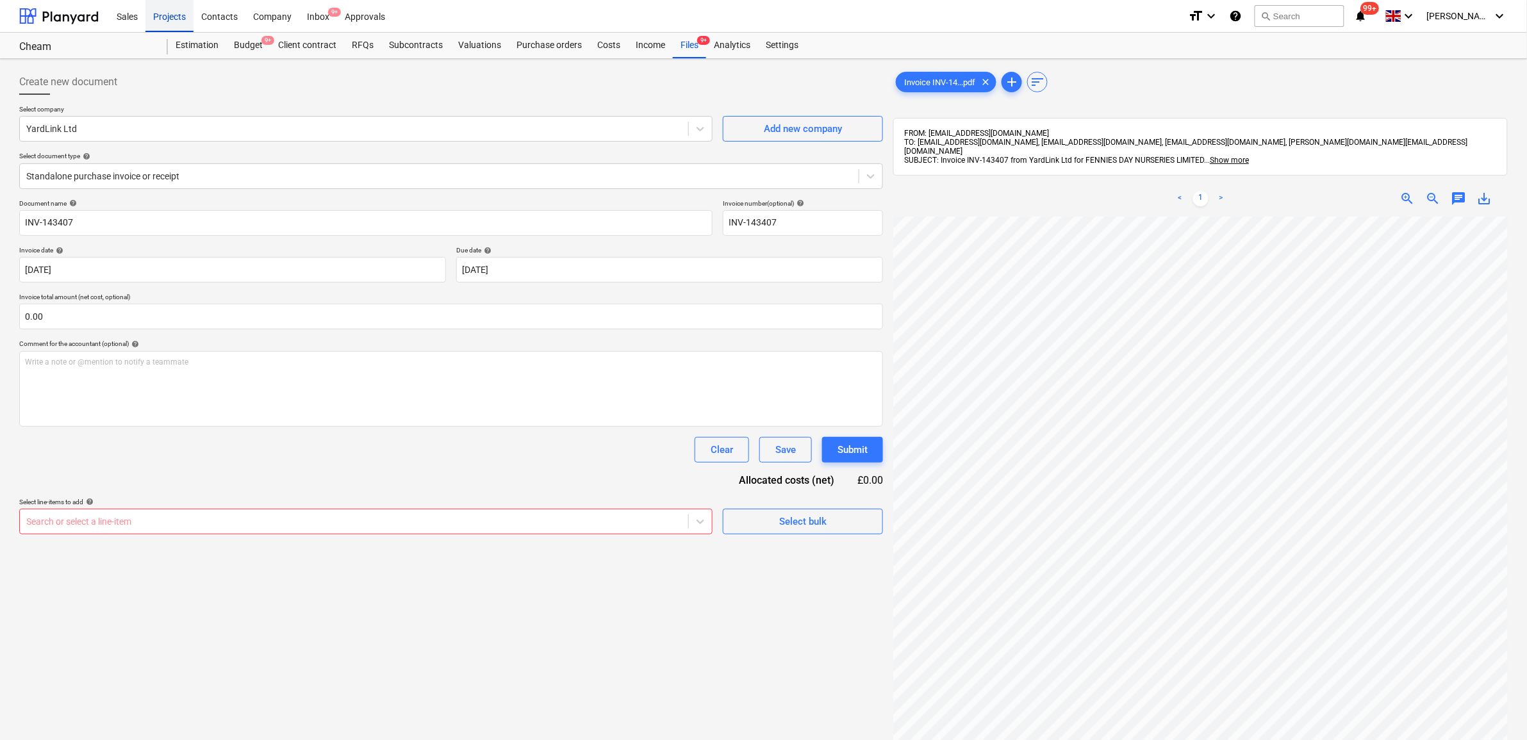
click at [183, 18] on div "Projects" at bounding box center [169, 15] width 48 height 33
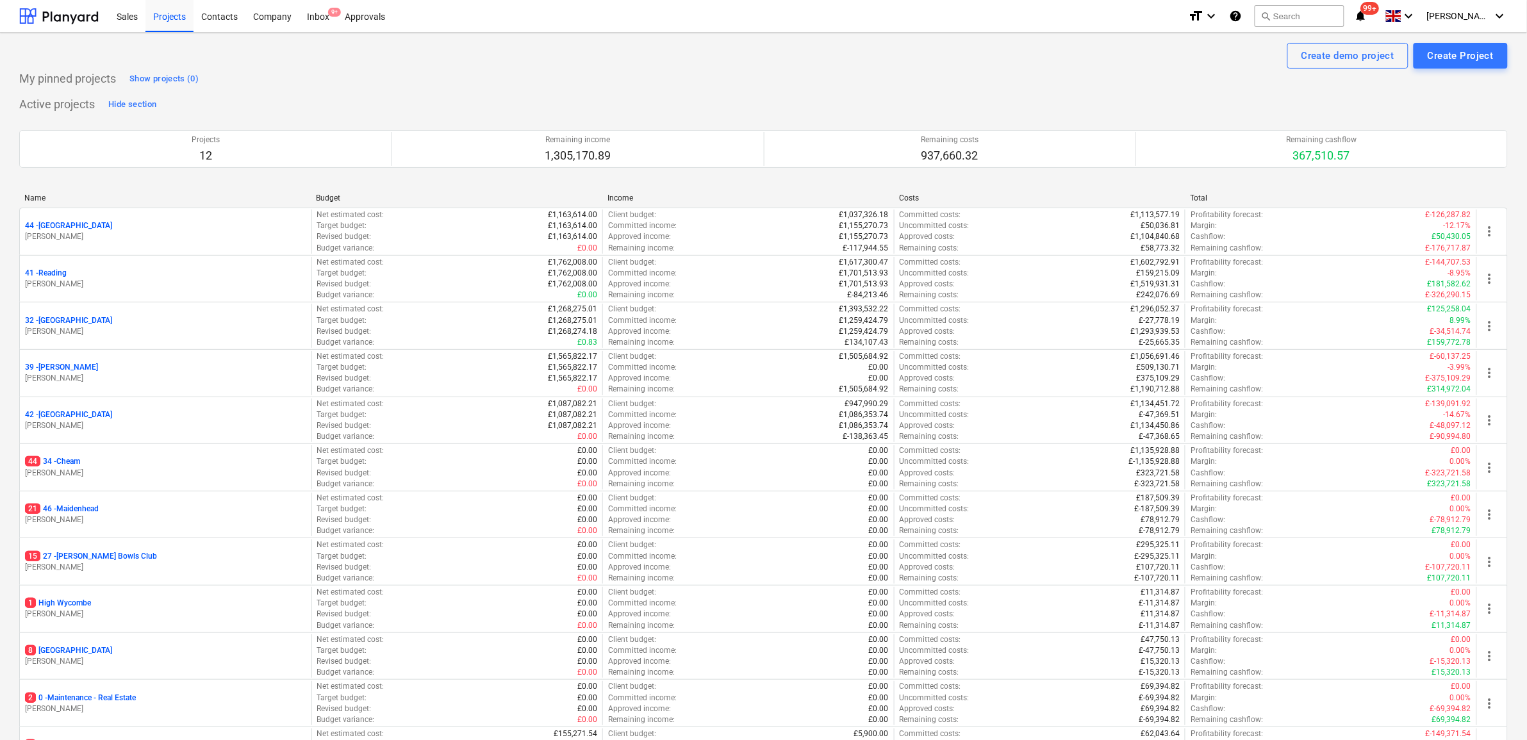
click at [950, 85] on div "My pinned projects Show projects (0)" at bounding box center [763, 79] width 1489 height 21
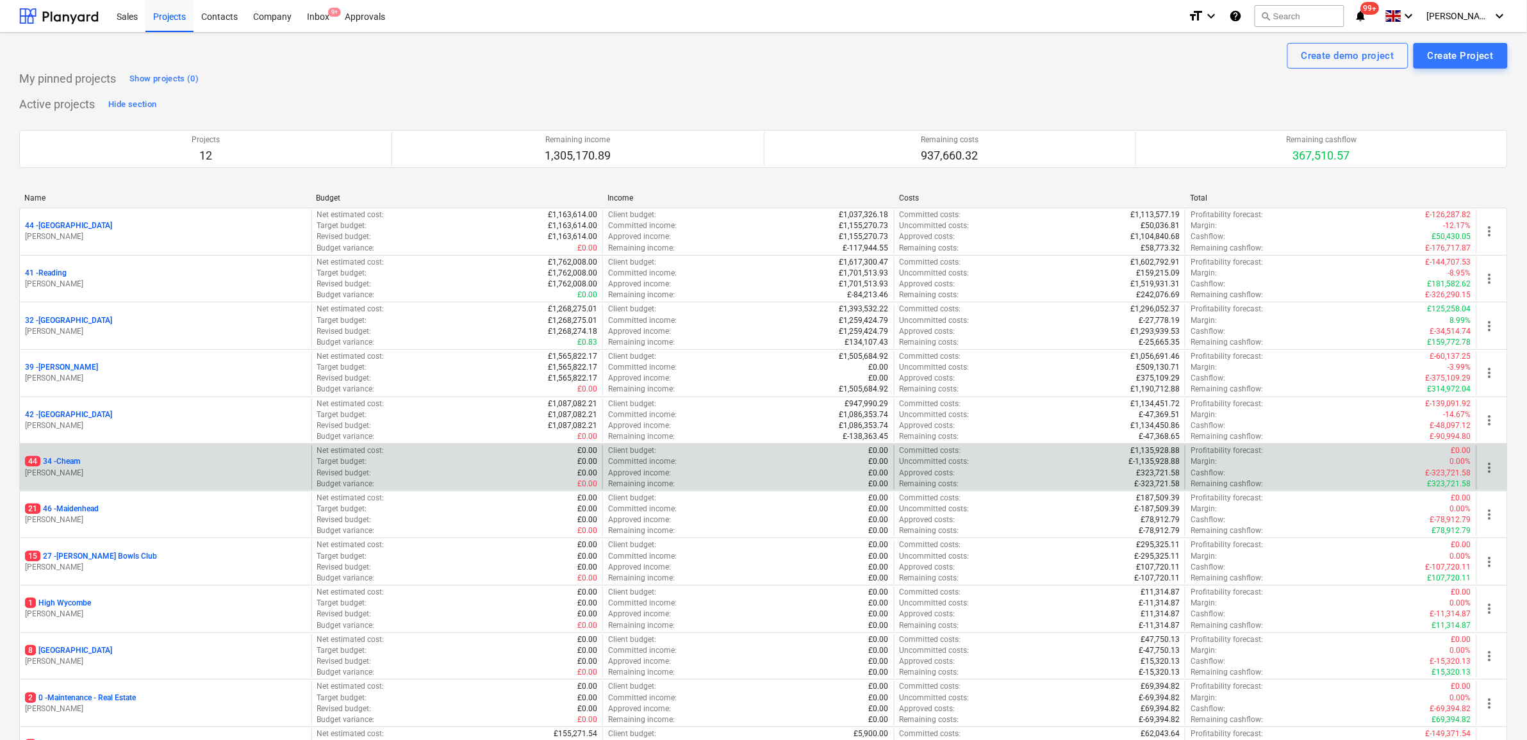
click at [62, 465] on p "44 34 - Cheam" at bounding box center [52, 461] width 55 height 11
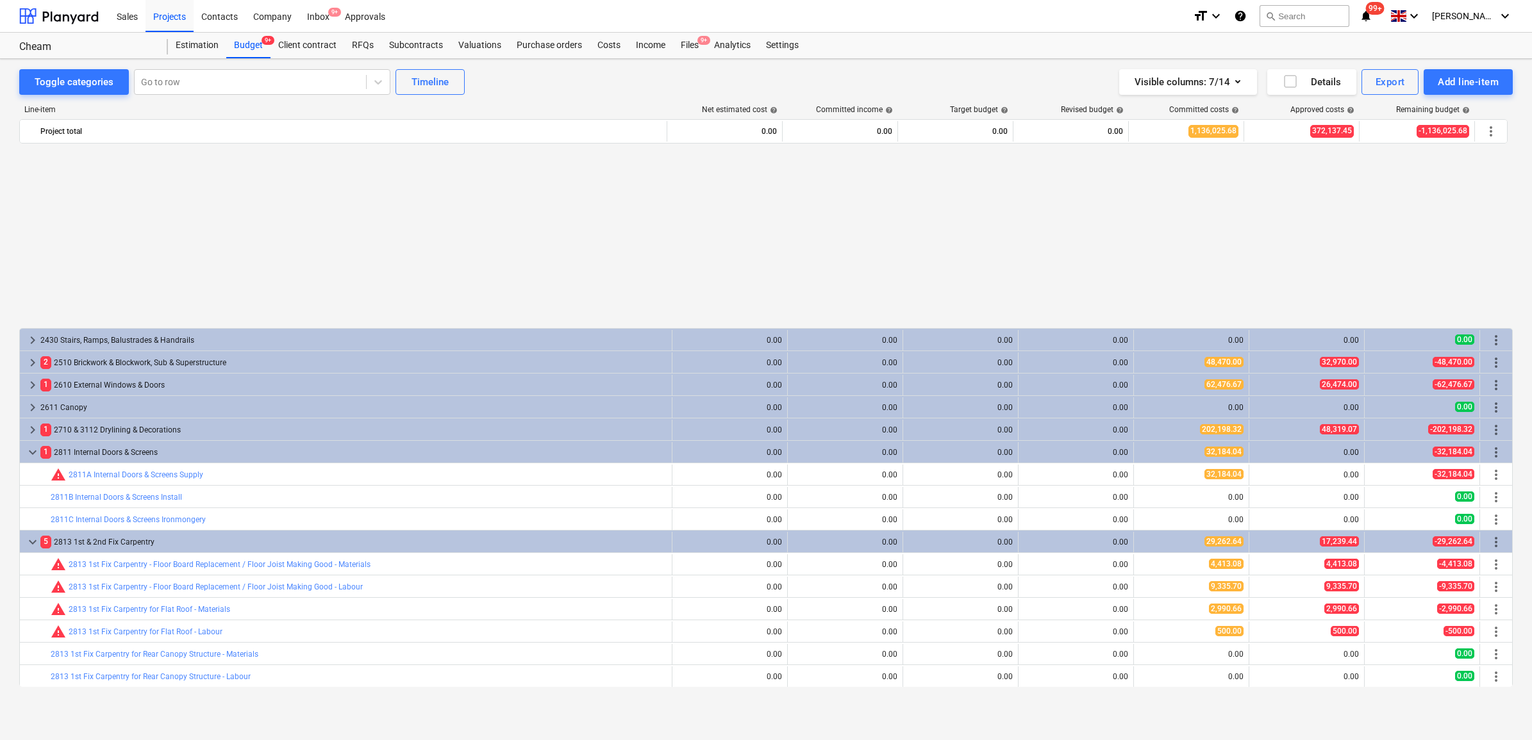
scroll to position [641, 0]
